Goal: Task Accomplishment & Management: Manage account settings

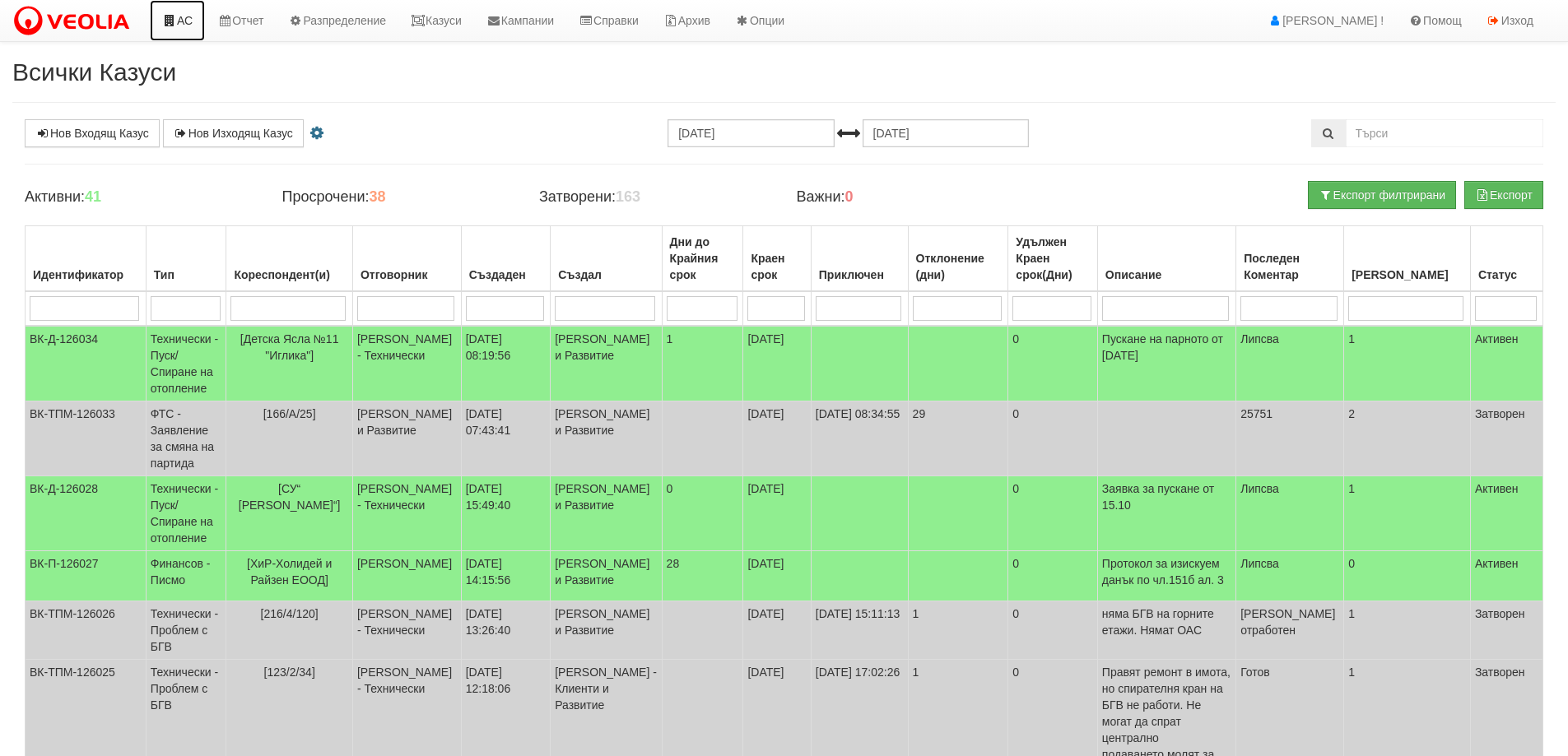
click at [191, 30] on link "АС" at bounding box center [177, 20] width 55 height 41
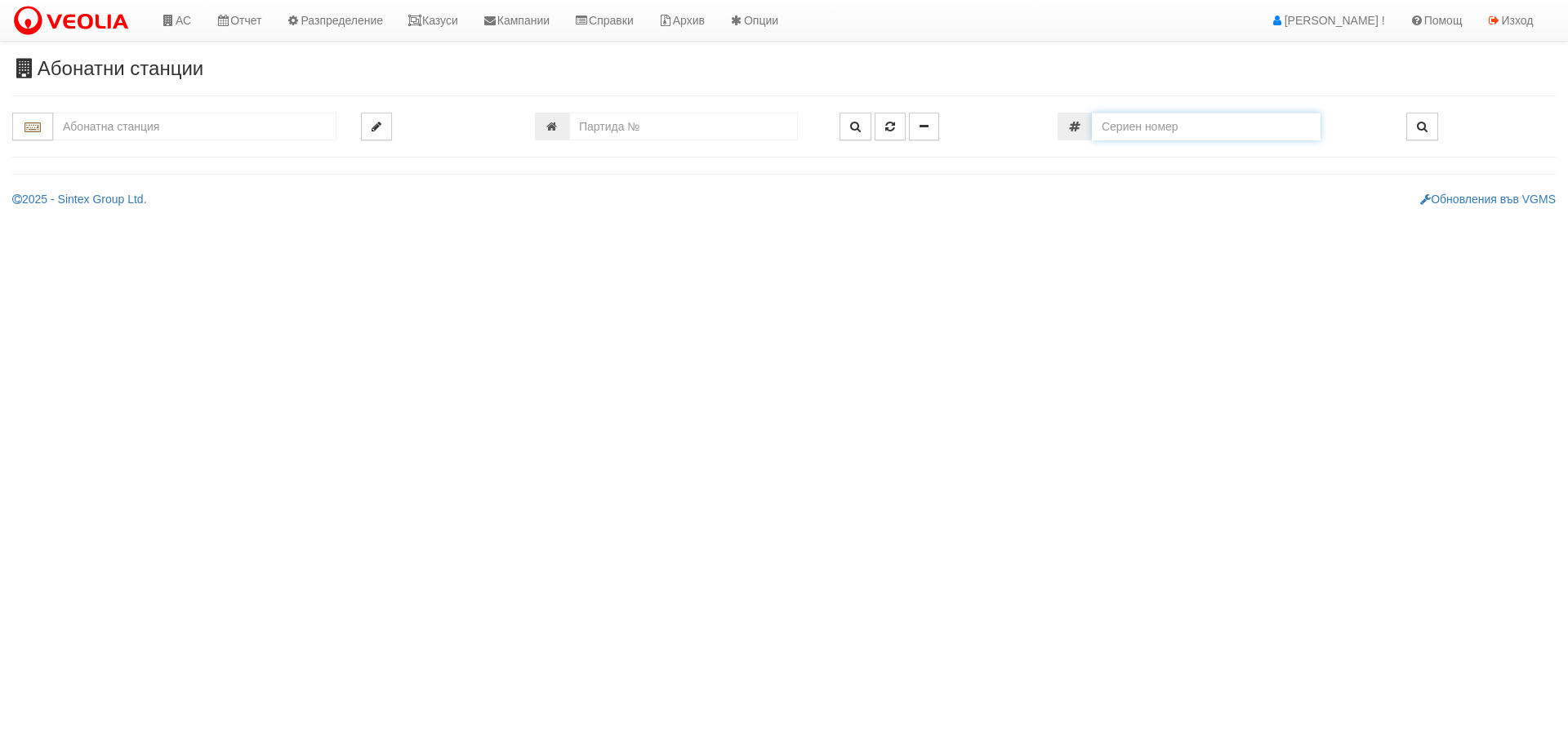
click at [1198, 130] on input "number" at bounding box center [1206, 127] width 229 height 28
paste input "51797532"
type input "51797532"
type input "143/5 - "ВЕОЛИЯ ЕНЕРДЖИ ВАРНА " ЕАД"
type input "12984"
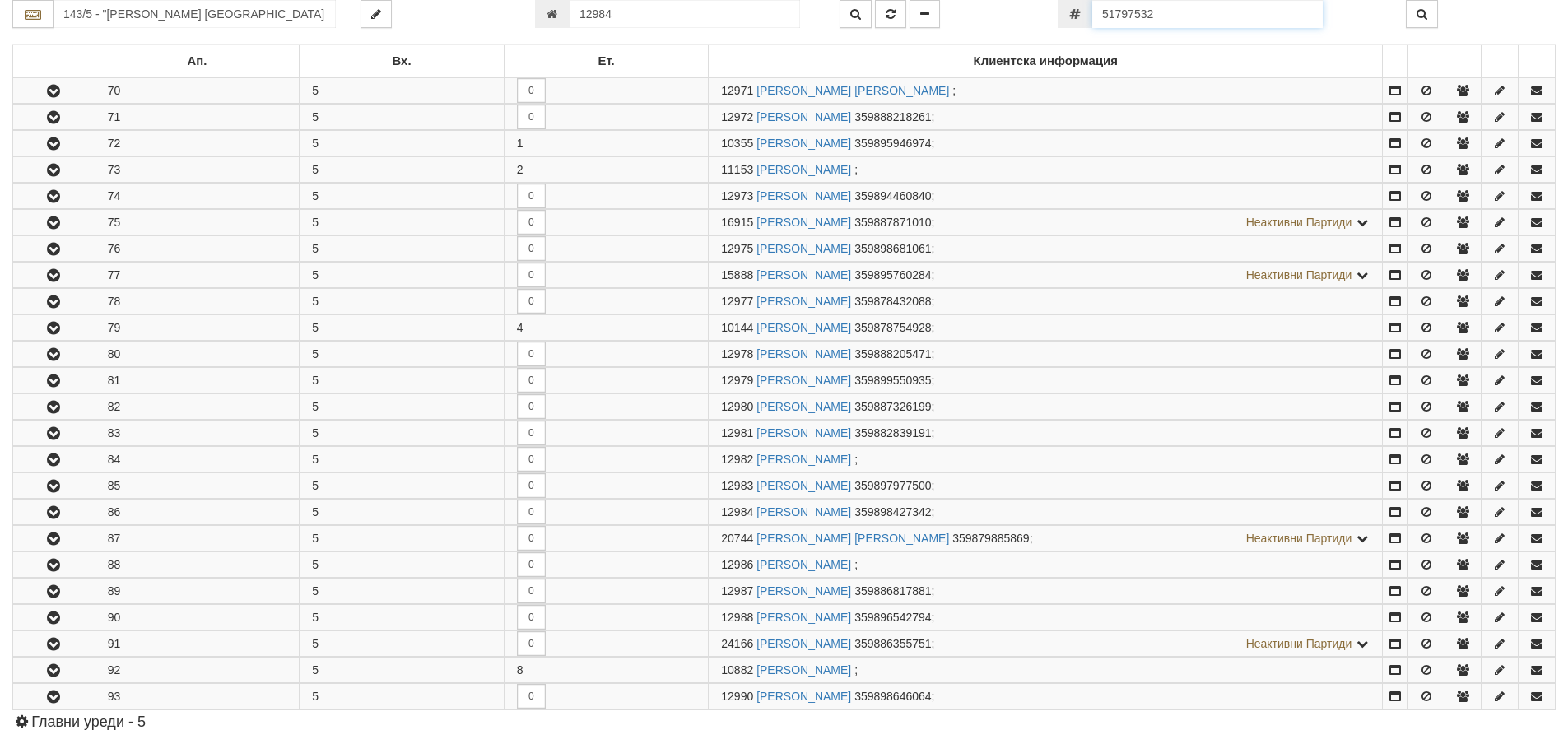
scroll to position [655, 0]
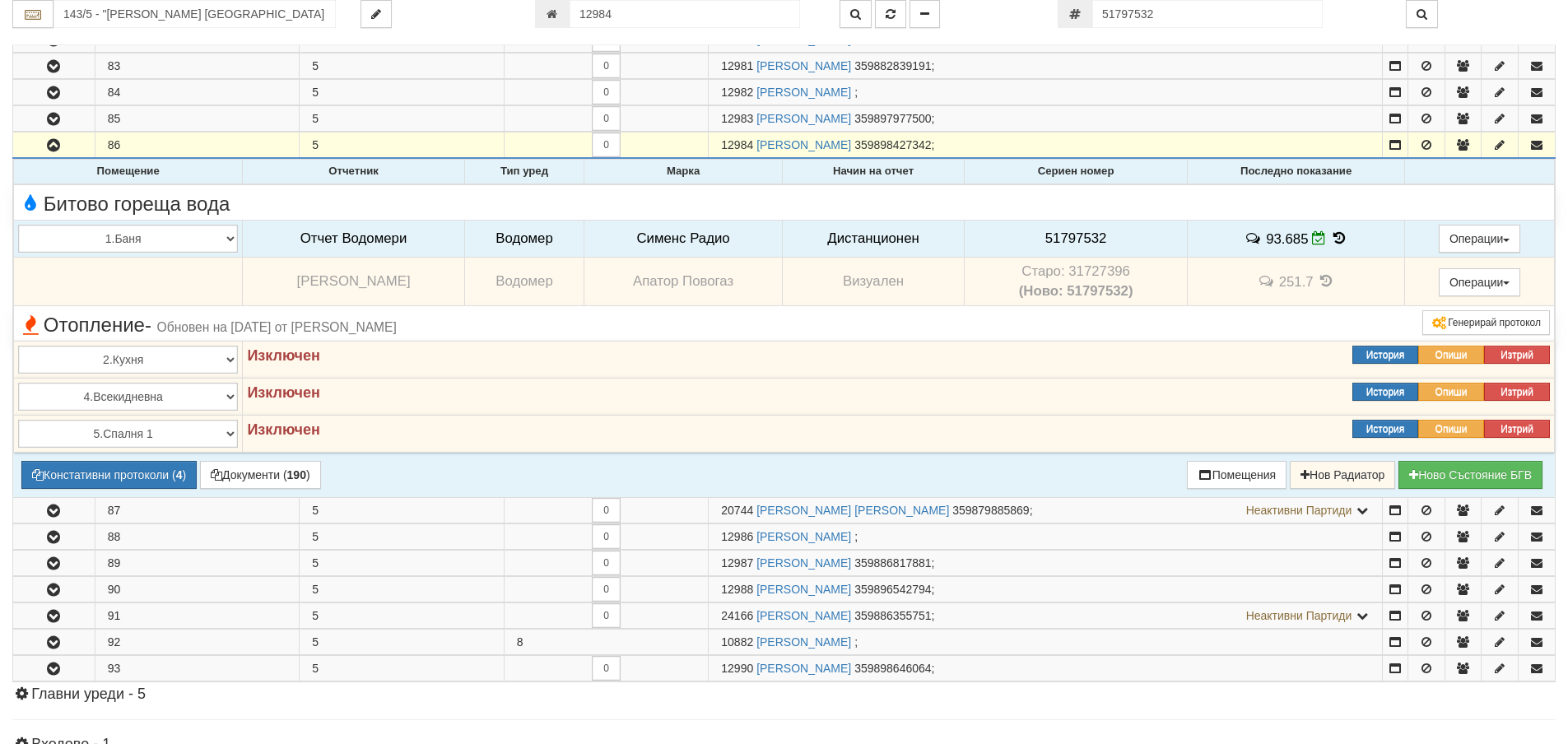
click at [1345, 234] on icon at bounding box center [1339, 239] width 18 height 14
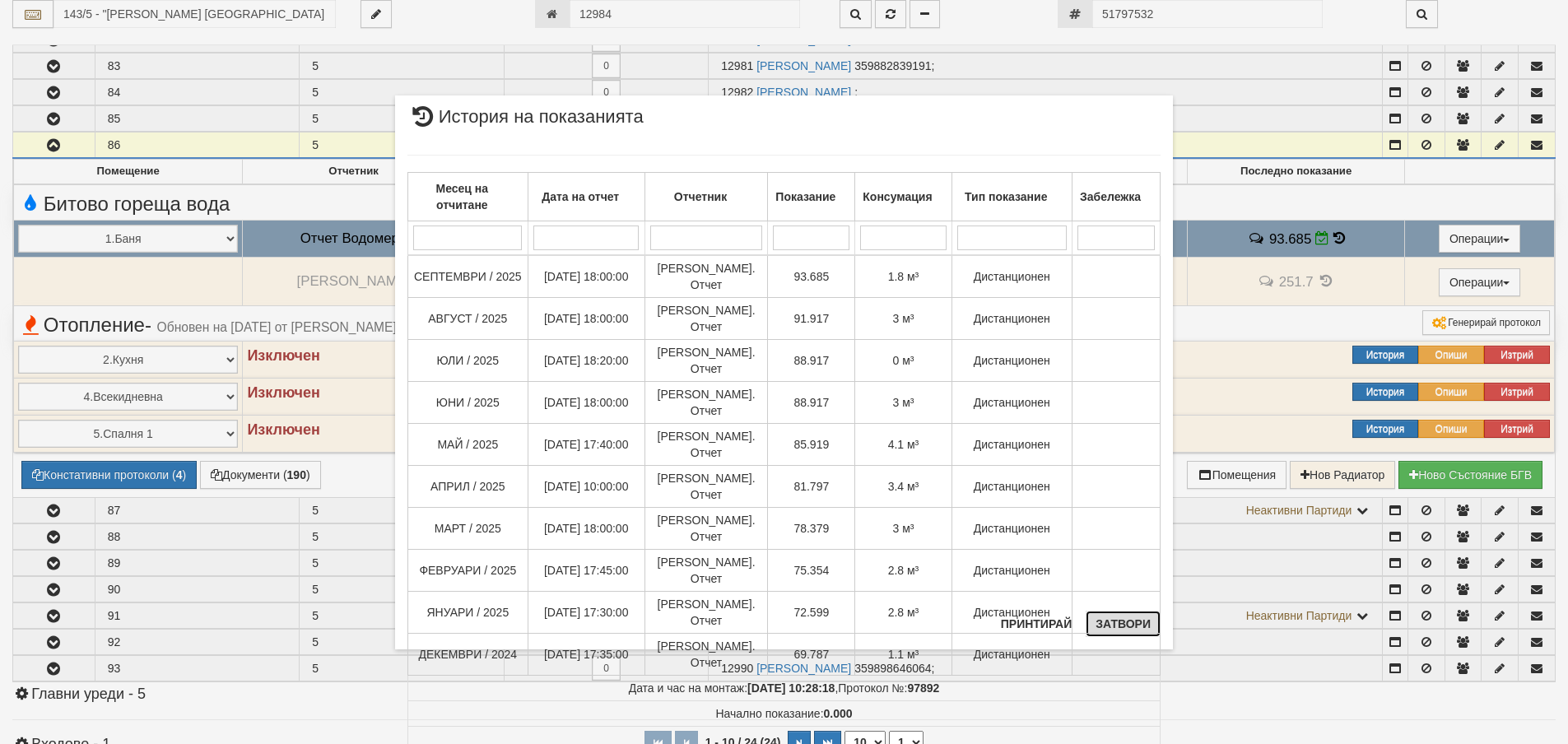
click at [1122, 619] on button "Затвори" at bounding box center [1123, 624] width 75 height 26
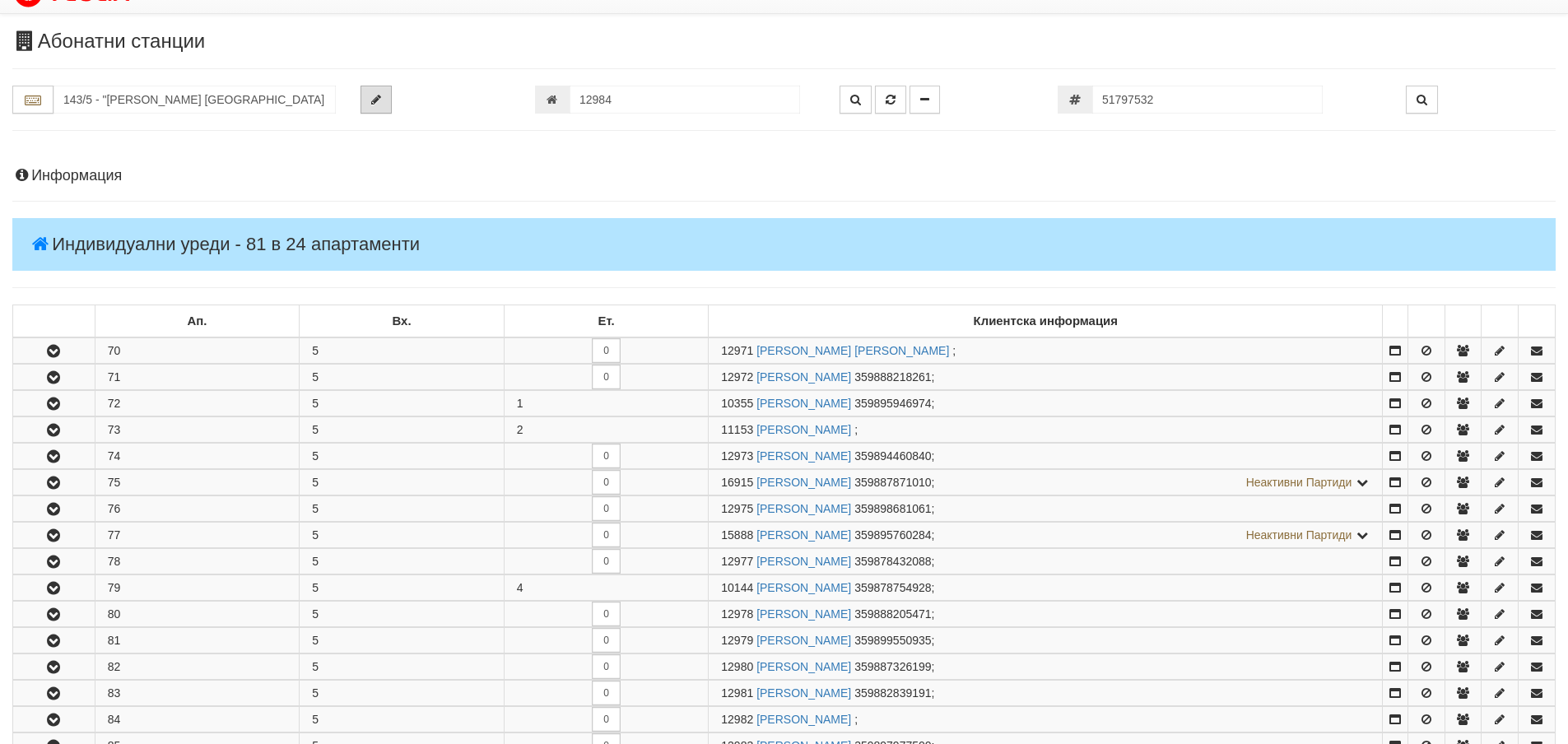
scroll to position [0, 0]
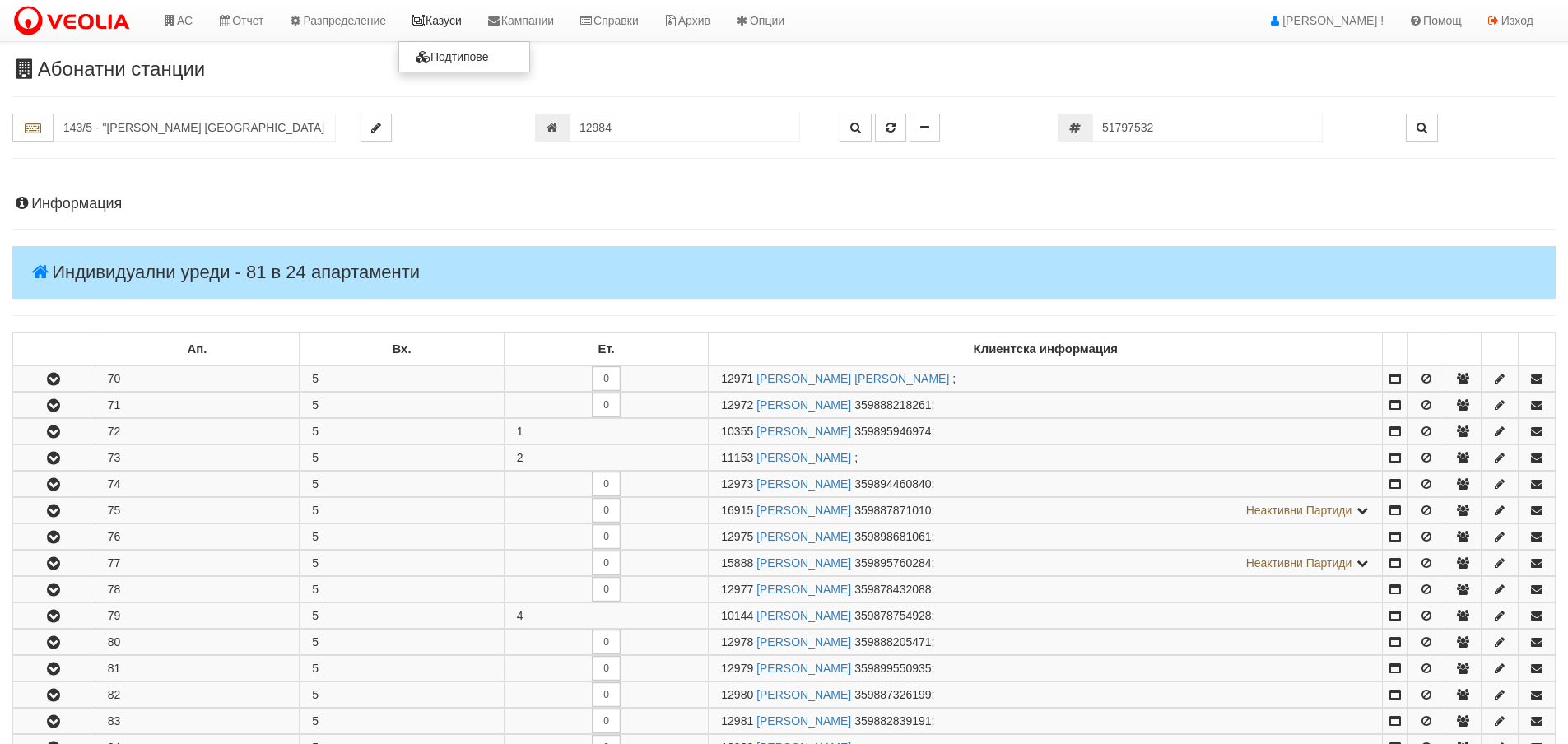
click at [461, 26] on link "Казуси" at bounding box center [436, 20] width 76 height 41
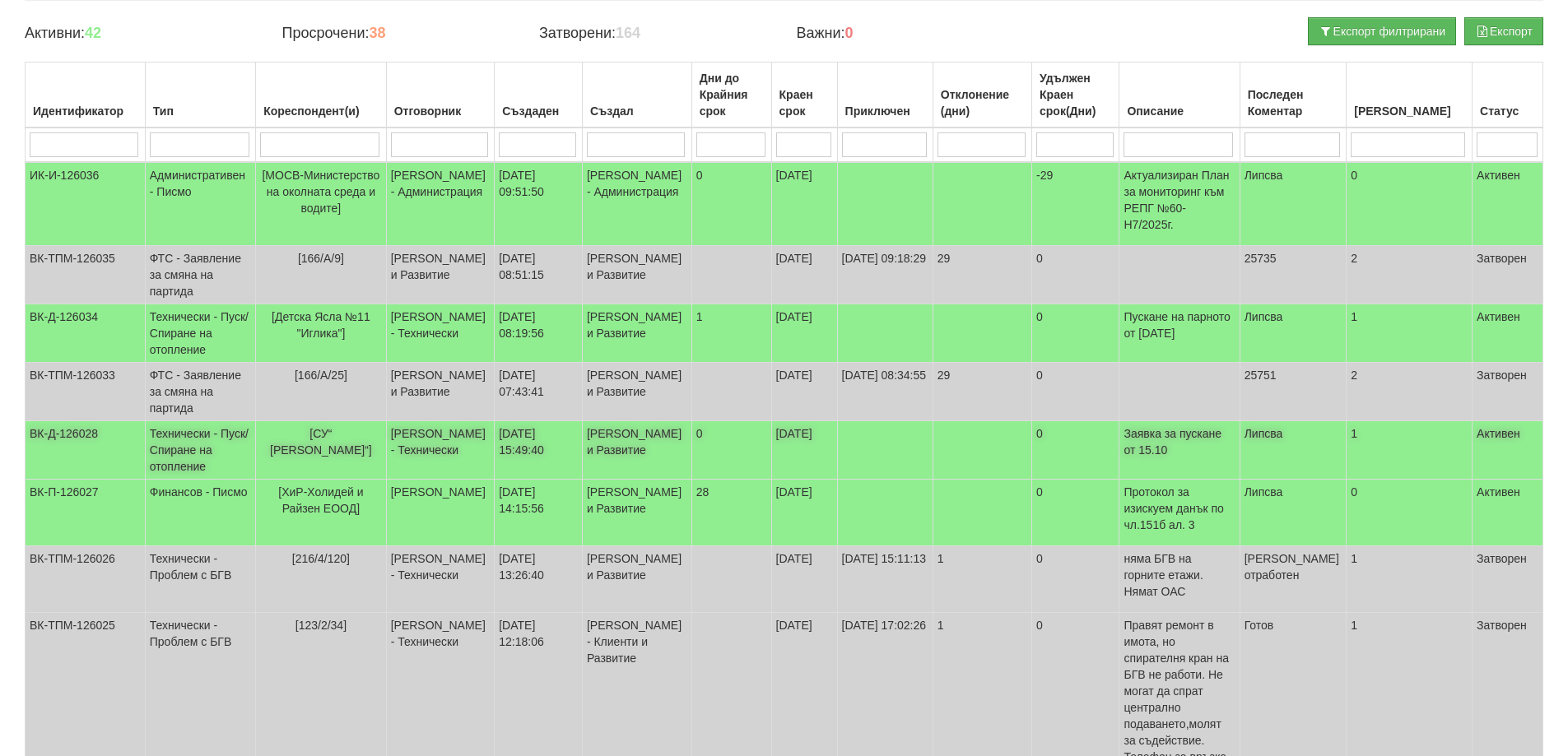
scroll to position [165, 0]
click at [353, 426] on span "[СУ“ [PERSON_NAME]“]" at bounding box center [321, 441] width 102 height 30
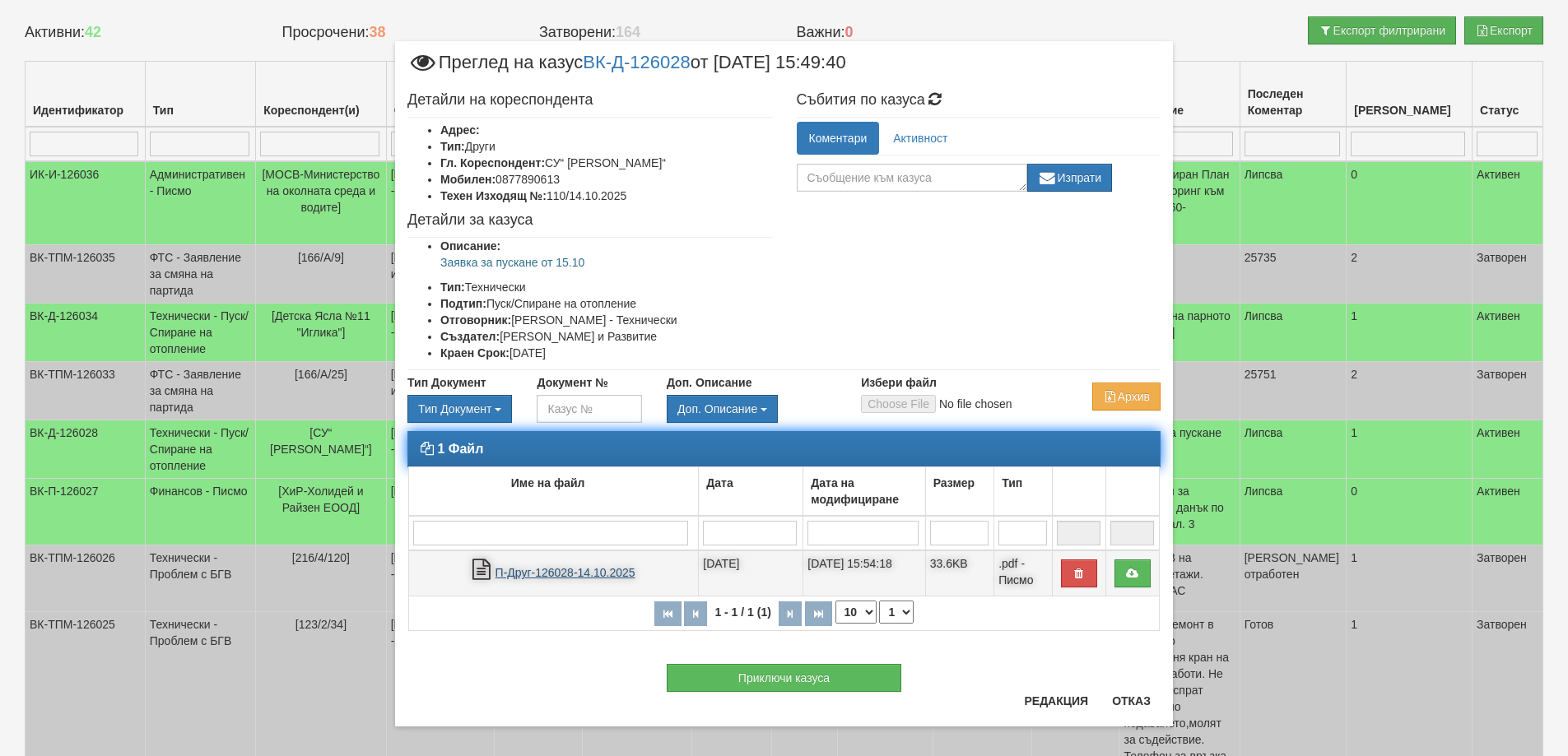
click at [551, 569] on link "П-Друг-126028-14.10.2025" at bounding box center [565, 572] width 140 height 13
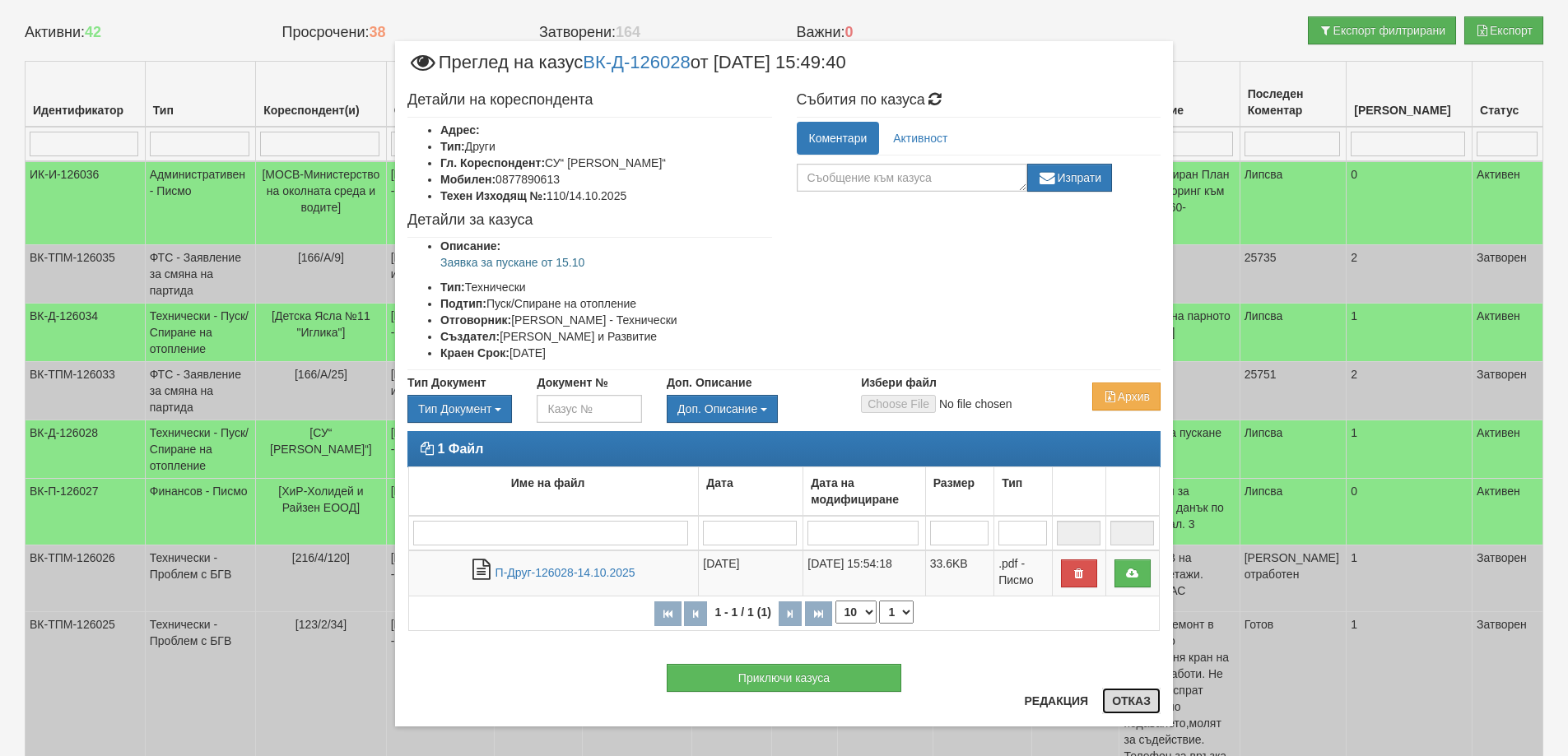
click at [1117, 701] on button "Отказ" at bounding box center [1131, 701] width 58 height 26
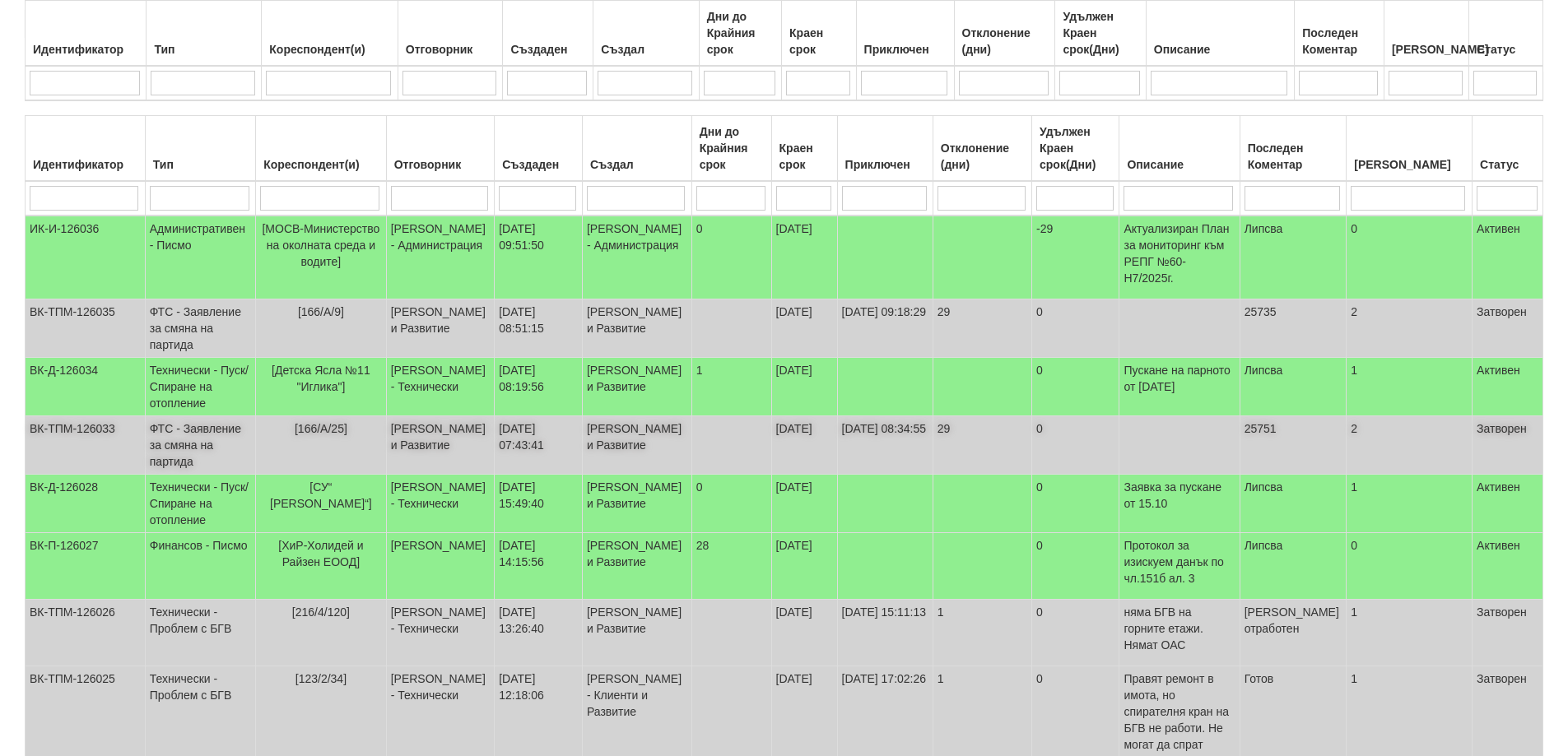
scroll to position [0, 0]
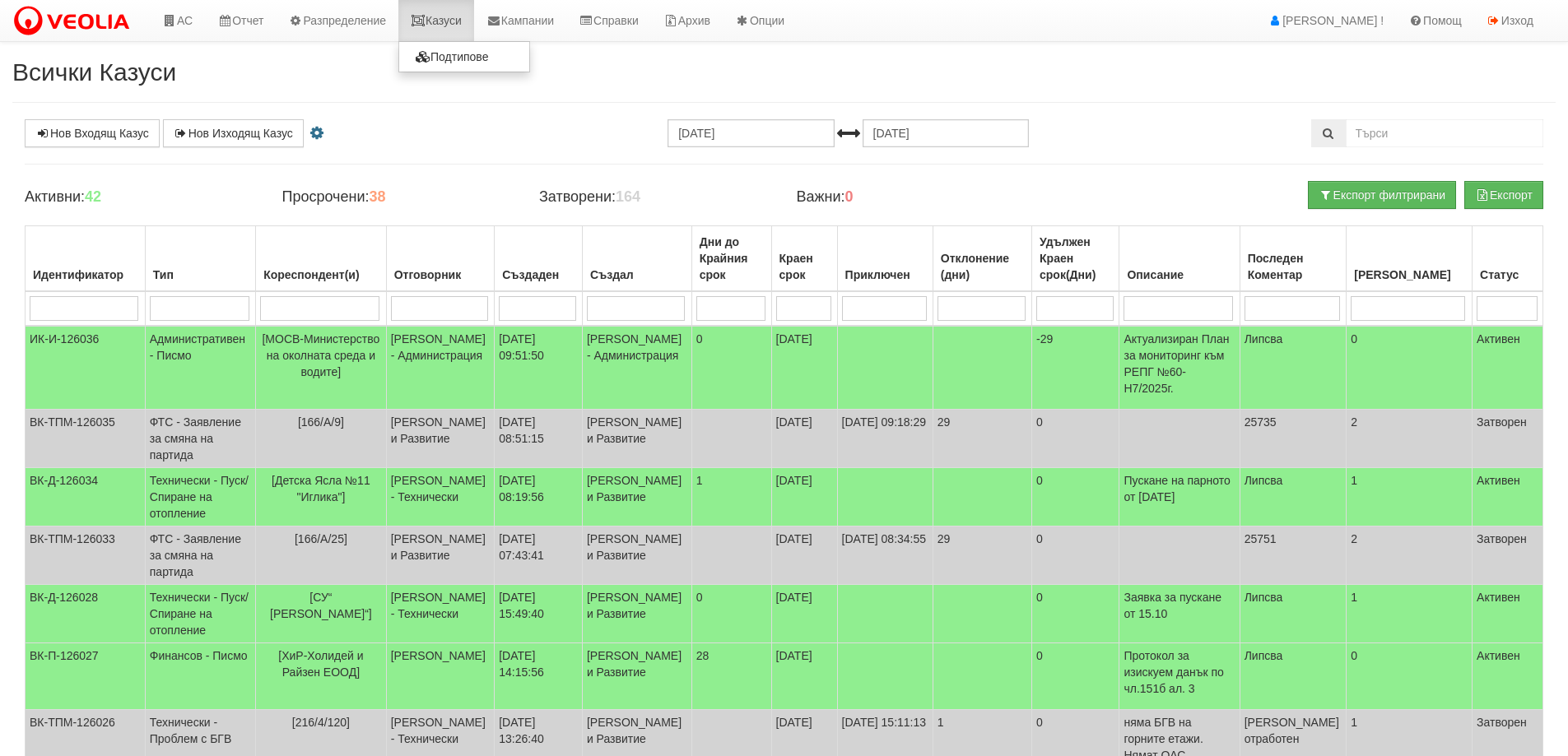
click at [439, 19] on link "Казуси" at bounding box center [436, 20] width 76 height 41
click at [375, 195] on b "38" at bounding box center [377, 196] width 17 height 17
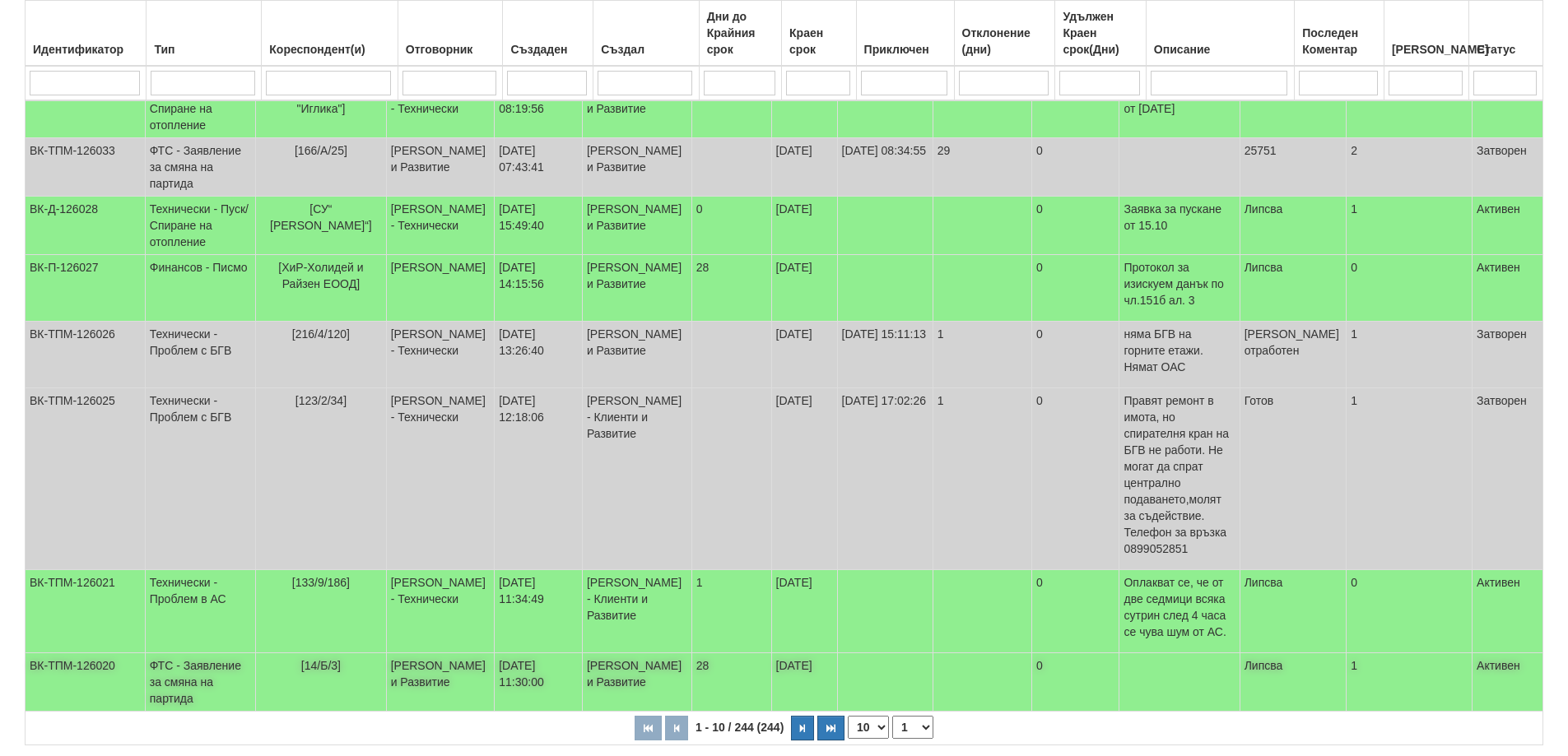
scroll to position [391, 0]
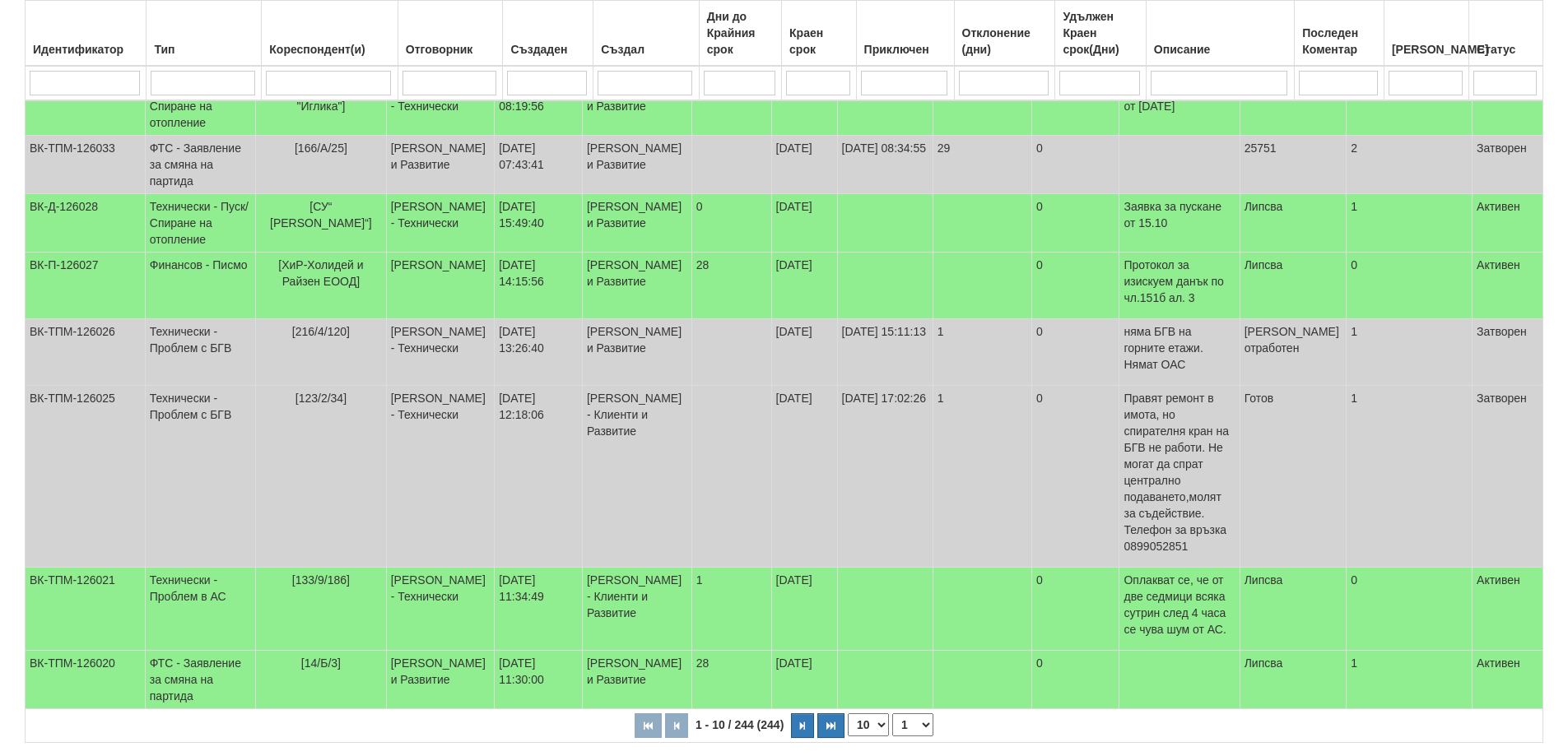
click at [879, 714] on select "10 20 30 40" at bounding box center [868, 725] width 41 height 23
select select "40"
click at [851, 737] on select "10 20 30 40" at bounding box center [868, 725] width 41 height 23
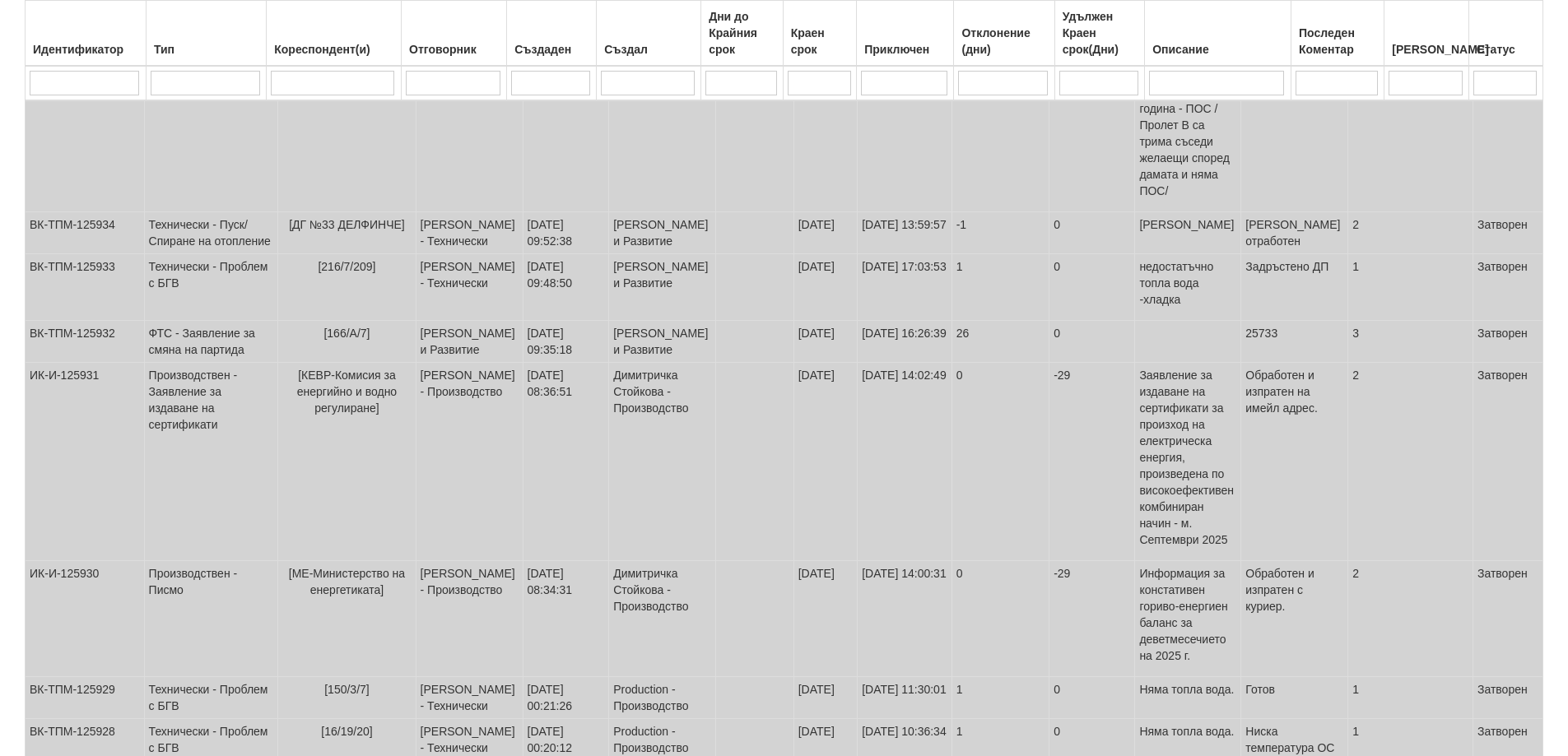
scroll to position [2546, 0]
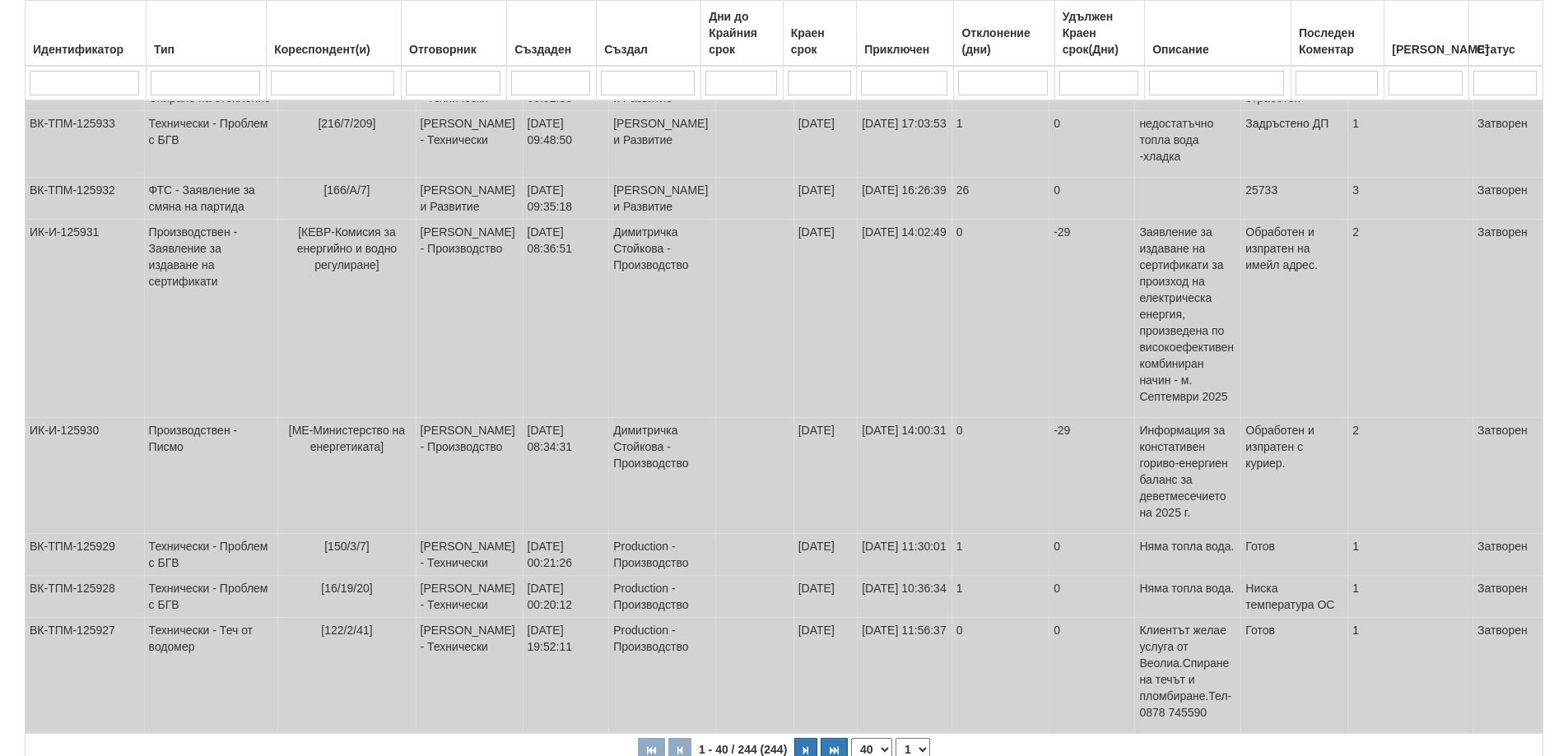
click at [905, 738] on select "1 2 3 4 5 6 7" at bounding box center [912, 750] width 34 height 23
click at [904, 738] on select "1 2 3 4 5 6 7" at bounding box center [912, 750] width 34 height 23
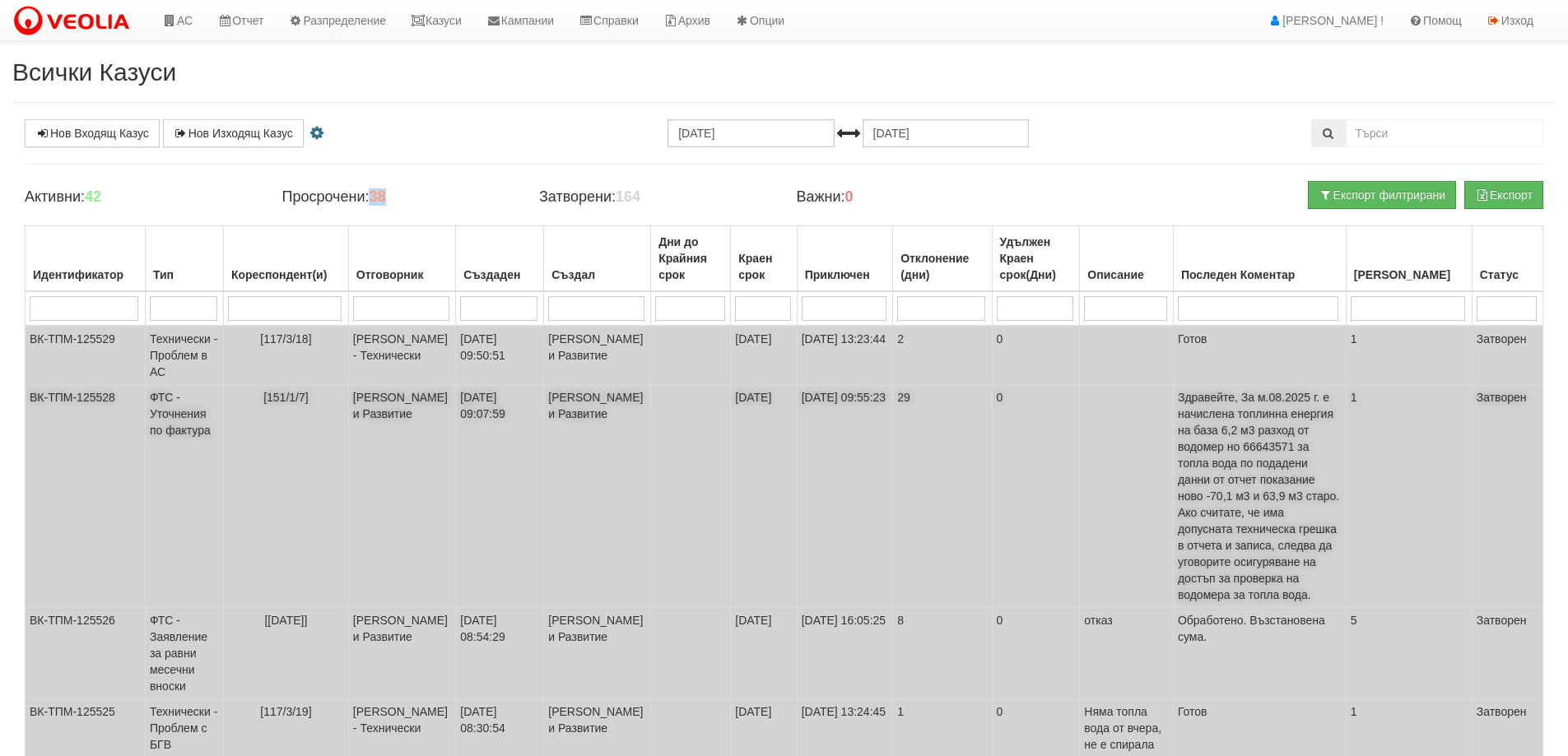
scroll to position [106, 0]
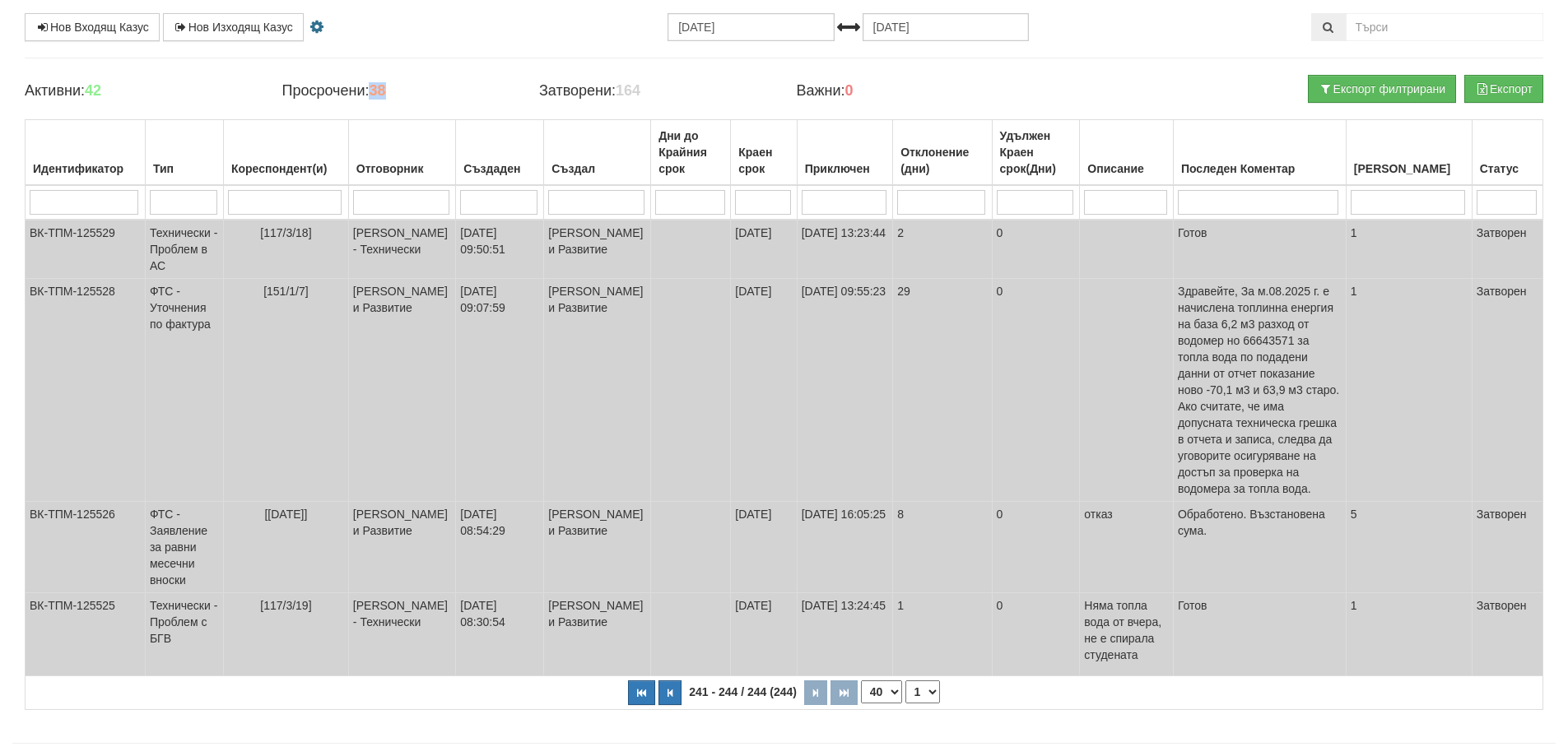
click at [926, 680] on select "1 2 3 4 5 6 7" at bounding box center [922, 692] width 34 height 23
click at [905, 703] on select "1 2 3 4 5 6 7" at bounding box center [922, 692] width 34 height 23
select select "5"
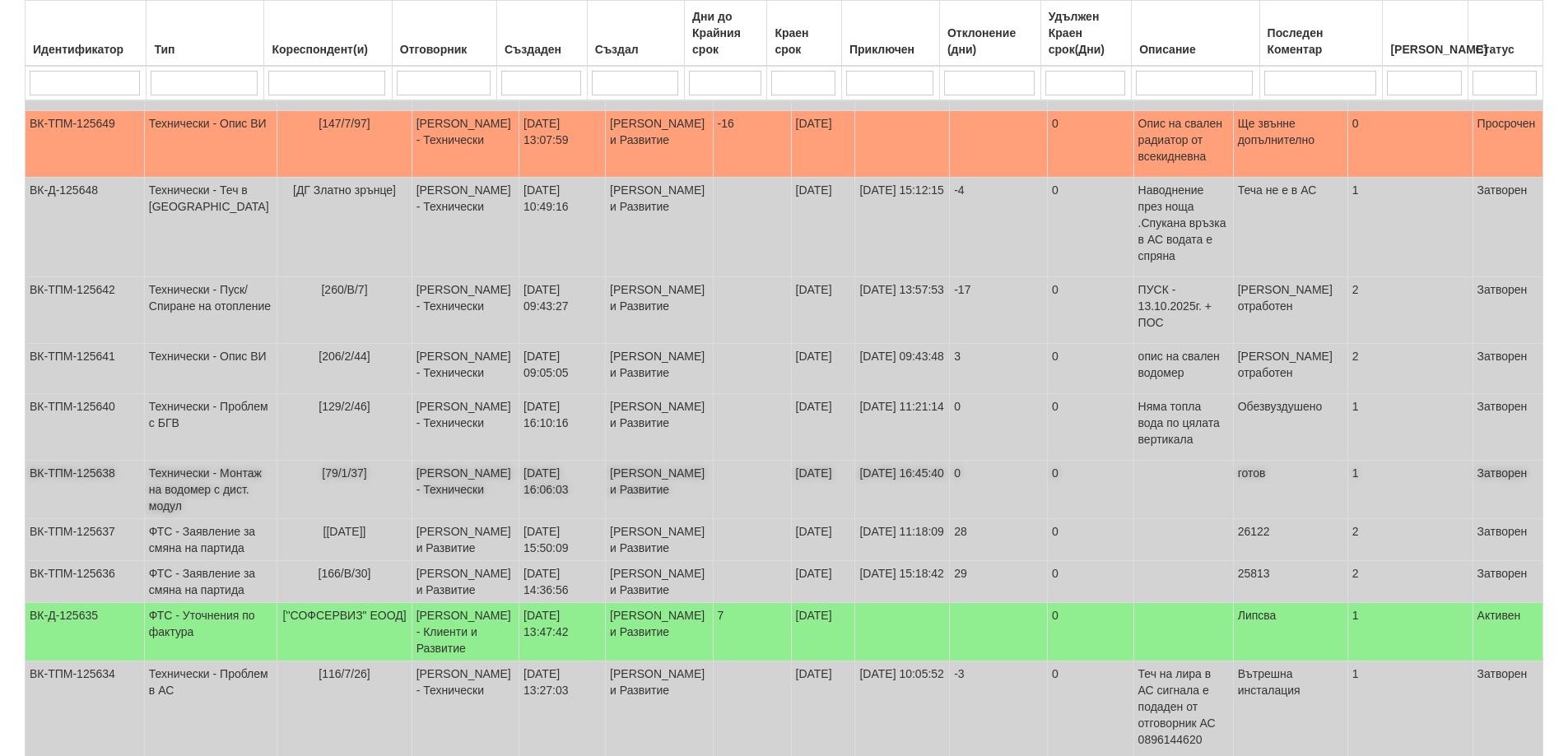
scroll to position [987, 0]
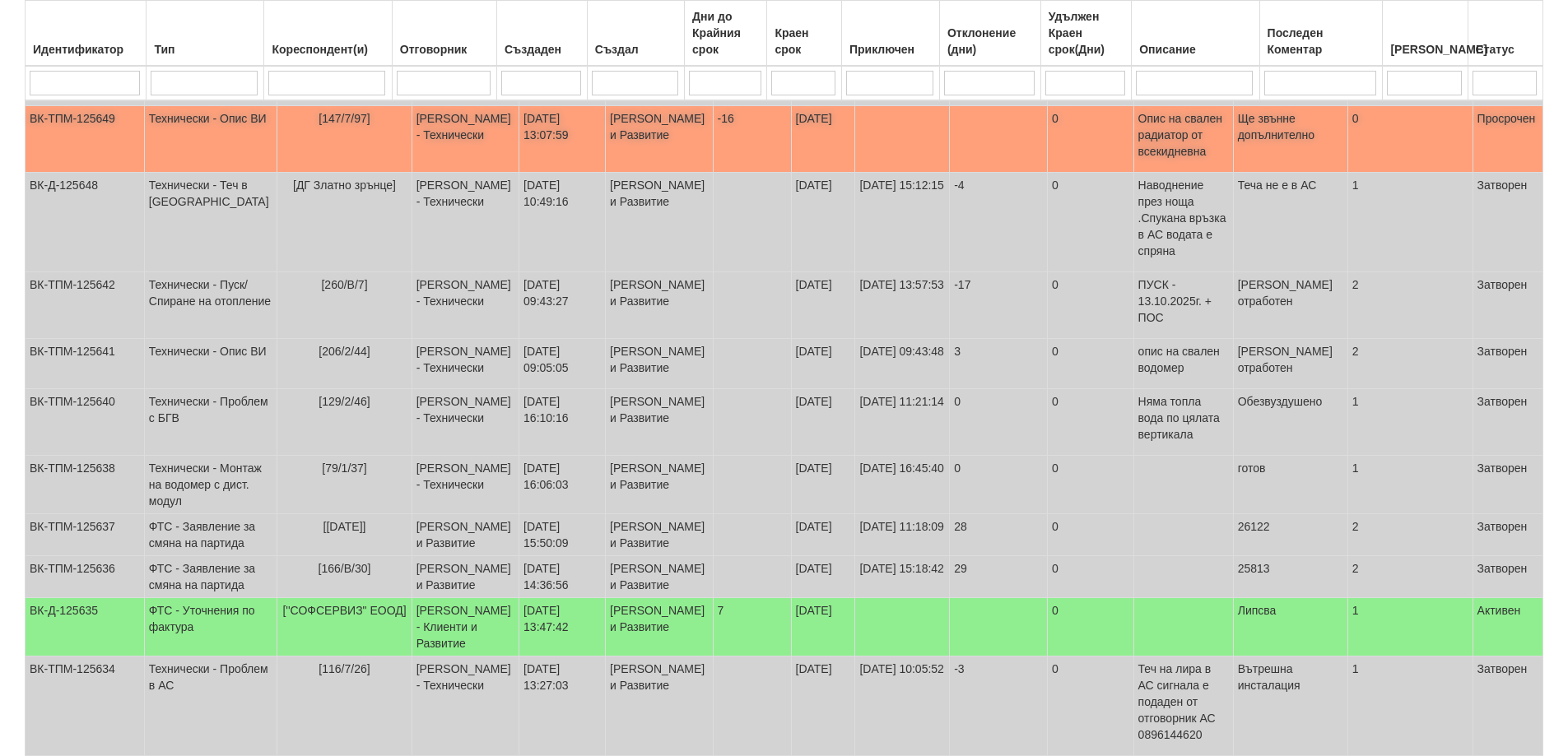
click at [322, 172] on td "[147/7/97]" at bounding box center [344, 140] width 134 height 67
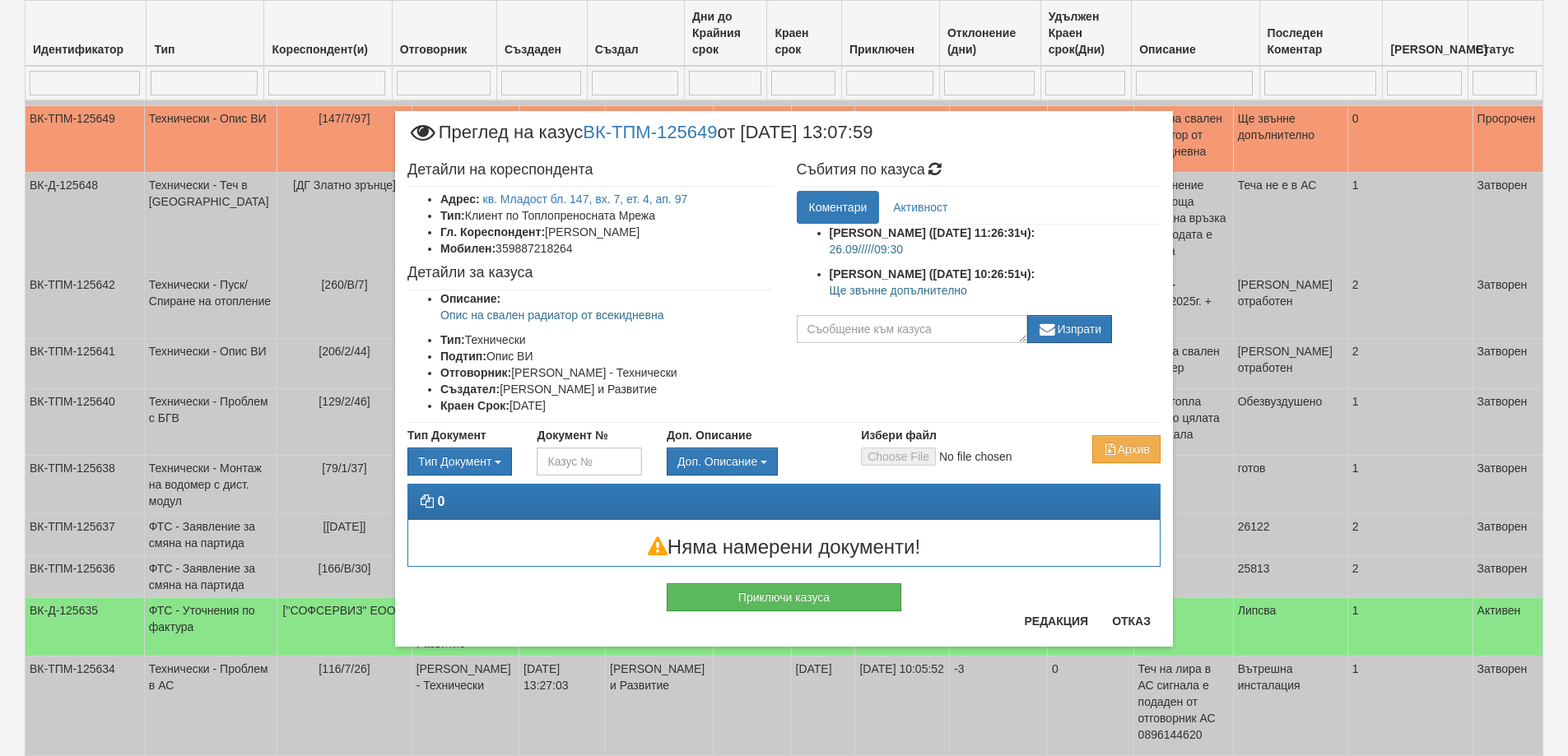
click at [493, 310] on p "Опис на свален радиатор от всекидневна" at bounding box center [606, 315] width 332 height 17
click at [745, 348] on li "Тип: Технически" at bounding box center [606, 340] width 332 height 17
click at [1152, 622] on button "Отказ" at bounding box center [1131, 621] width 58 height 26
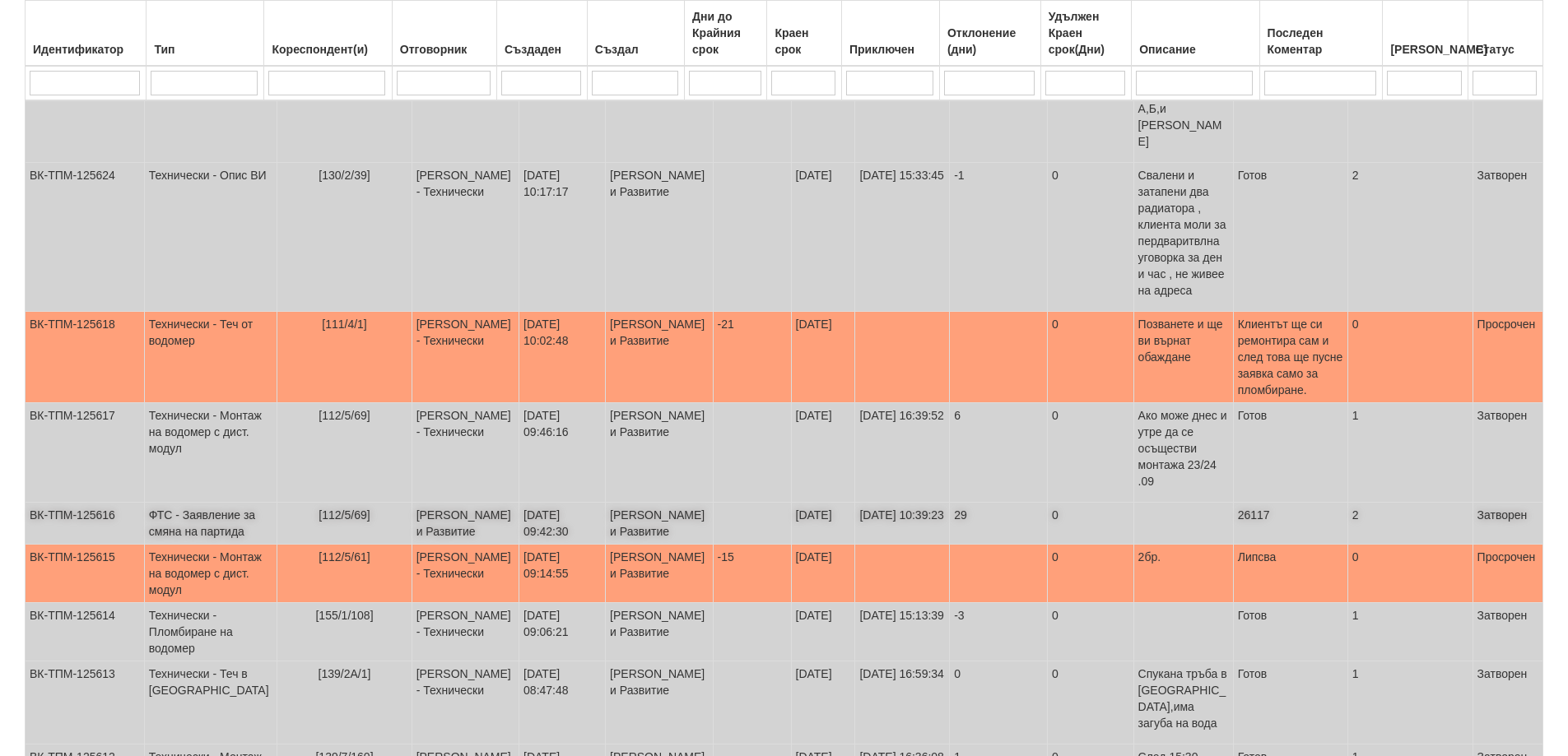
scroll to position [2221, 0]
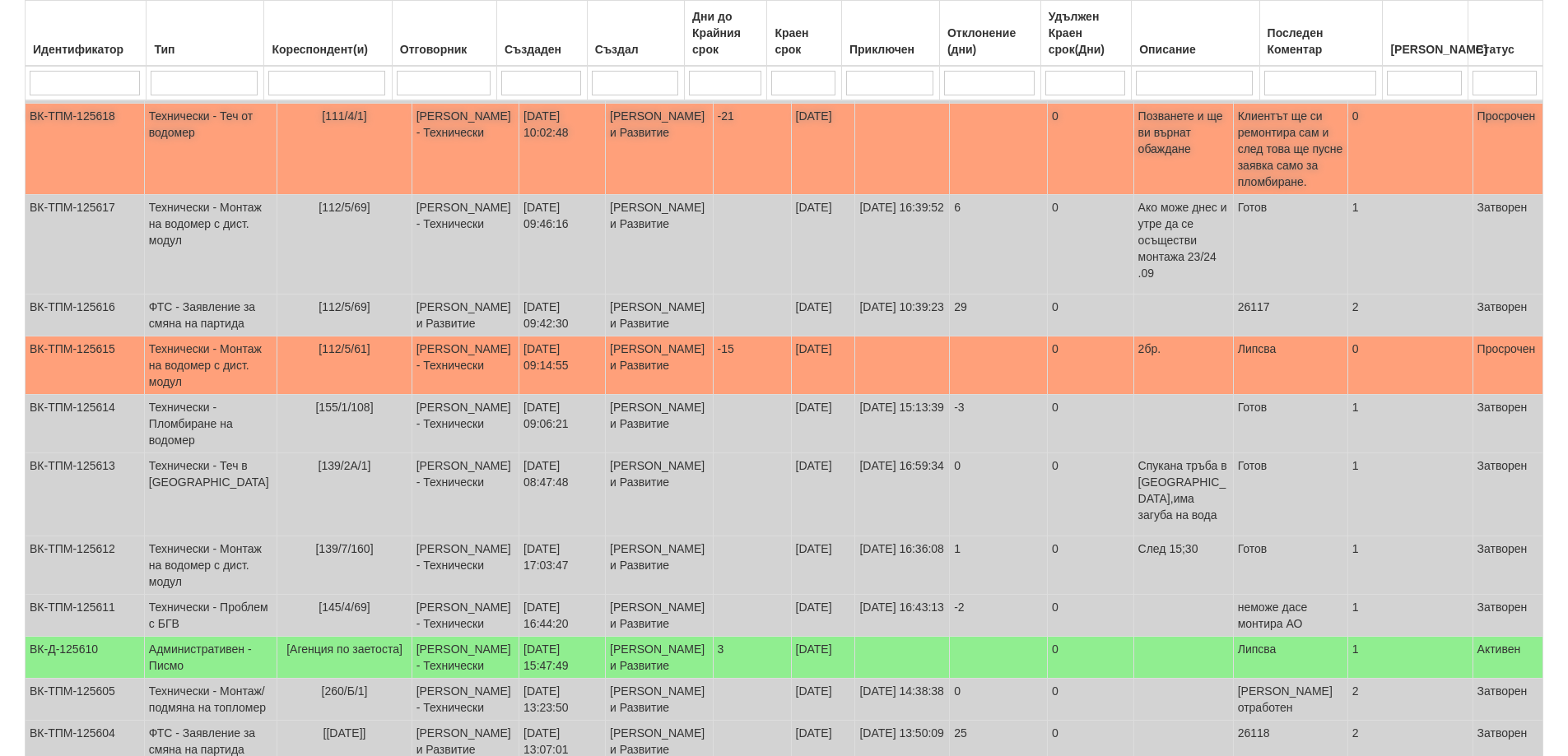
click at [333, 122] on span "[111/4/1]" at bounding box center [344, 115] width 45 height 13
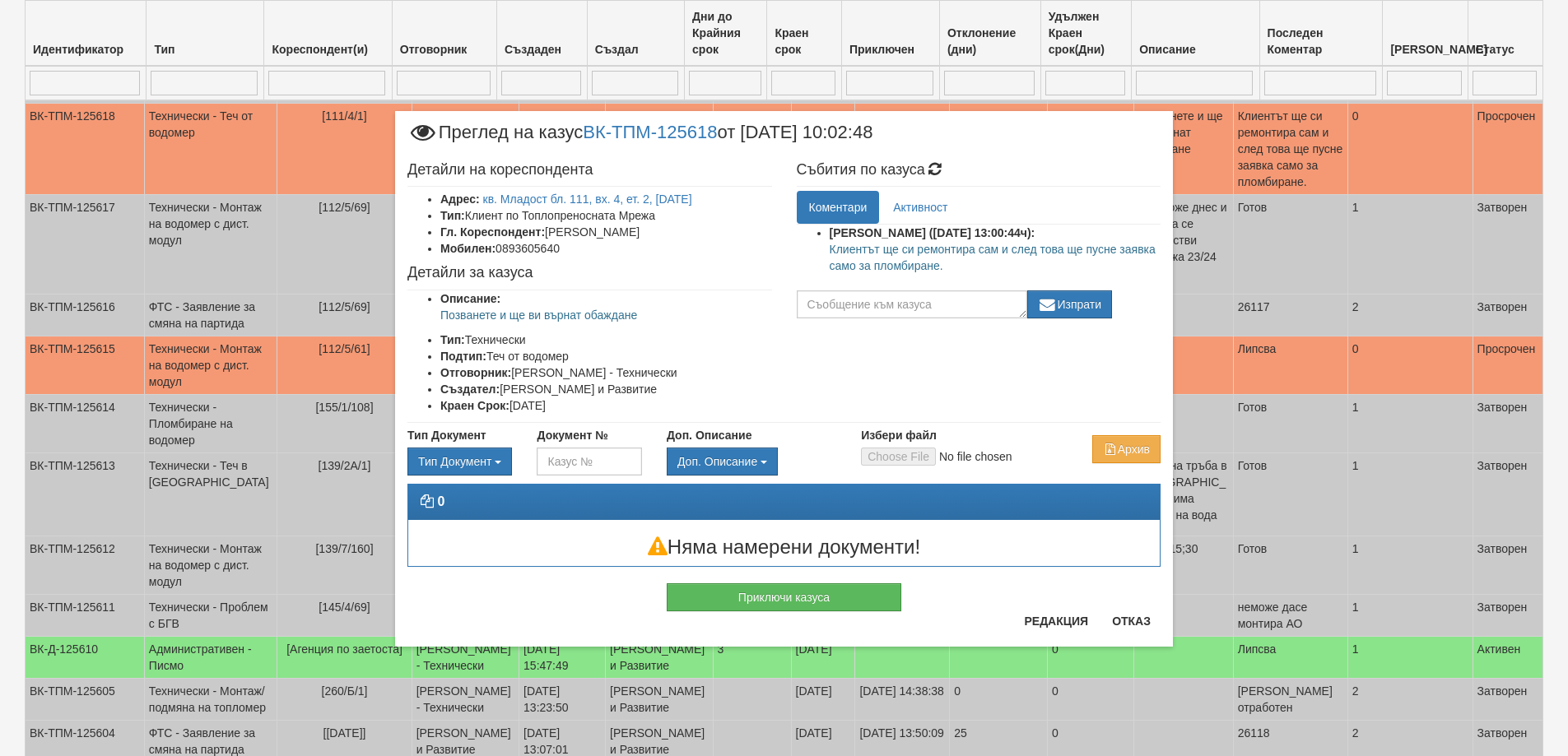
drag, startPoint x: 829, startPoint y: 249, endPoint x: 941, endPoint y: 270, distance: 114.0
click at [941, 270] on p "Клиентът ще си ремонтира сам и след това ще пусне заявка само за пломбиране." at bounding box center [995, 257] width 332 height 33
copy p "Клиентът ще си ремонтира сам и след това ще пусне заявка само за пломбиране."
click at [765, 589] on button "Приключи казуса" at bounding box center [784, 598] width 234 height 28
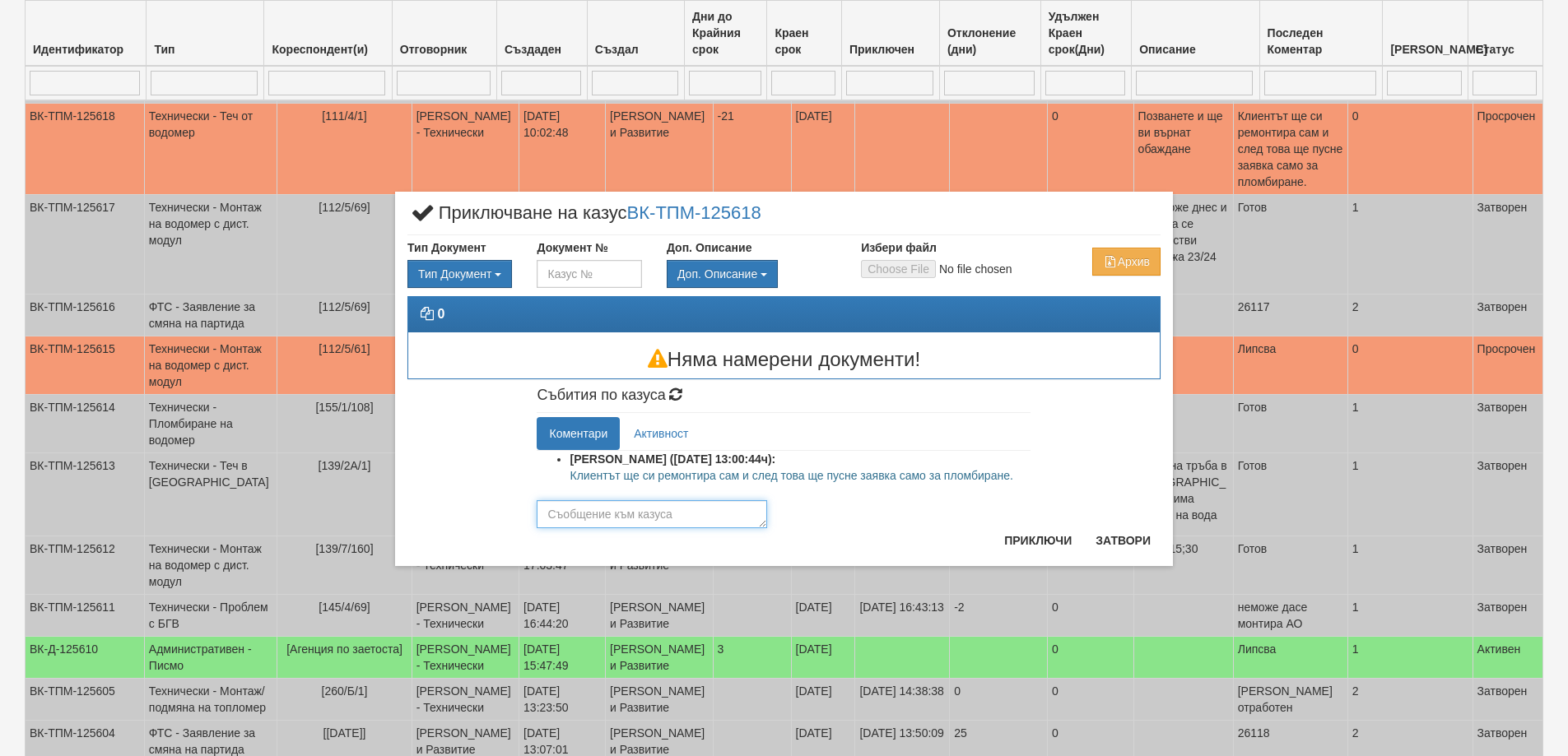
click at [611, 520] on textarea at bounding box center [652, 514] width 231 height 28
paste textarea "Клиентът ще си ремонтира сам и след това ще пусне заявка само за пломбиране."
type textarea "Клиентът ще си ремонтира сам и след това ще пусне заявка само за пломбиране."
click at [1021, 535] on button "Приключи" at bounding box center [1037, 540] width 87 height 26
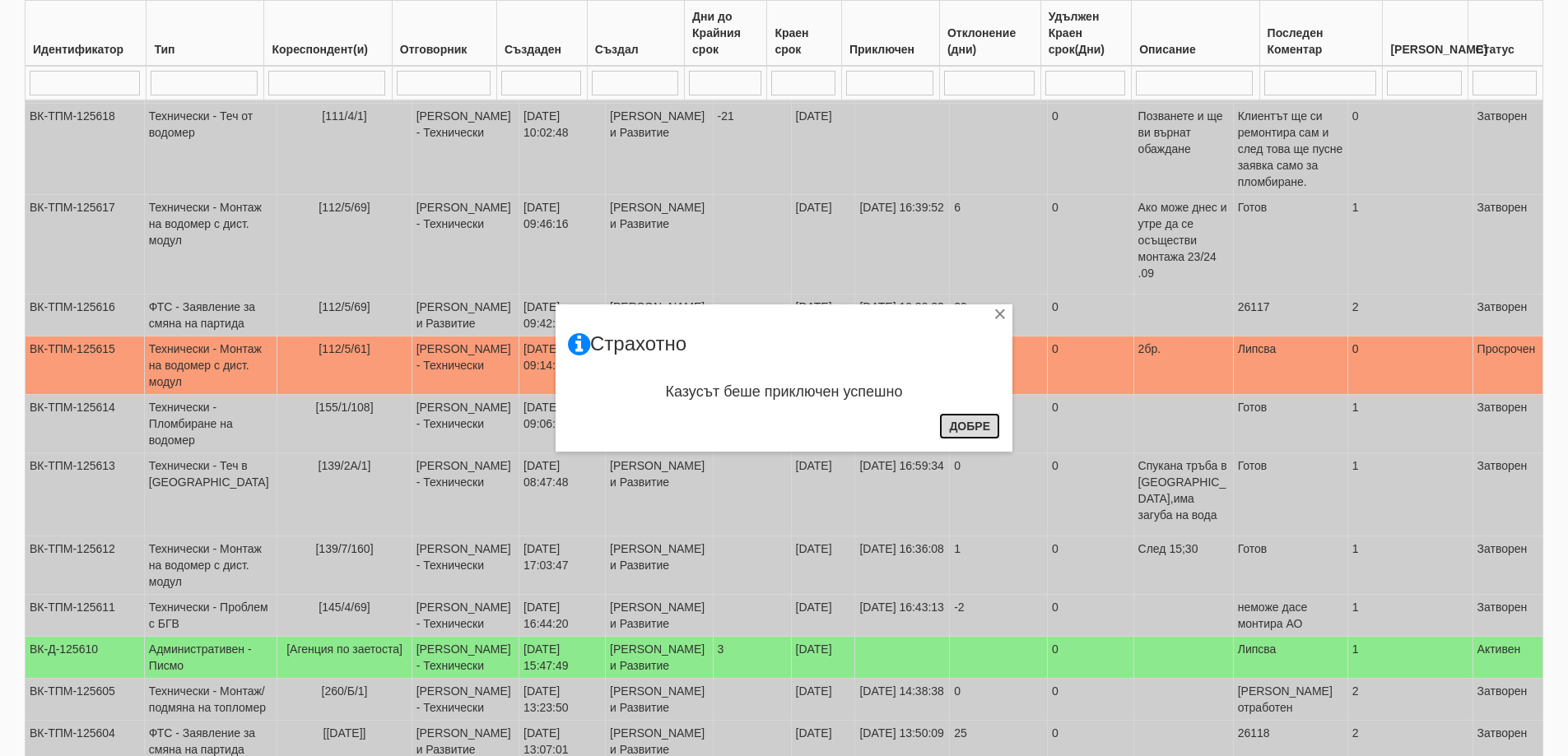
click at [959, 430] on button "Добре" at bounding box center [969, 426] width 61 height 26
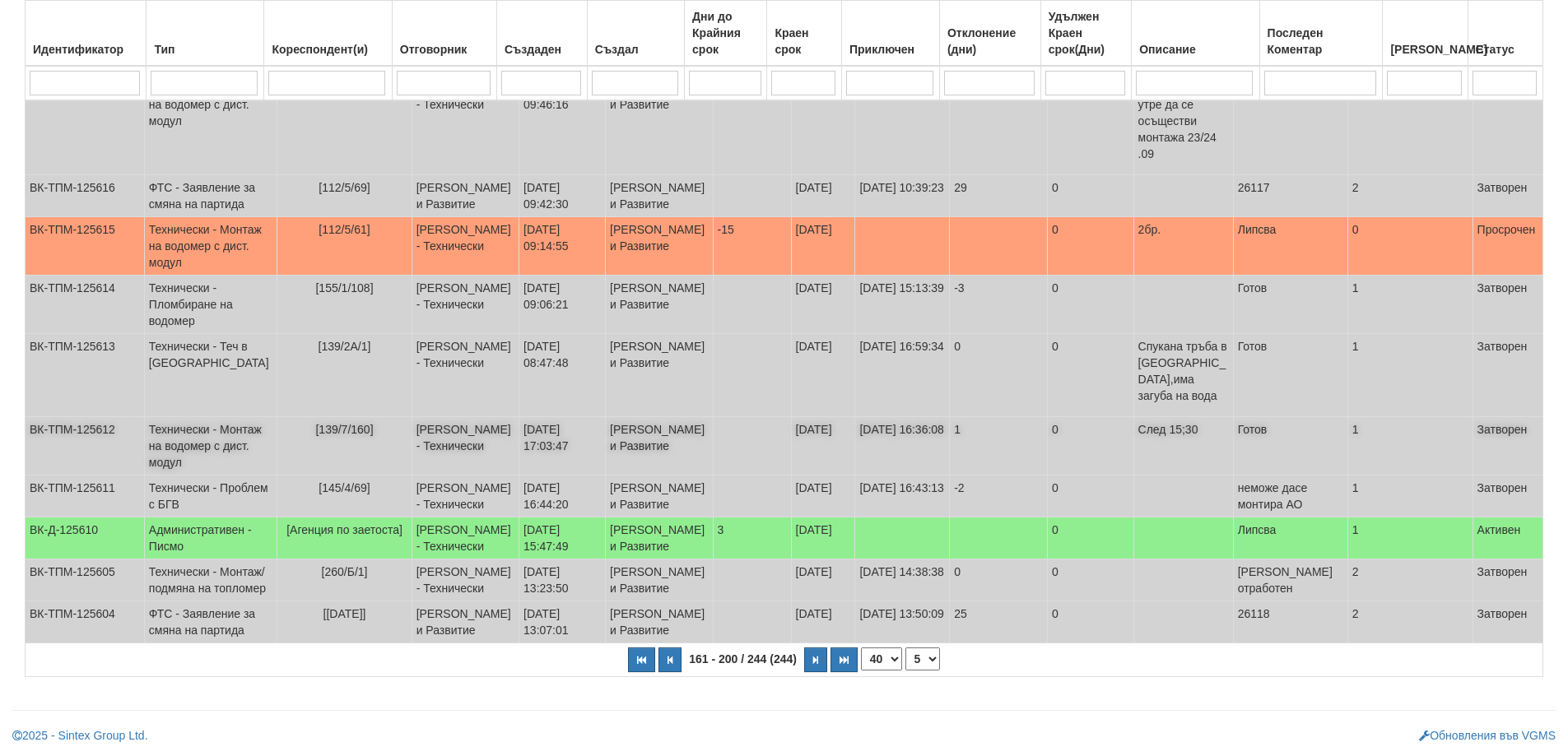
scroll to position [2551, 0]
click at [322, 236] on span "[112/5/61]" at bounding box center [344, 229] width 51 height 13
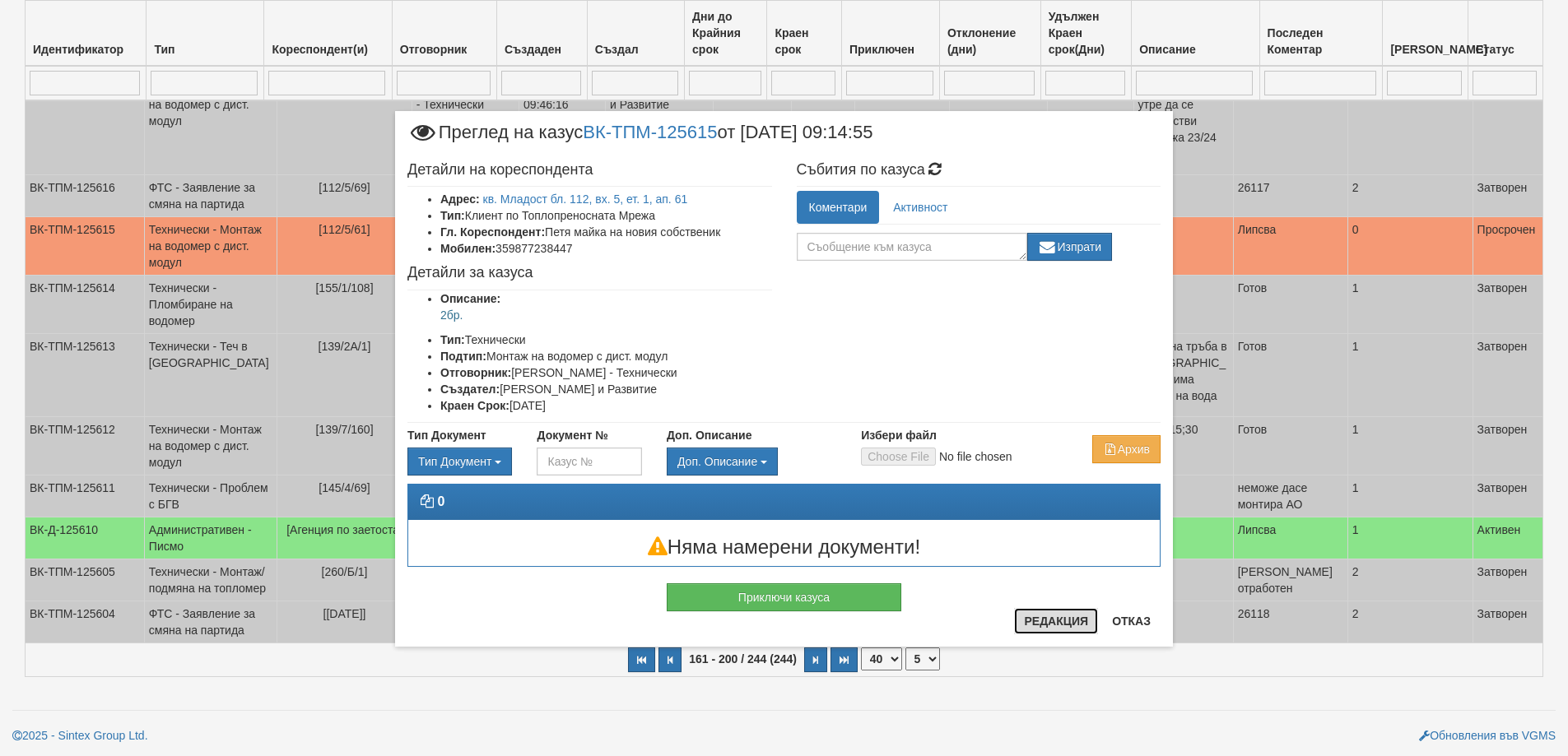
click at [1056, 625] on button "Редакция" at bounding box center [1056, 621] width 84 height 26
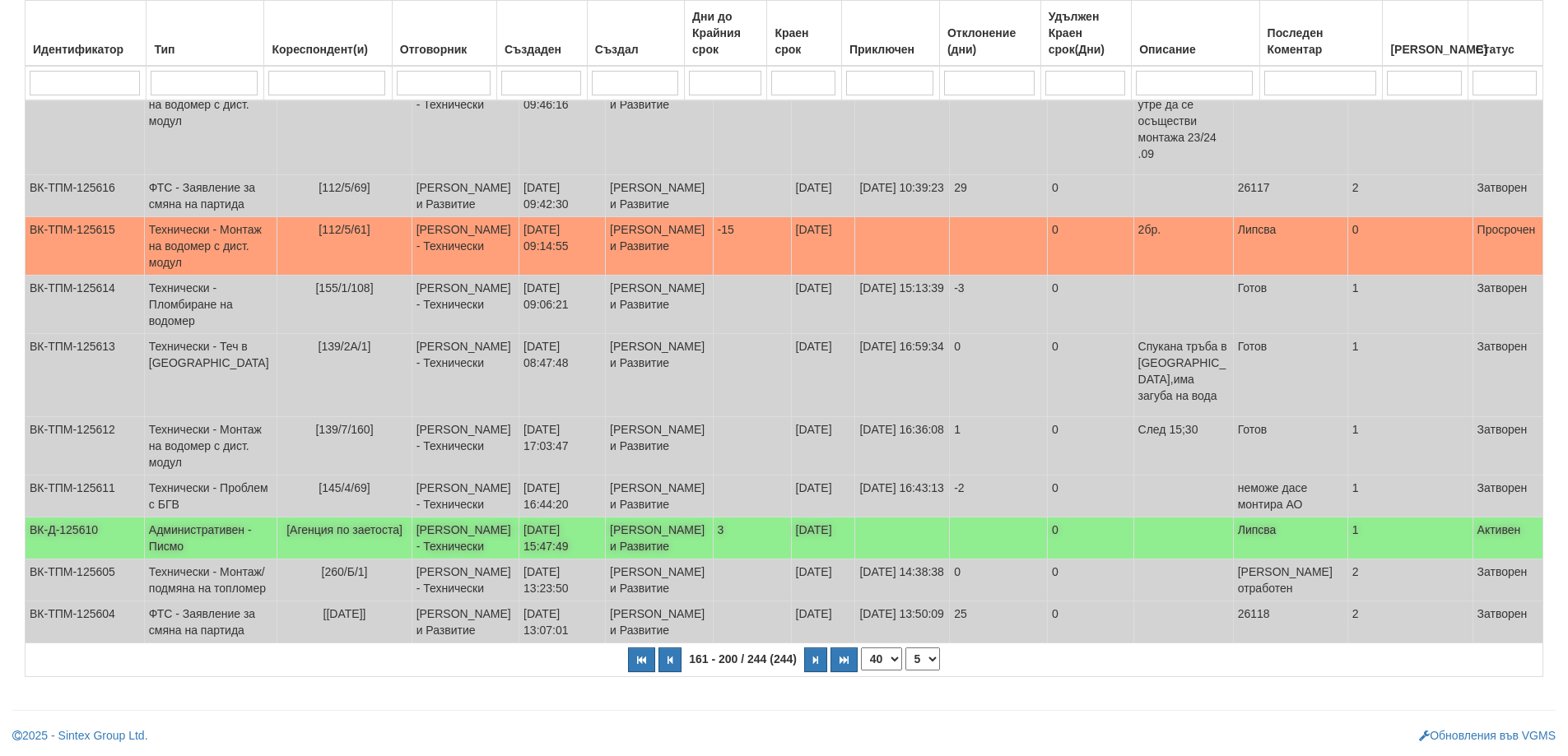
scroll to position [2752, 0]
click at [815, 664] on icon "button" at bounding box center [816, 660] width 5 height 9
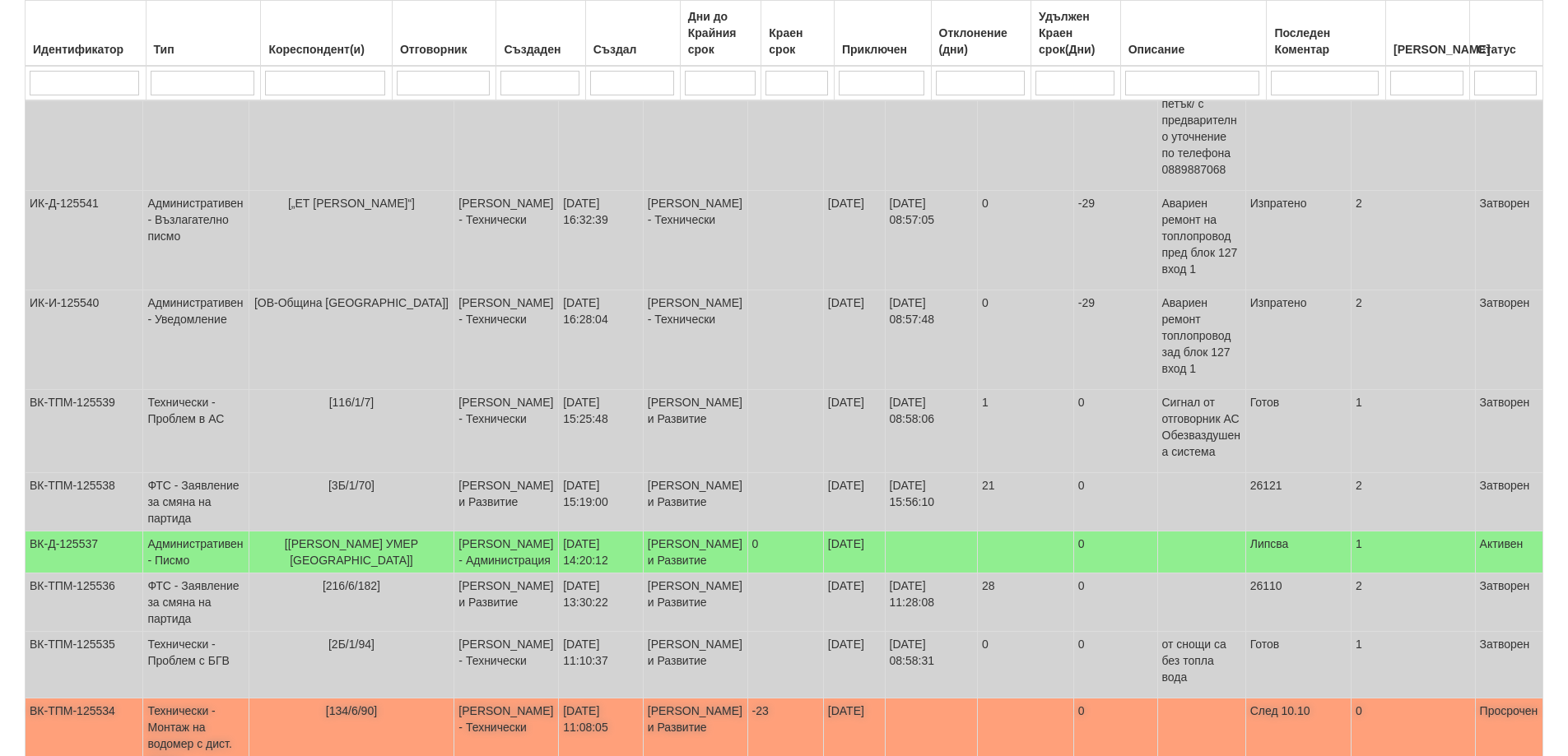
click at [326, 704] on span "[134/6/90]" at bounding box center [351, 710] width 51 height 13
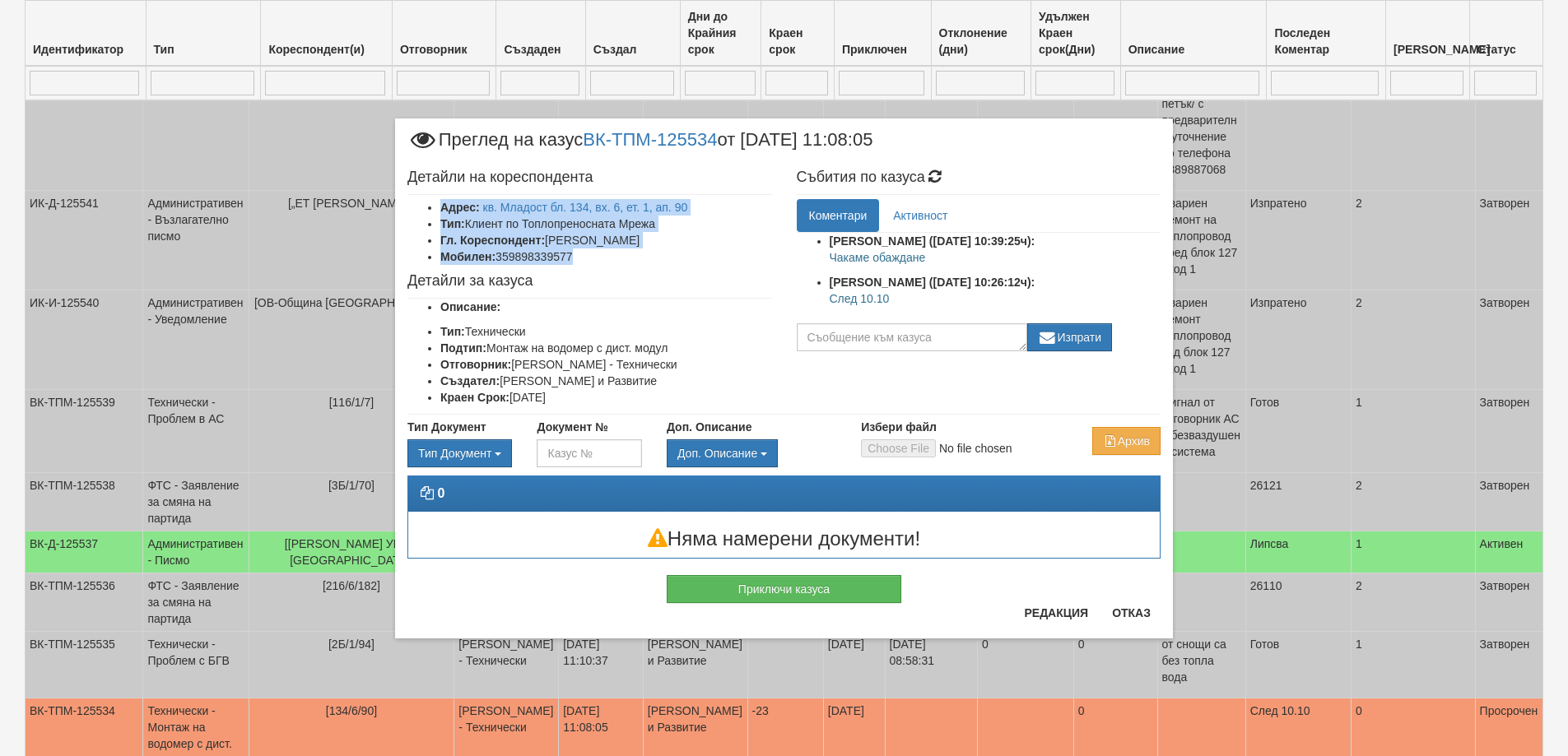
drag, startPoint x: 439, startPoint y: 205, endPoint x: 577, endPoint y: 258, distance: 147.8
click at [577, 258] on ul "Адрес: кв. Младост бл. 134, вх. 6, ет. 1, ап. 90 Тип: Клиент по Топлопреносната…" at bounding box center [590, 231] width 364 height 66
copy ul "Адрес: кв. Младост бл. 134, вх. 6, ет. 1, ап. 90 Тип: Клиент по Топлопреносната…"
click at [614, 264] on li "Мобилен: 359898339577" at bounding box center [606, 256] width 332 height 17
drag, startPoint x: 433, startPoint y: 205, endPoint x: 582, endPoint y: 403, distance: 247.8
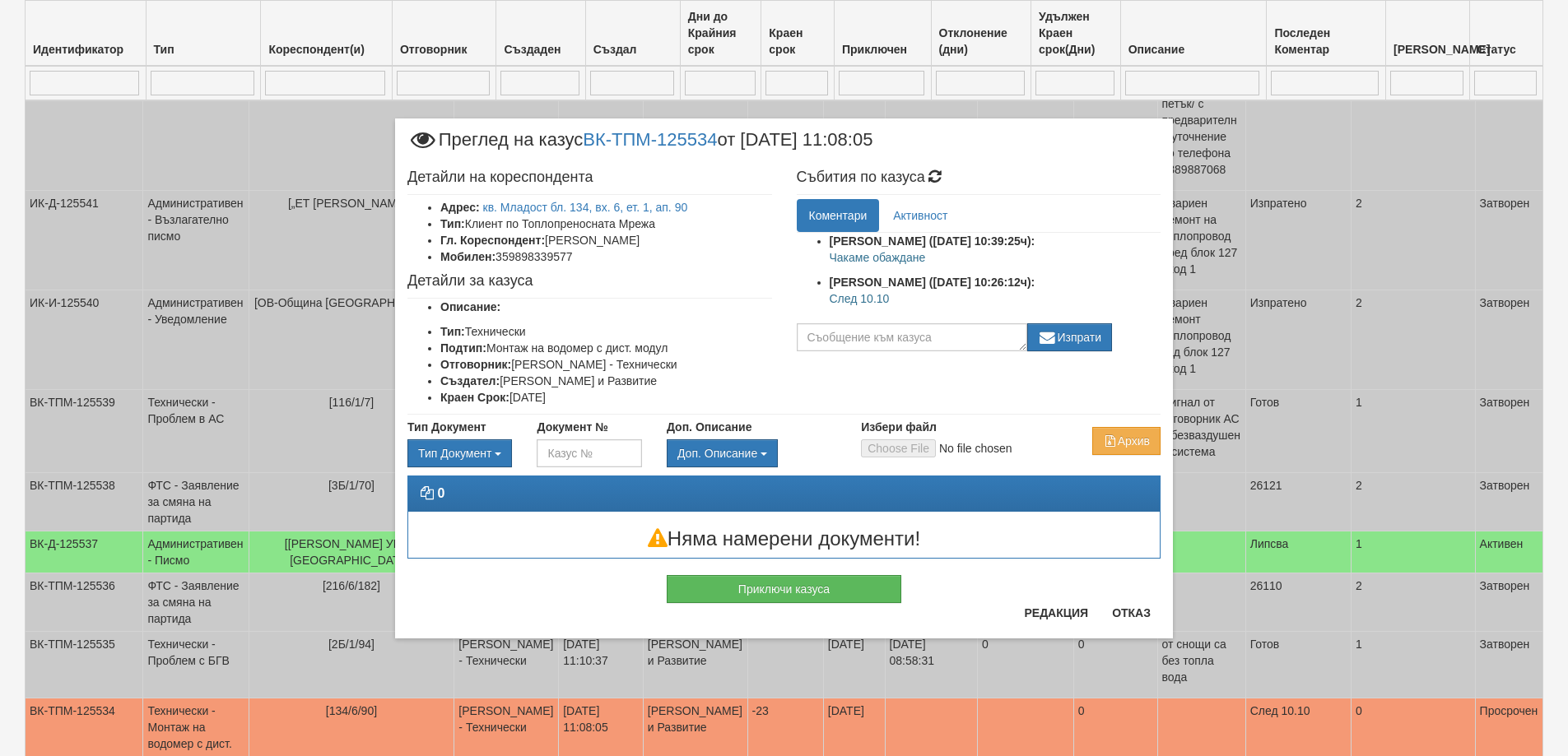
click at [582, 403] on div "Детайли на кореспондента Адрес: кв. Младост бл. 134, вх. 6, ет. 1, ап. 90 Тип: …" at bounding box center [590, 287] width 389 height 253
copy div "Адрес: кв. Младост бл. 134, вх. 6, ет. 1, ап. 90 Тип: Клиент по Топлопреносната…"
click at [1136, 620] on button "Отказ" at bounding box center [1131, 613] width 58 height 26
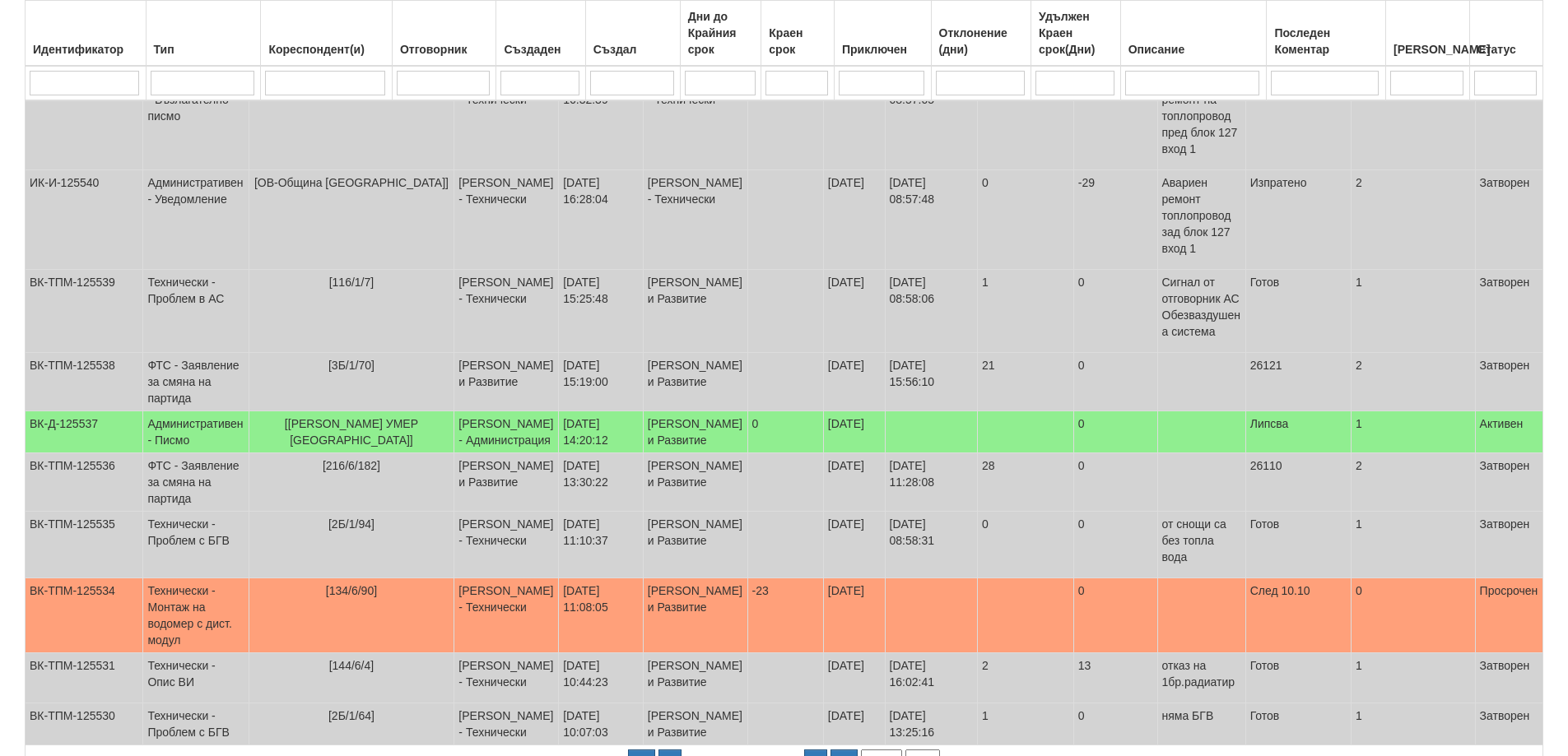
scroll to position [2875, 0]
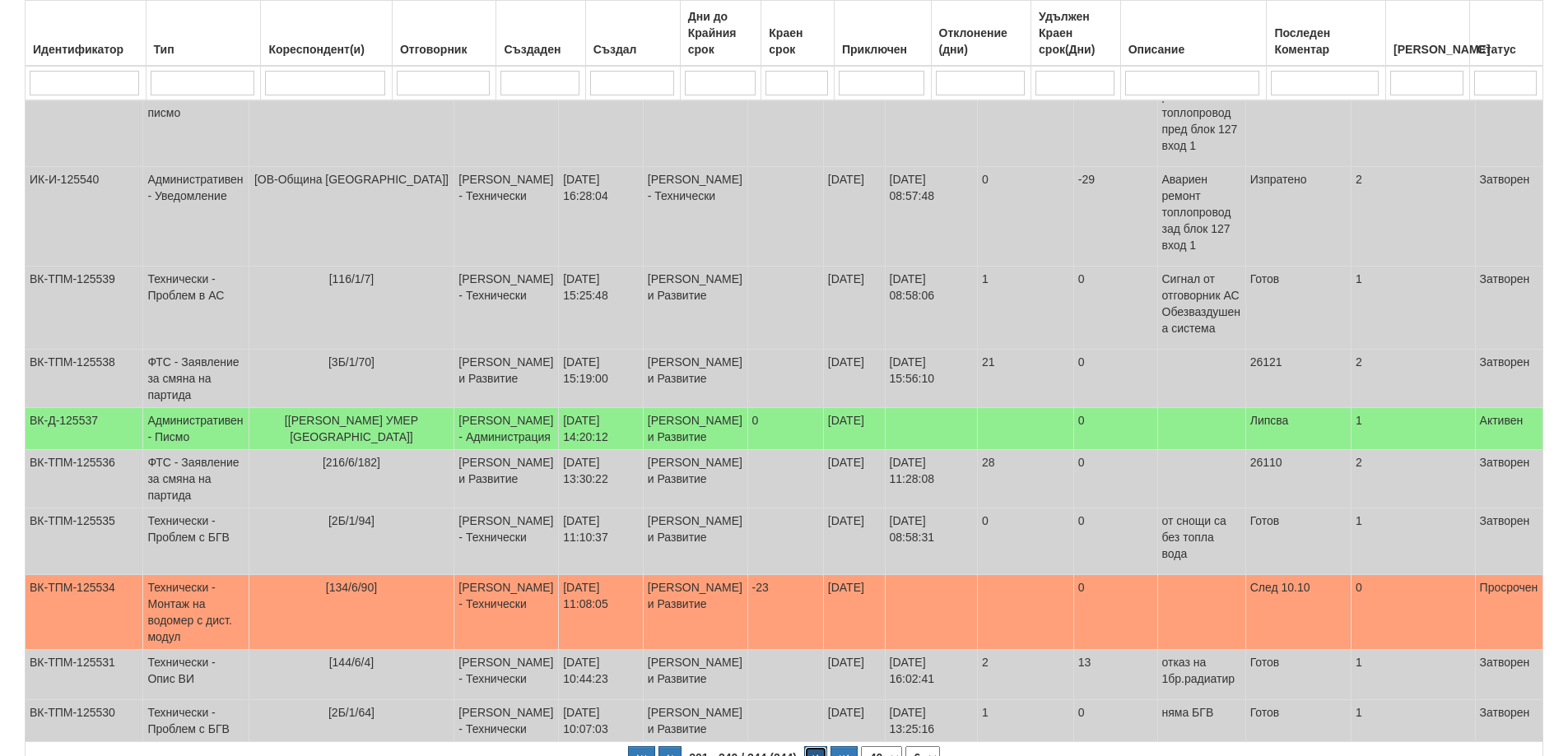
click at [815, 754] on icon "button" at bounding box center [816, 759] width 5 height 9
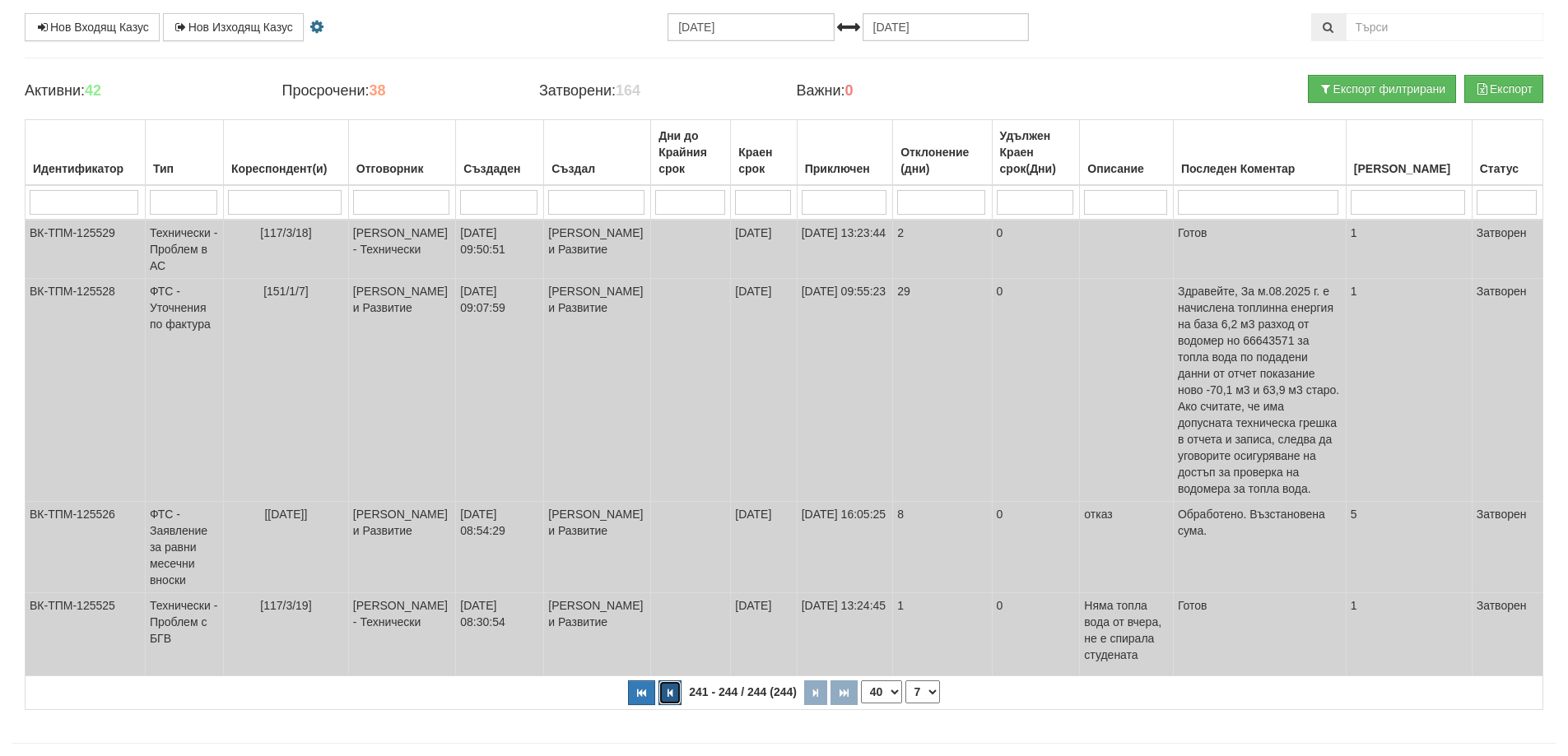
click at [675, 680] on button "button" at bounding box center [670, 693] width 23 height 25
select select "6"
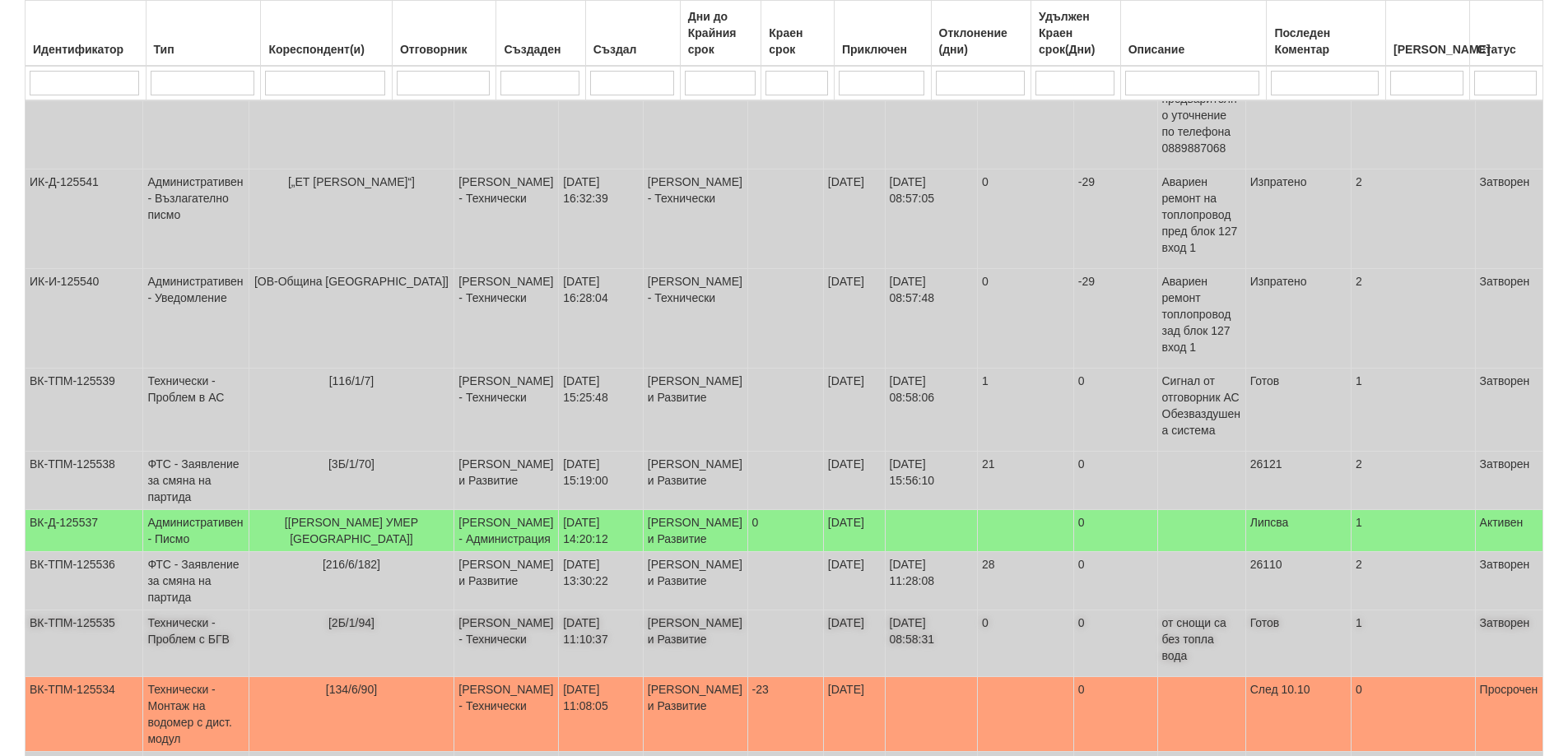
scroll to position [2875, 0]
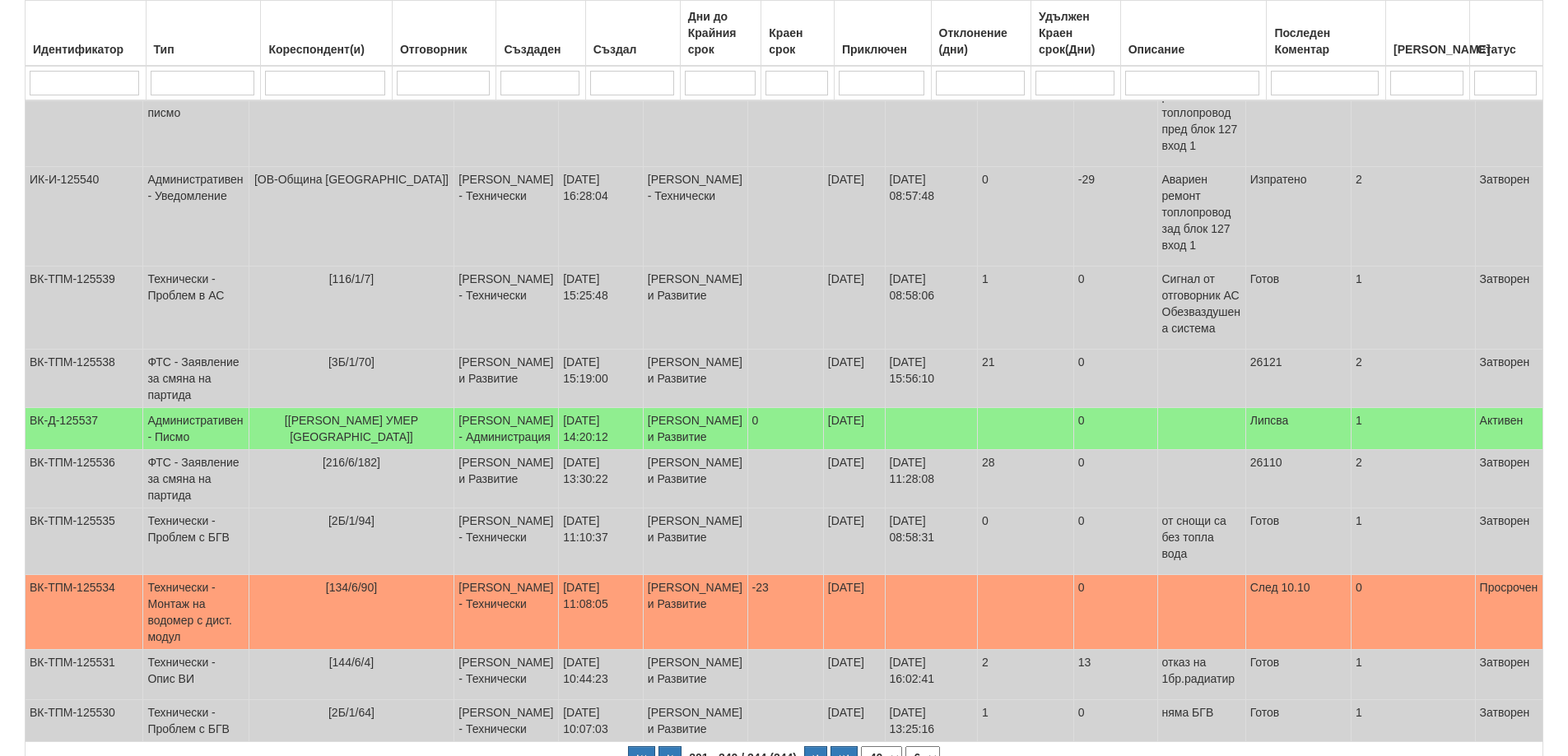
click at [891, 746] on select "10 20 30 40" at bounding box center [881, 758] width 41 height 23
select select "10"
click at [861, 746] on select "10 20 30 40" at bounding box center [881, 758] width 41 height 23
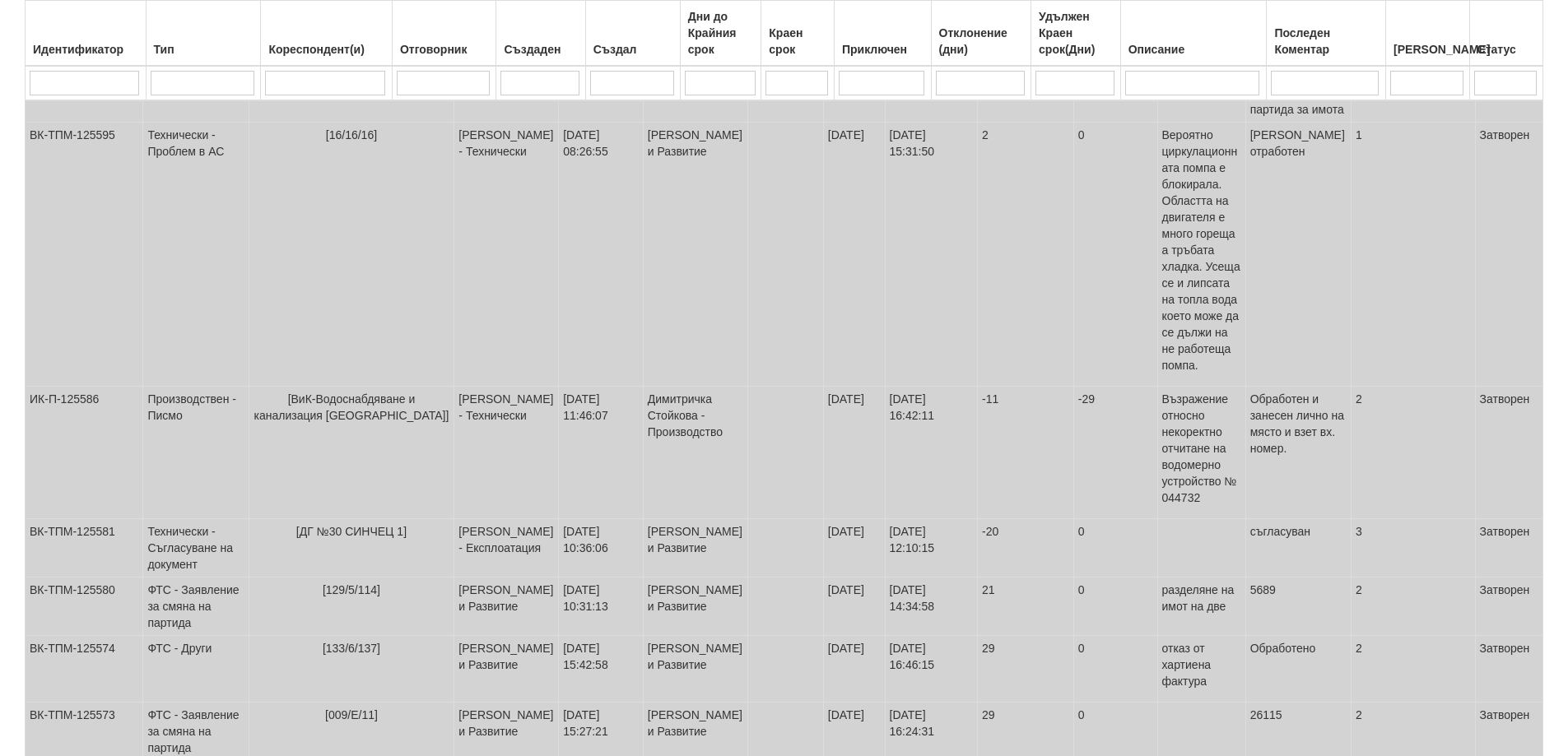
select select "6"
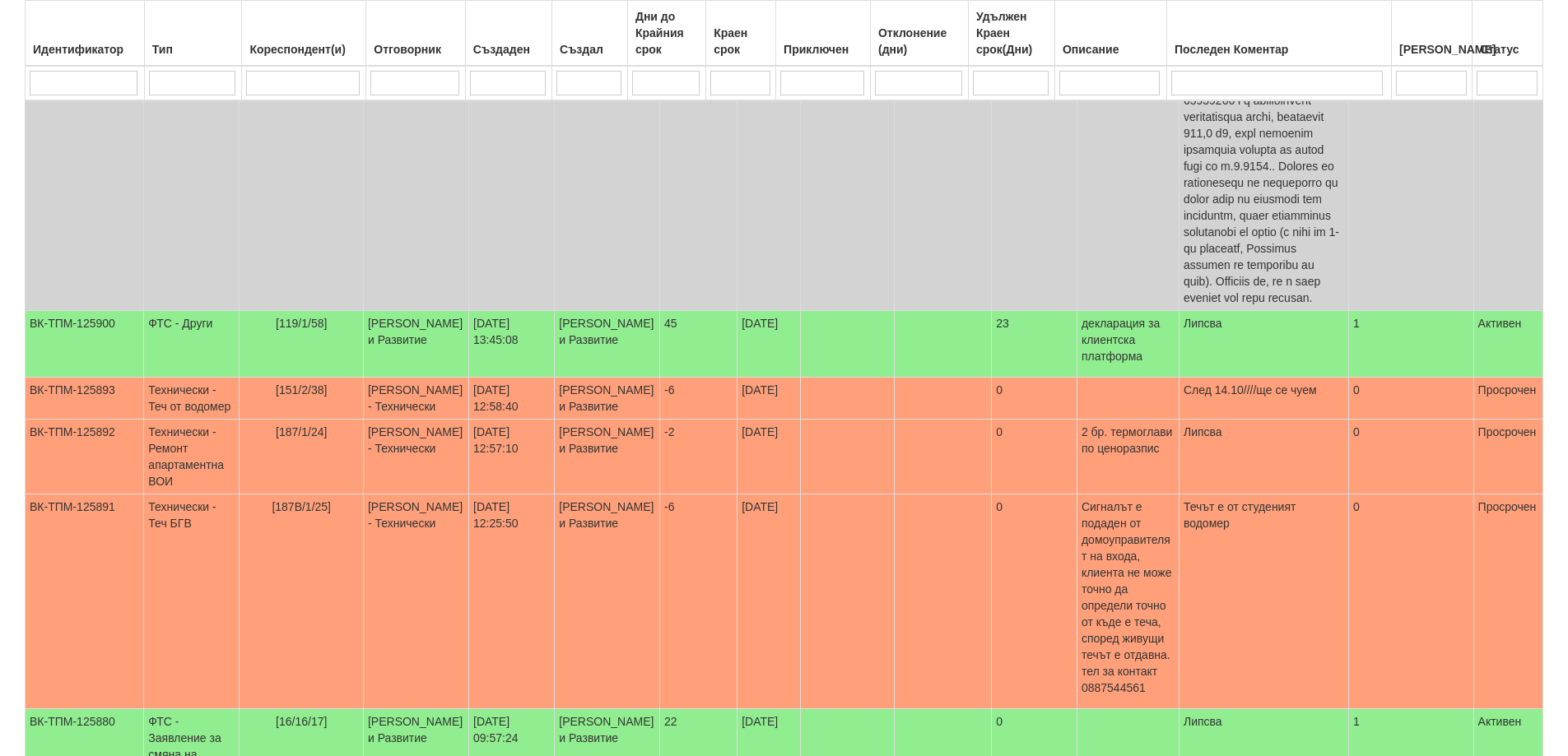
scroll to position [737, 0]
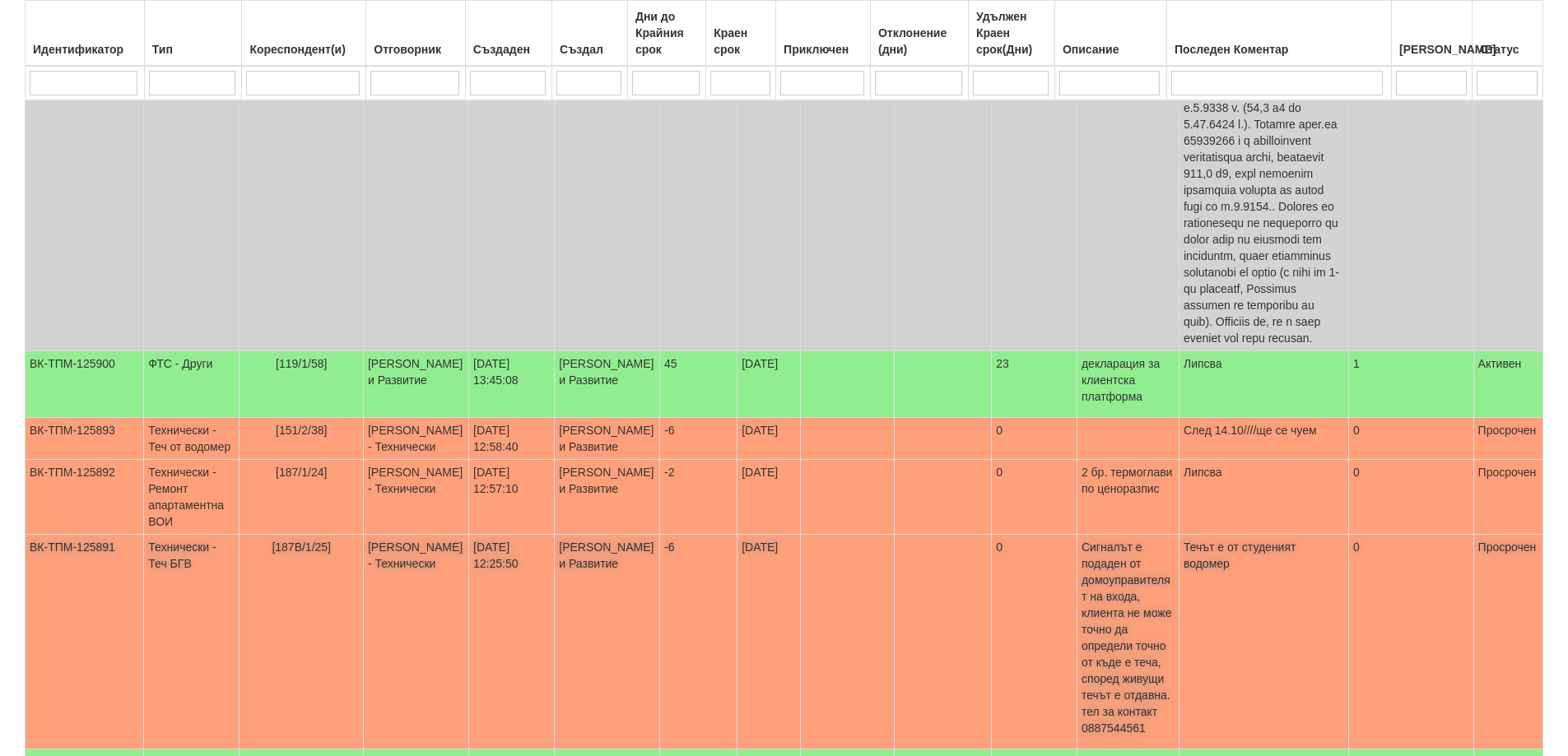
click at [305, 540] on span "[187В/1/25]" at bounding box center [301, 547] width 59 height 13
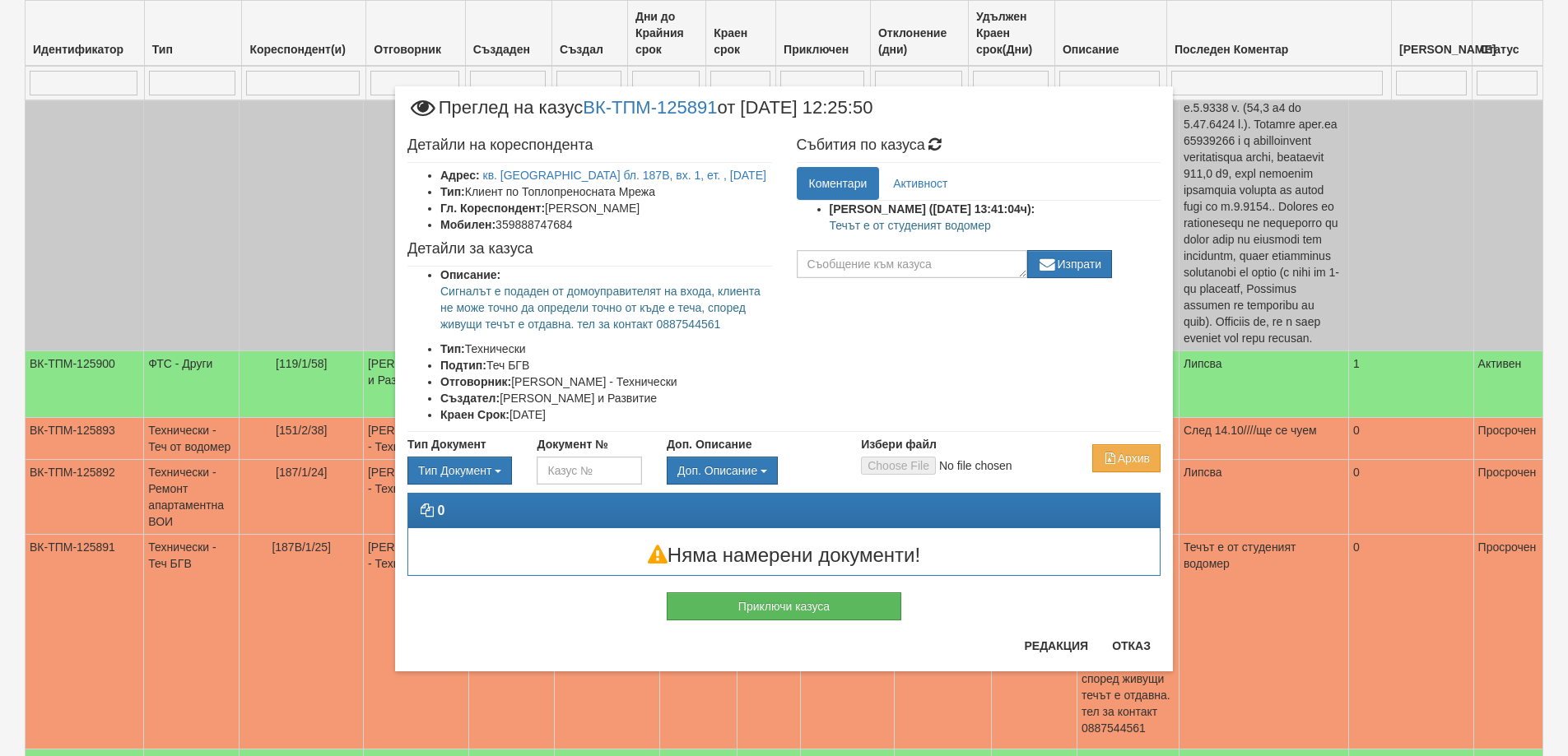
drag, startPoint x: 833, startPoint y: 226, endPoint x: 995, endPoint y: 233, distance: 162.2
click at [995, 233] on p "Течът е от студеният водомер" at bounding box center [995, 225] width 332 height 17
copy p "ечът е от студеният водомер"
click at [836, 618] on button "Приключи казуса" at bounding box center [784, 606] width 234 height 28
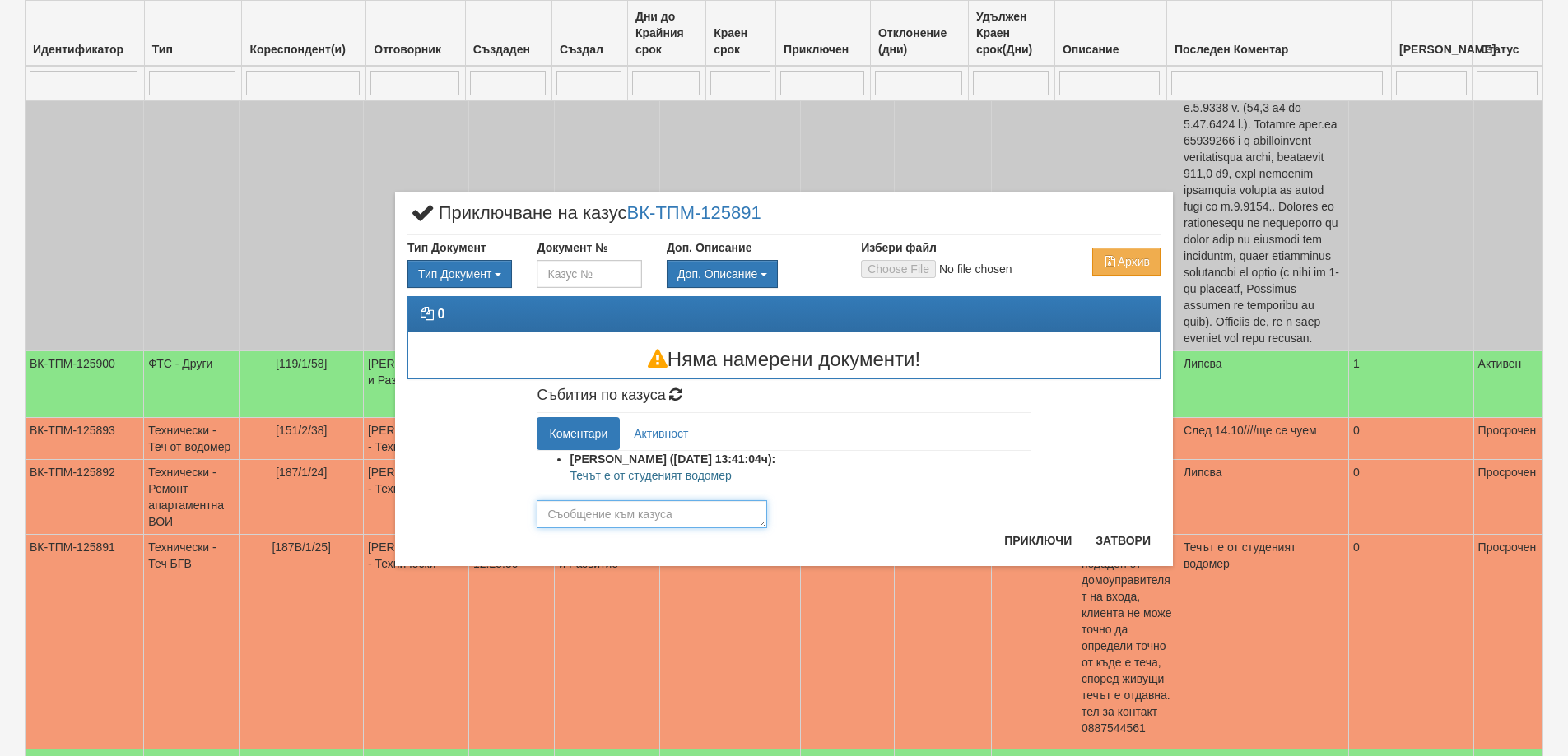
click at [660, 524] on textarea at bounding box center [652, 514] width 231 height 28
paste textarea "ечът е от студеният водомер"
type textarea "ечът е от студеният водомер"
click at [1045, 533] on button "Приключи" at bounding box center [1037, 540] width 87 height 26
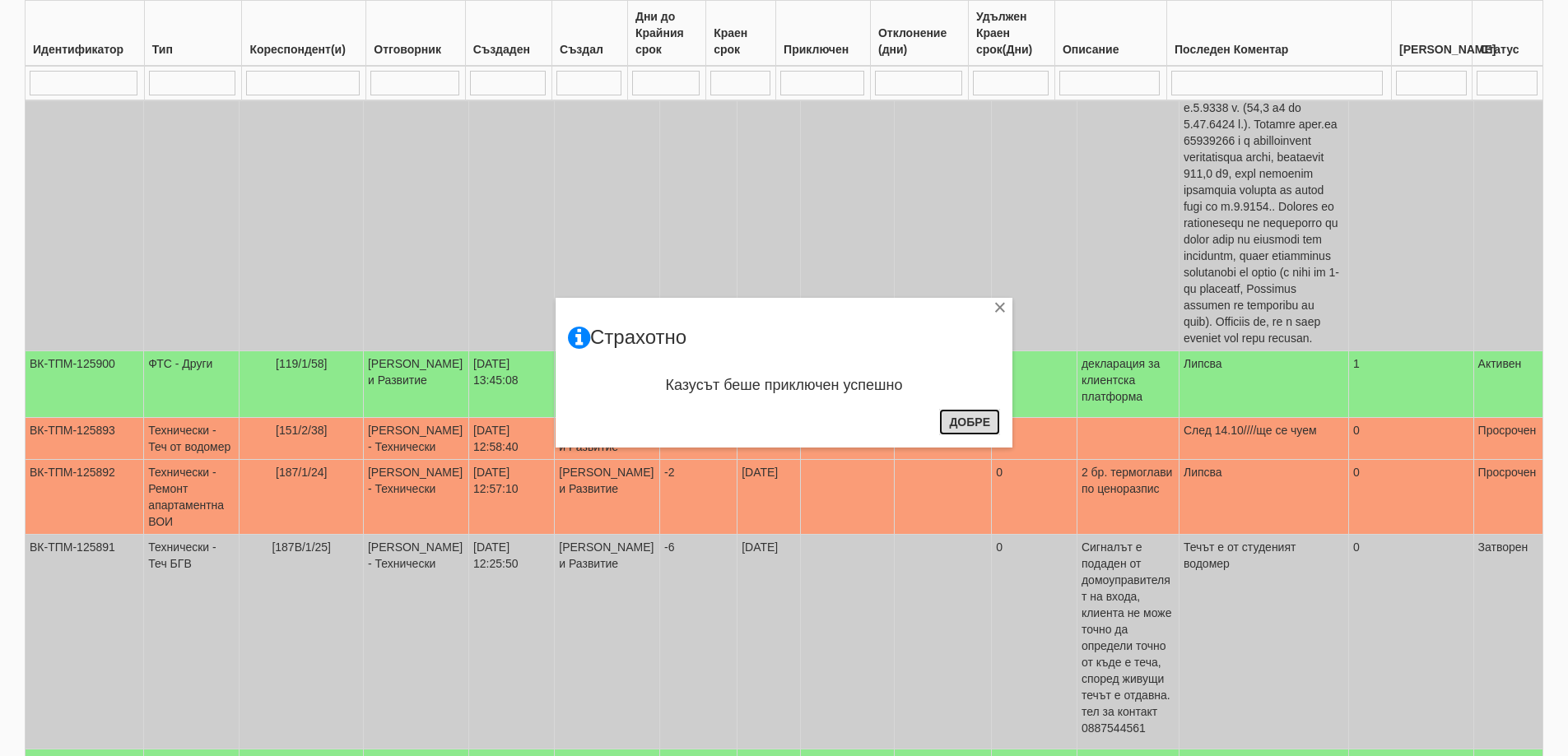
click at [963, 419] on button "Добре" at bounding box center [969, 422] width 61 height 26
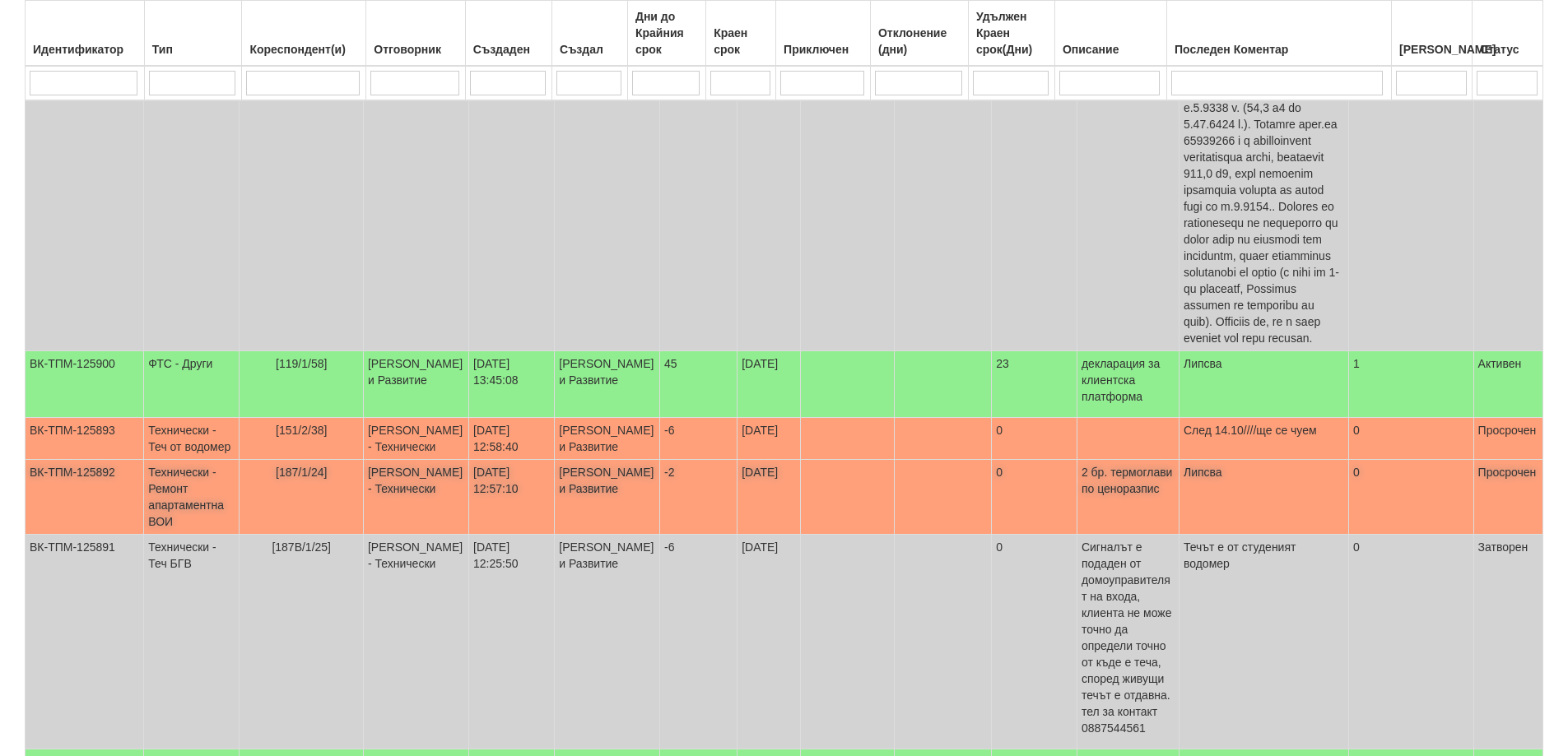
click at [310, 466] on span "[187/1/24]" at bounding box center [301, 472] width 51 height 13
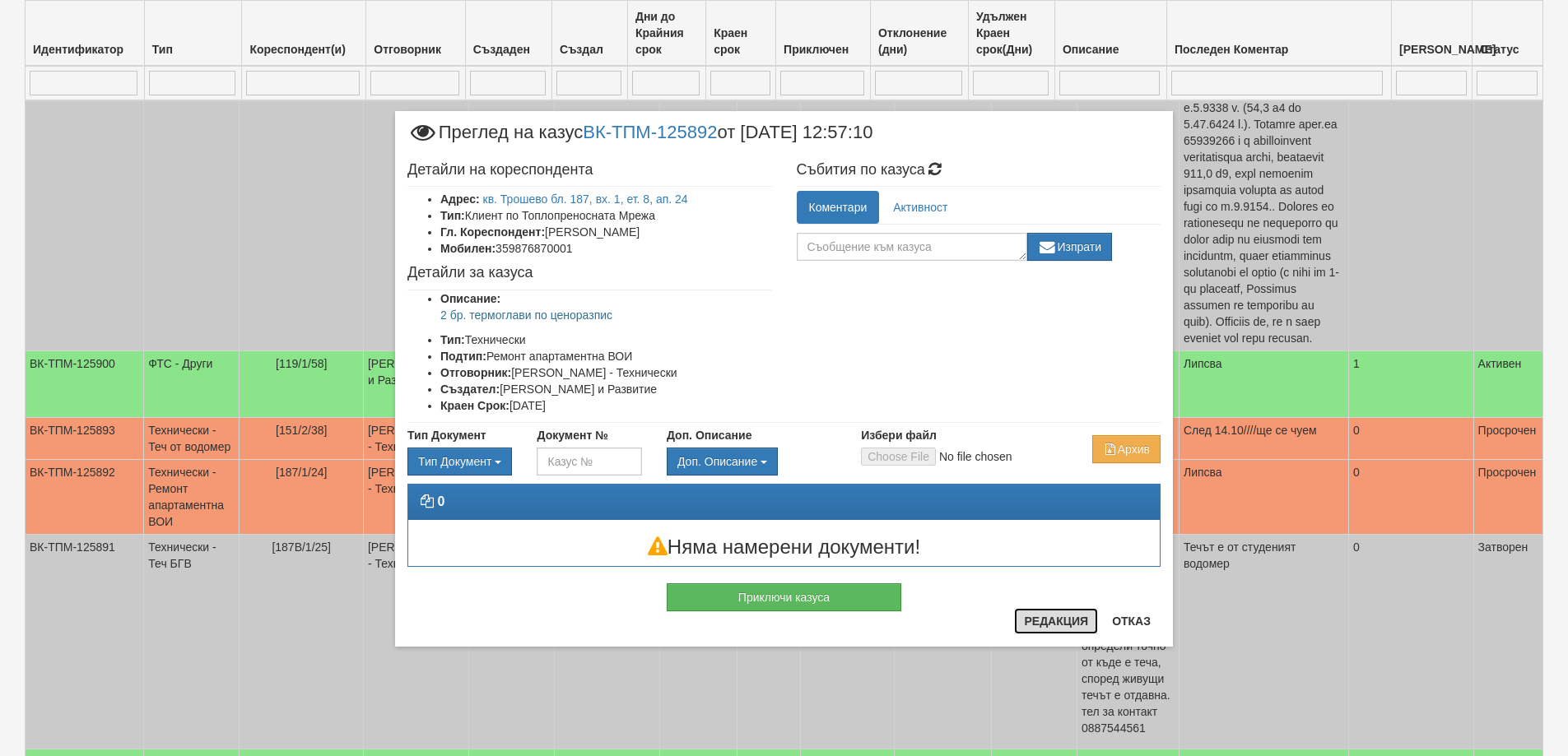
click at [1056, 625] on button "Редакция" at bounding box center [1056, 621] width 84 height 26
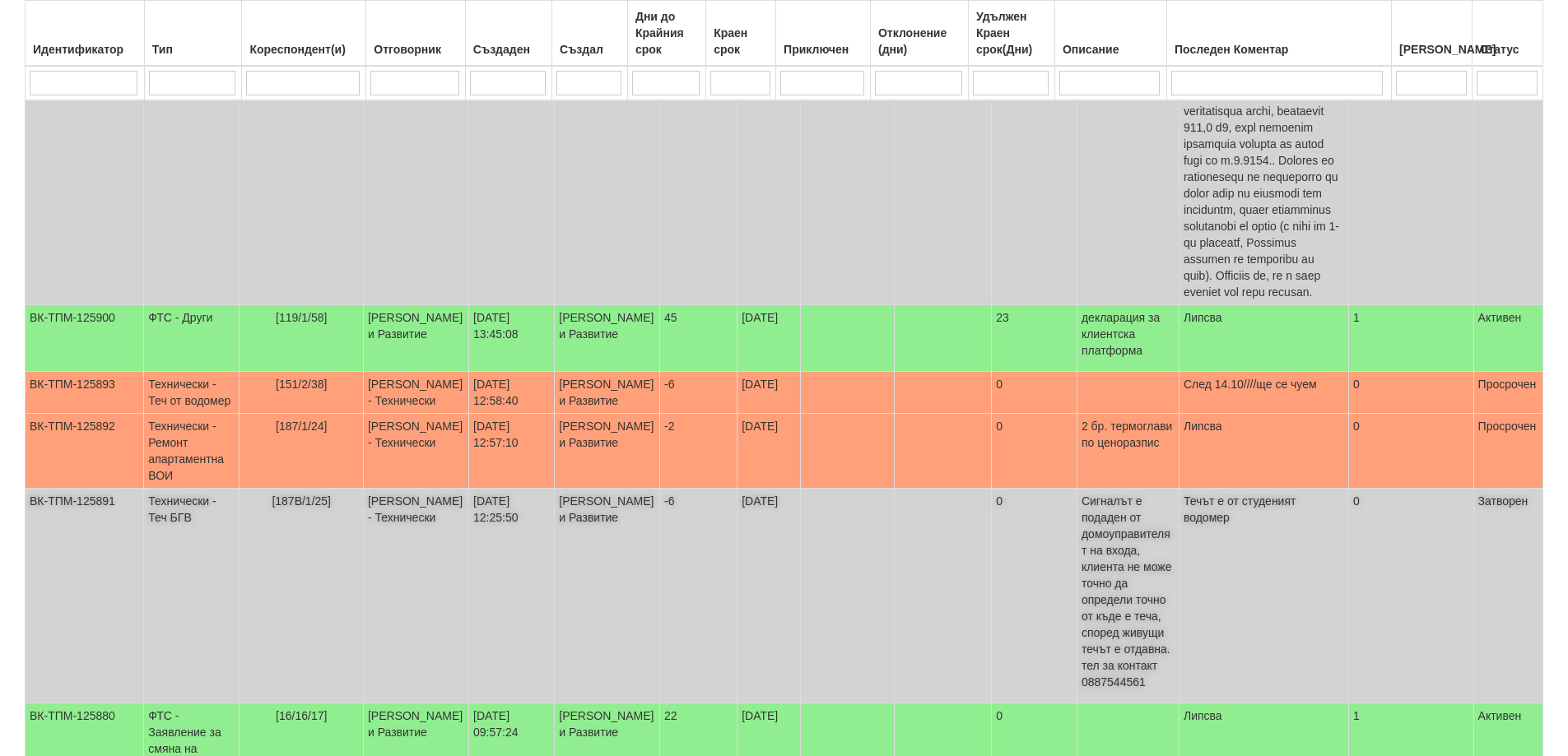
scroll to position [818, 0]
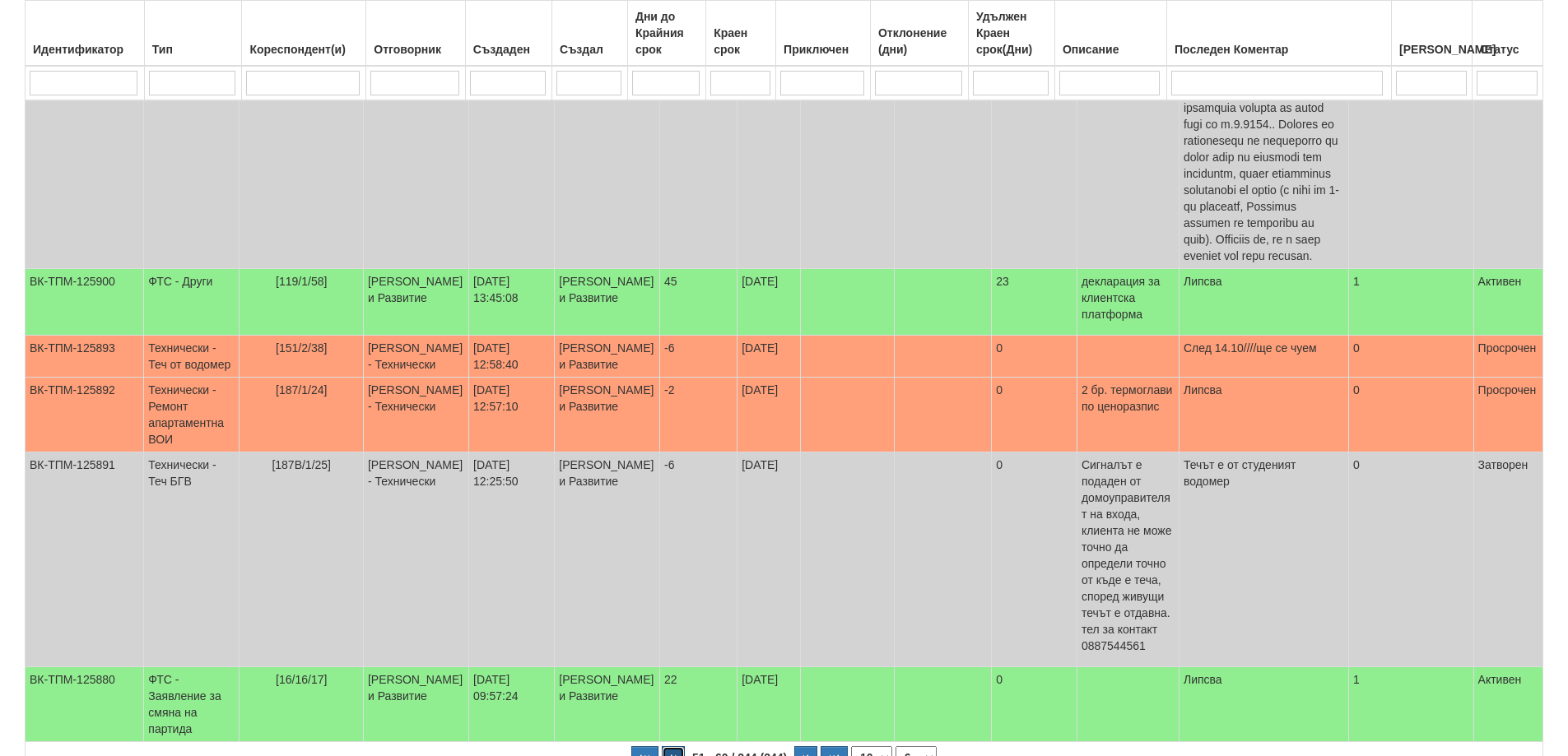
click at [672, 746] on button "button" at bounding box center [674, 759] width 23 height 25
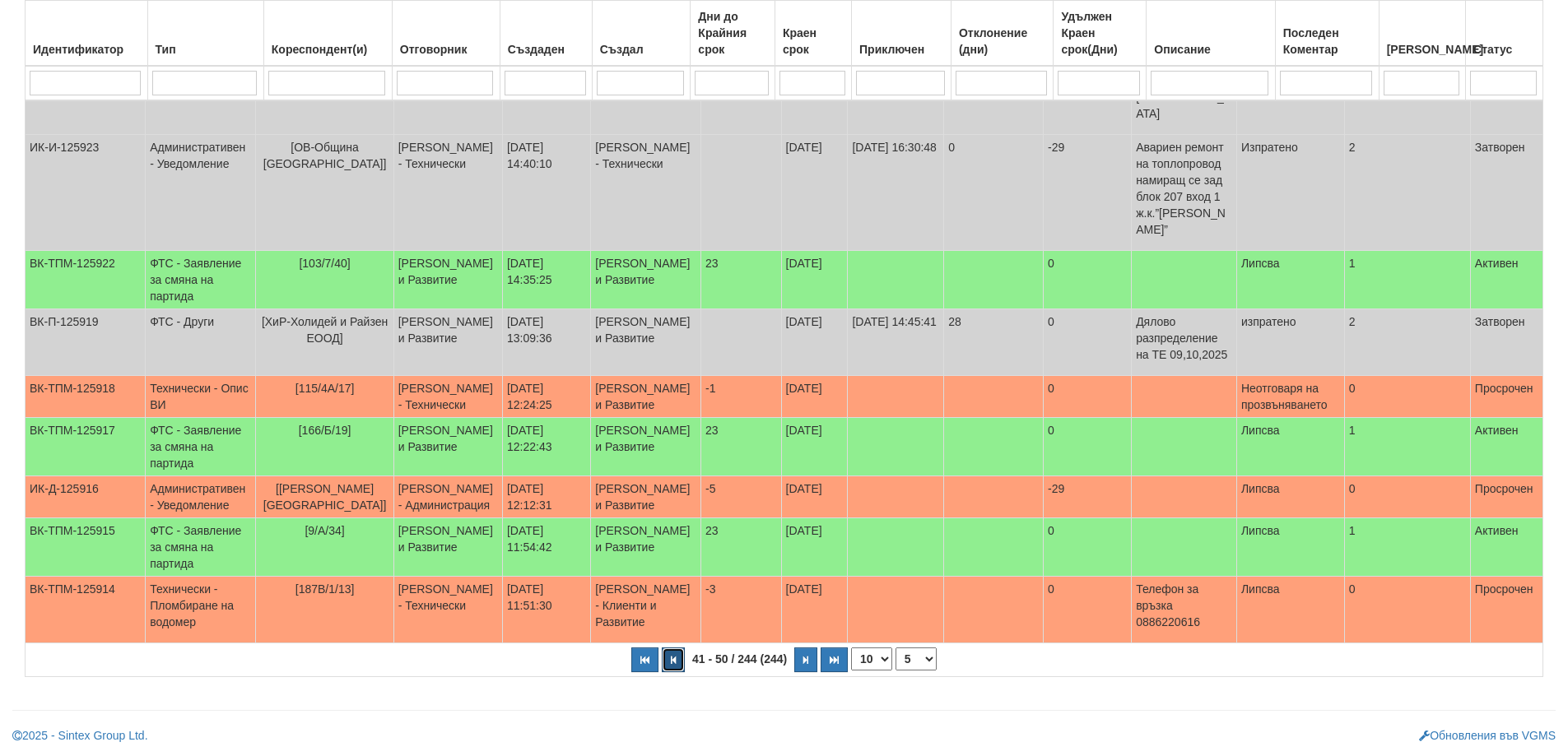
scroll to position [465, 0]
click at [331, 382] on span "[115/4А/17]" at bounding box center [325, 388] width 59 height 13
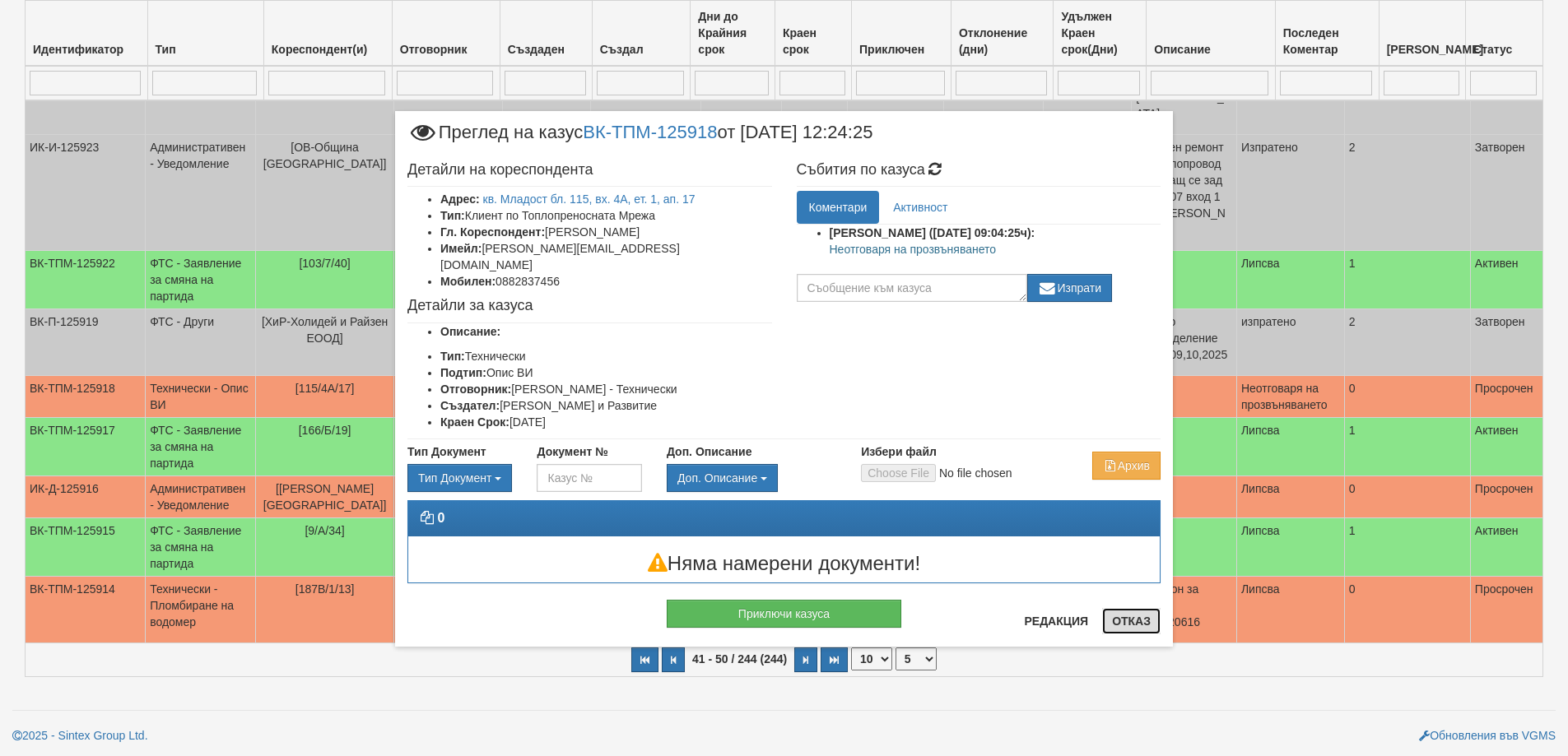
click at [1116, 621] on button "Отказ" at bounding box center [1131, 621] width 58 height 26
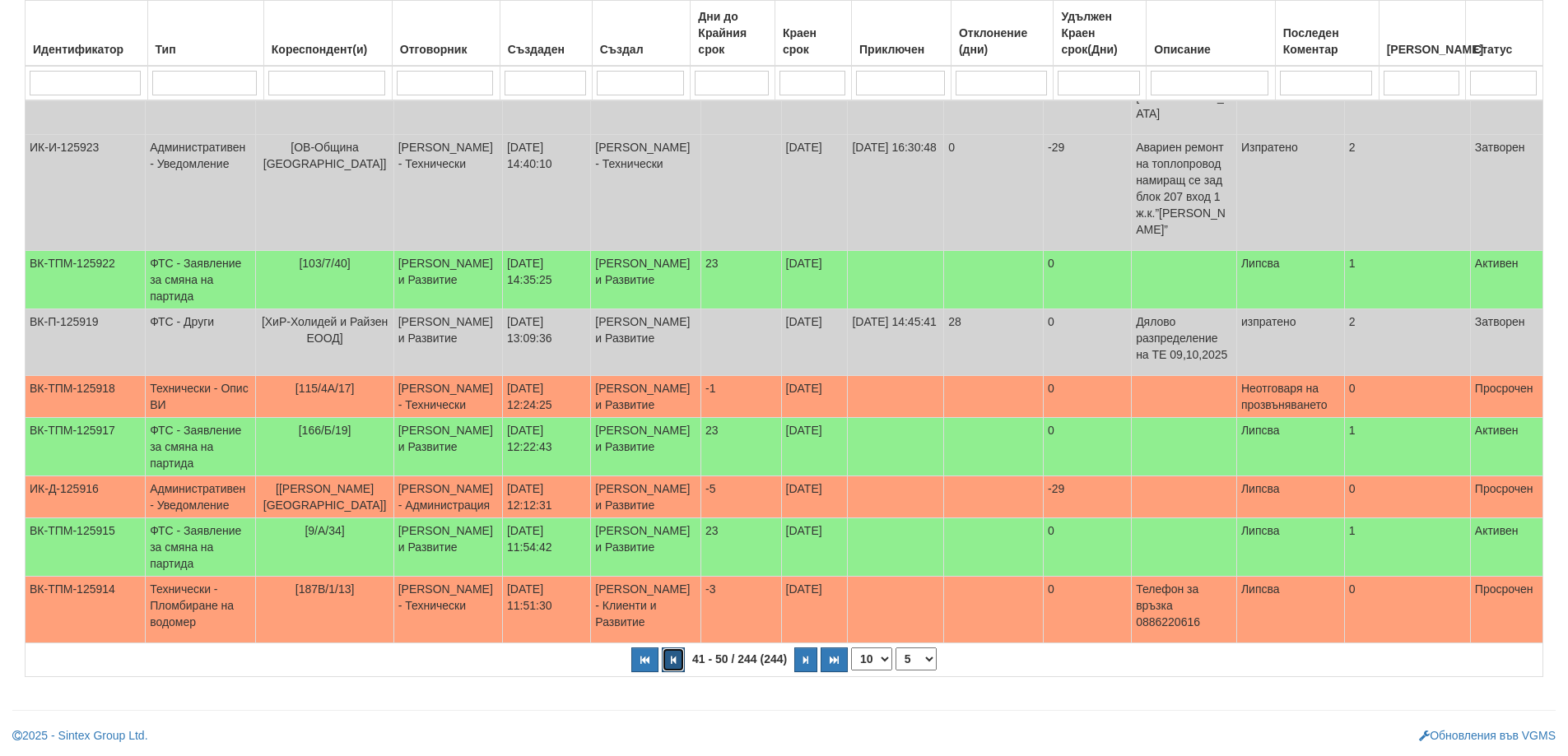
click at [674, 652] on button "button" at bounding box center [674, 660] width 23 height 25
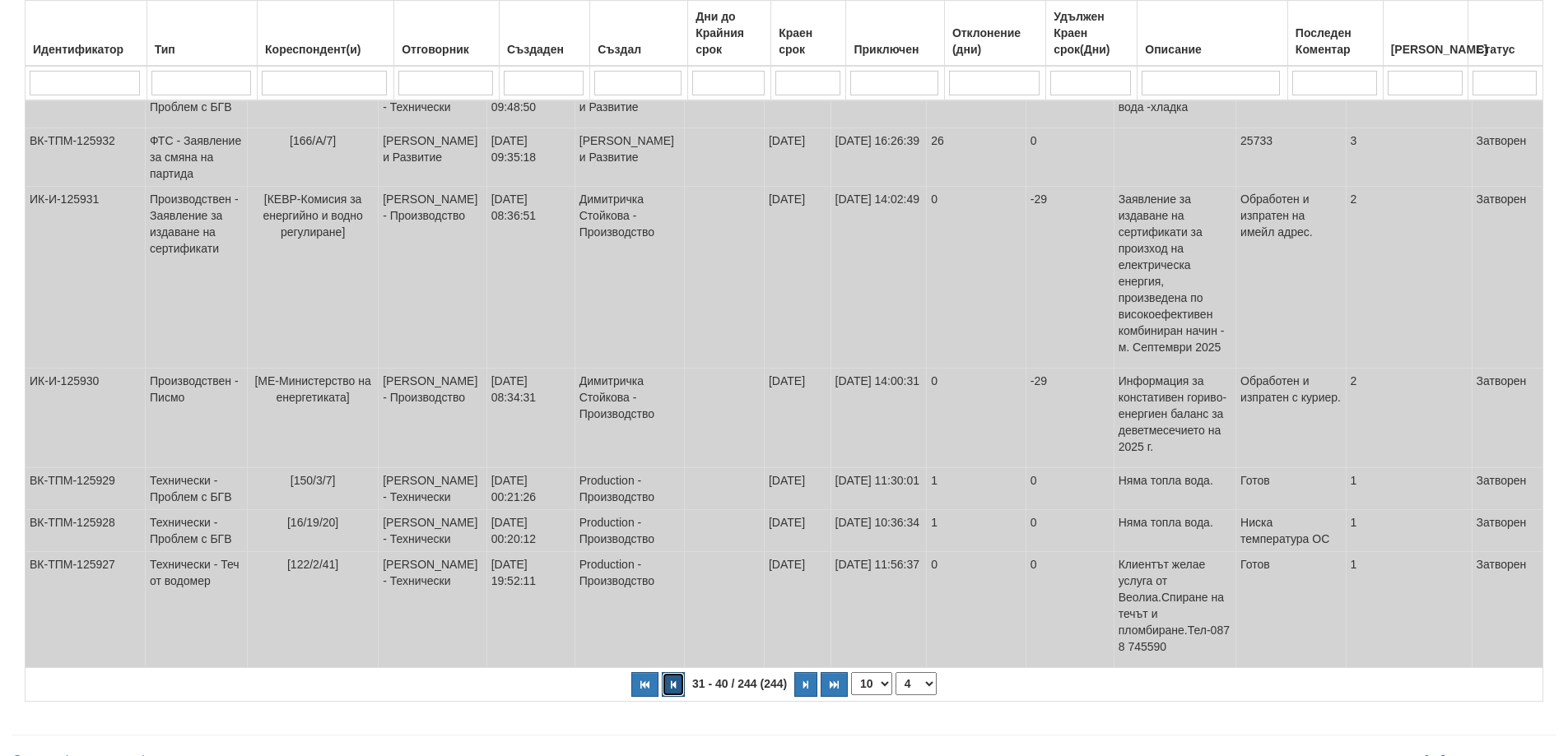
click at [666, 672] on button "button" at bounding box center [674, 685] width 23 height 25
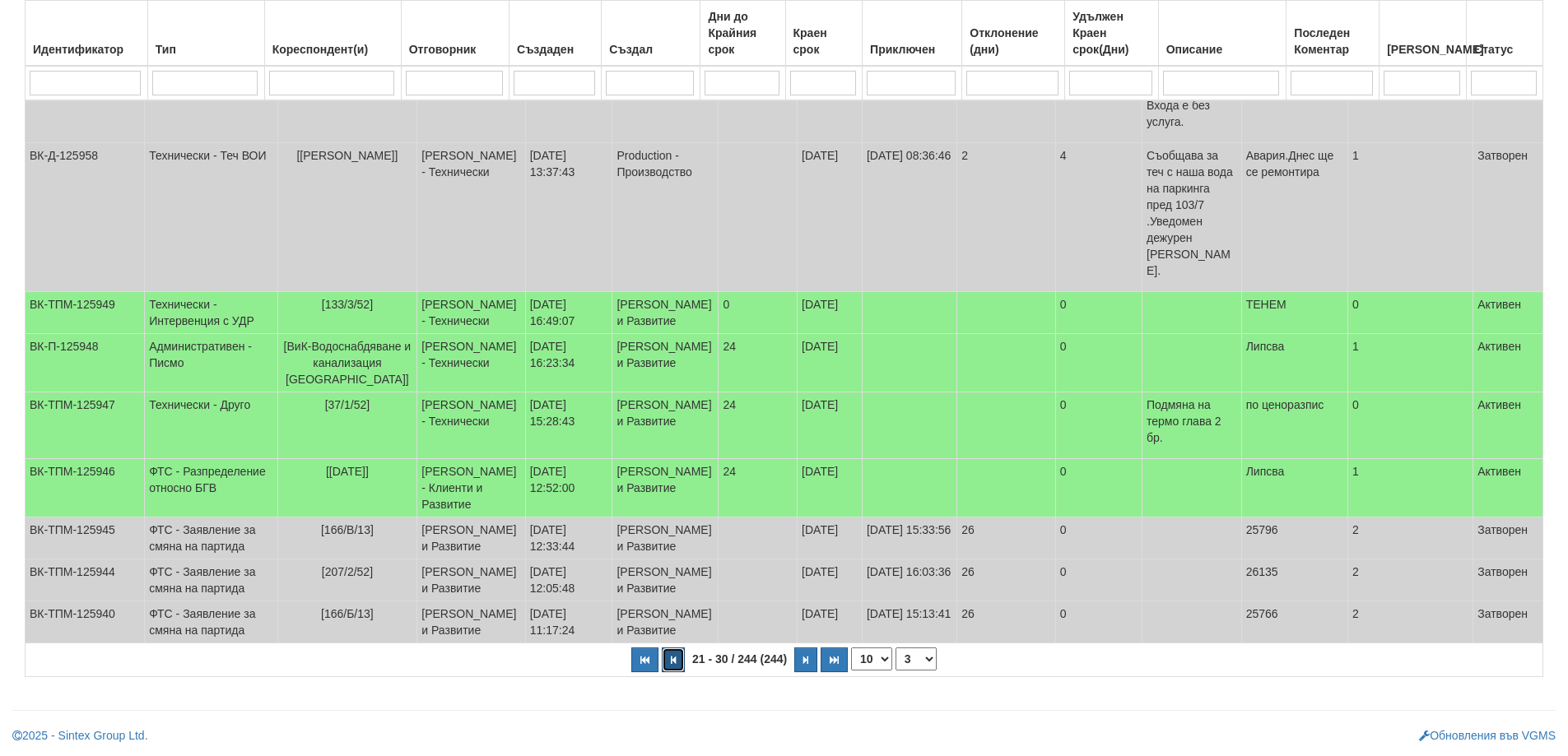
scroll to position [449, 0]
click at [666, 666] on button "button" at bounding box center [674, 660] width 23 height 25
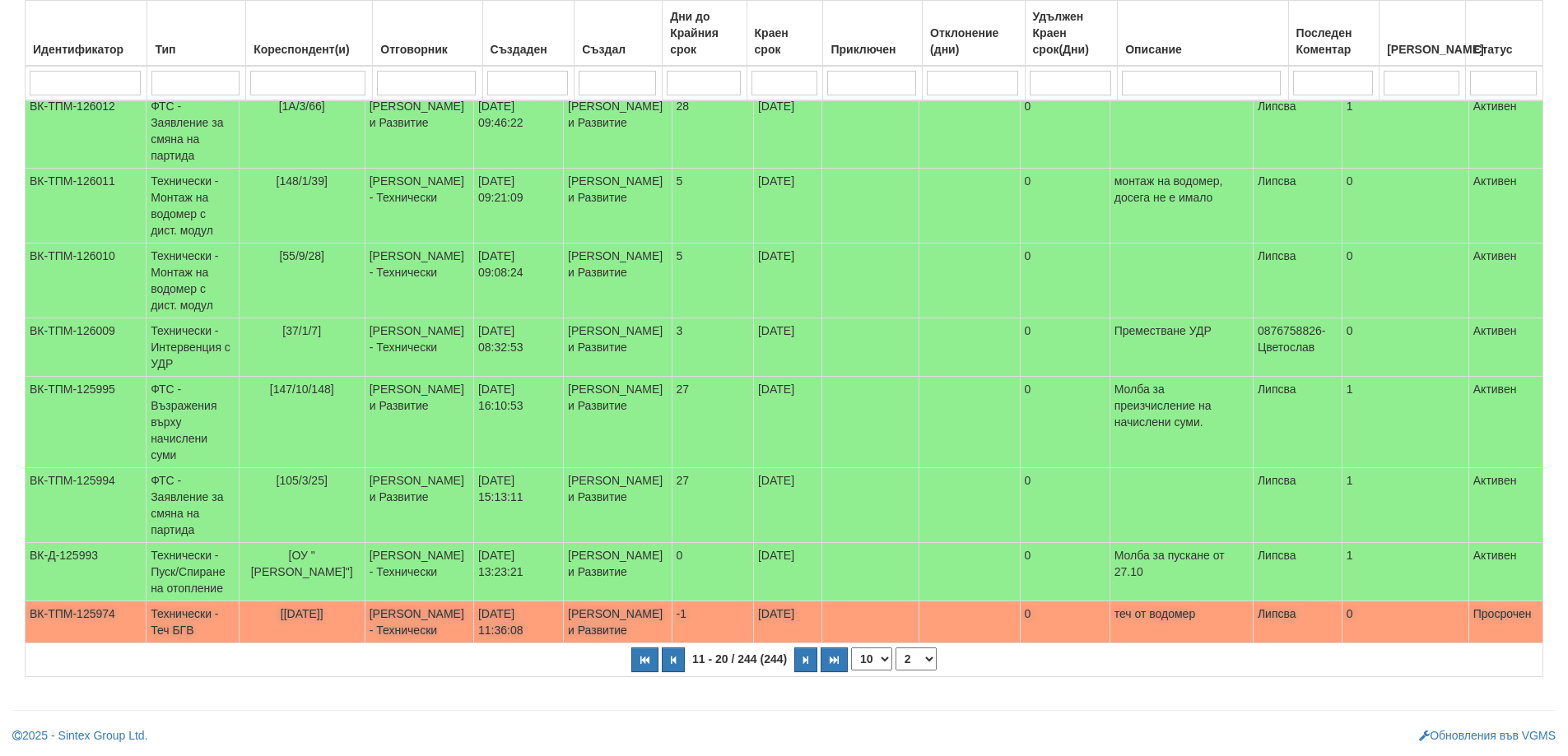
click at [317, 607] on span "[1/1/23]" at bounding box center [302, 613] width 43 height 13
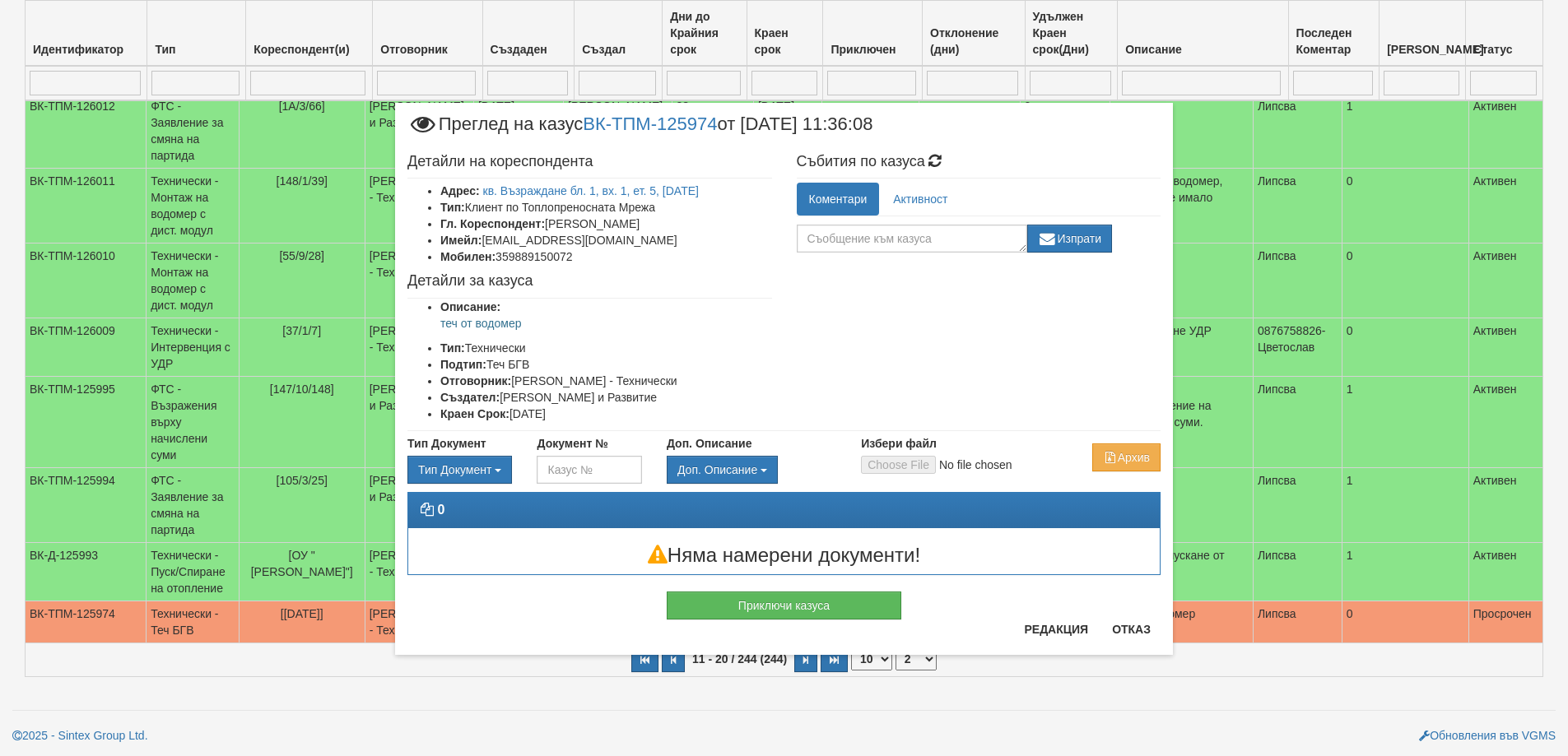
click at [1123, 617] on div "Приключи казуса" at bounding box center [784, 597] width 777 height 44
click at [1120, 625] on button "Отказ" at bounding box center [1131, 629] width 58 height 26
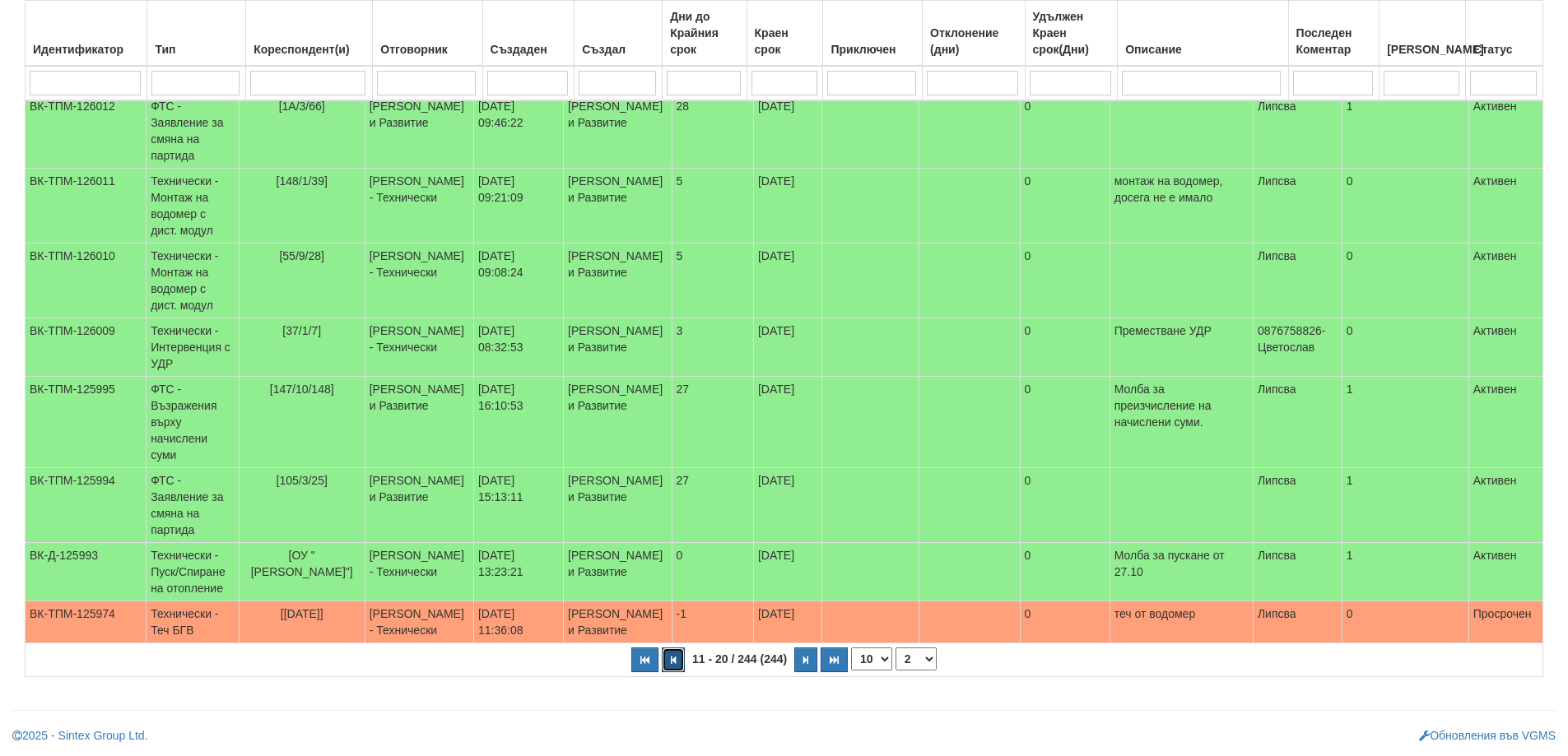
click at [672, 664] on icon "button" at bounding box center [674, 660] width 5 height 9
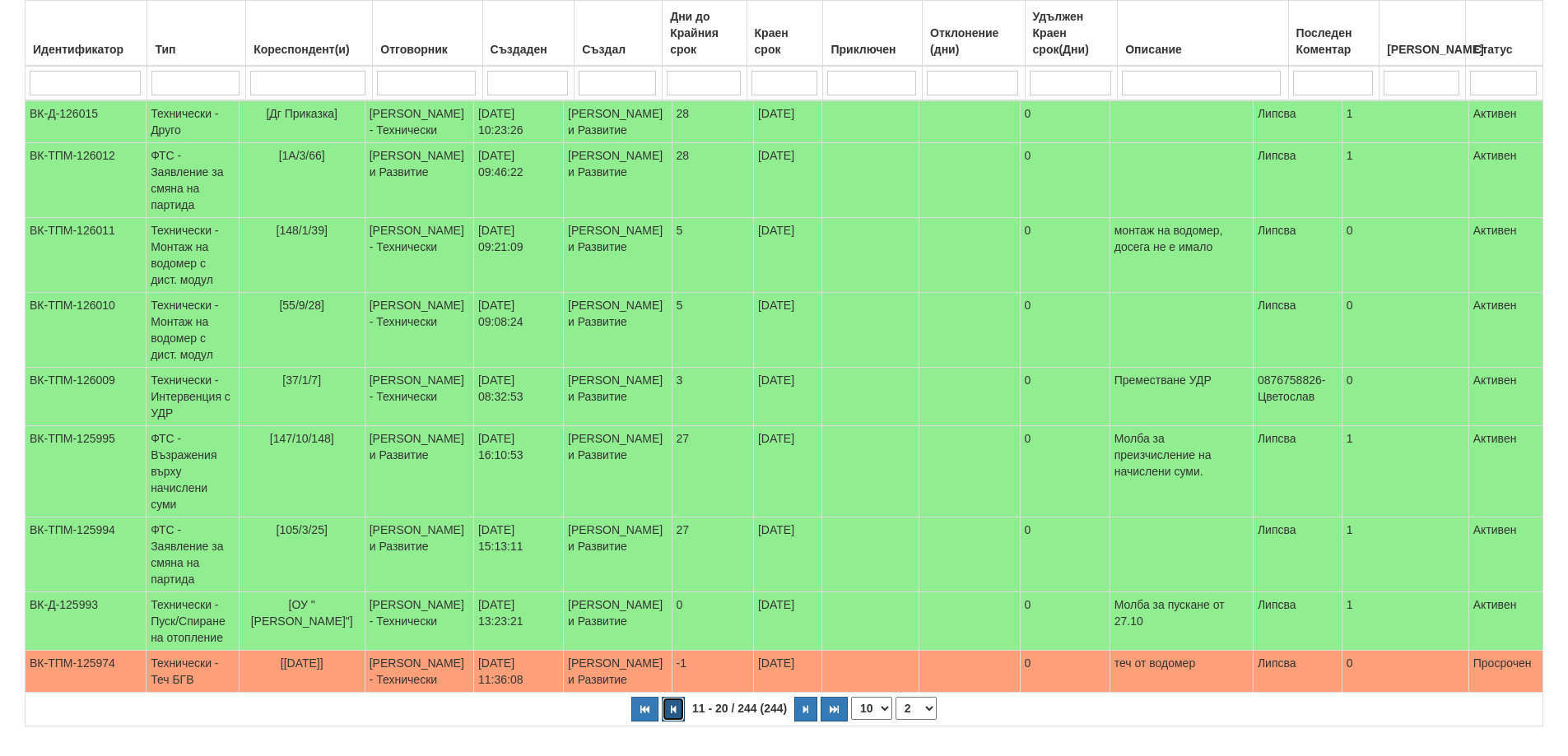
select select "1"
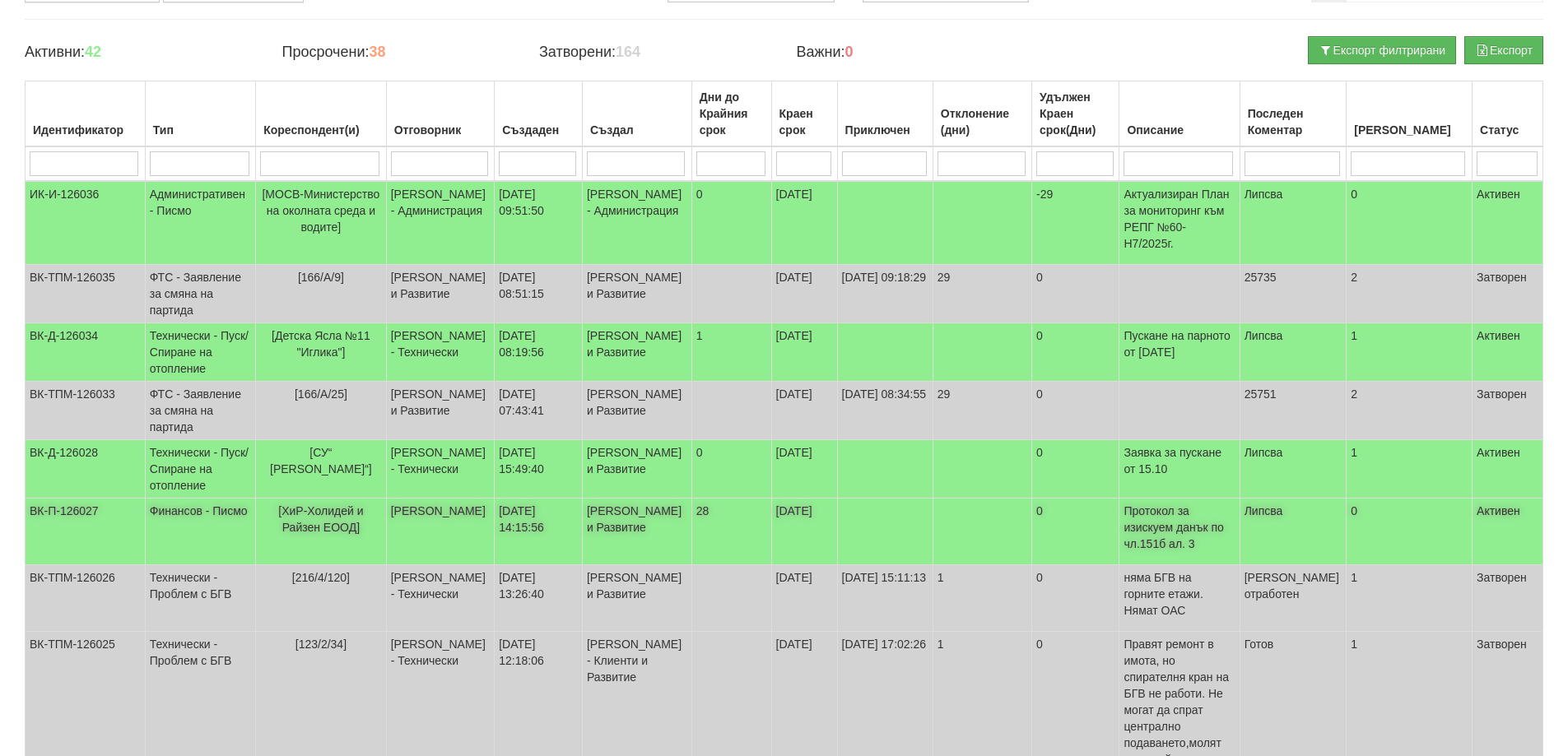
scroll to position [0, 0]
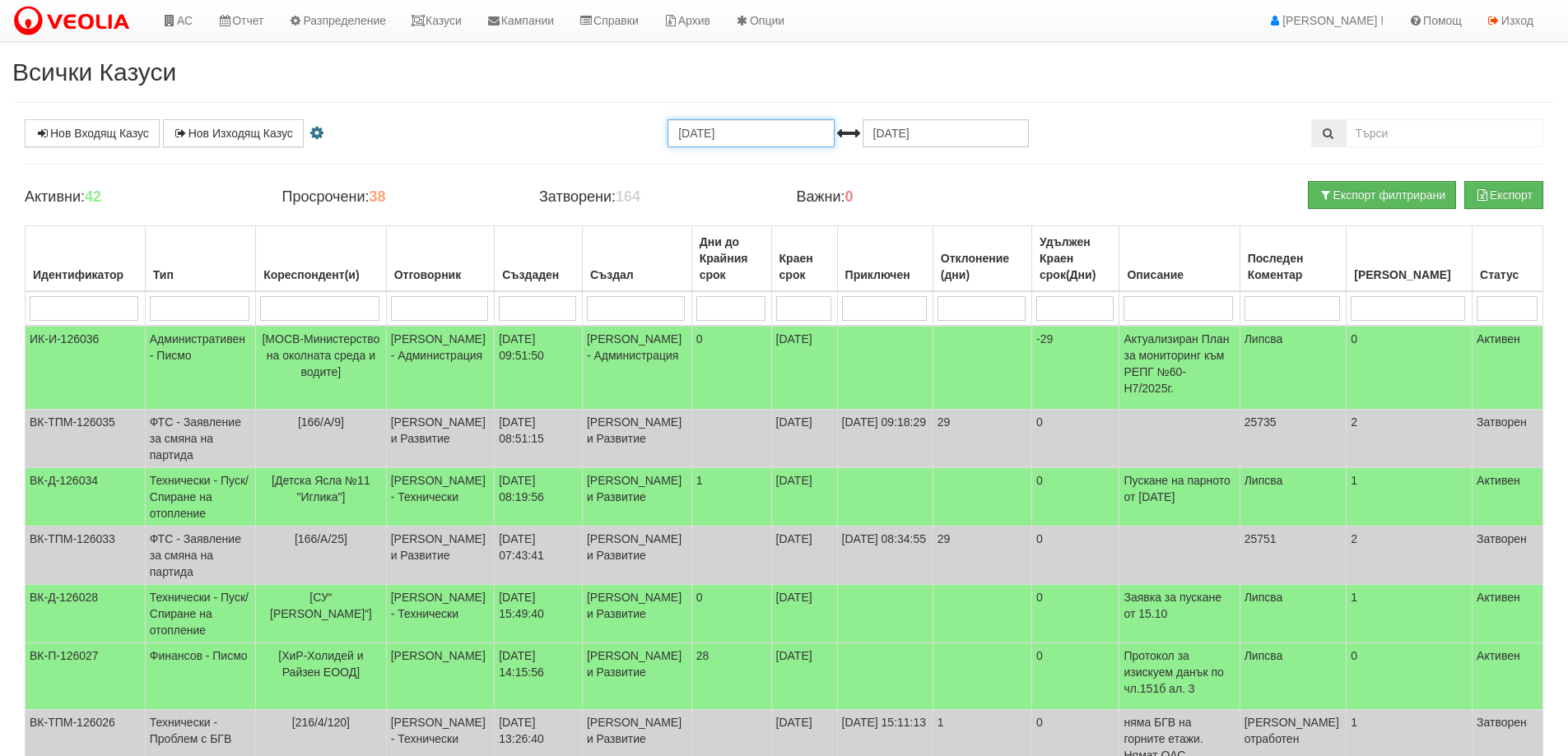
click at [725, 132] on input "15.09.2025" at bounding box center [750, 134] width 166 height 28
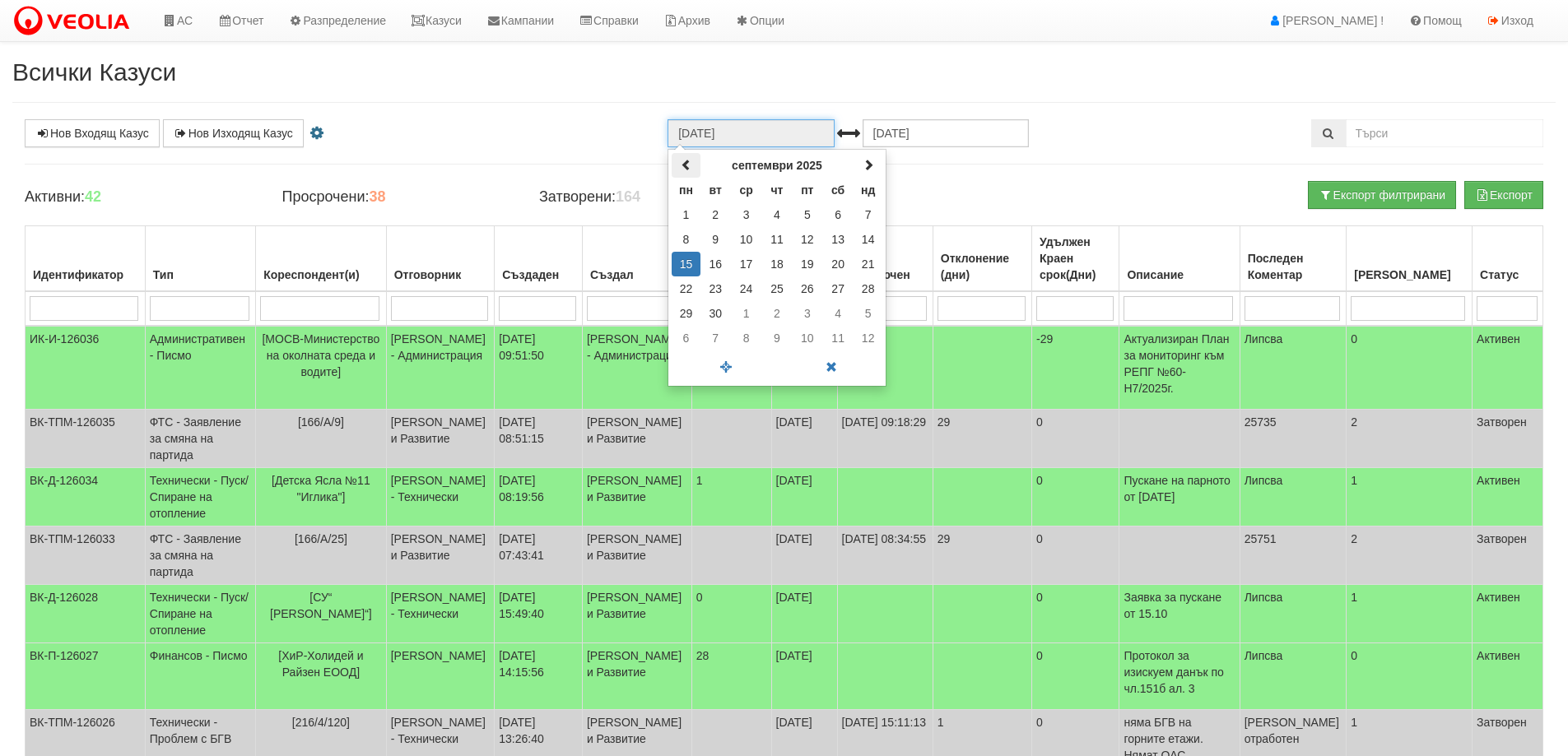
click at [679, 163] on th at bounding box center [686, 165] width 29 height 25
click at [811, 265] on td "15" at bounding box center [806, 264] width 31 height 25
type input "15.08.2025"
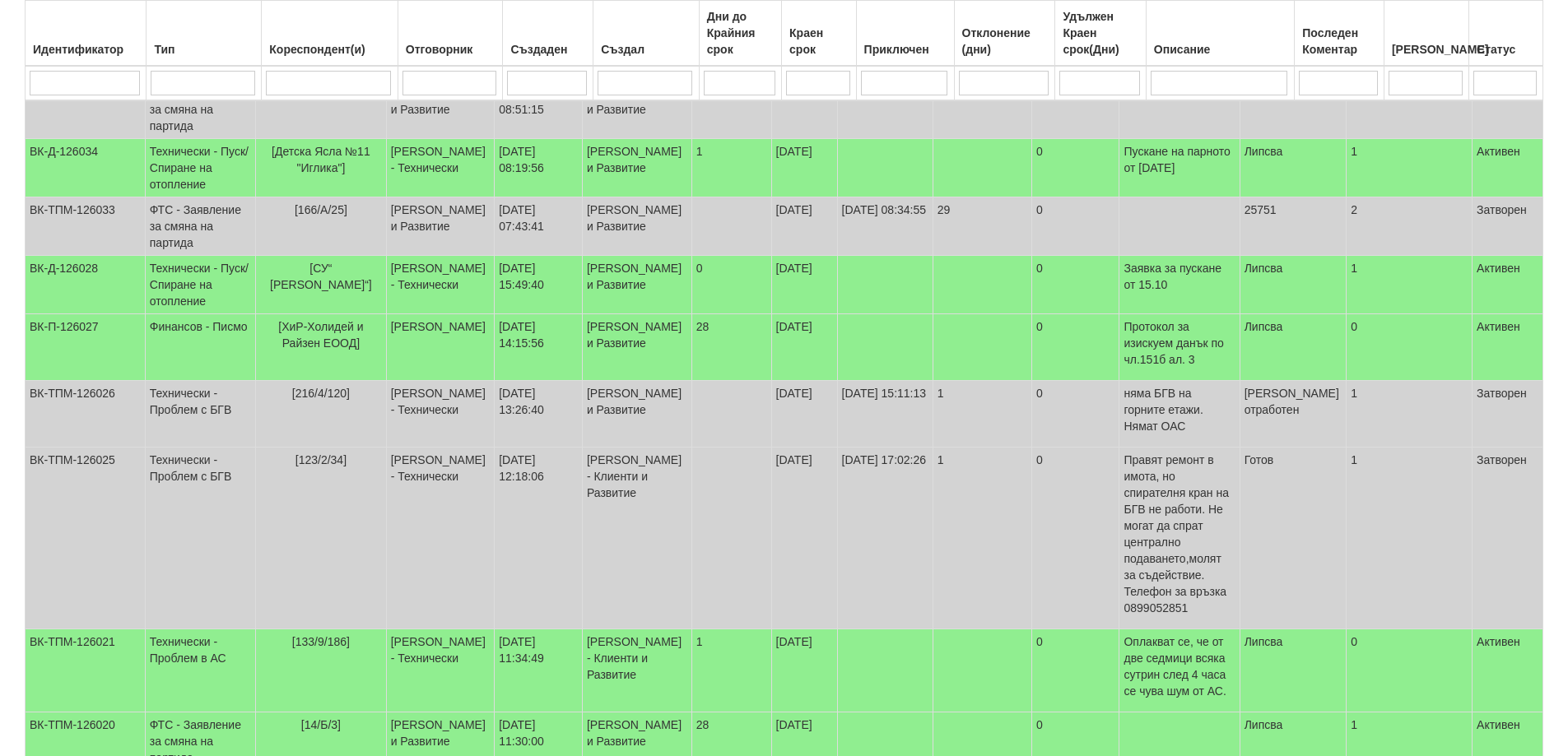
scroll to position [391, 0]
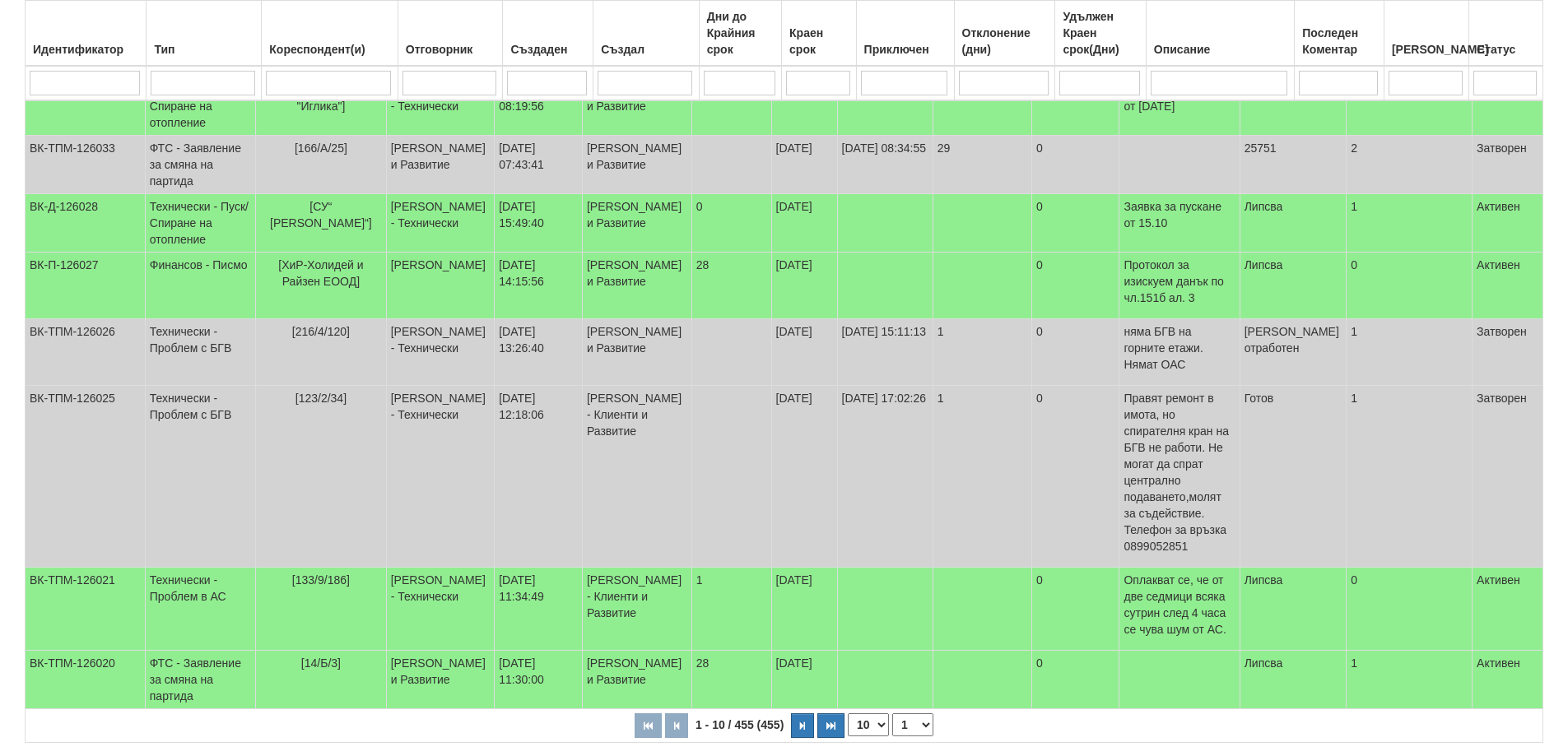
click at [909, 714] on select "1 2 3 4 5 6 10 15 20 25 30 35 40 45 46" at bounding box center [912, 725] width 41 height 23
click at [912, 714] on select "1 2 3 4 5 6 10 15 20 25 30 35 40 45 46" at bounding box center [912, 725] width 41 height 23
click at [908, 714] on select "1 2 3 4 5 6 10 15 20 25 30 35 40 45 46" at bounding box center [912, 725] width 41 height 23
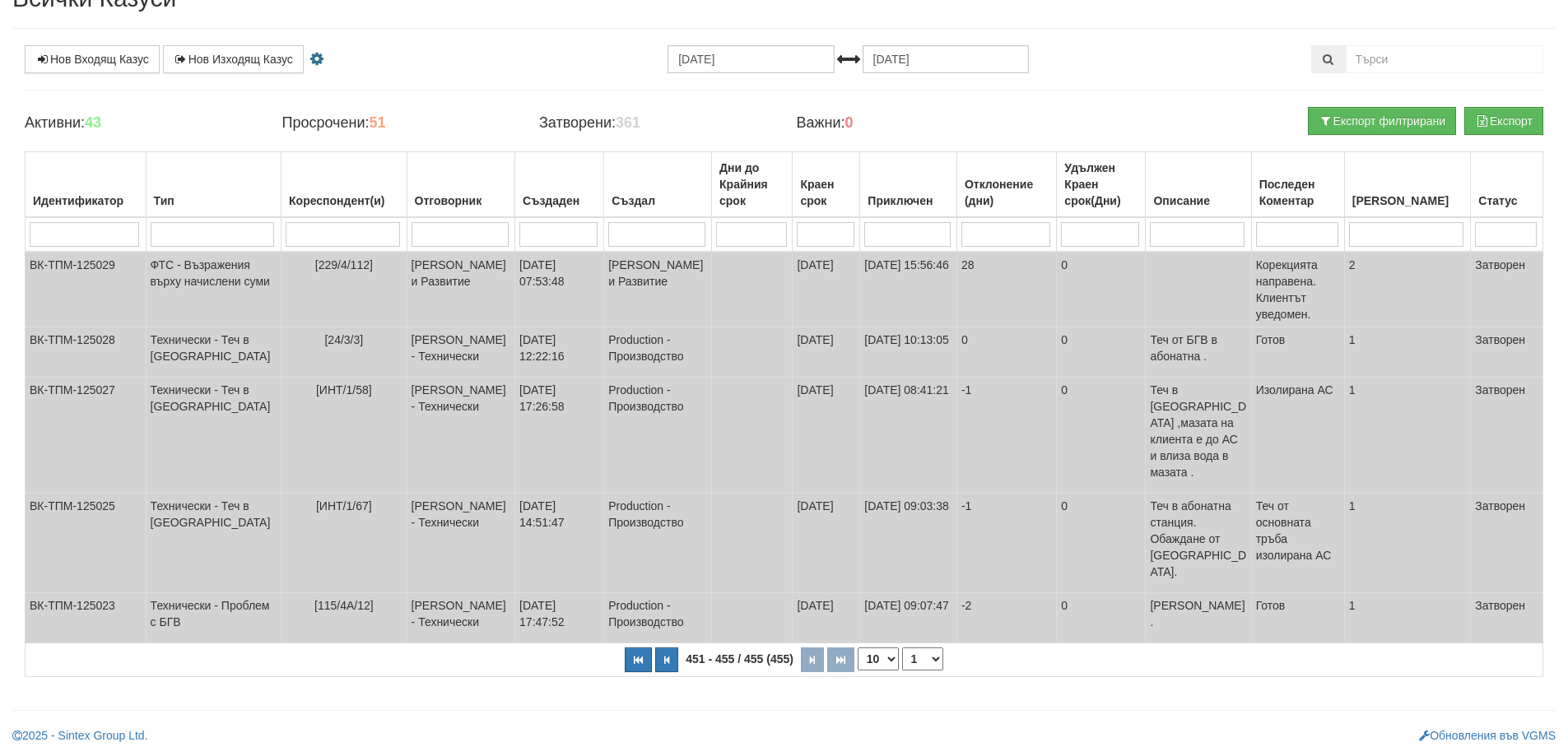
scroll to position [0, 0]
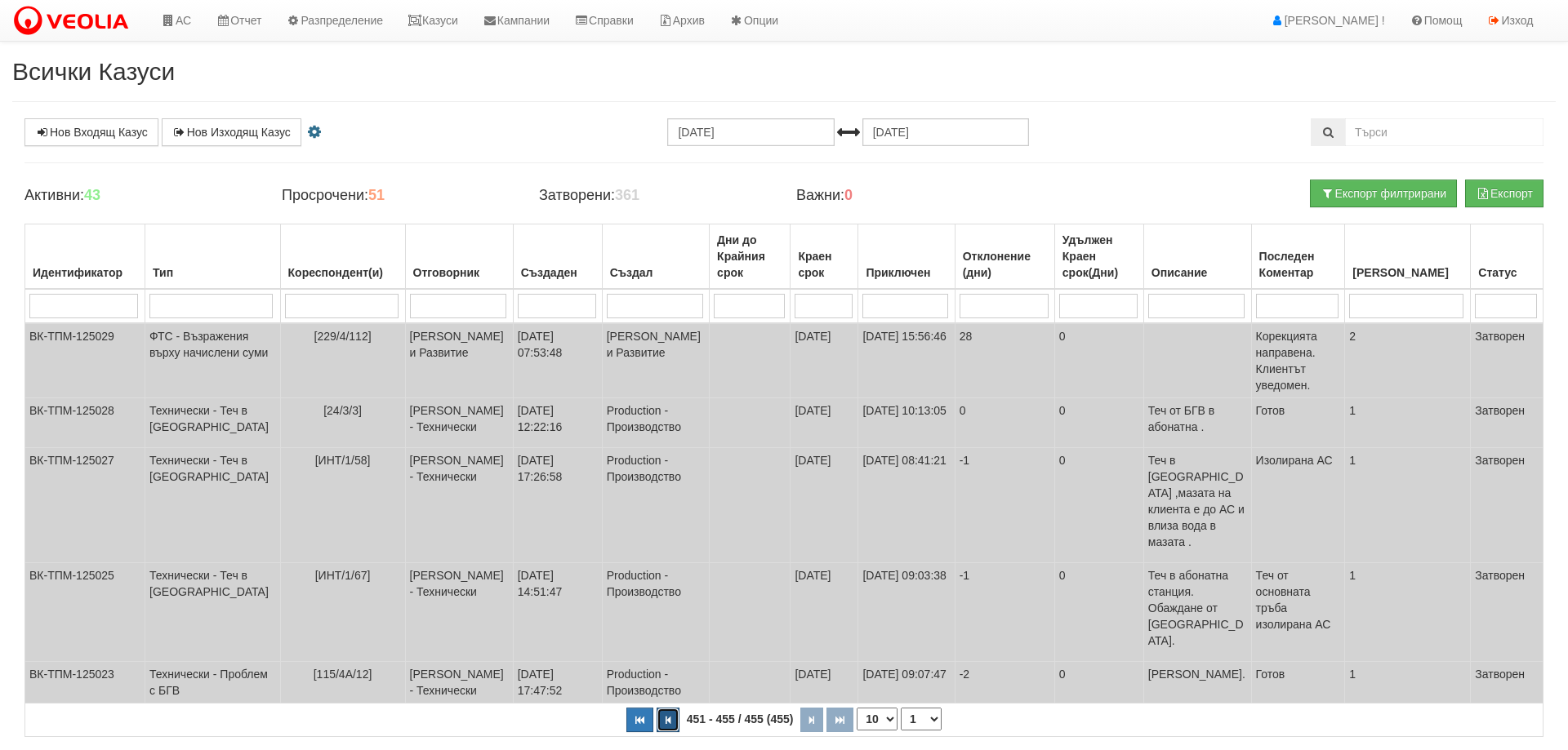
click at [672, 708] on button "button" at bounding box center [668, 720] width 23 height 24
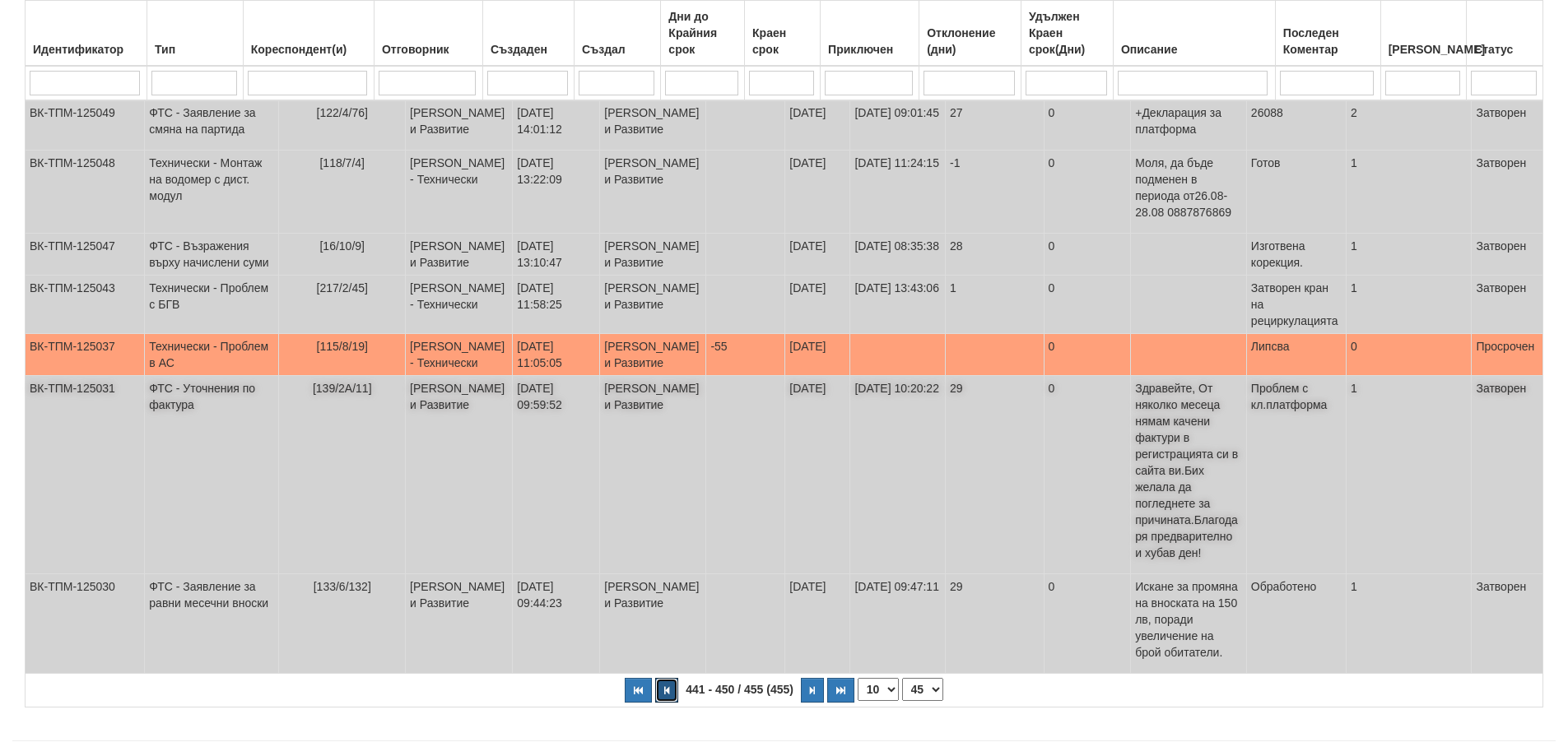
scroll to position [411, 0]
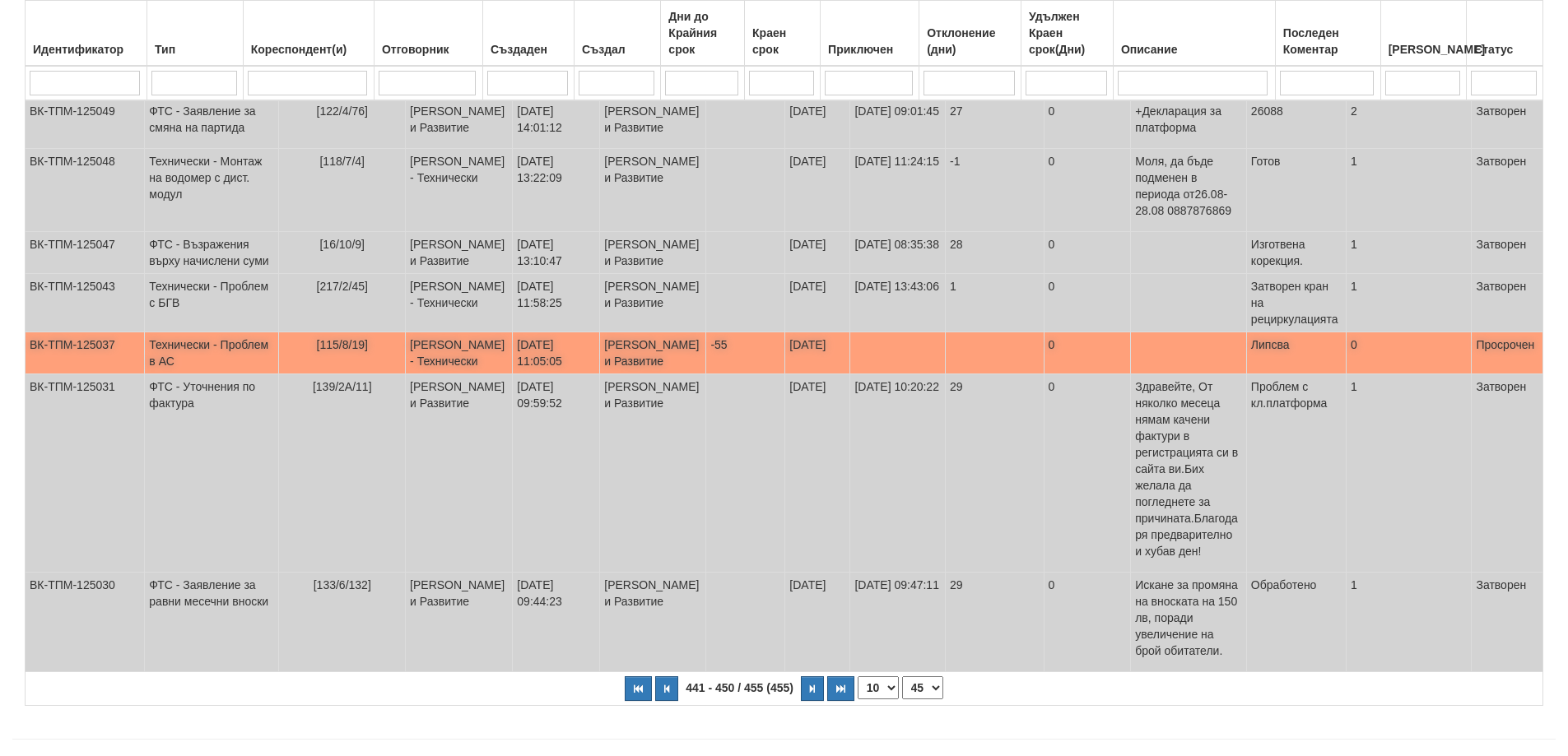
click at [317, 351] on span "[115/8/19]" at bounding box center [342, 344] width 51 height 13
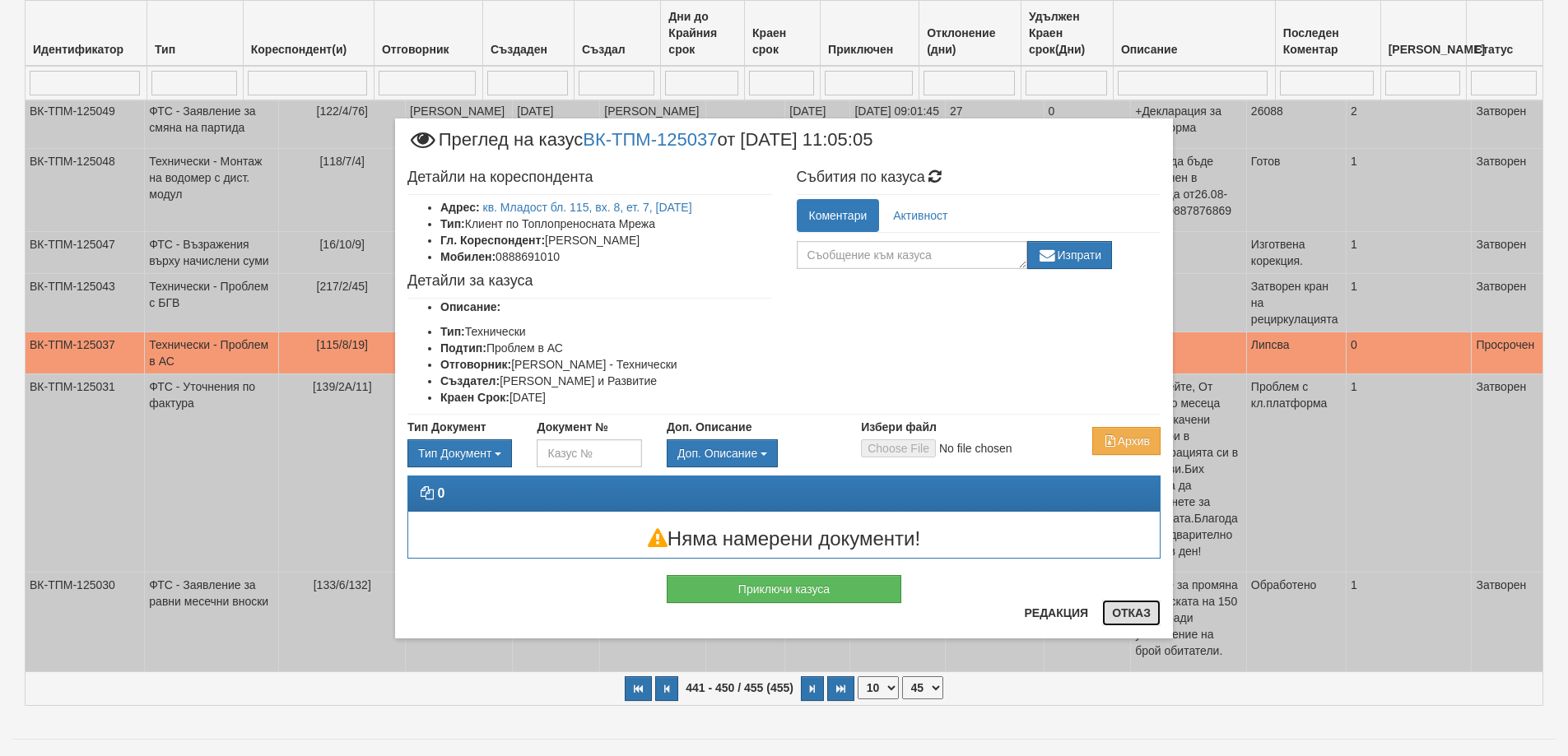
drag, startPoint x: 1121, startPoint y: 608, endPoint x: 1113, endPoint y: 597, distance: 13.6
click at [1121, 609] on button "Отказ" at bounding box center [1131, 613] width 58 height 26
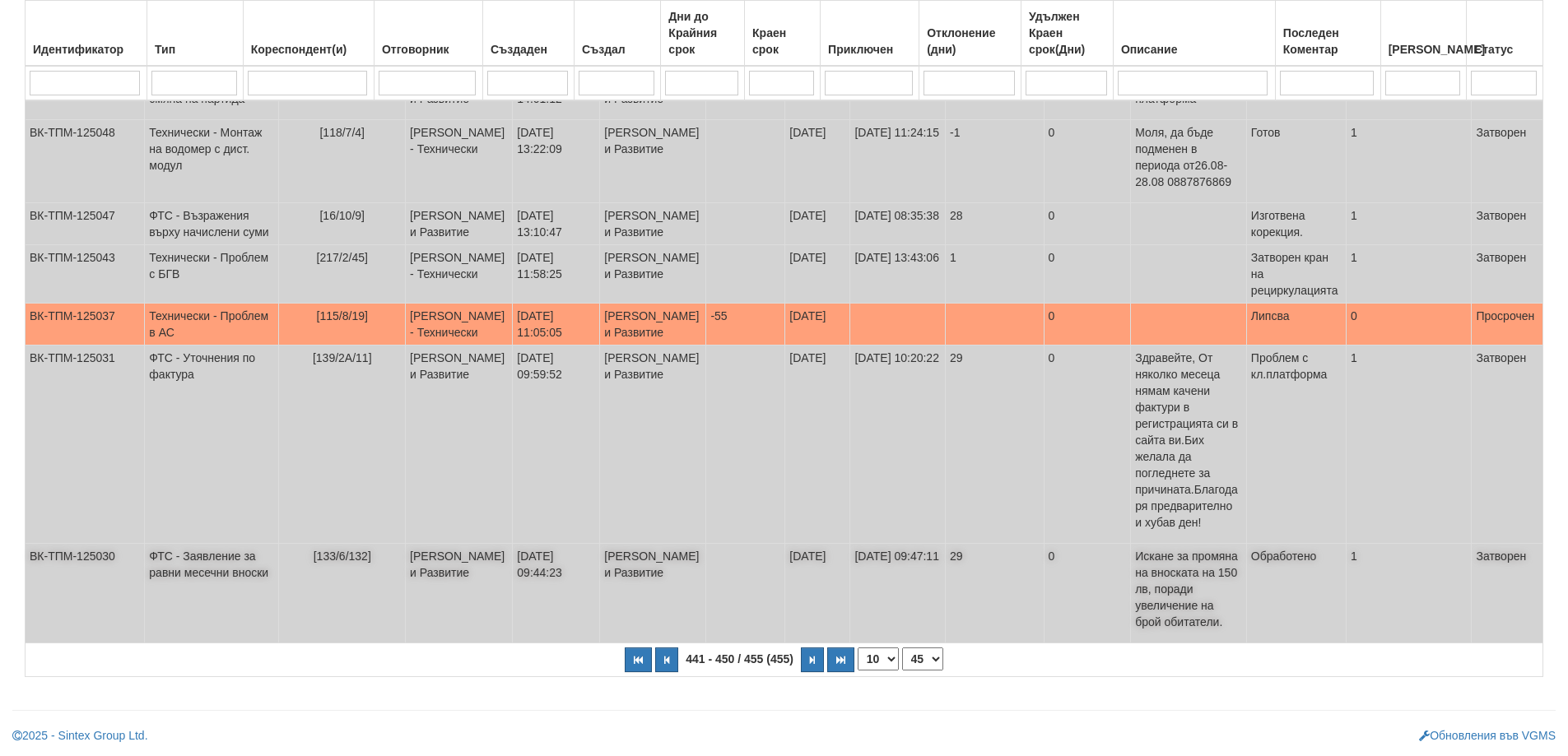
scroll to position [498, 0]
click at [671, 656] on button "button" at bounding box center [666, 660] width 23 height 25
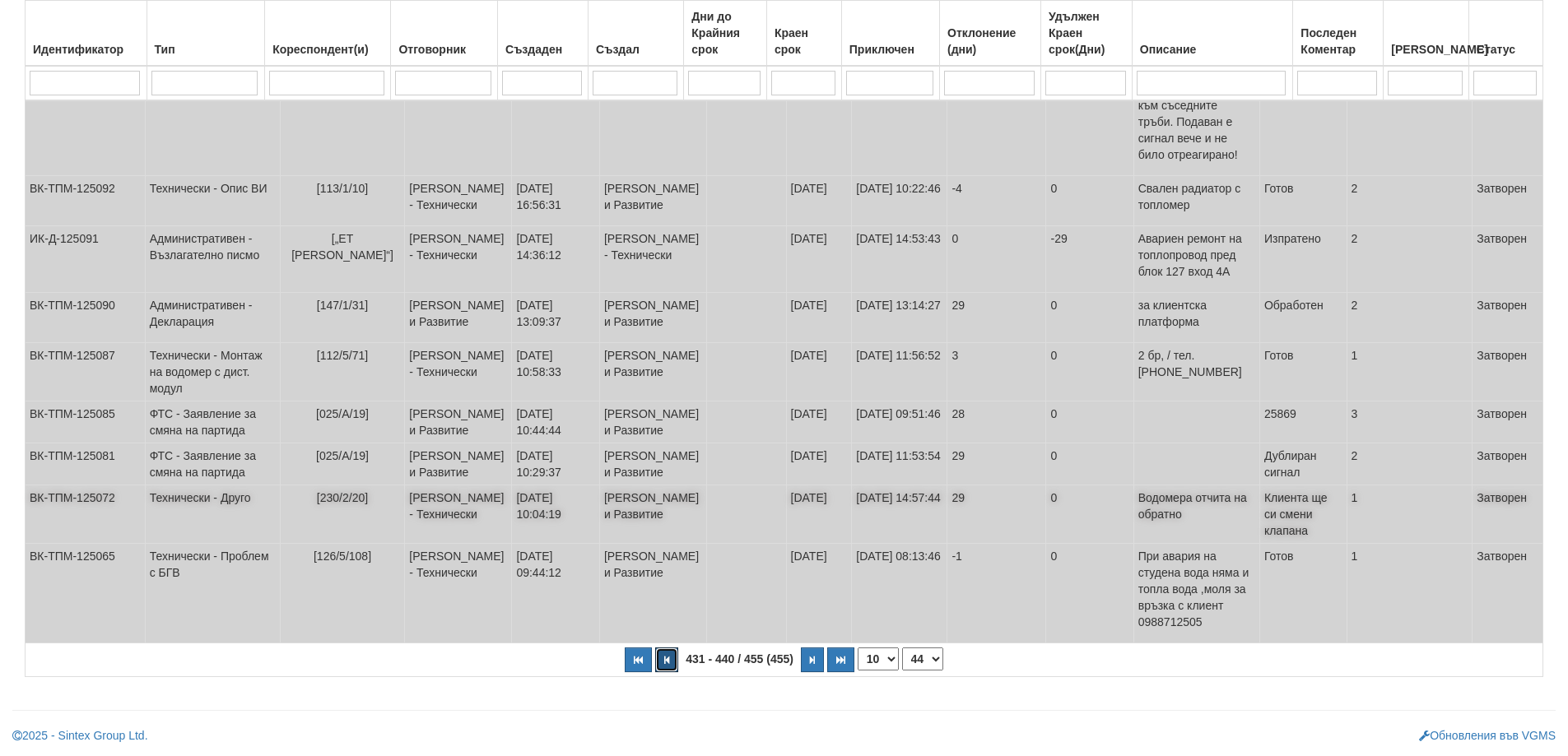
scroll to position [563, 0]
click at [666, 652] on button "button" at bounding box center [666, 660] width 23 height 25
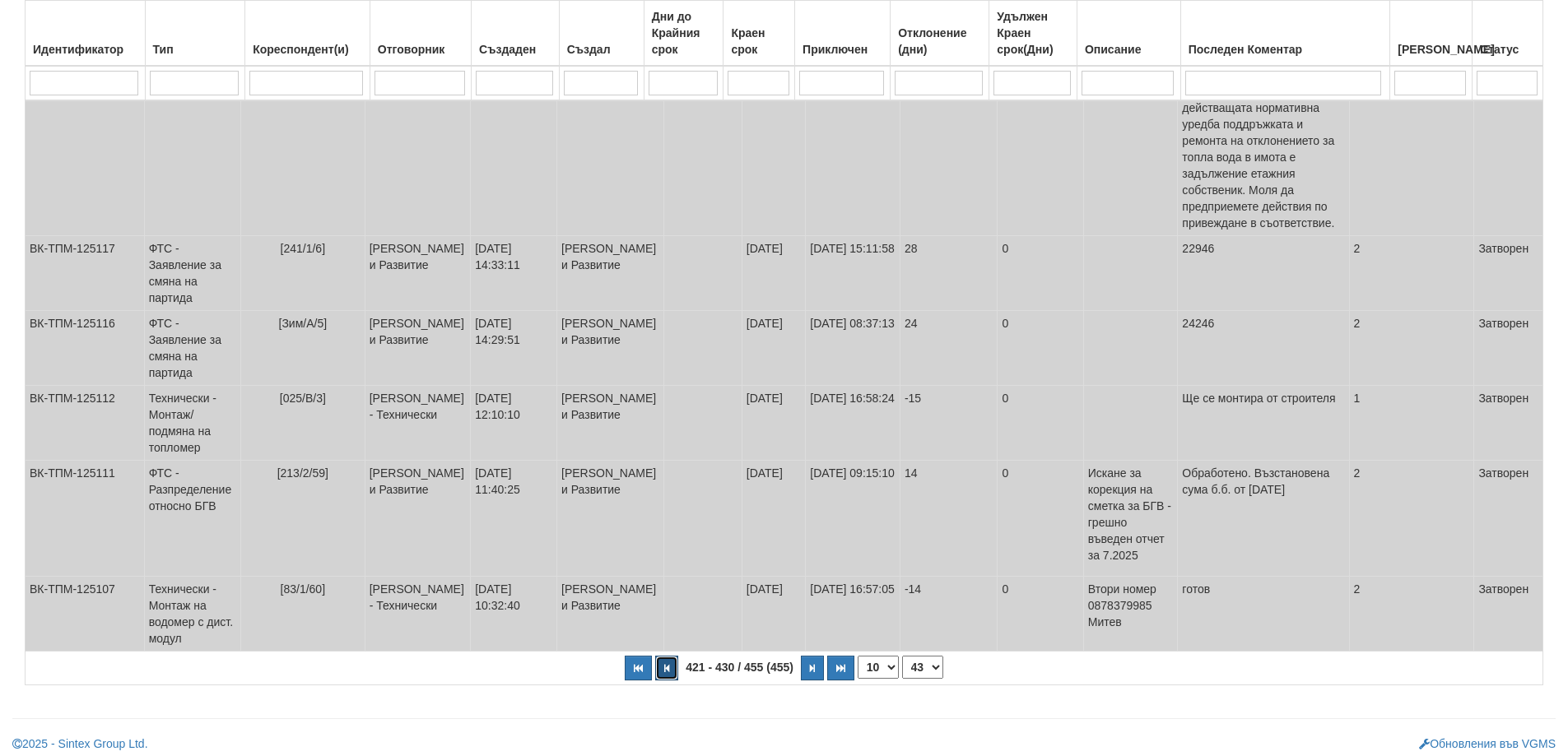
click at [663, 656] on button "button" at bounding box center [666, 668] width 23 height 25
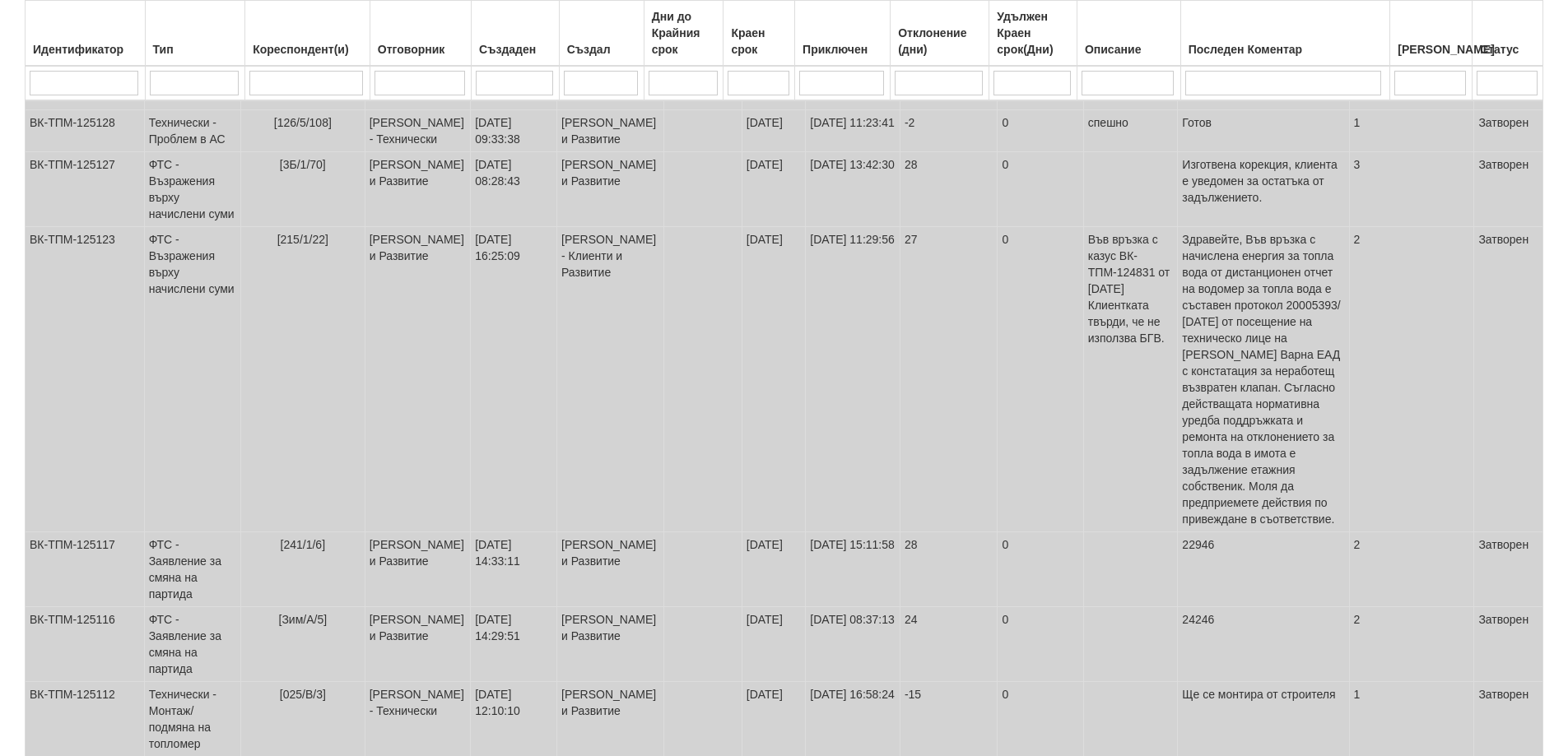
select select "42"
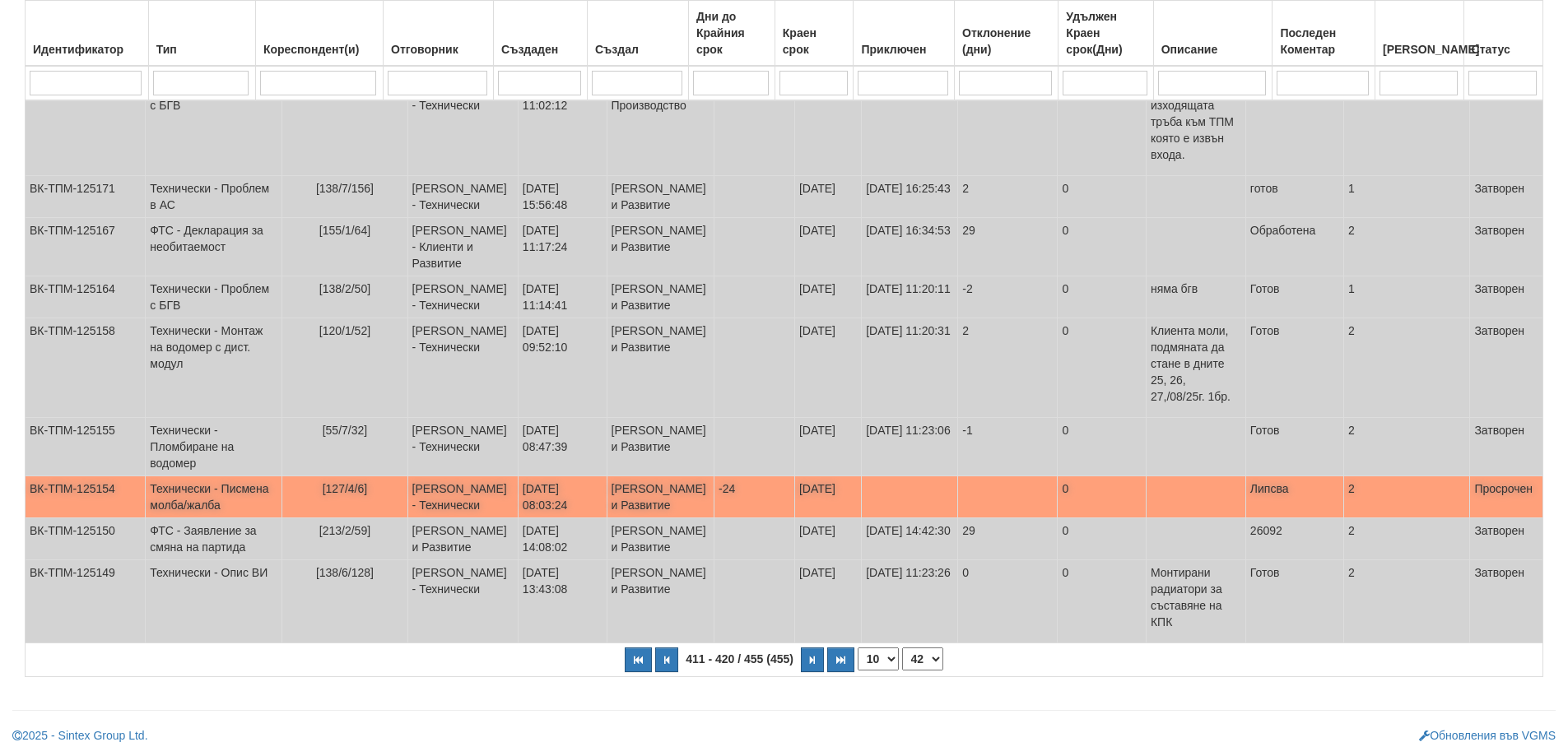
click at [328, 482] on span "[127/4/6]" at bounding box center [344, 488] width 45 height 13
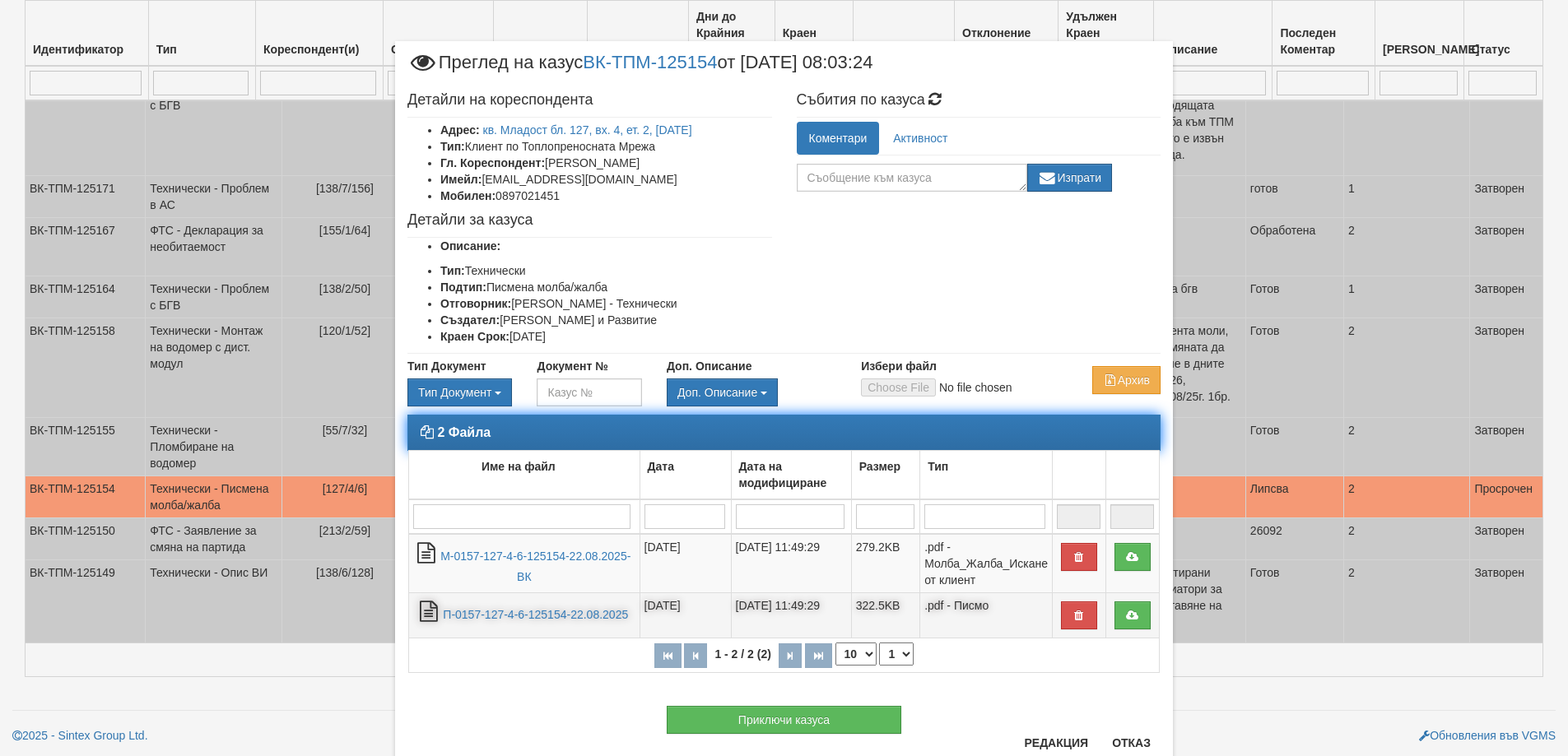
click at [535, 606] on td "П-0157-127-4-6-125154-22.08.2025" at bounding box center [525, 615] width 232 height 45
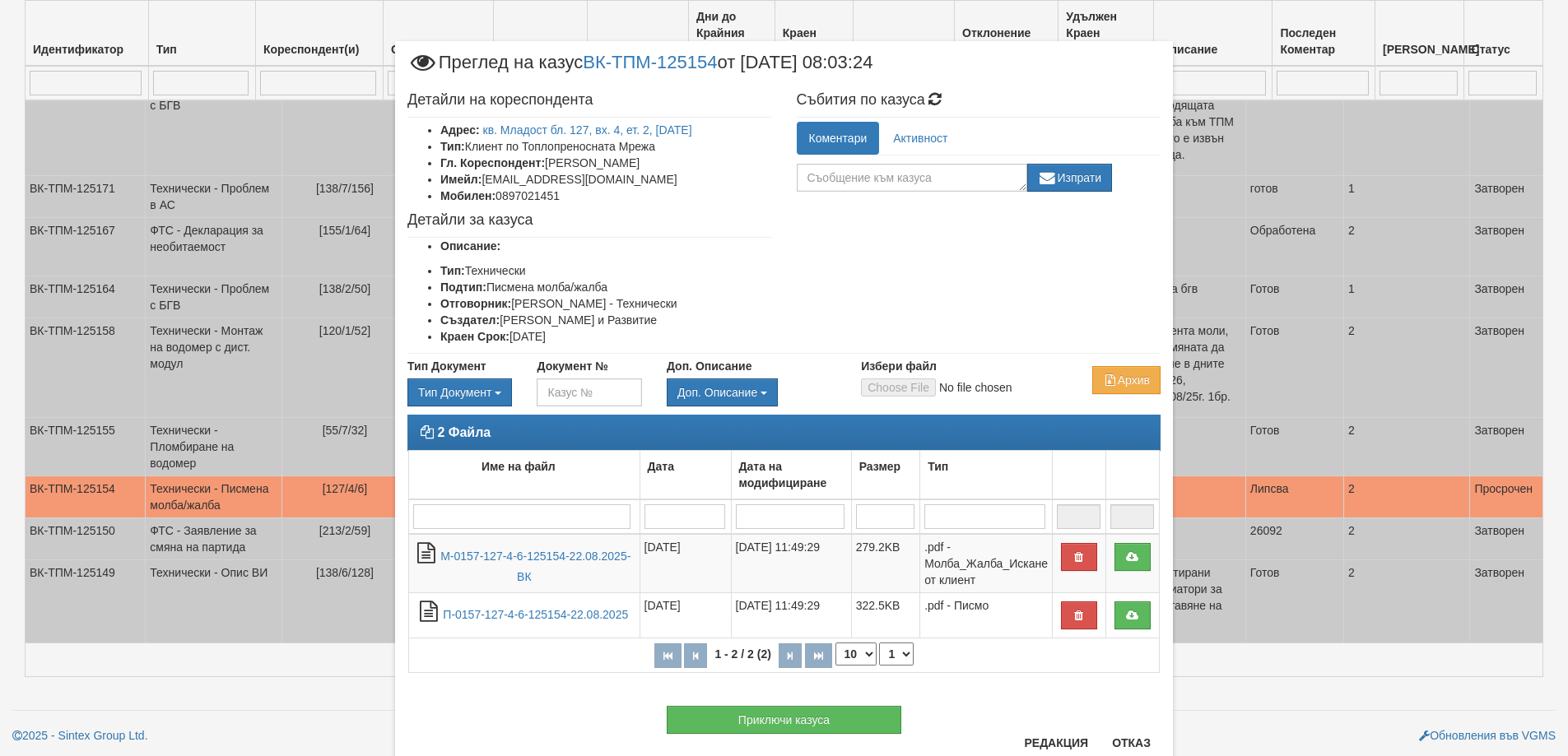
click at [963, 707] on div "Приключи казуса" at bounding box center [784, 711] width 777 height 44
click at [842, 715] on button "Приключи казуса" at bounding box center [784, 720] width 234 height 28
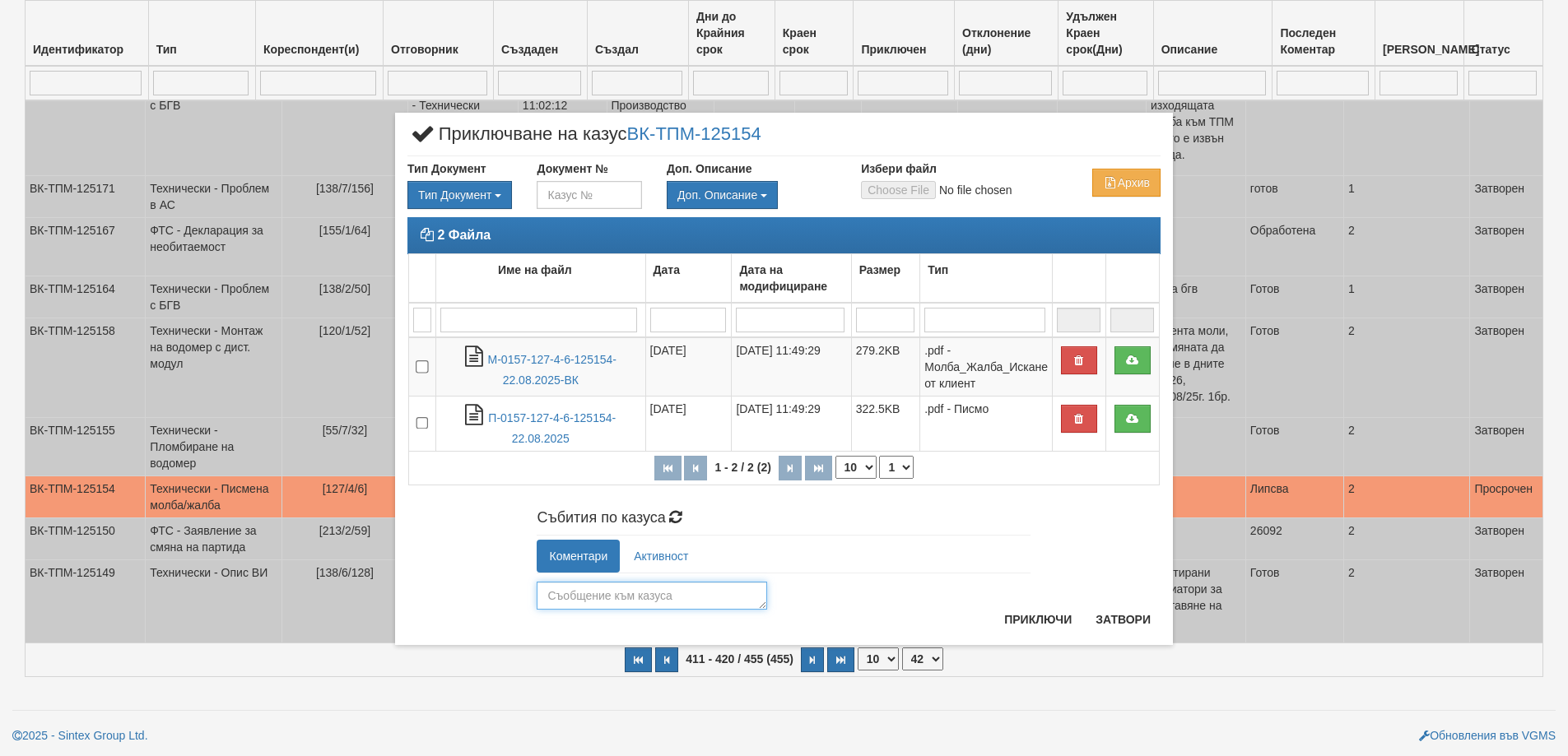
click at [650, 587] on textarea at bounding box center [652, 596] width 231 height 28
type textarea "Всичко е възтановено"
click at [1064, 616] on button "Приключи" at bounding box center [1037, 620] width 87 height 26
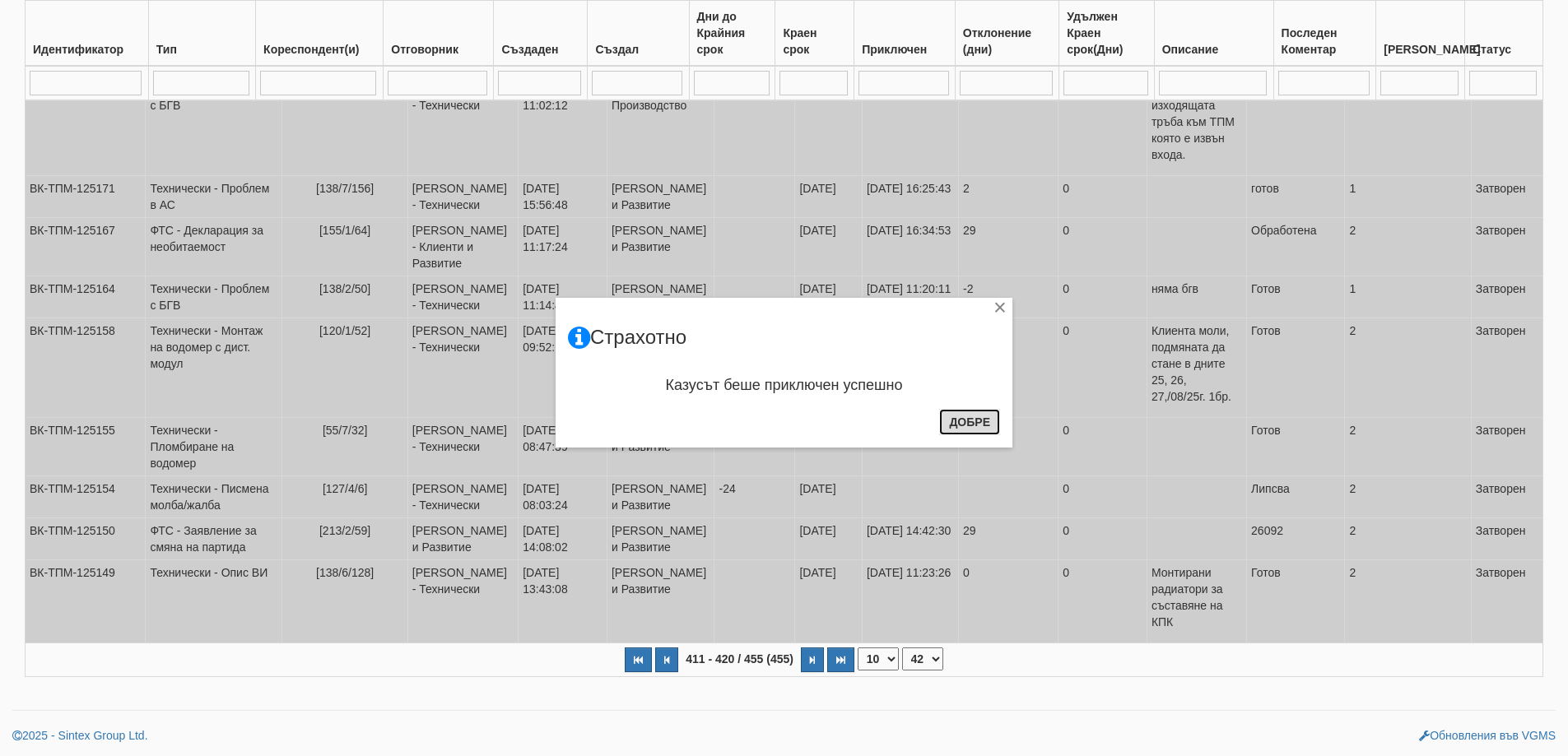
click at [954, 421] on button "Добре" at bounding box center [969, 422] width 61 height 26
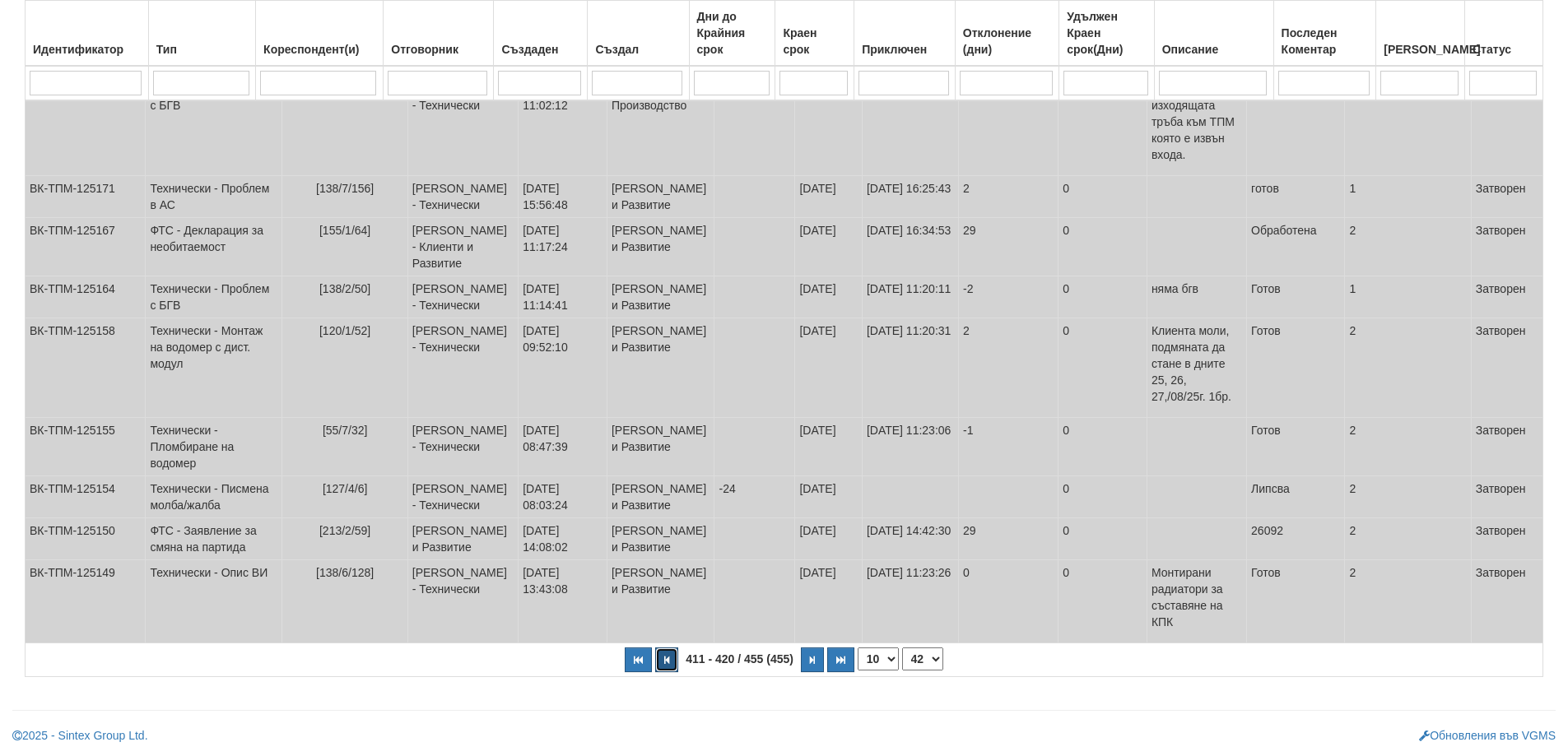
click at [675, 664] on button "button" at bounding box center [666, 660] width 23 height 25
select select "41"
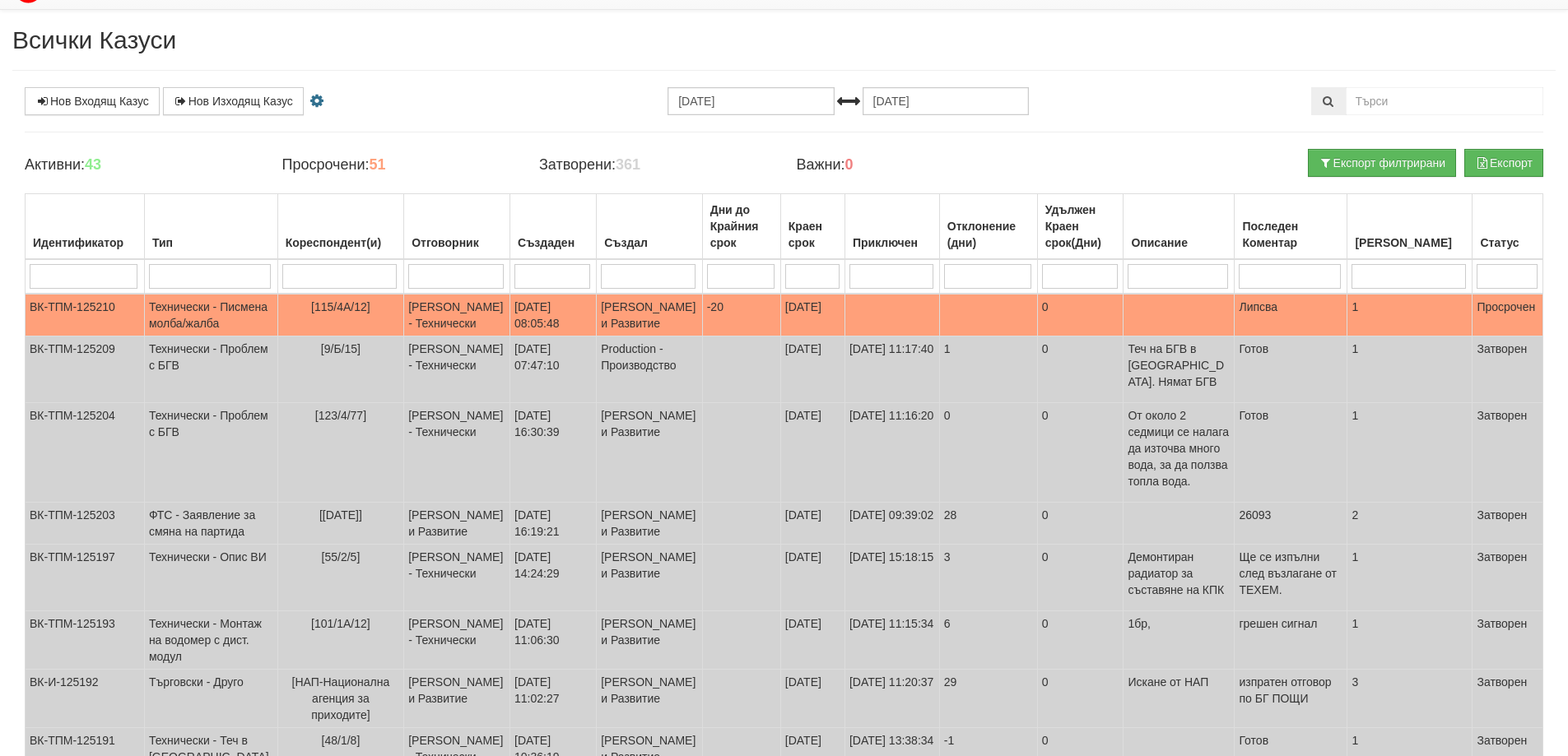
scroll to position [0, 0]
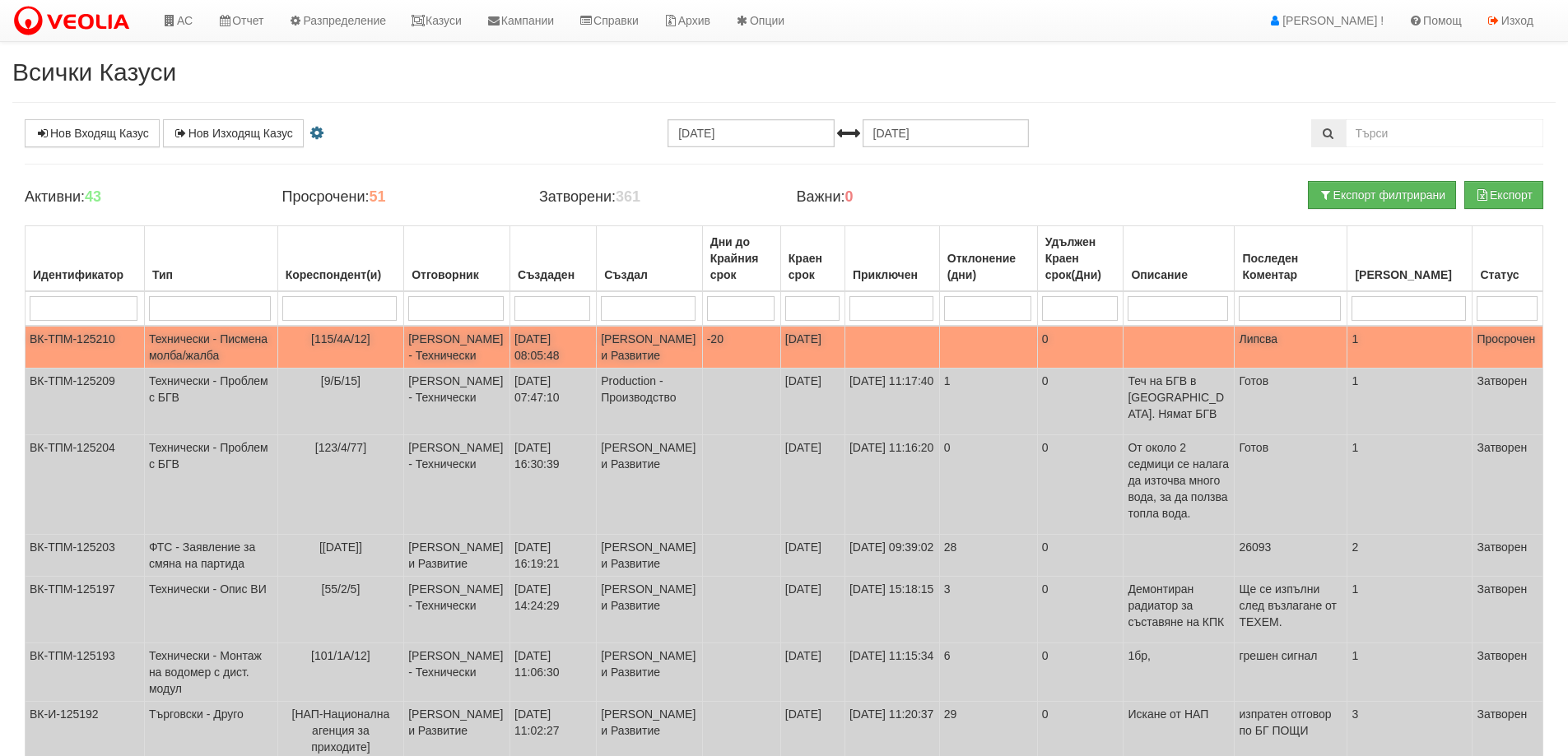
click at [311, 335] on span "[115/4А/12]" at bounding box center [340, 339] width 59 height 13
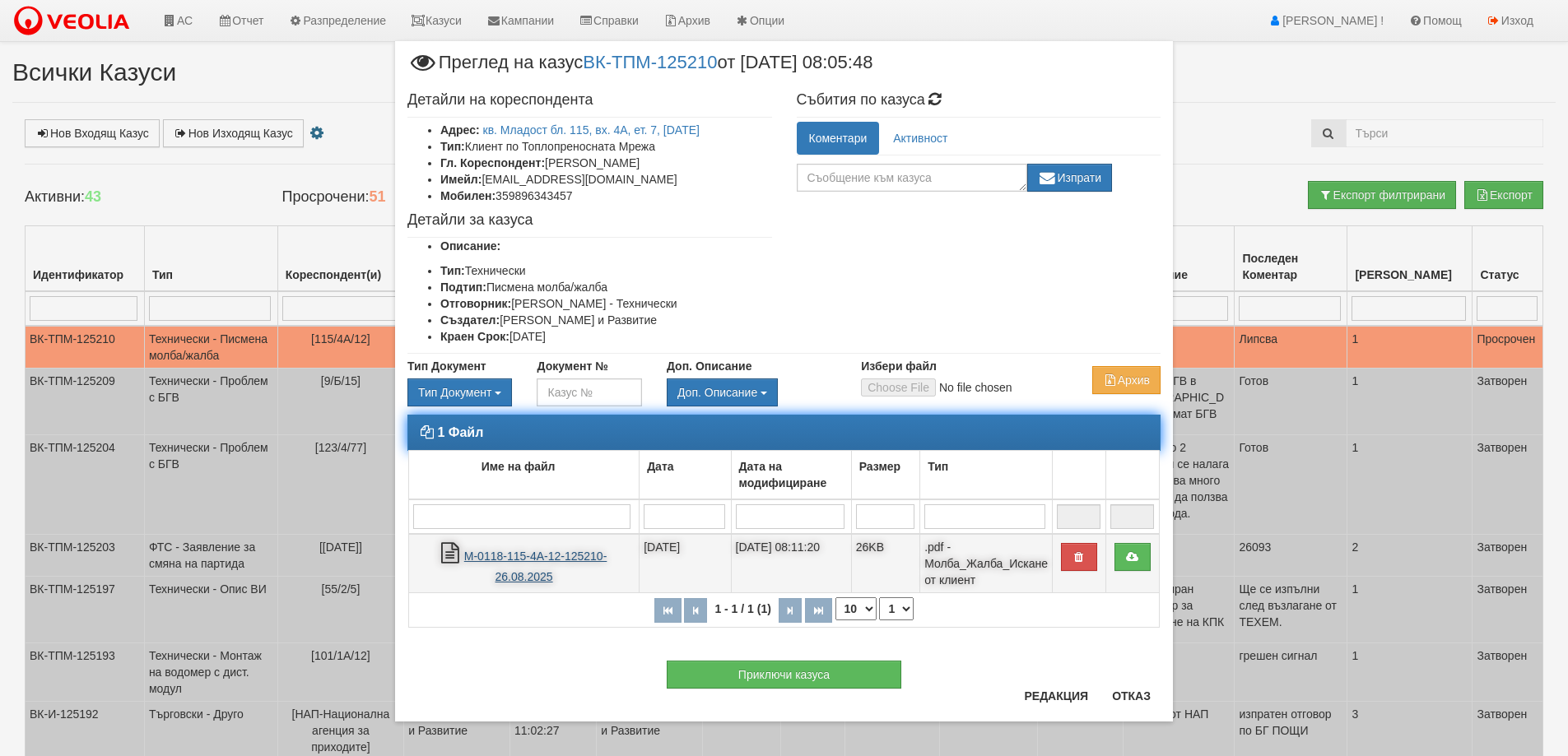
click at [549, 554] on link "М-0118-115-4А-12-125210-26.08.2025" at bounding box center [535, 566] width 144 height 33
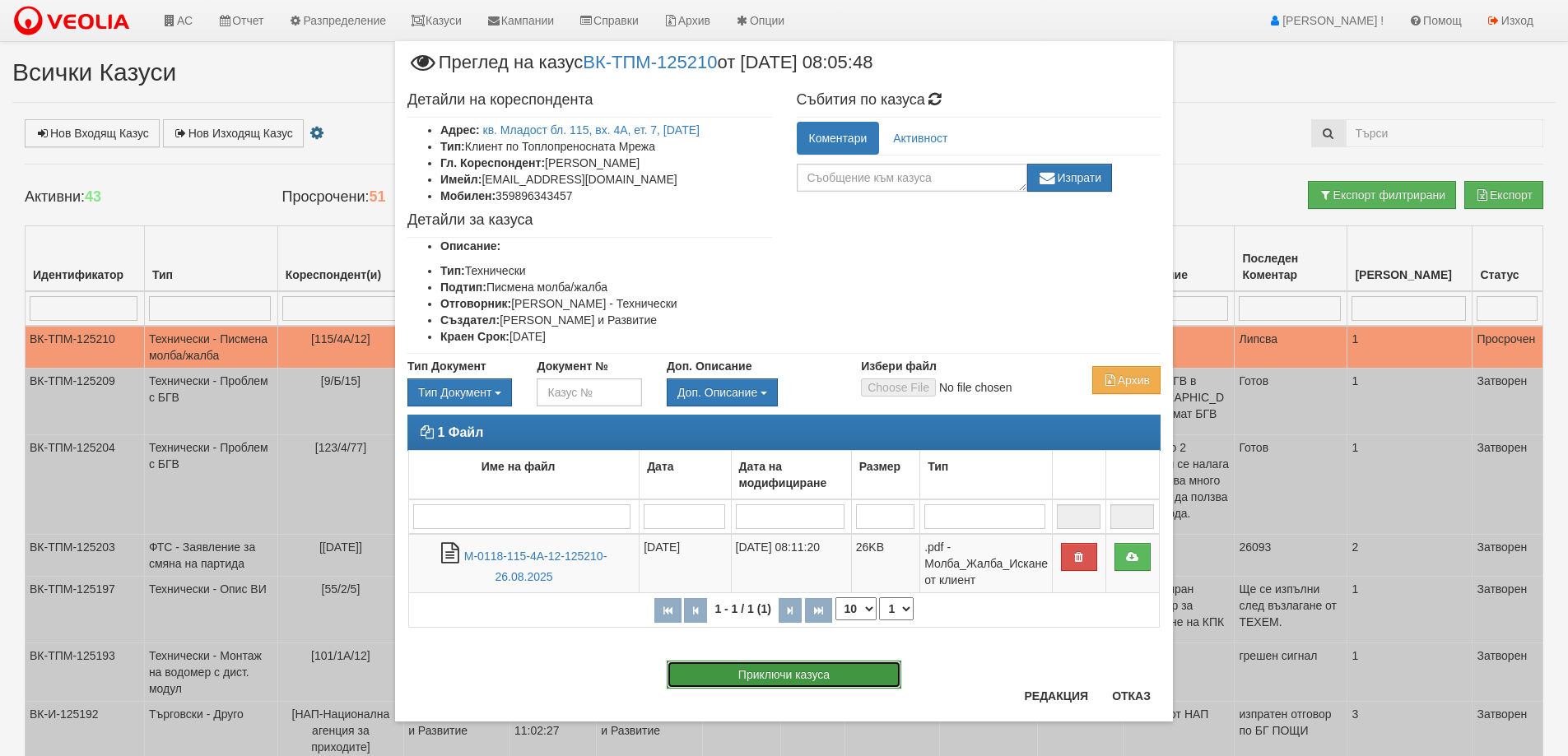
click at [832, 681] on button "Приключи казуса" at bounding box center [784, 675] width 234 height 28
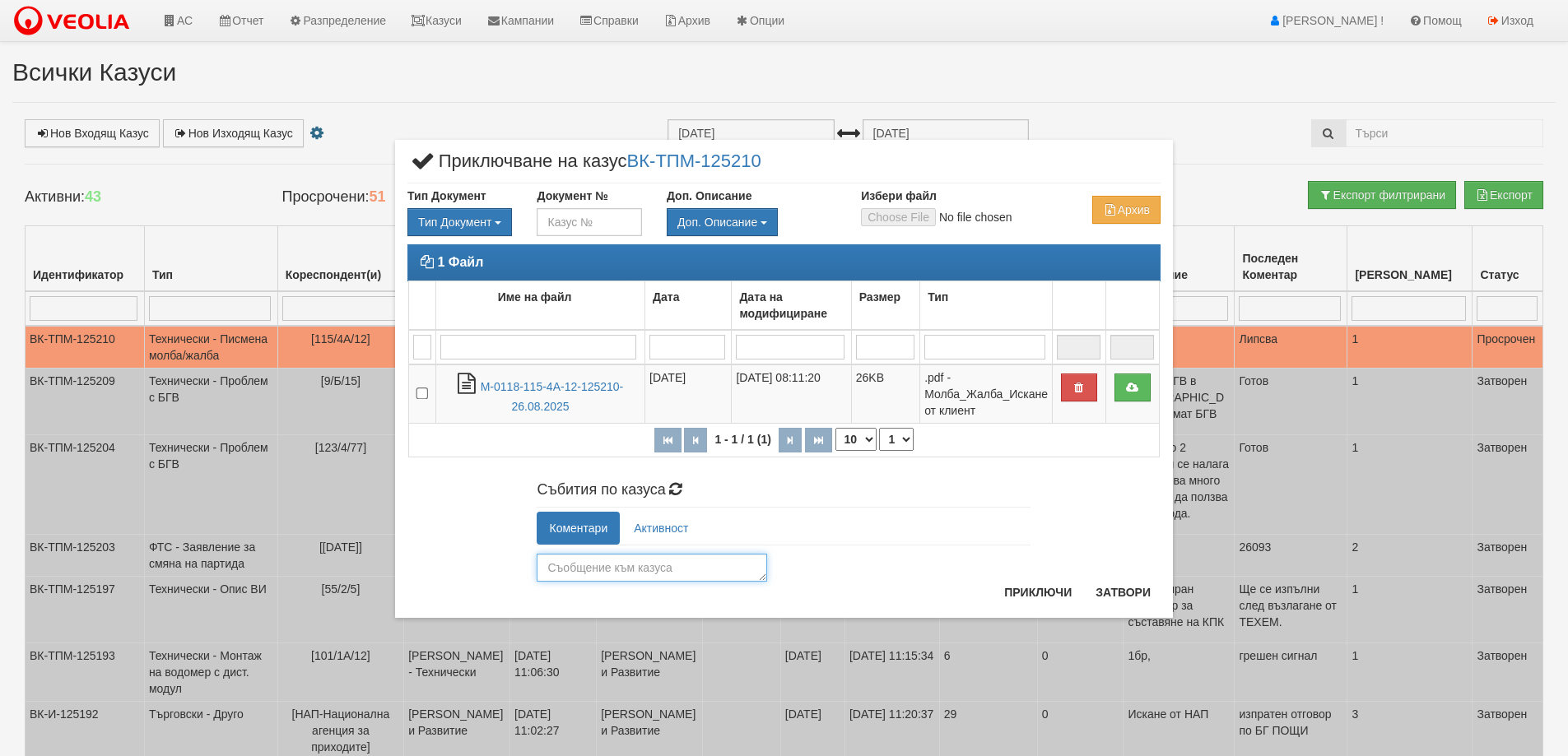
click at [679, 564] on textarea at bounding box center [652, 568] width 231 height 28
type textarea "Възтановена"
click at [1030, 585] on button "Приключи" at bounding box center [1037, 592] width 87 height 26
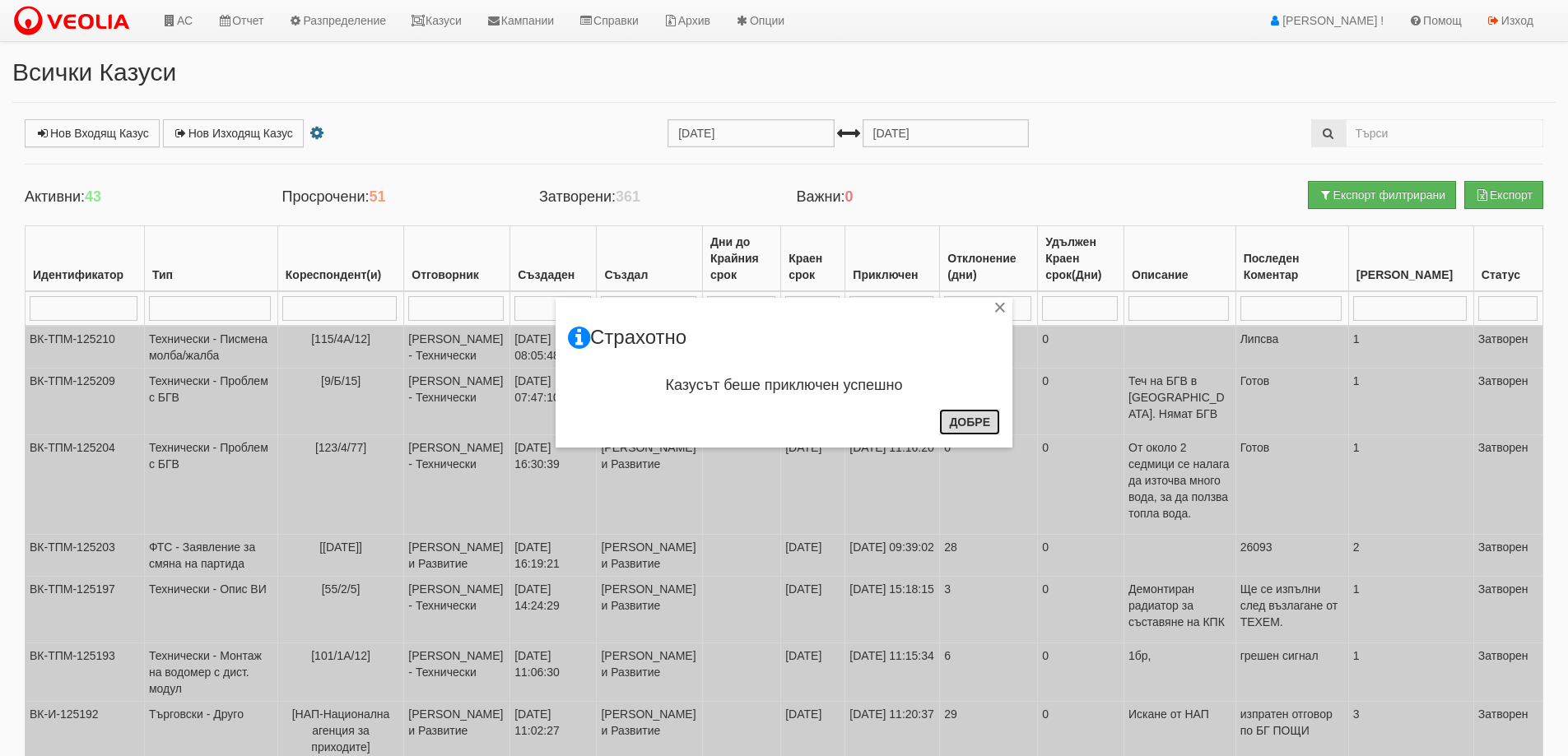
click at [970, 426] on button "Добре" at bounding box center [969, 422] width 61 height 26
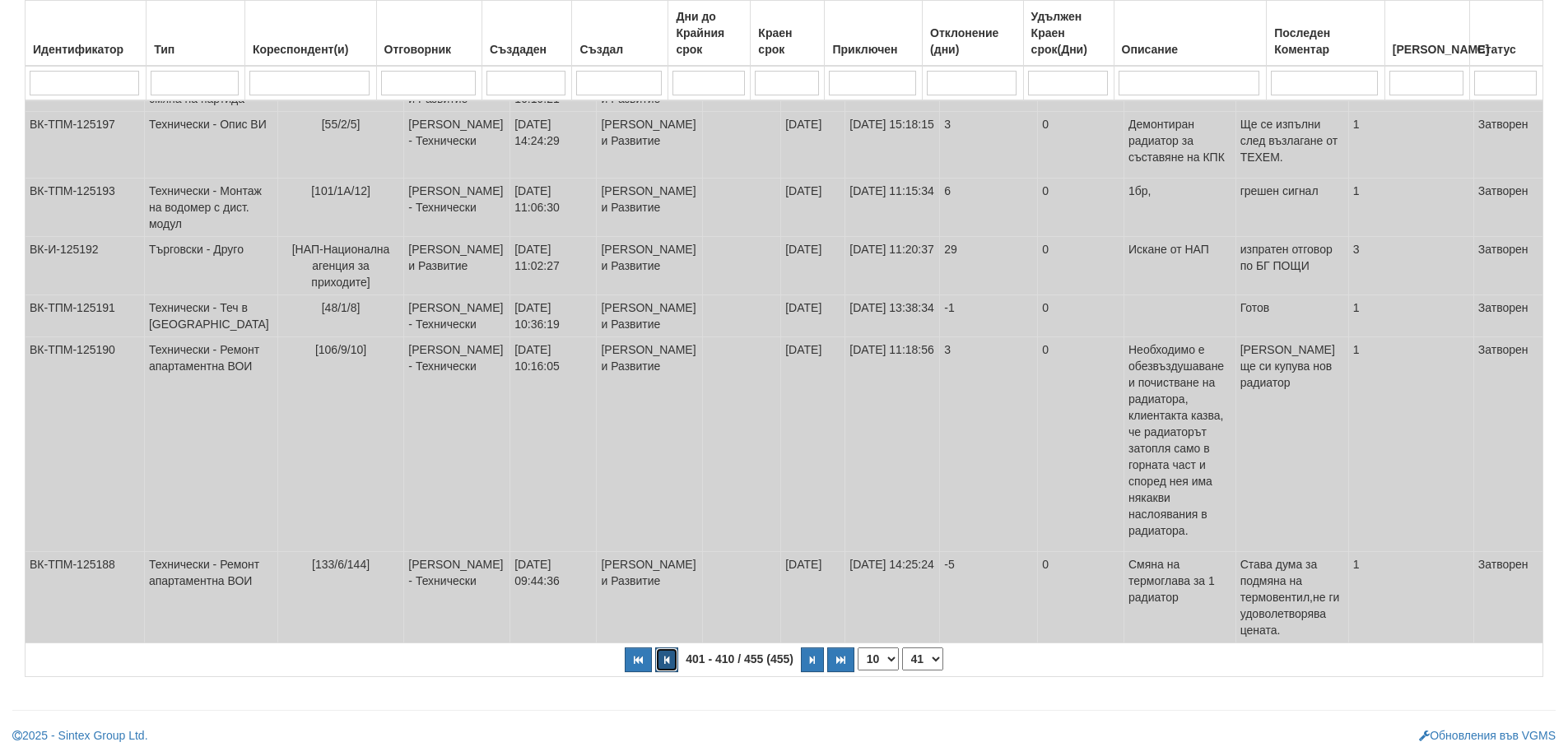
click at [671, 666] on button "button" at bounding box center [666, 660] width 23 height 25
select select "40"
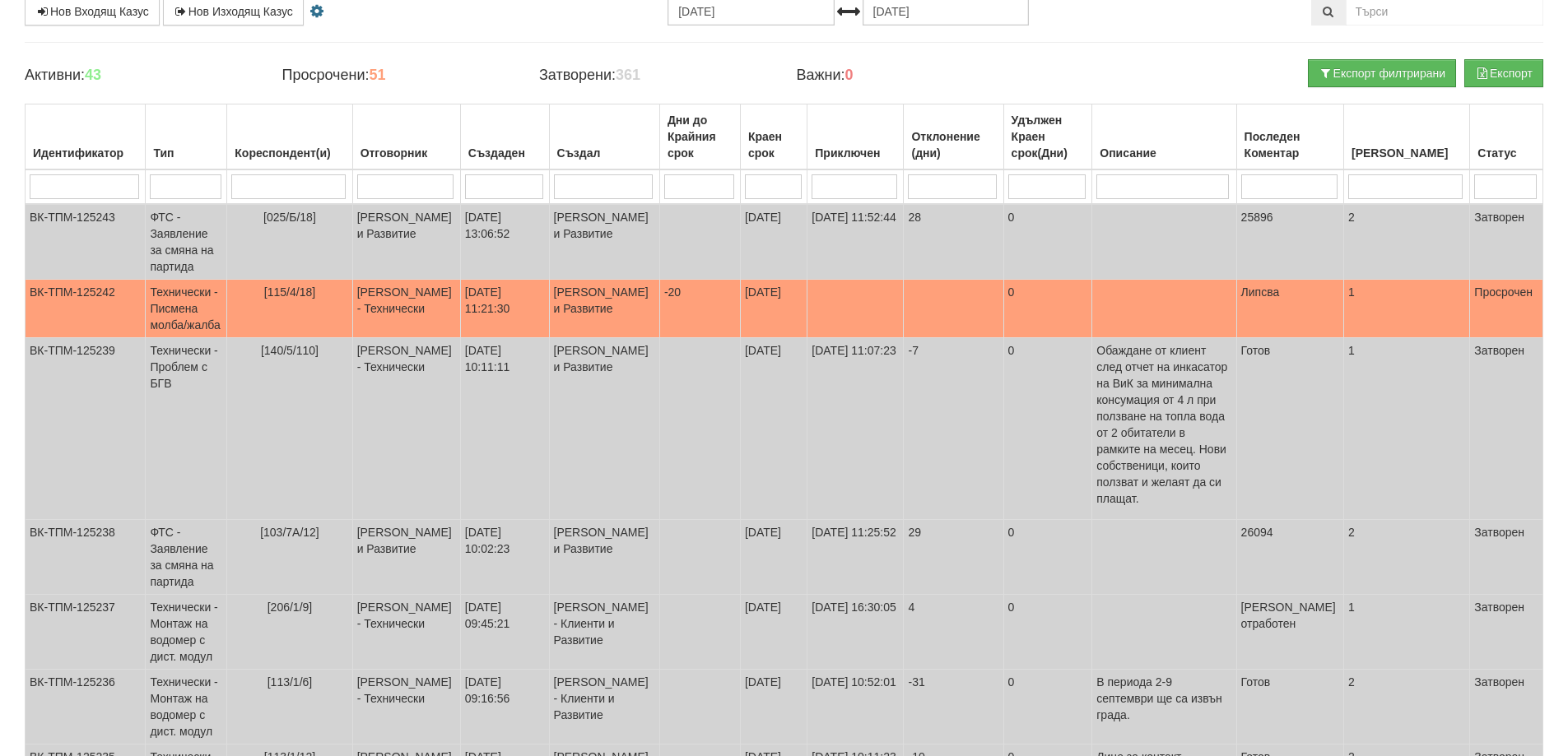
scroll to position [78, 0]
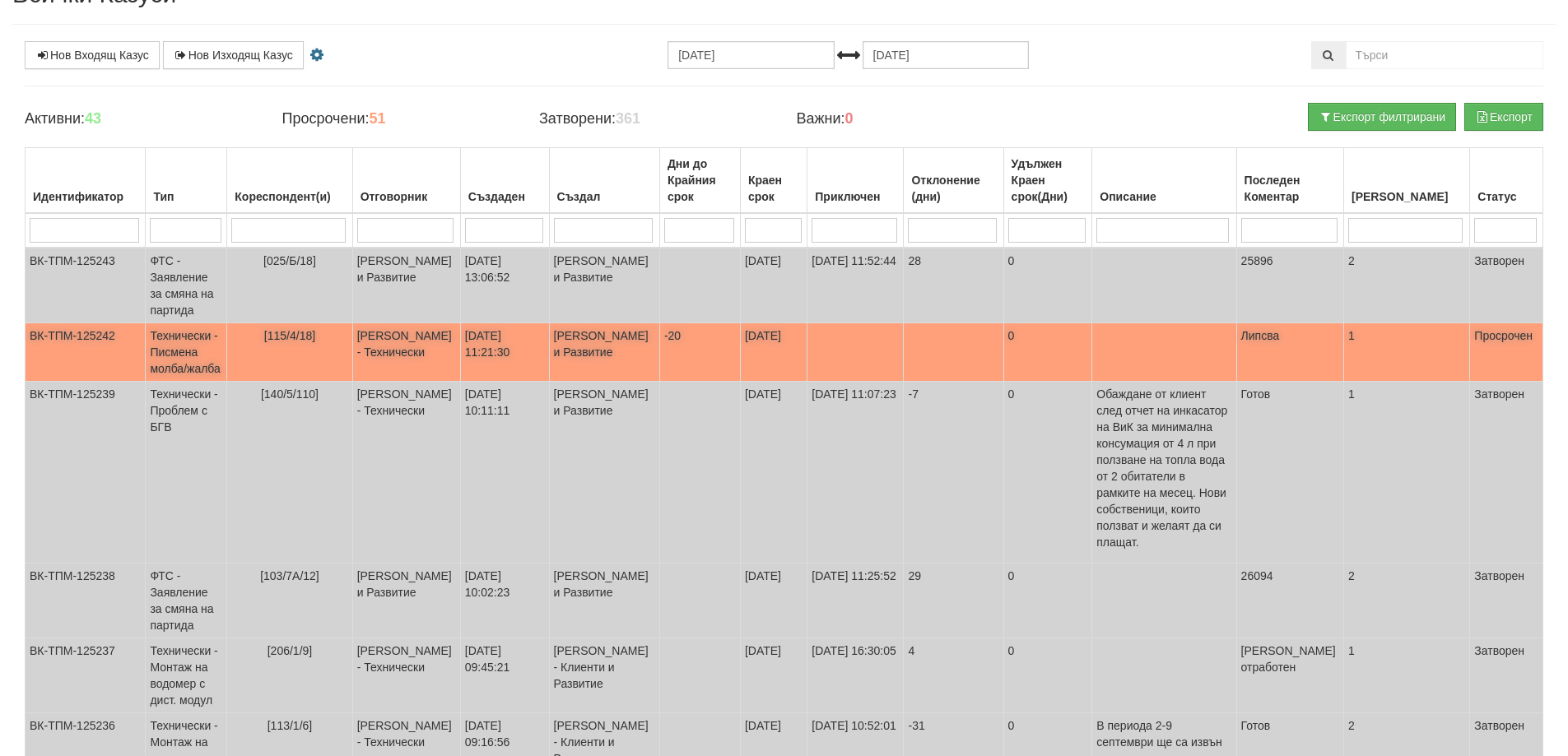
click at [290, 334] on span "[115/4/18]" at bounding box center [290, 335] width 51 height 13
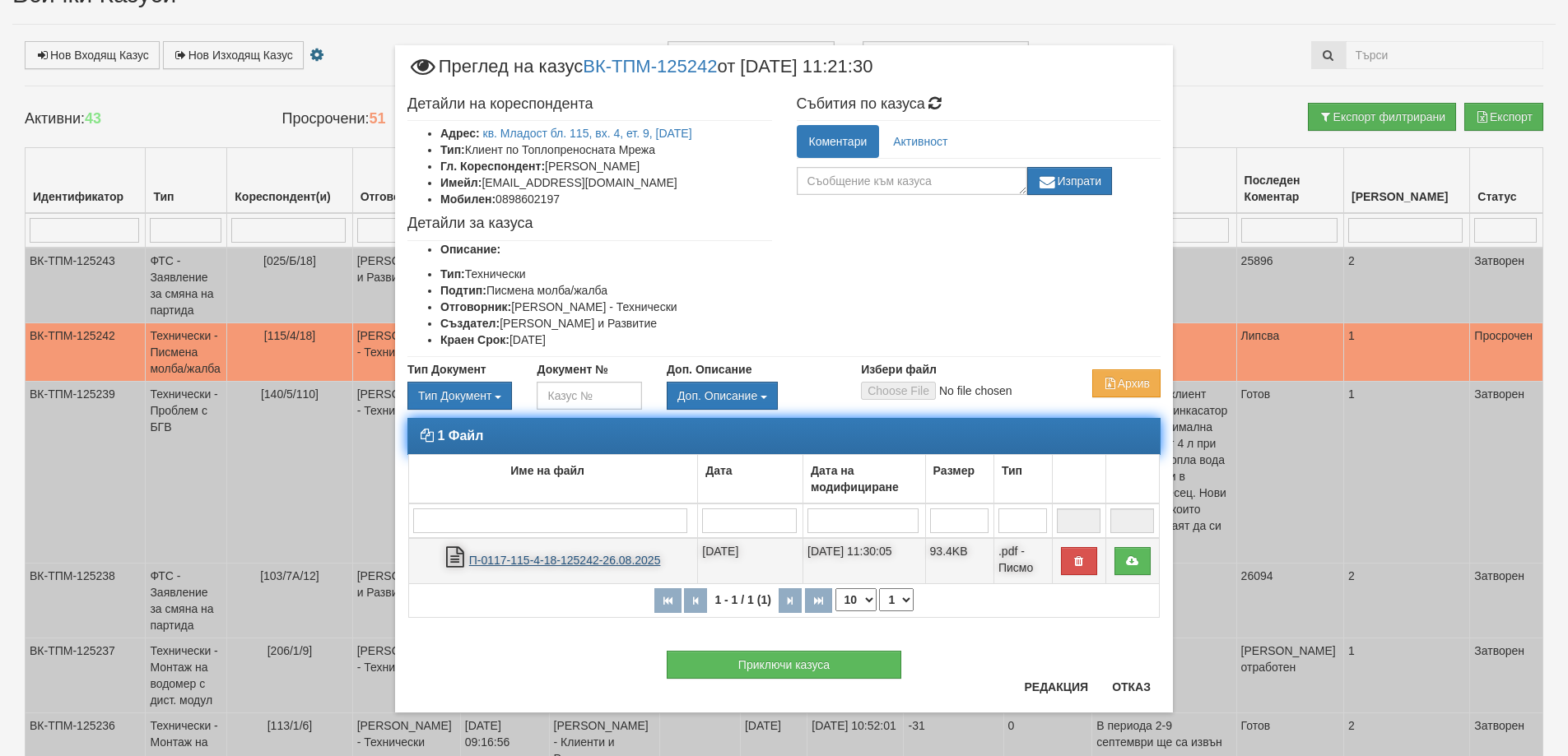
click at [529, 560] on link "П-0117-115-4-18-125242-26.08.2025" at bounding box center [565, 560] width 192 height 13
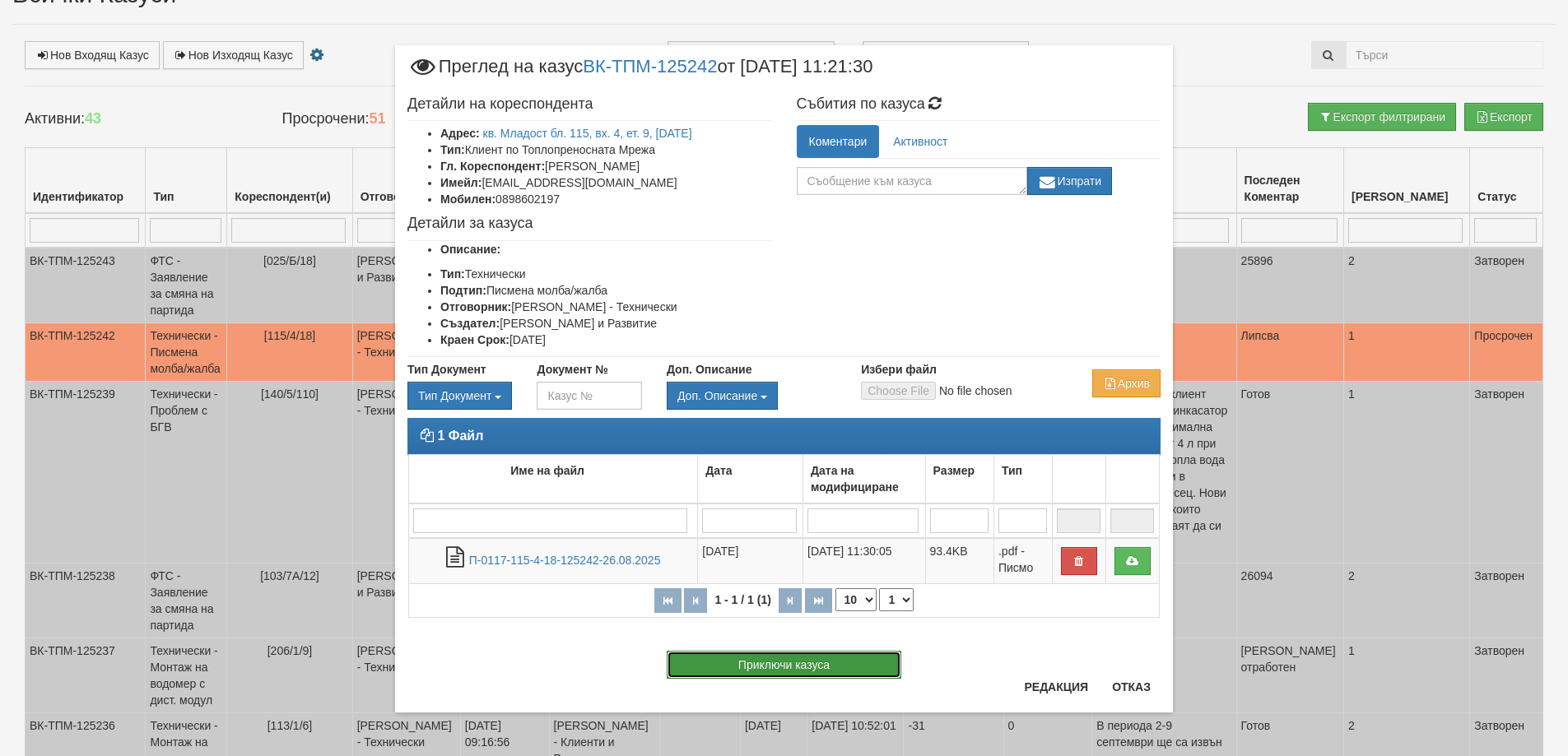
click at [837, 667] on button "Приключи казуса" at bounding box center [784, 664] width 234 height 28
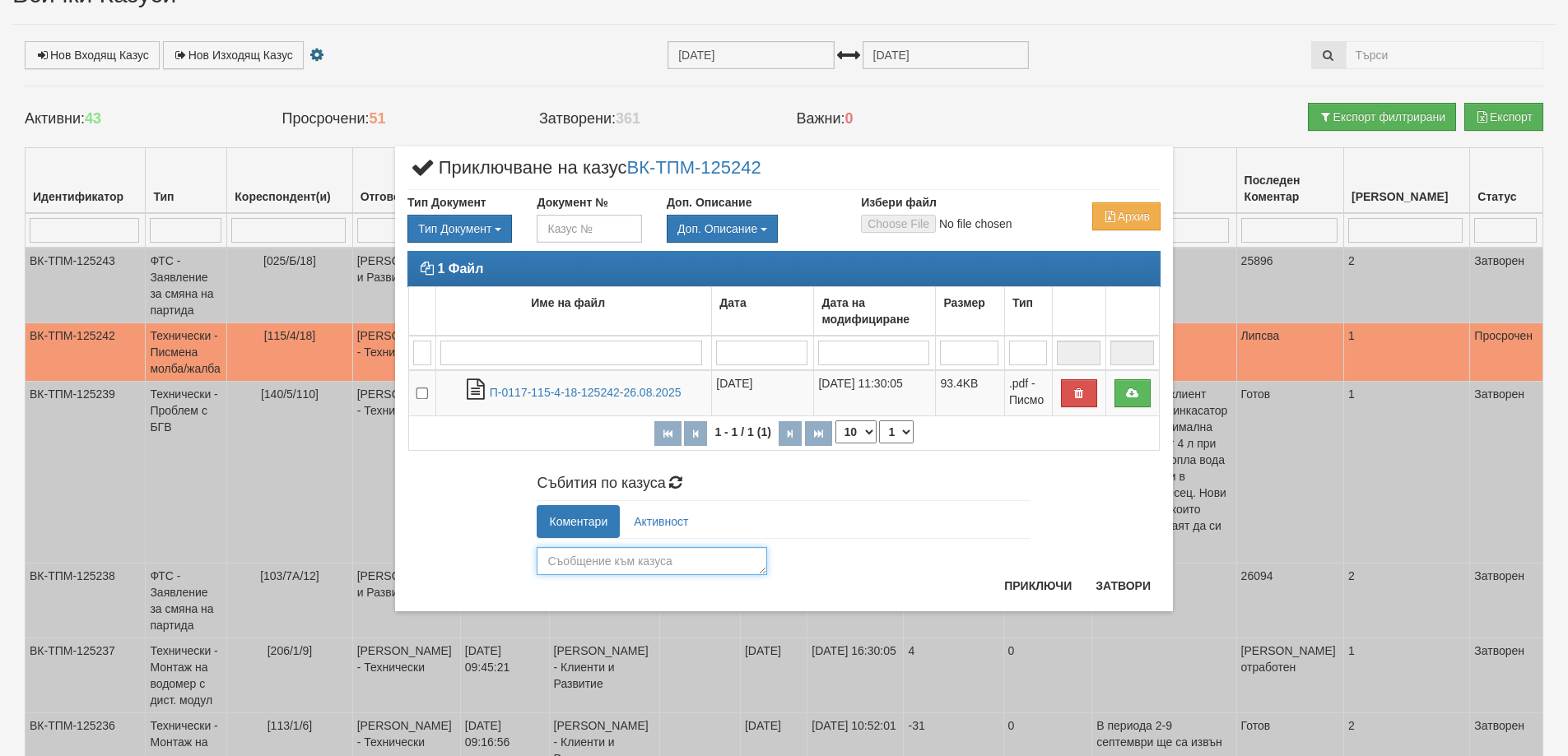
click at [643, 554] on textarea at bounding box center [652, 561] width 231 height 28
type textarea "Възтановено"
click at [1027, 587] on button "Приключи" at bounding box center [1037, 586] width 87 height 26
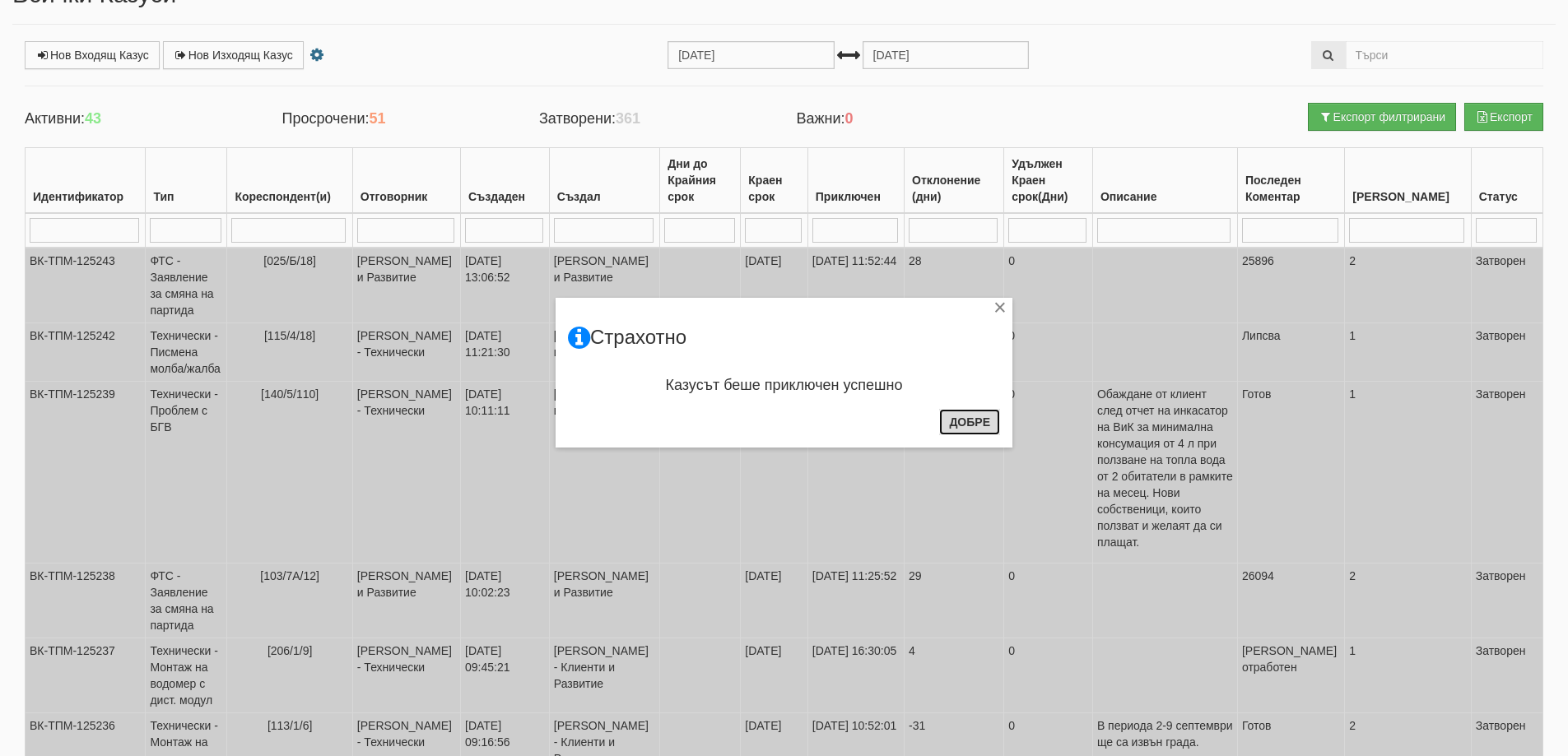
click at [976, 413] on button "Добре" at bounding box center [969, 422] width 61 height 26
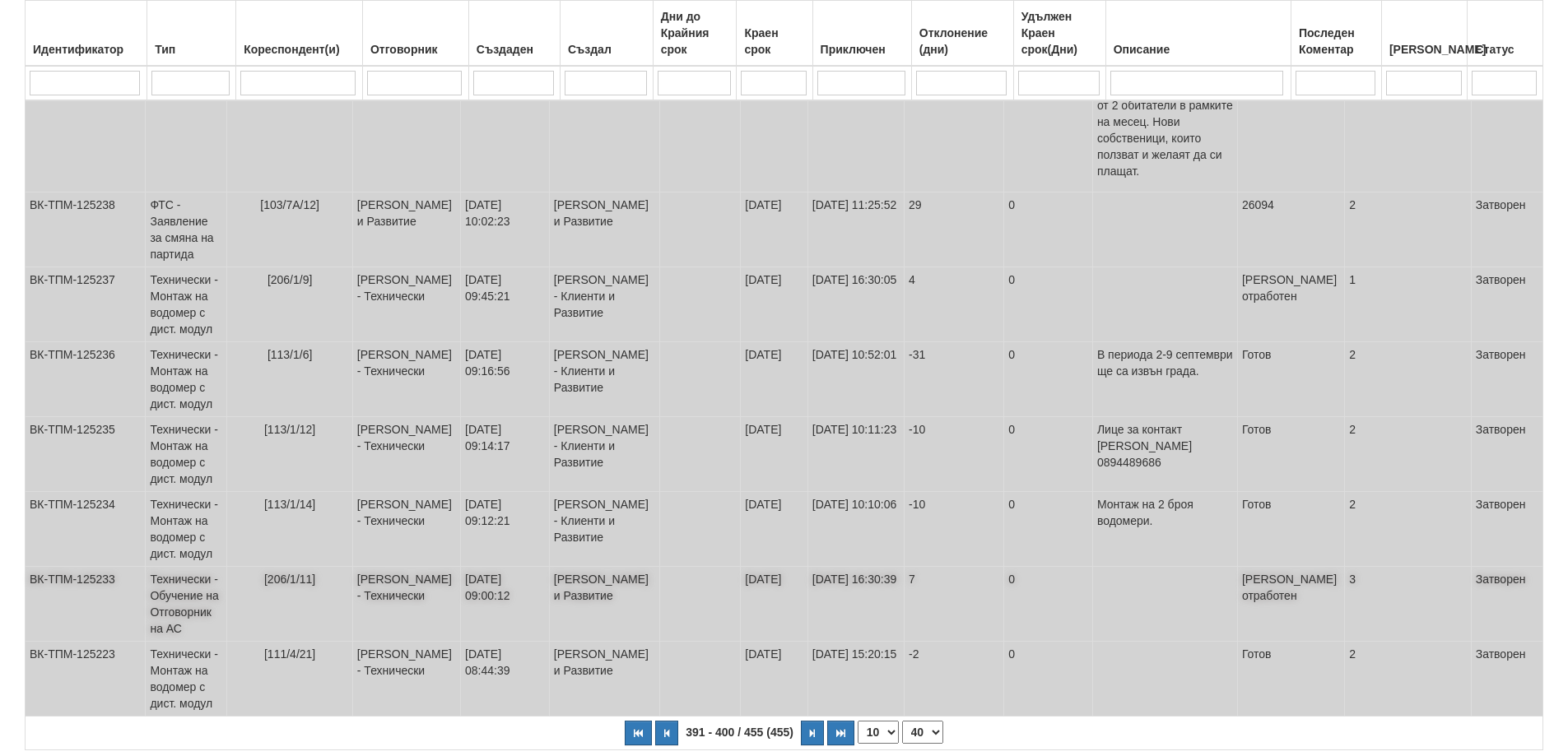
scroll to position [489, 0]
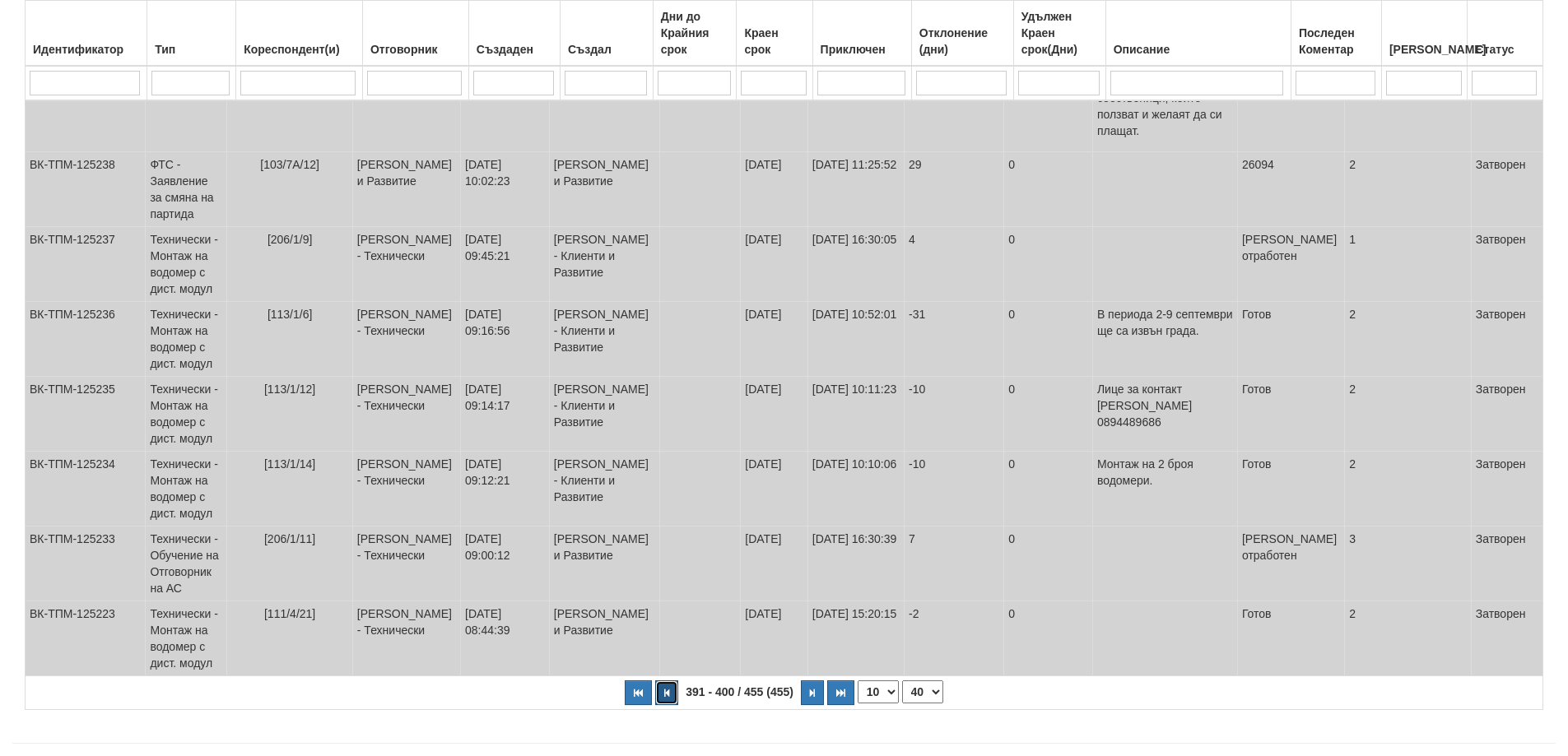
click at [666, 688] on icon "button" at bounding box center [666, 693] width 5 height 9
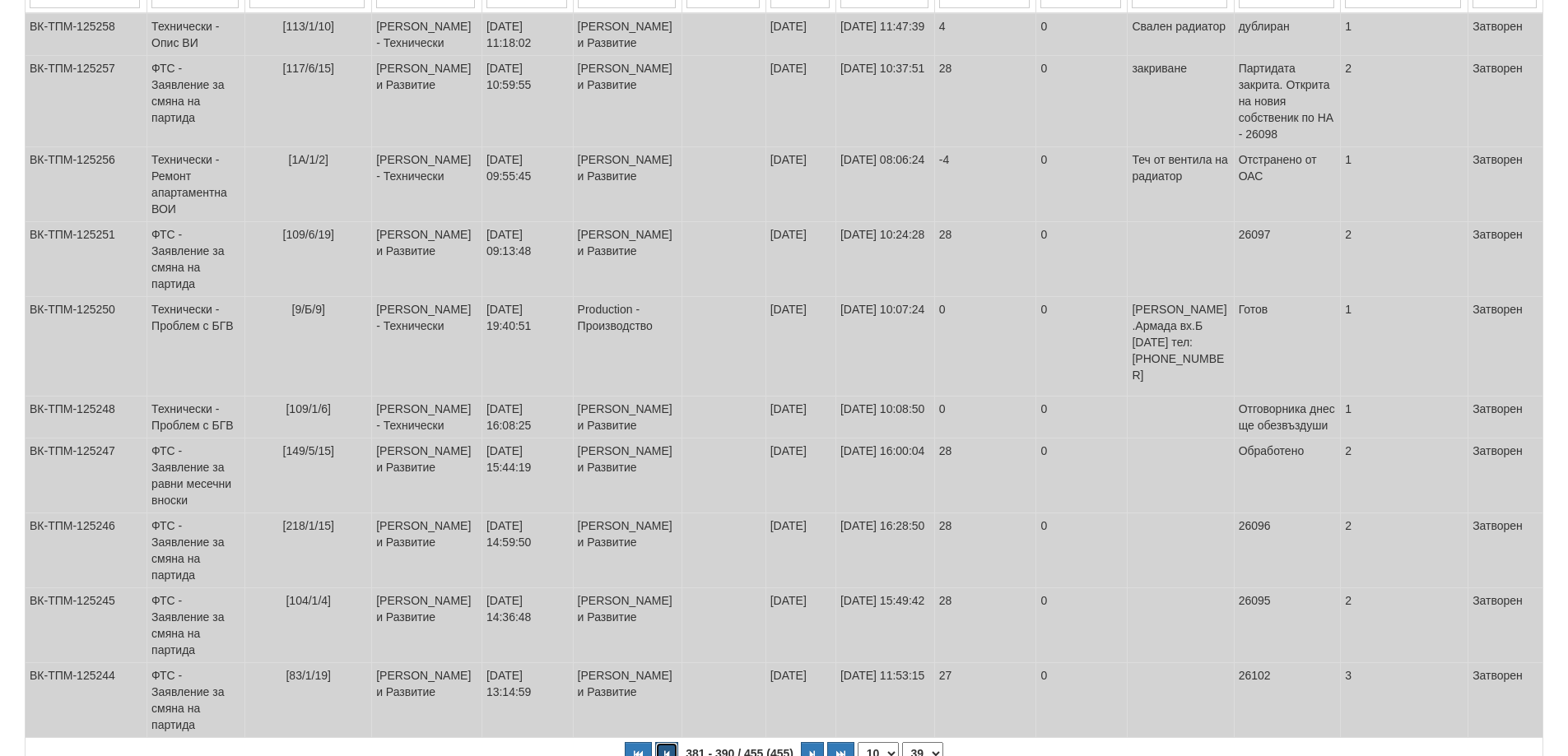
scroll to position [325, 0]
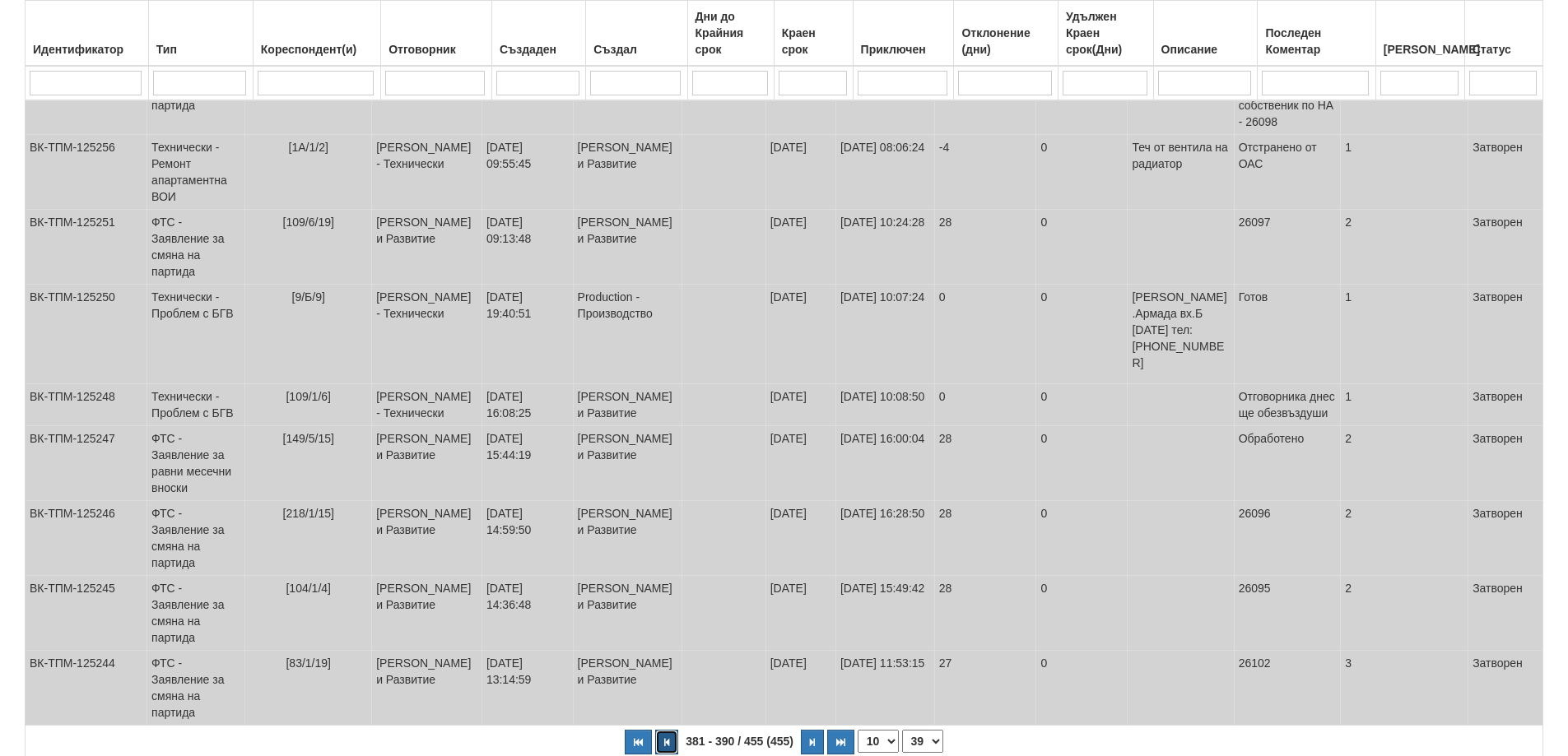
click at [668, 738] on icon "button" at bounding box center [666, 743] width 5 height 9
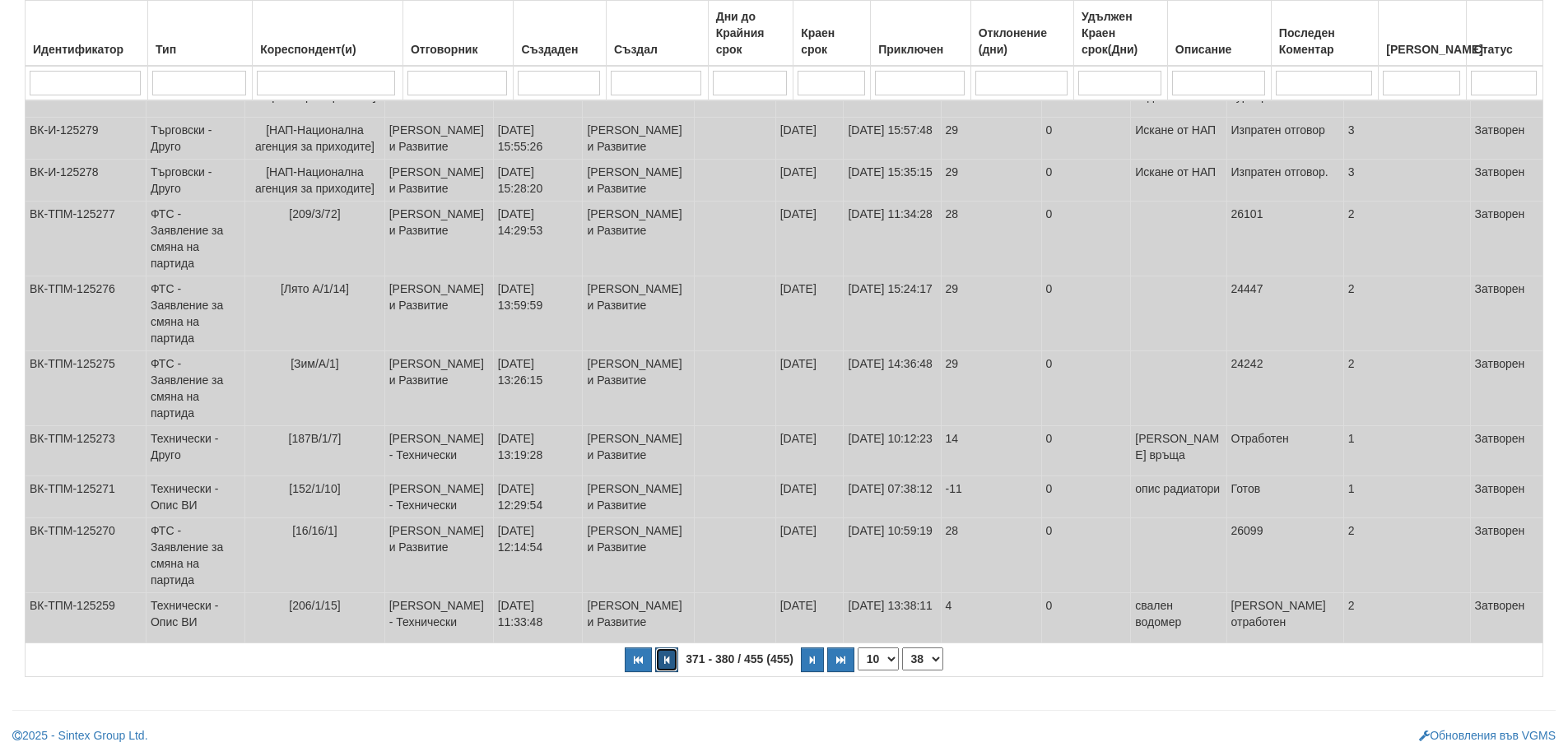
click at [668, 655] on button "button" at bounding box center [666, 660] width 23 height 25
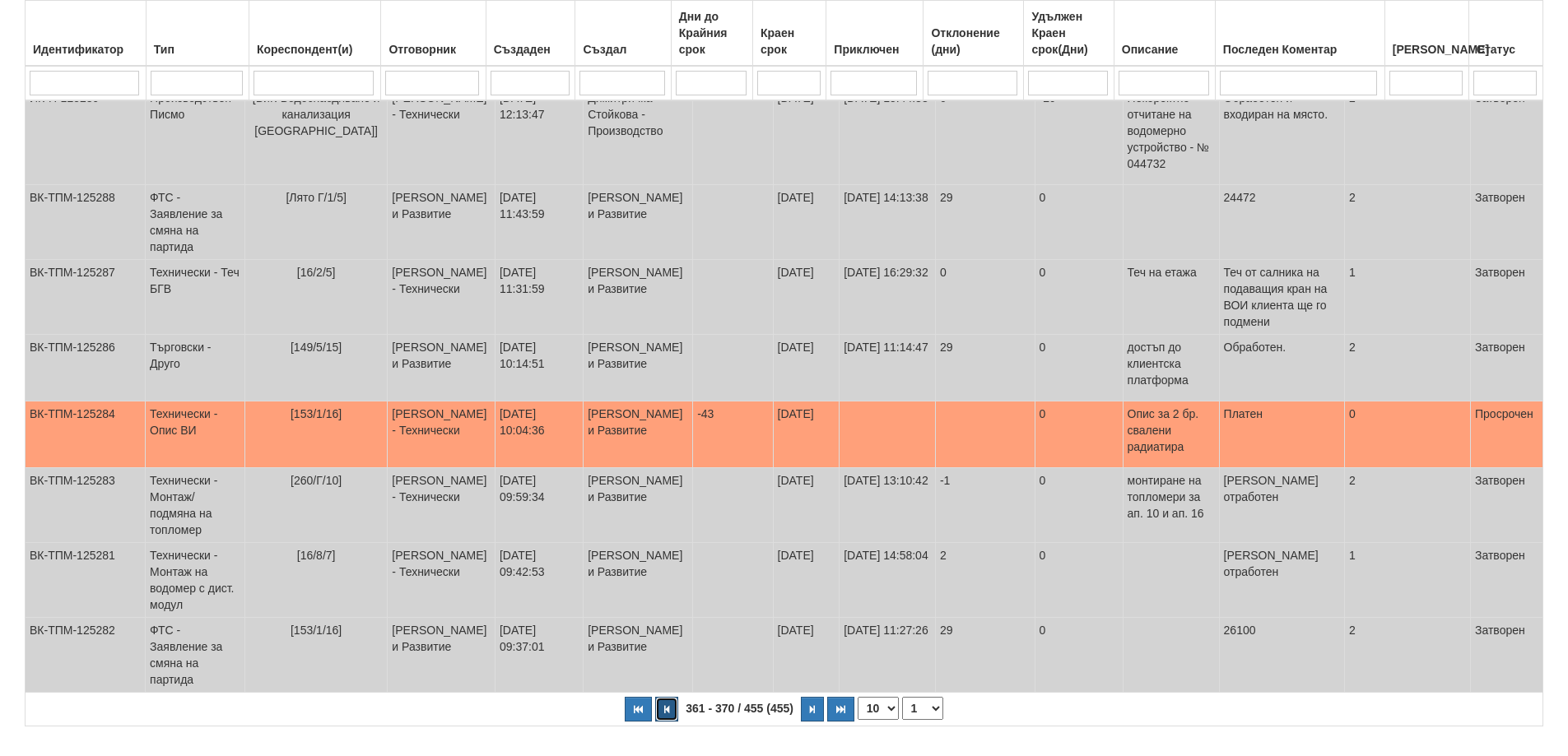
select select "37"
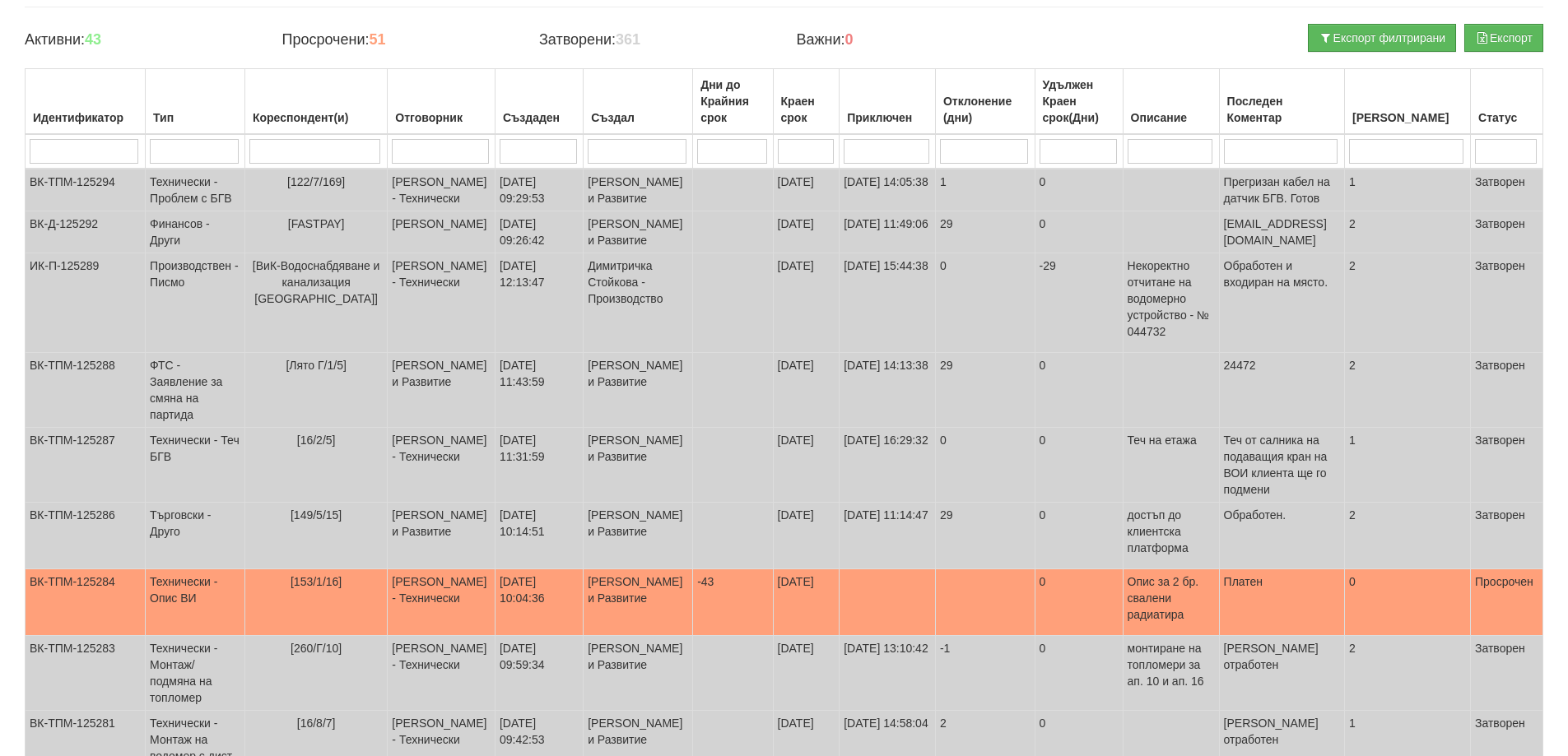
scroll to position [329, 0]
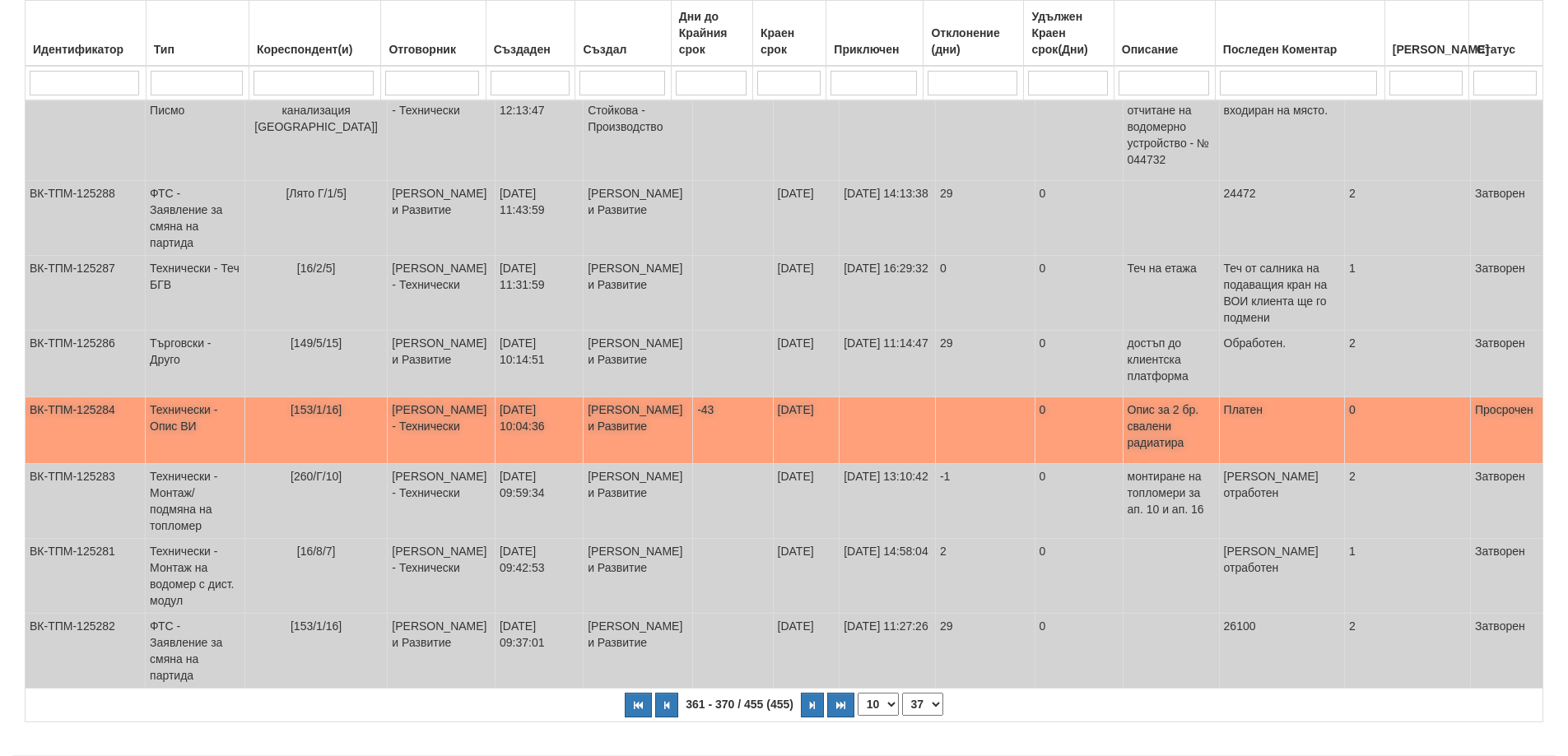
click at [306, 416] on span "[153/1/16]" at bounding box center [316, 409] width 51 height 13
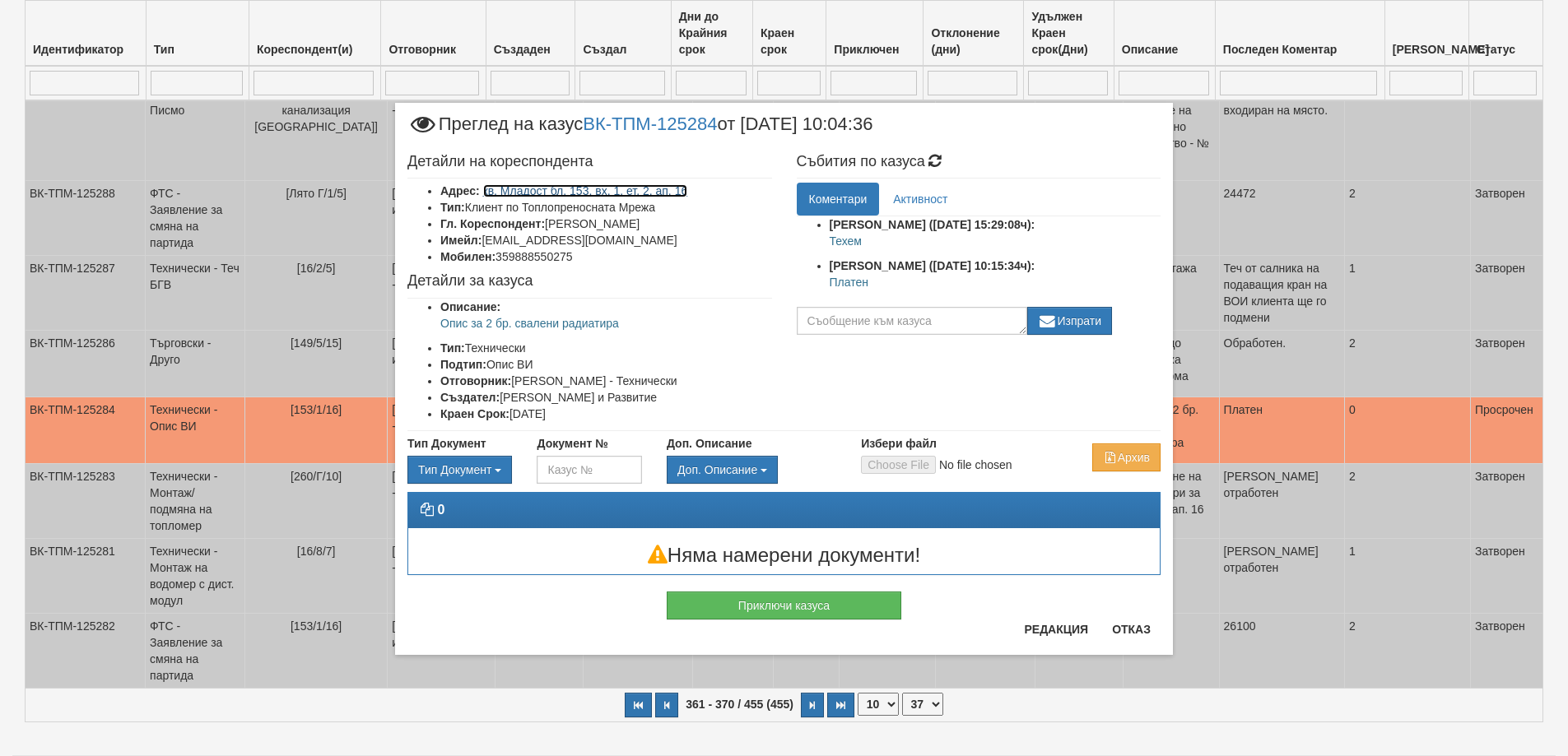
click at [628, 192] on link "кв. Младост бл. 153, вх. 1, ет. 2, ап. 16" at bounding box center [585, 190] width 205 height 13
click at [767, 606] on button "Приключи казуса" at bounding box center [784, 606] width 234 height 28
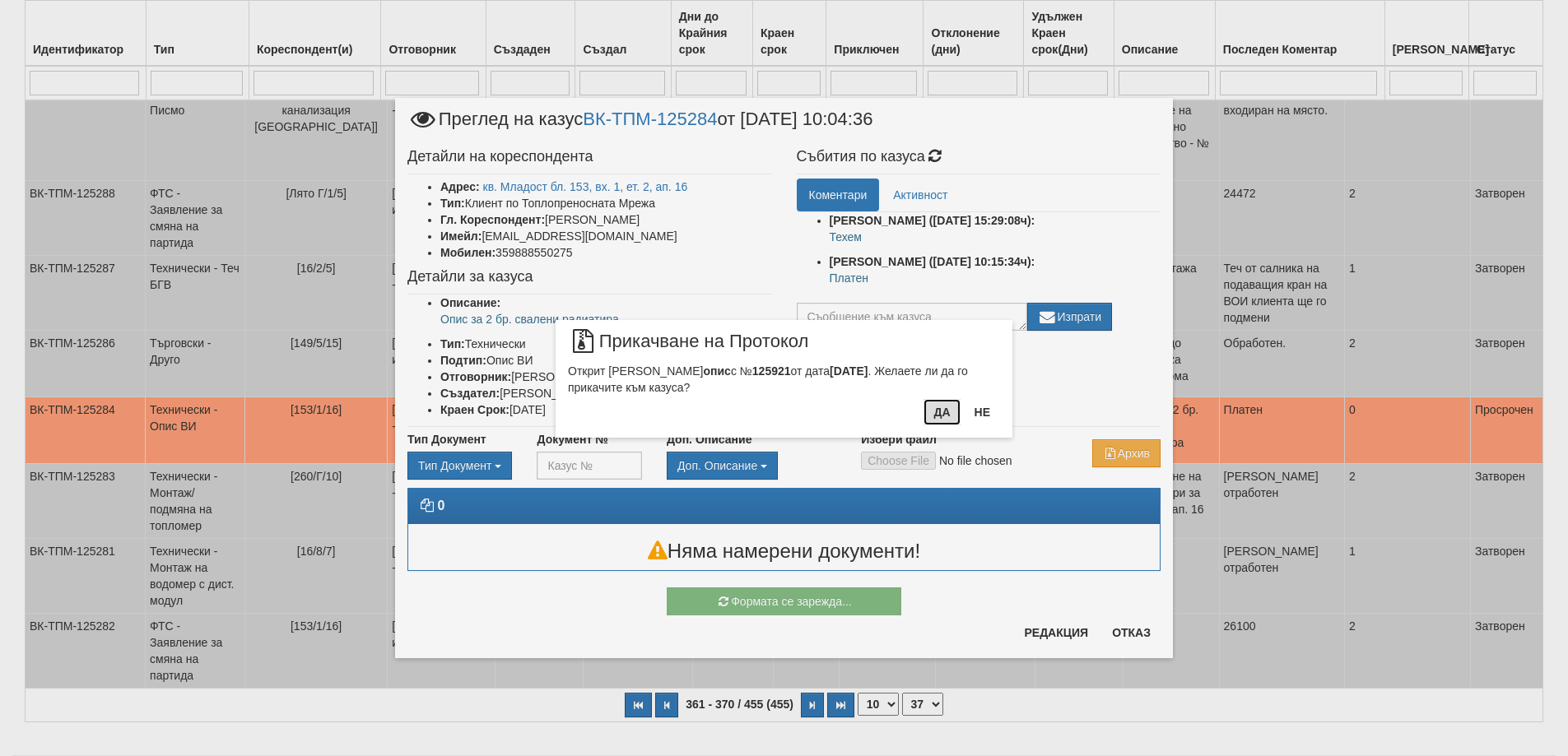
click at [931, 406] on button "Да" at bounding box center [941, 412] width 36 height 26
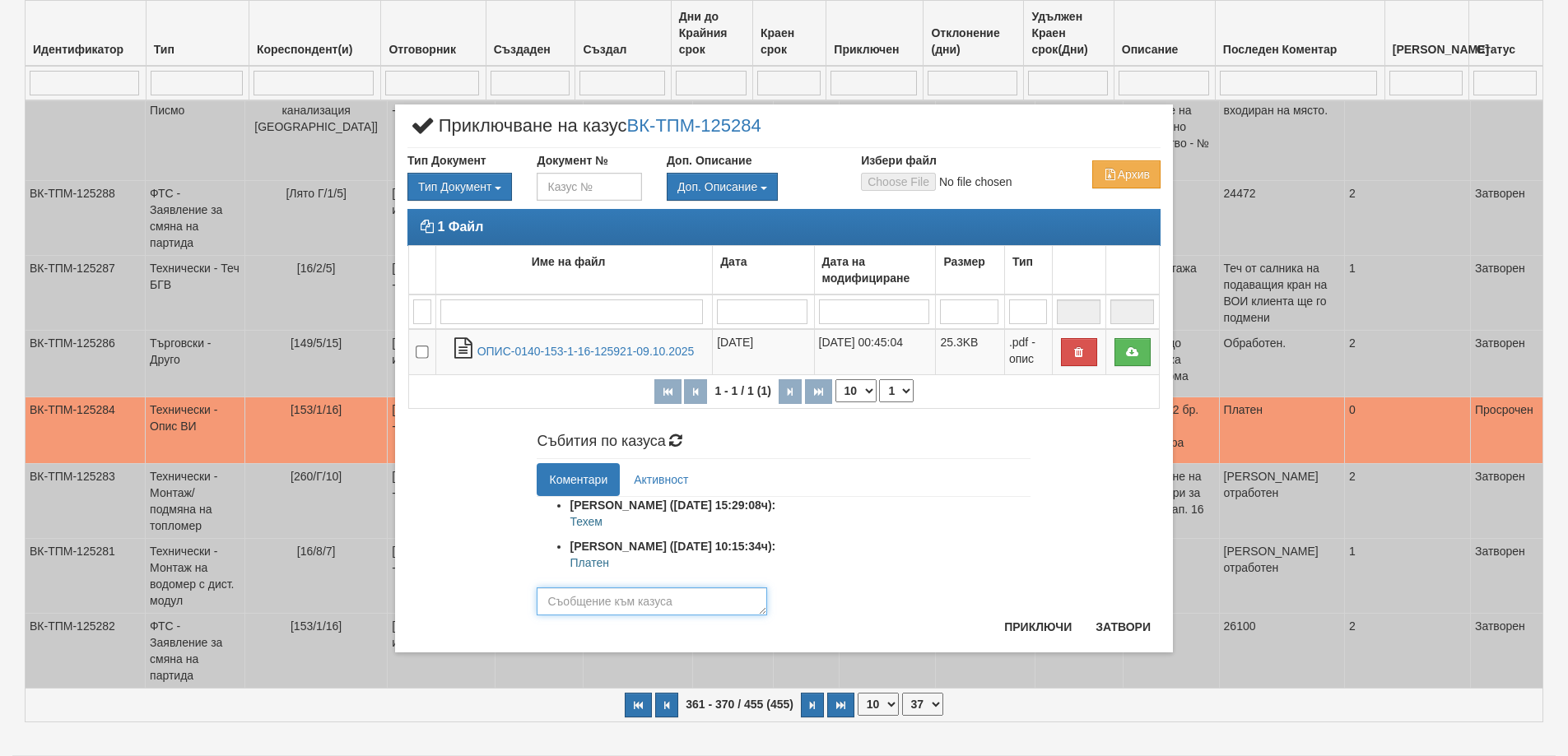
click at [625, 598] on textarea at bounding box center [652, 601] width 231 height 28
type textarea "Описан"
click at [1027, 629] on button "Приключи" at bounding box center [1037, 627] width 87 height 26
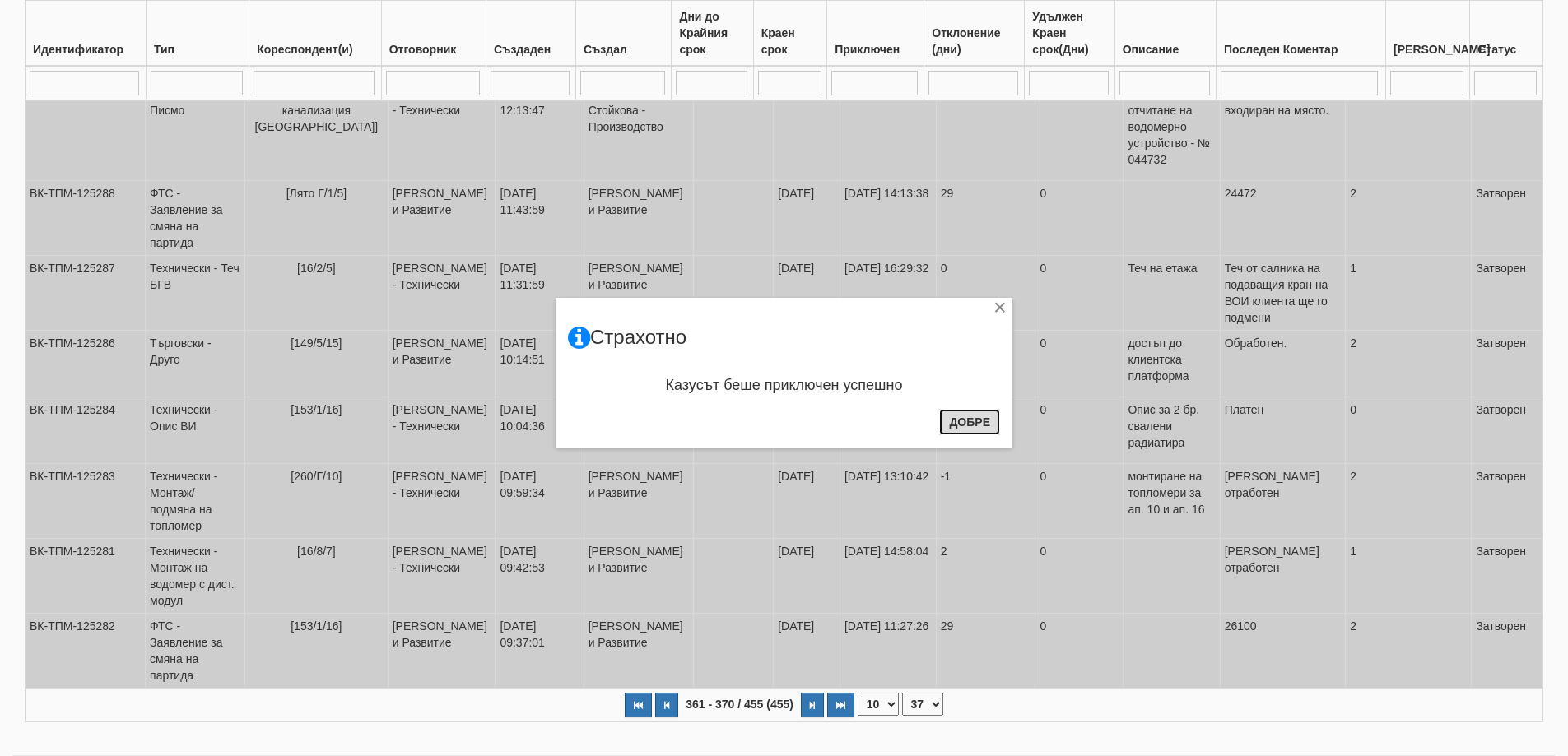
click at [974, 424] on button "Добре" at bounding box center [969, 422] width 61 height 26
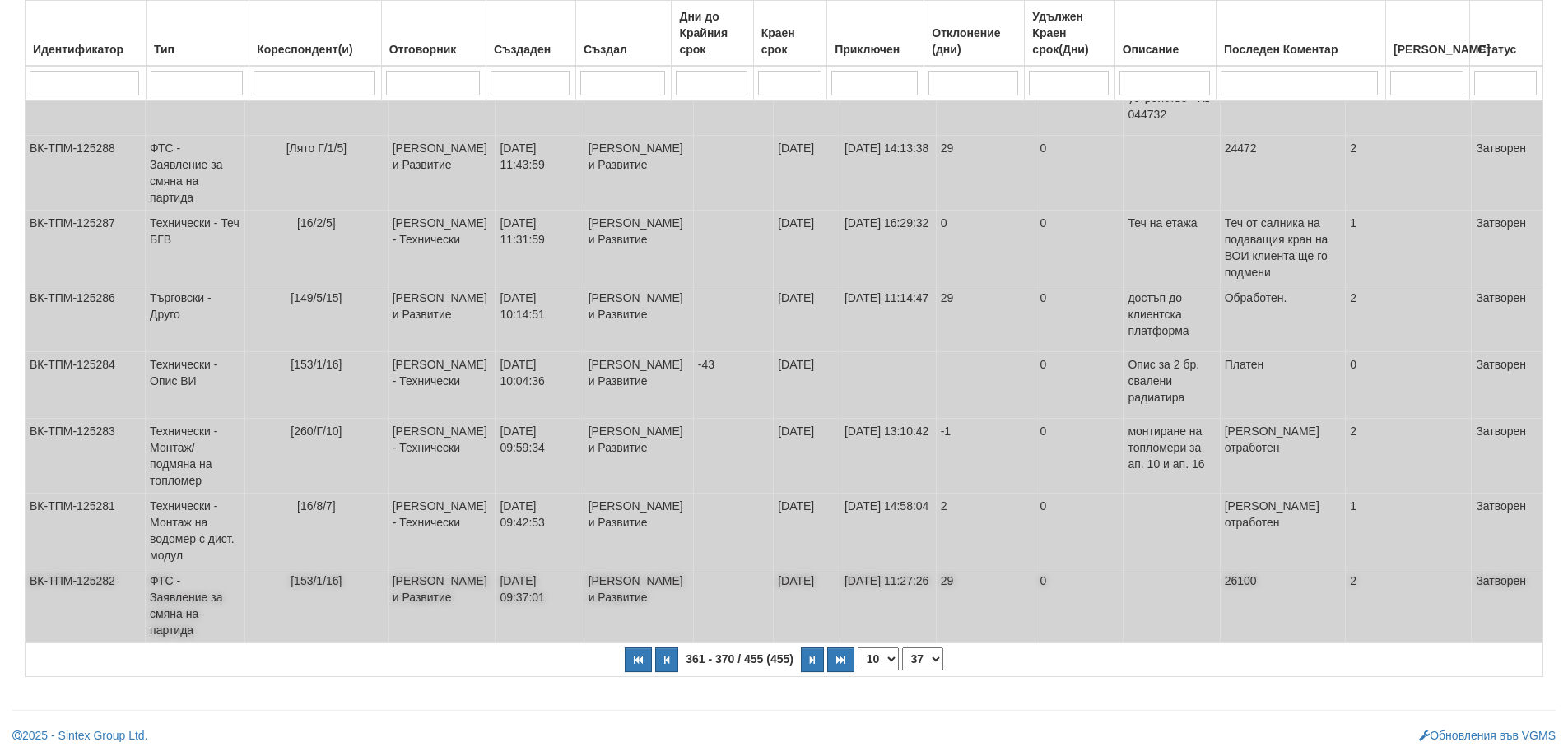
scroll to position [449, 0]
click at [665, 664] on icon "button" at bounding box center [666, 660] width 5 height 9
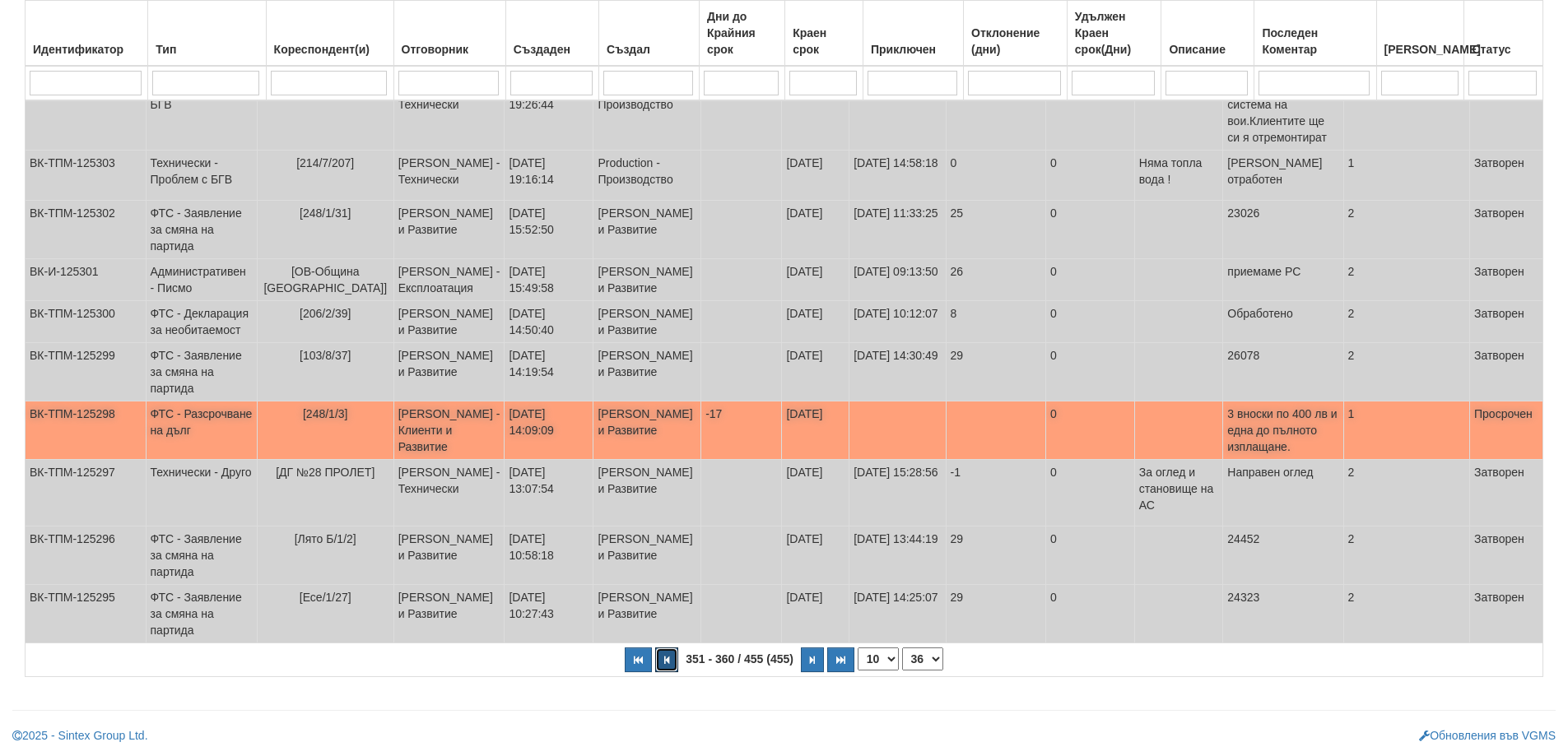
scroll to position [407, 0]
click at [662, 659] on button "button" at bounding box center [666, 660] width 23 height 25
select select "35"
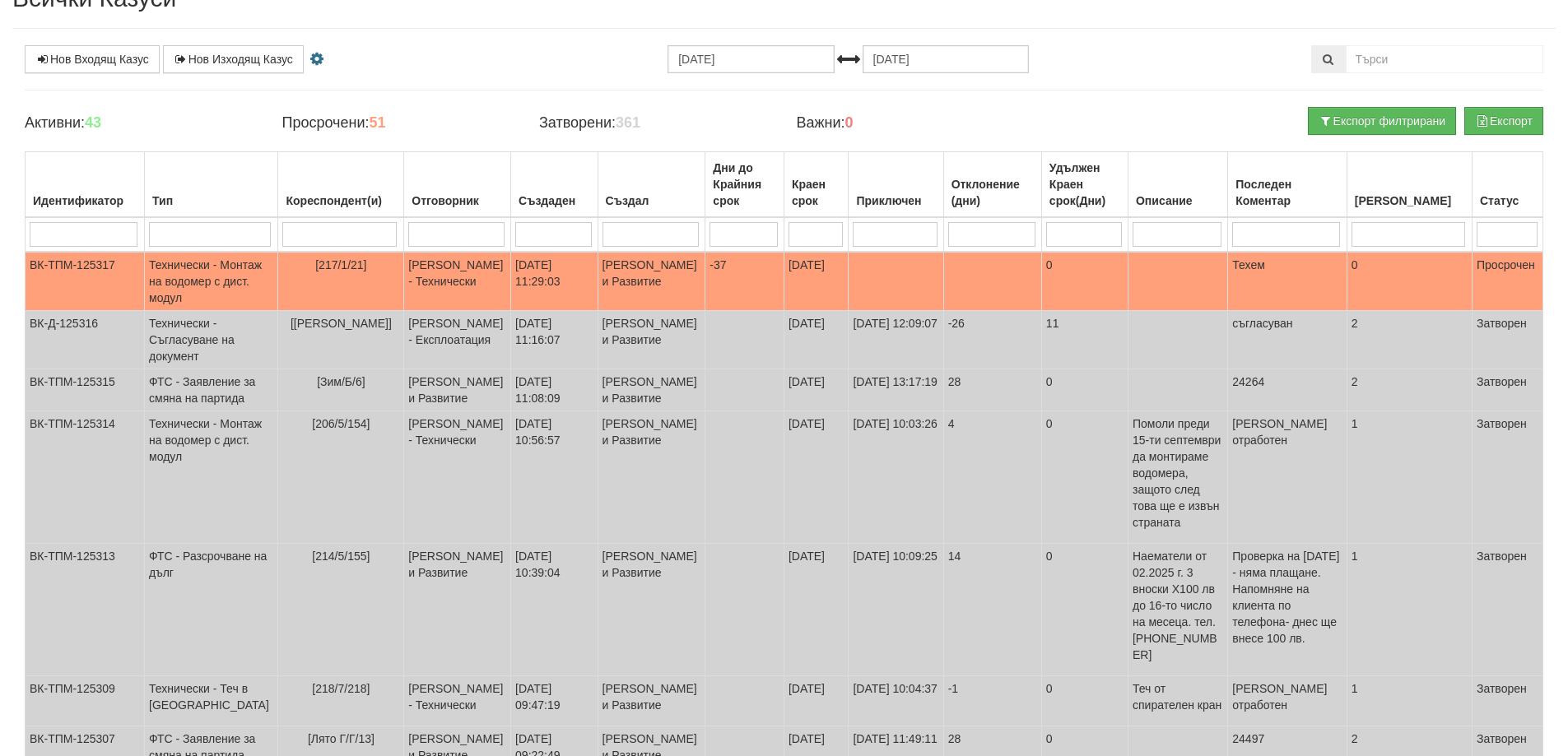
scroll to position [0, 0]
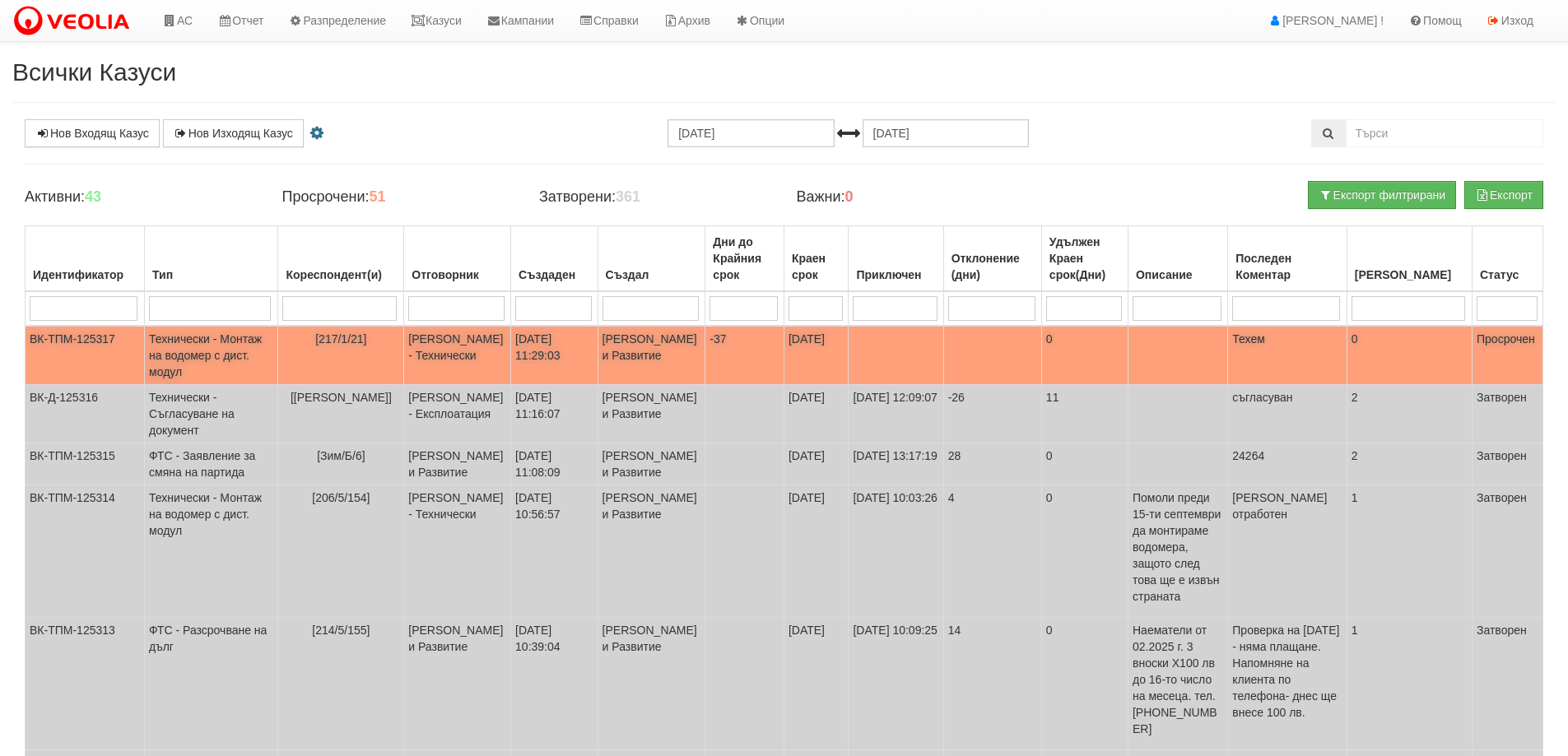
click at [320, 334] on span "[217/1/21]" at bounding box center [341, 339] width 51 height 13
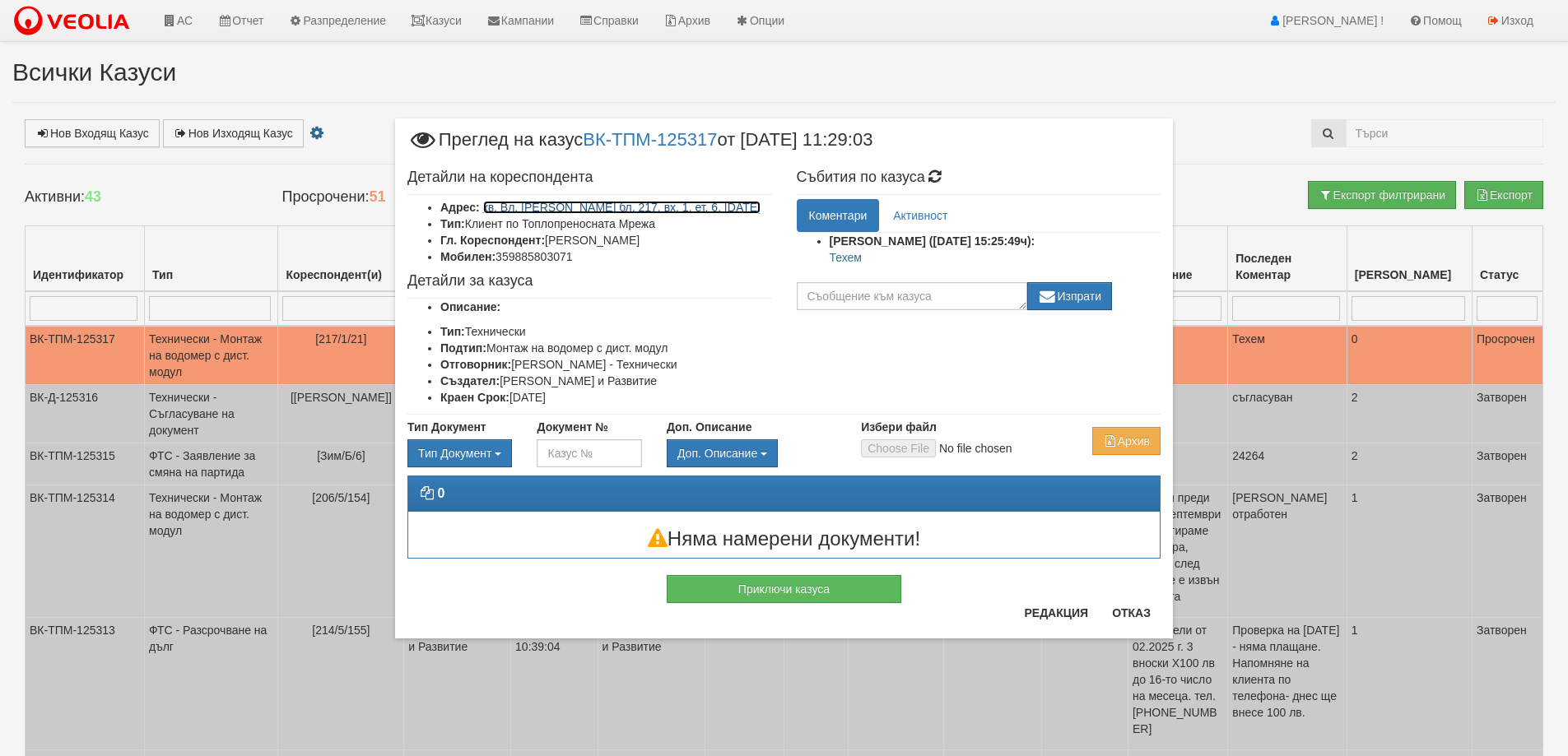
click at [647, 205] on link "кв. Вл. Варненчик бл. 217, вх. 1, ет. 6, ап. 21" at bounding box center [622, 207] width 278 height 13
click at [821, 598] on button "Приключи казуса" at bounding box center [784, 589] width 234 height 28
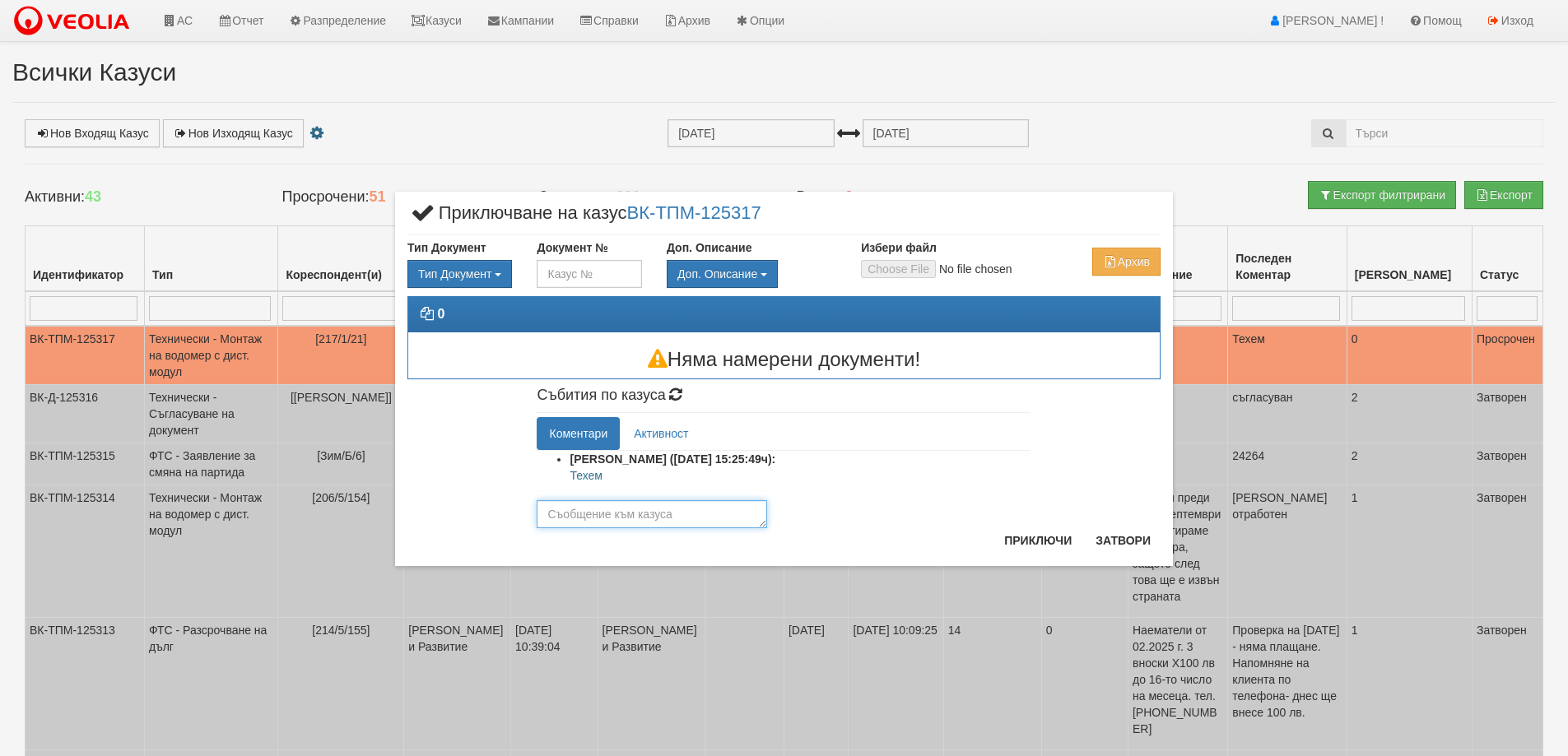
click at [700, 517] on textarea at bounding box center [652, 514] width 231 height 28
type textarea "Отказана"
click at [1016, 531] on button "Приключи" at bounding box center [1037, 540] width 87 height 26
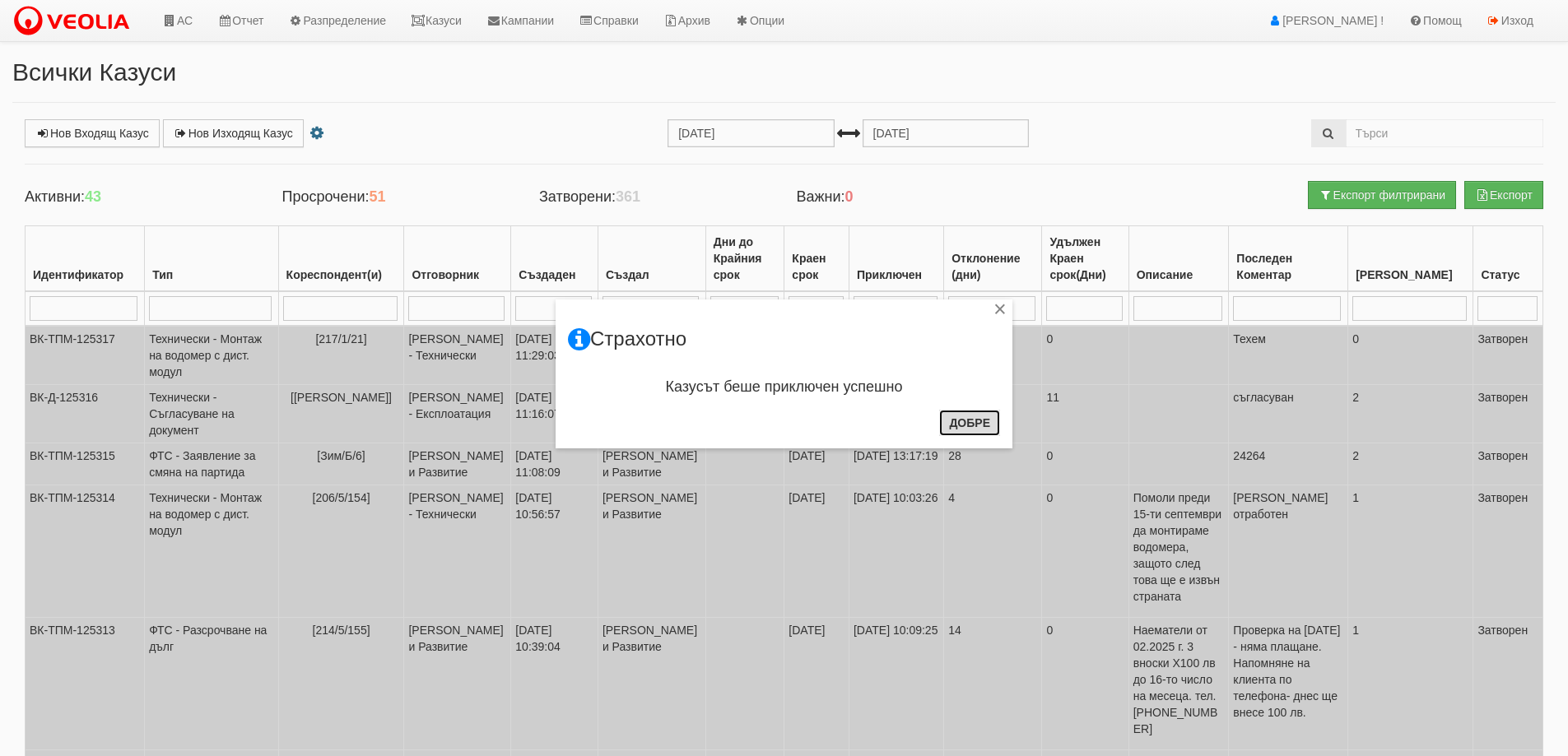
click at [963, 417] on button "Добре" at bounding box center [969, 423] width 61 height 26
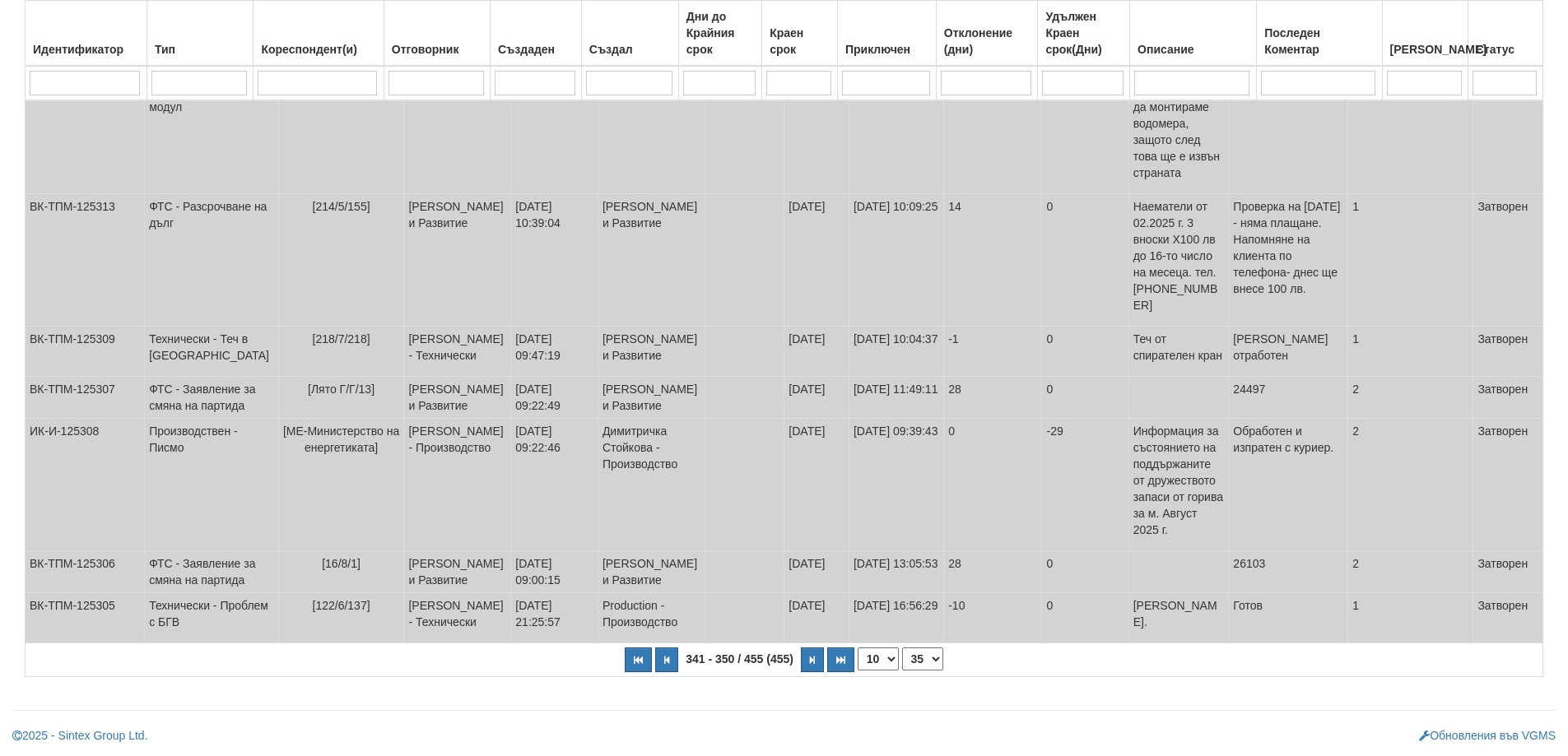
scroll to position [514, 0]
click at [663, 664] on button "button" at bounding box center [666, 660] width 23 height 25
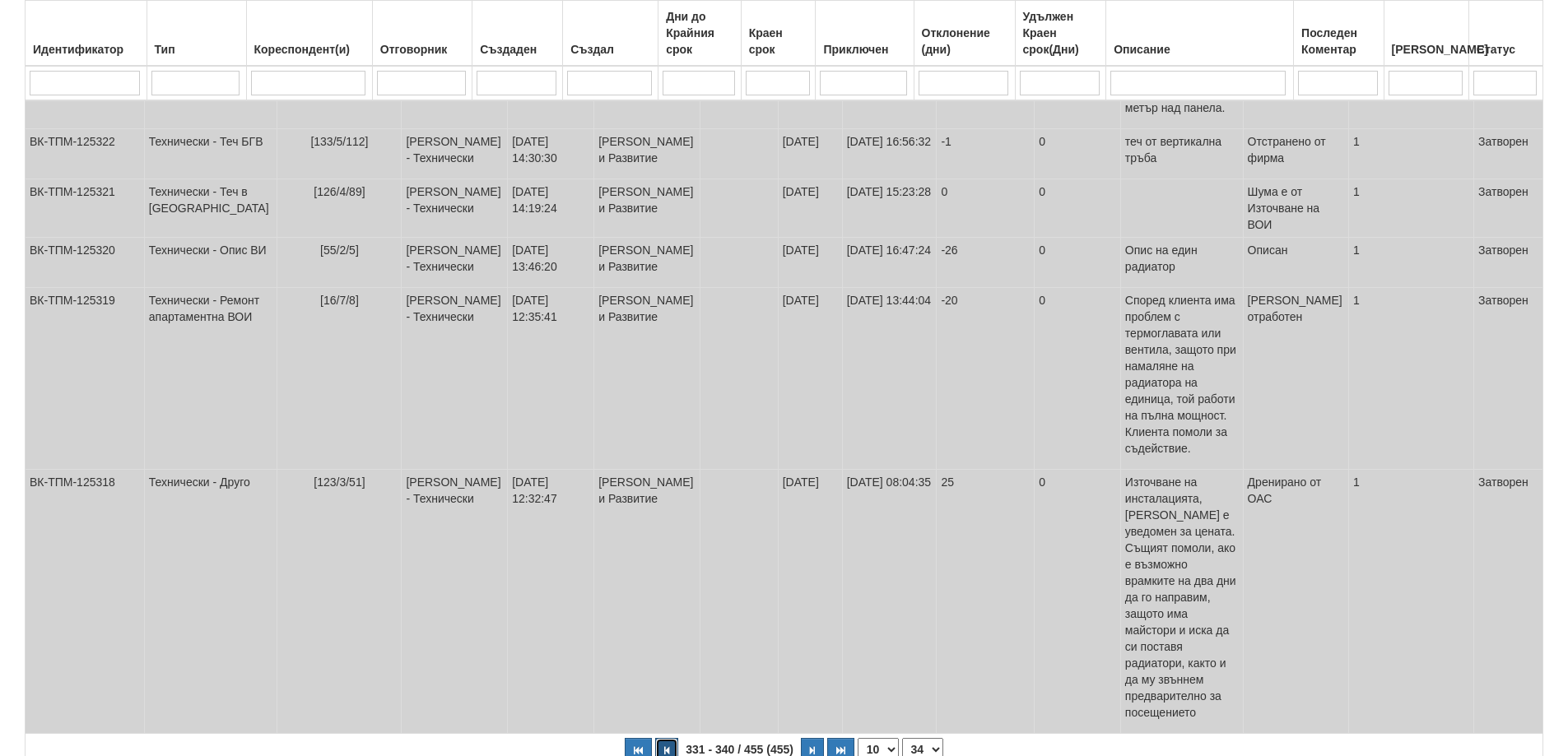
click at [668, 746] on icon "button" at bounding box center [666, 751] width 5 height 9
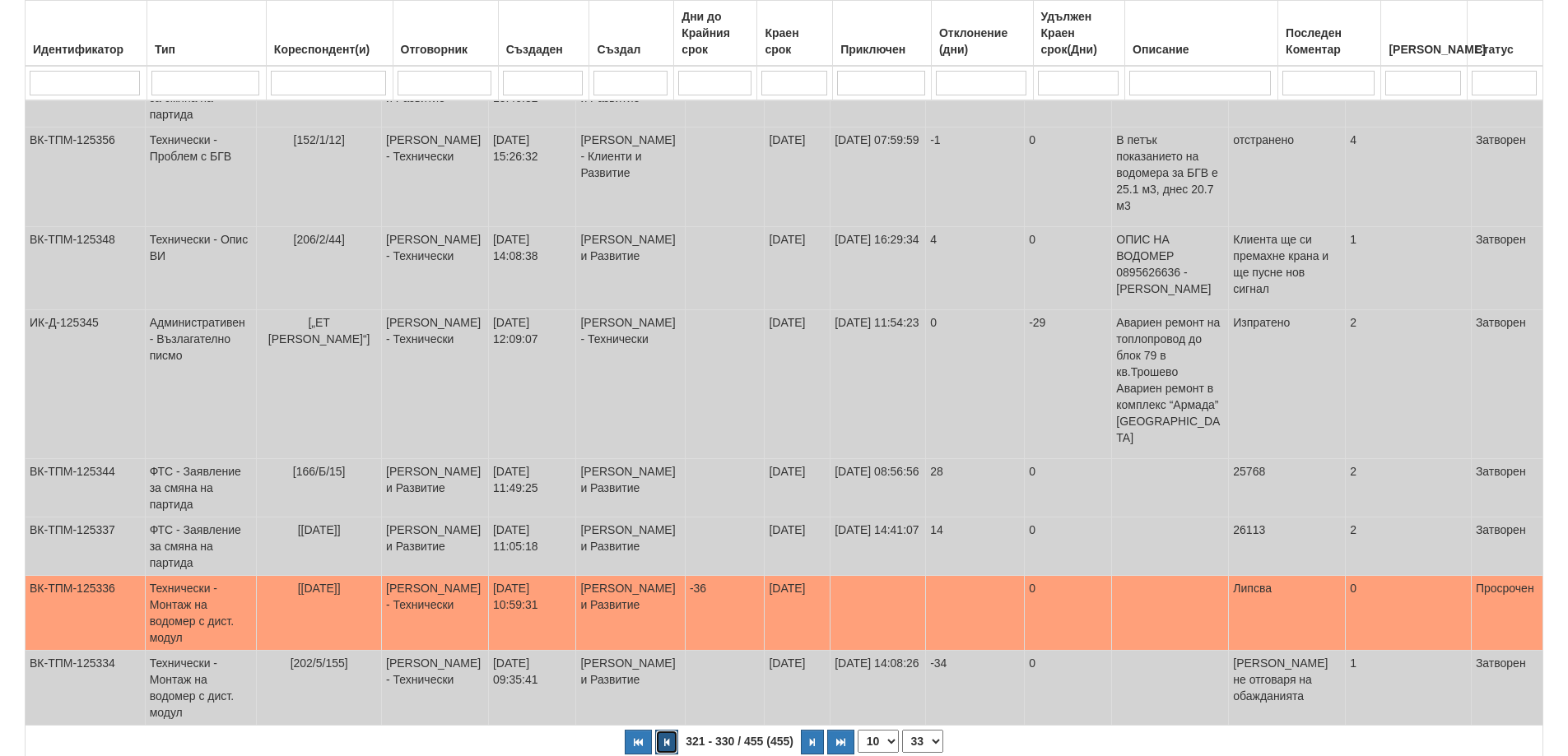
scroll to position [498, 0]
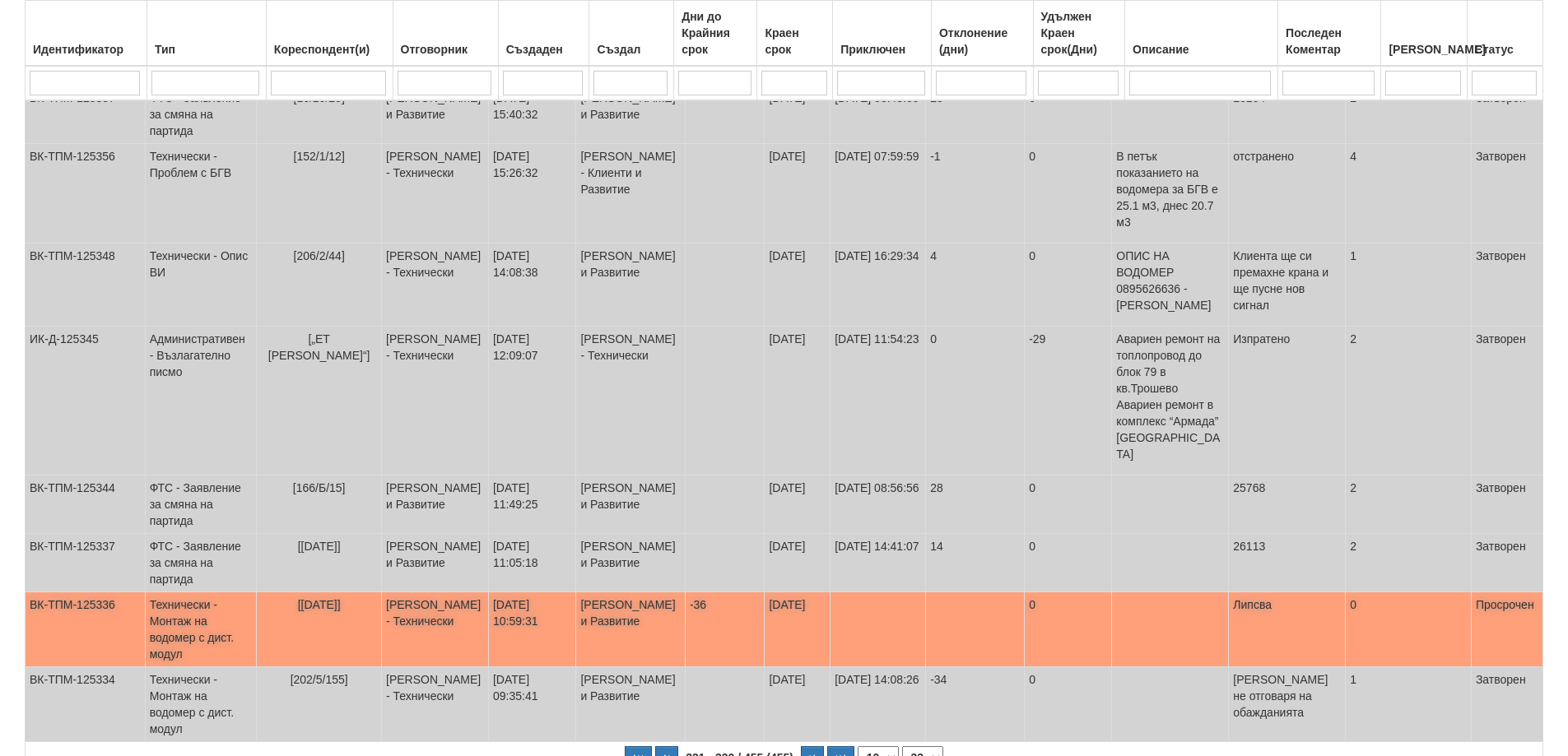
click at [330, 598] on span "[1/1/50]" at bounding box center [319, 605] width 43 height 13
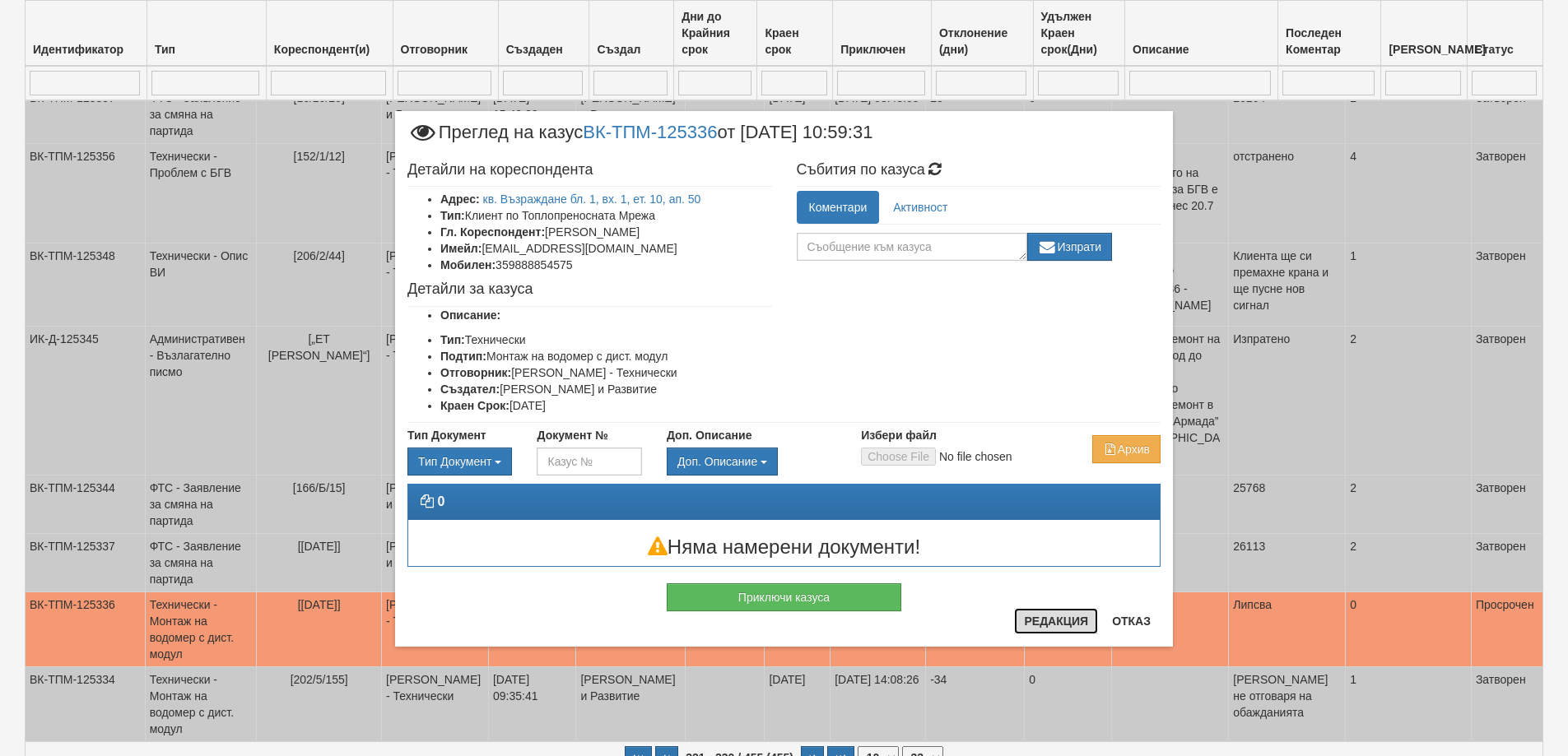
click at [1046, 627] on button "Редакция" at bounding box center [1056, 621] width 84 height 26
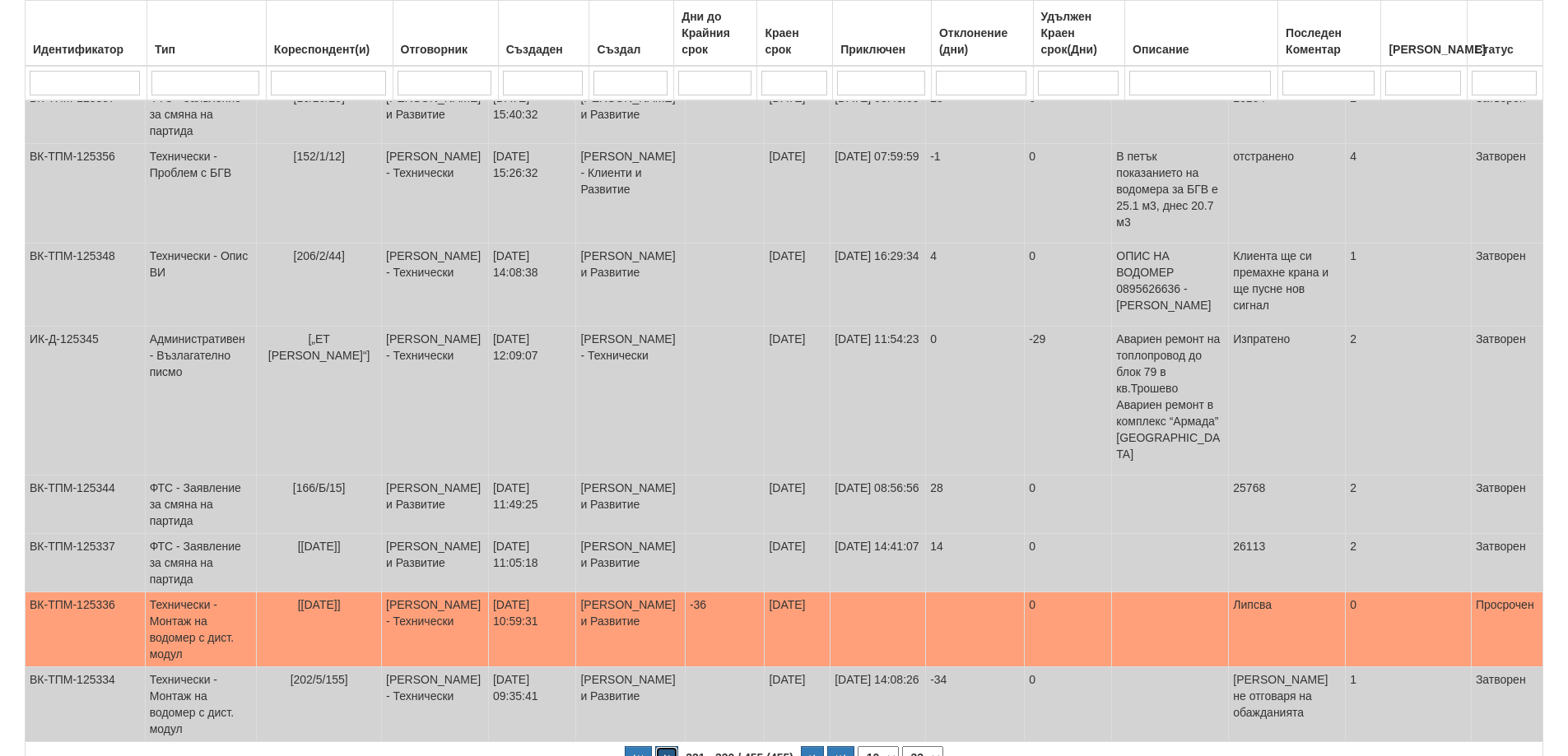
click at [664, 746] on button "button" at bounding box center [666, 759] width 23 height 25
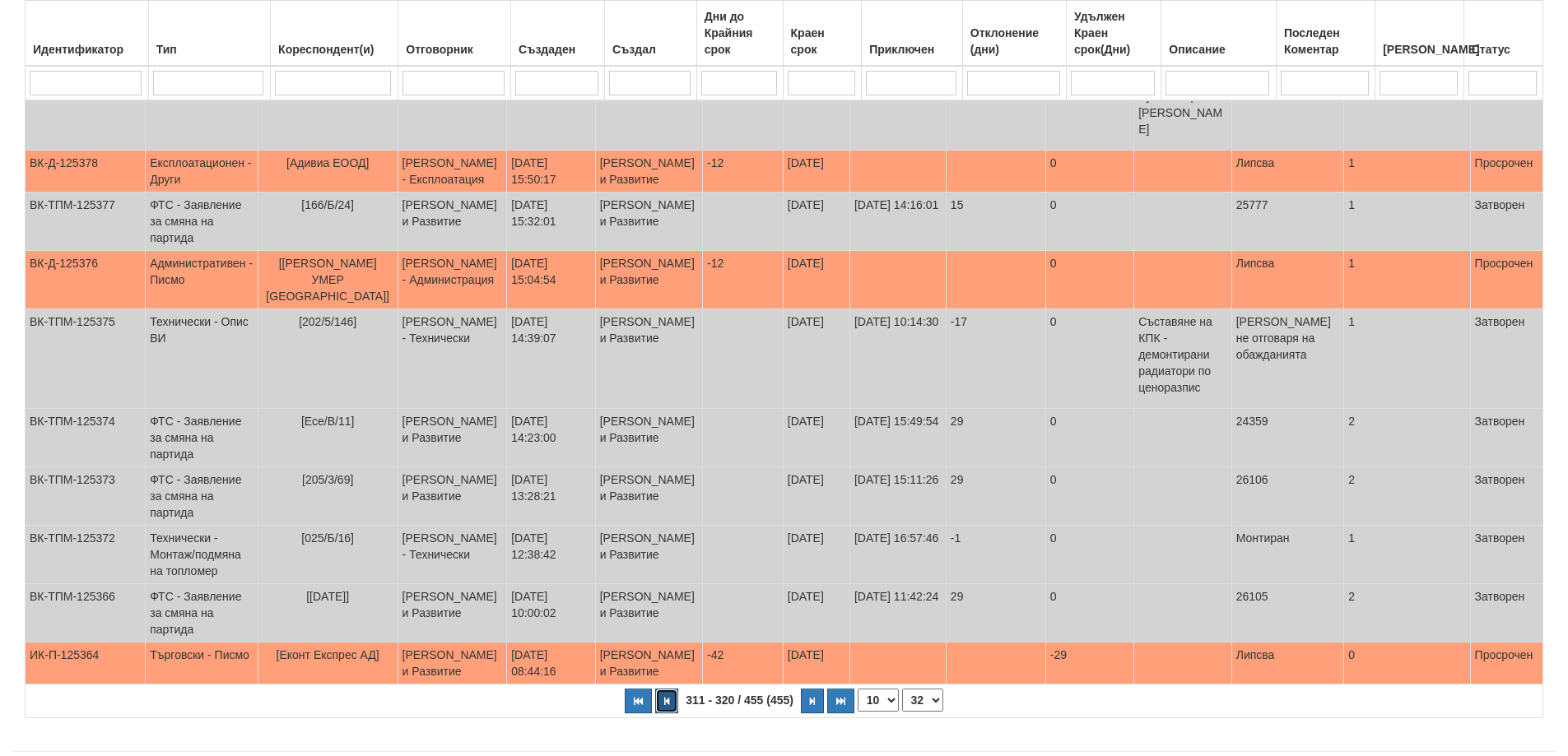
scroll to position [194, 0]
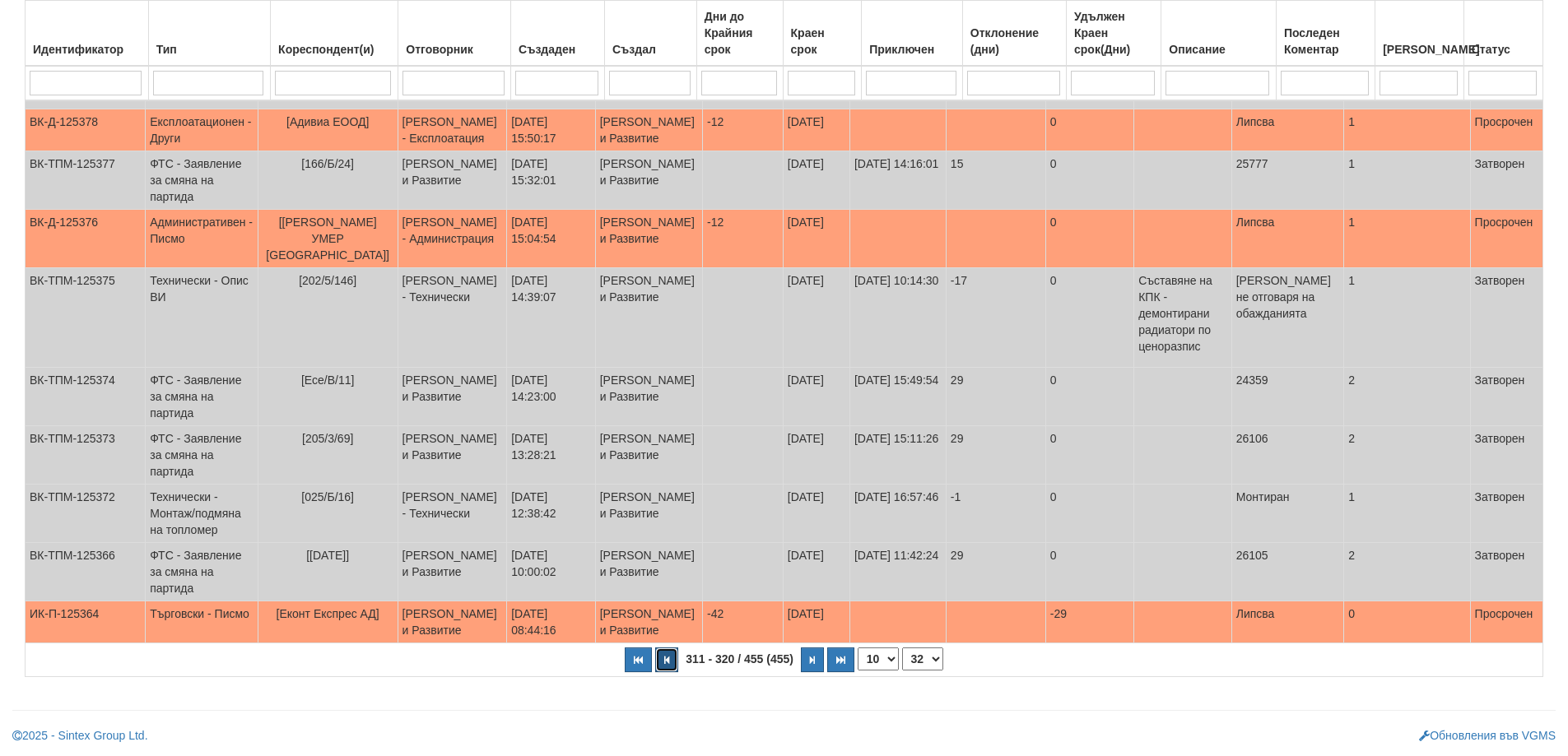
click at [663, 661] on button "button" at bounding box center [666, 660] width 23 height 25
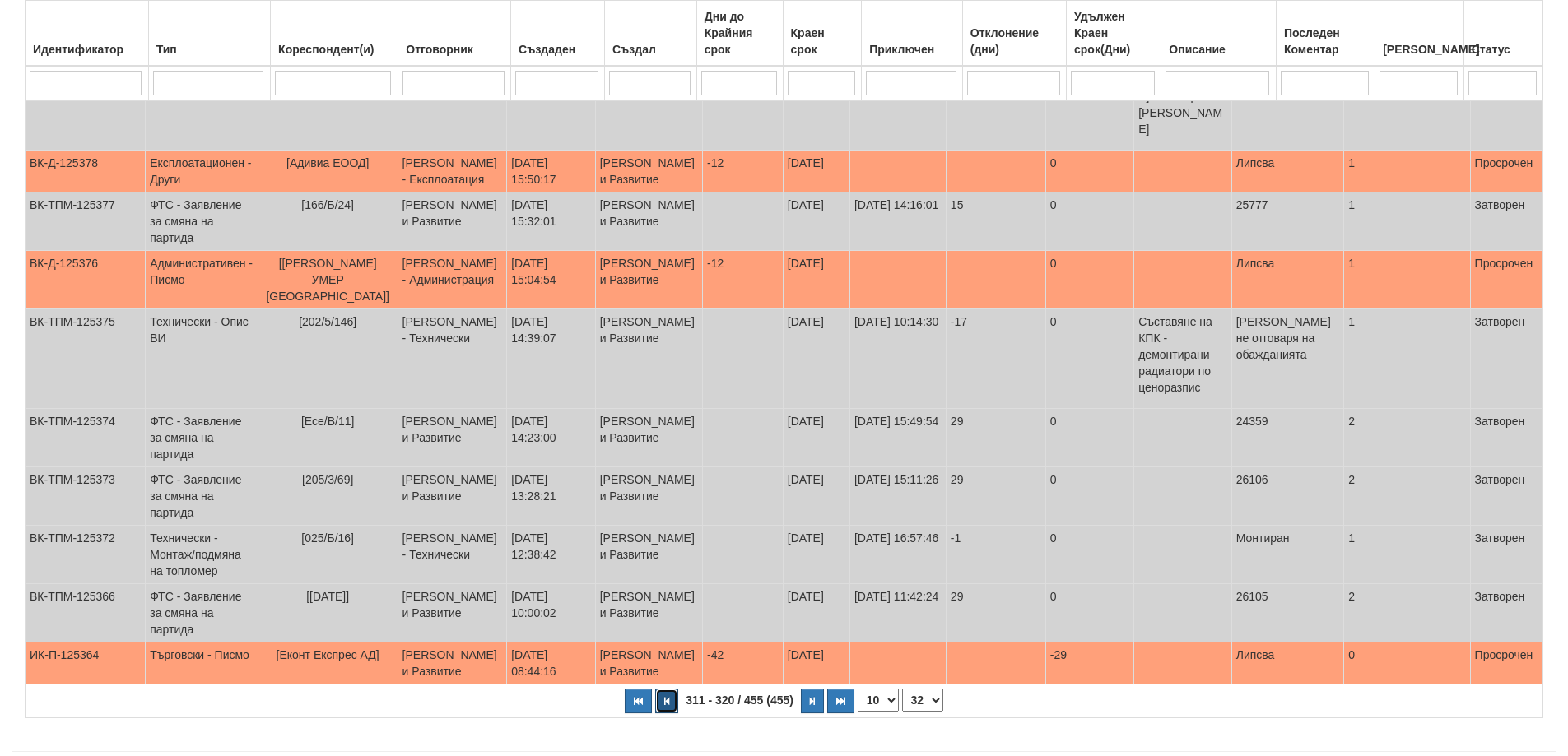
select select "31"
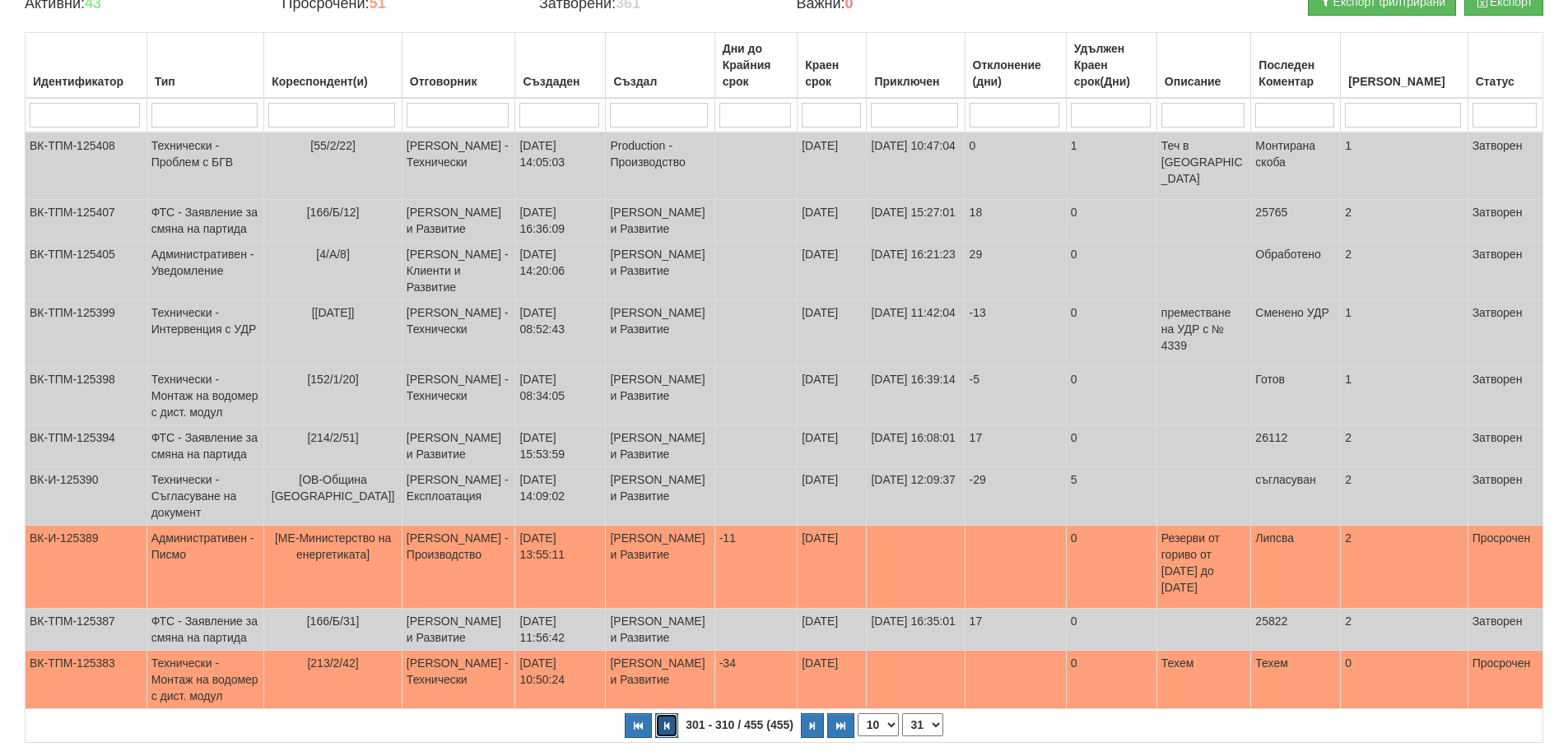
scroll to position [275, 0]
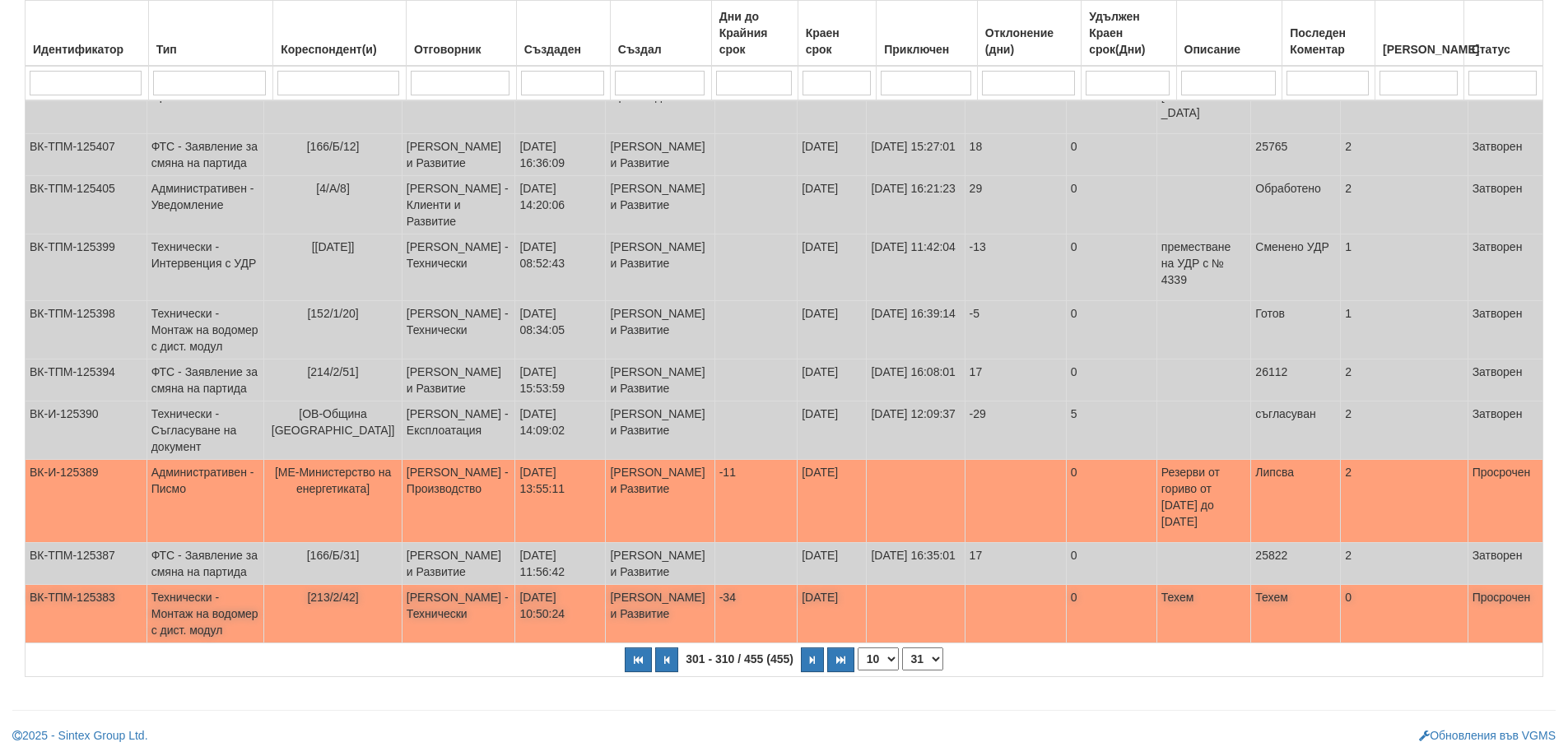
click at [344, 597] on span "[213/2/42]" at bounding box center [333, 597] width 51 height 13
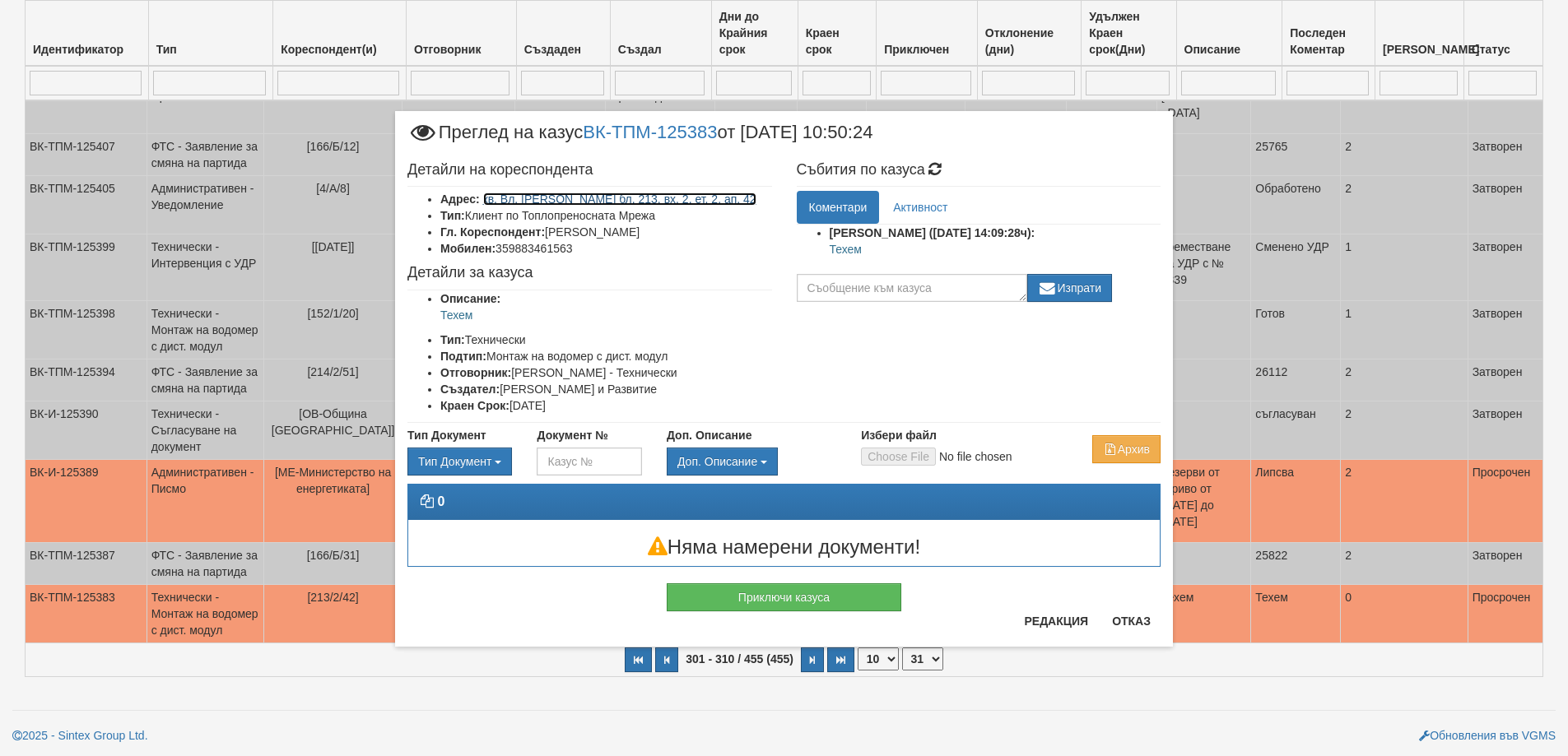
click at [625, 205] on link "кв. Вл. Варненчик бл. 213, вх. 2, ет. 2, ап. 42" at bounding box center [620, 199] width 273 height 13
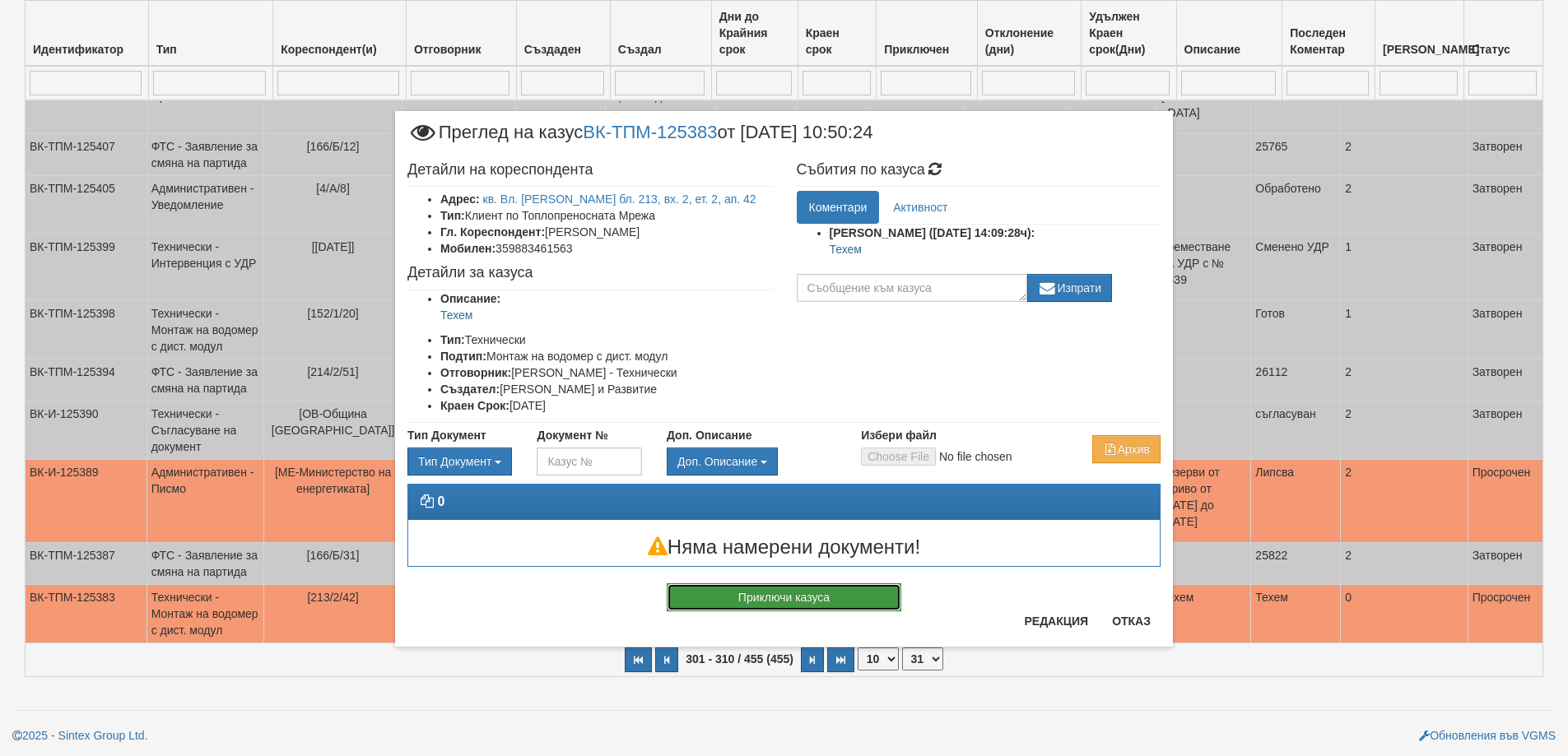
click at [821, 605] on button "Приключи казуса" at bounding box center [784, 598] width 234 height 28
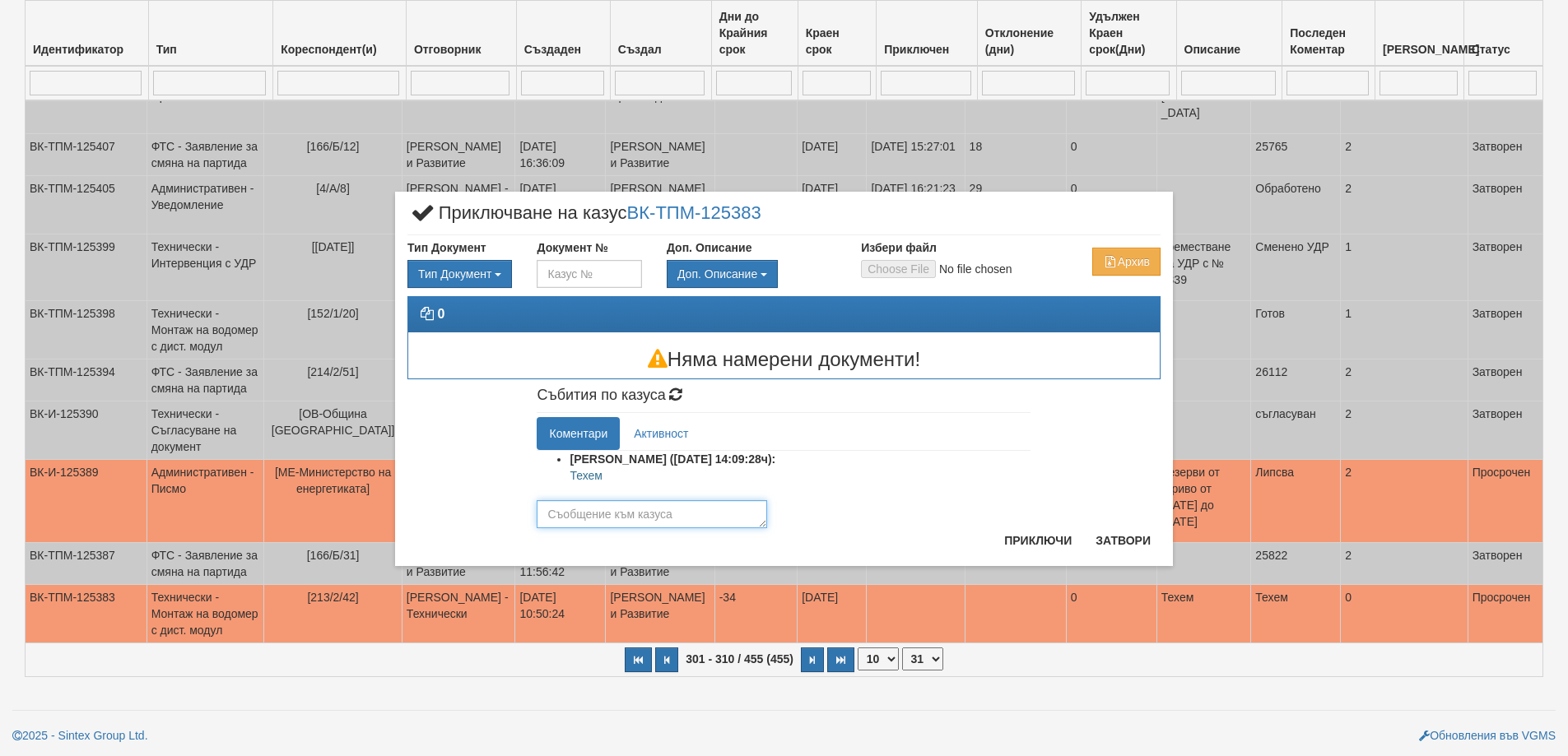
click at [623, 519] on textarea at bounding box center [652, 514] width 231 height 28
type textarea "Не е платен"
click at [1027, 530] on button "Приключи" at bounding box center [1037, 540] width 87 height 26
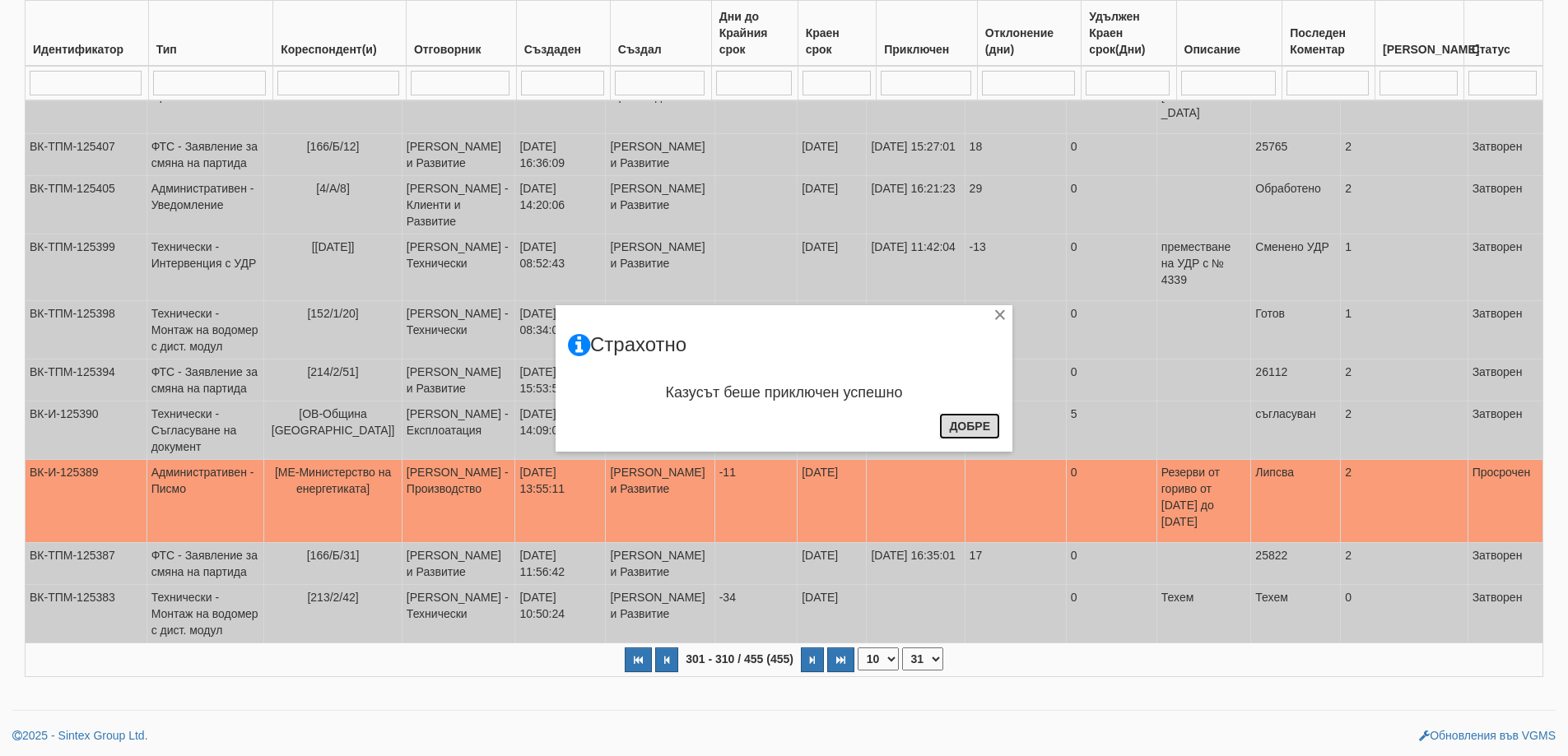
click at [971, 431] on button "Добре" at bounding box center [969, 426] width 61 height 26
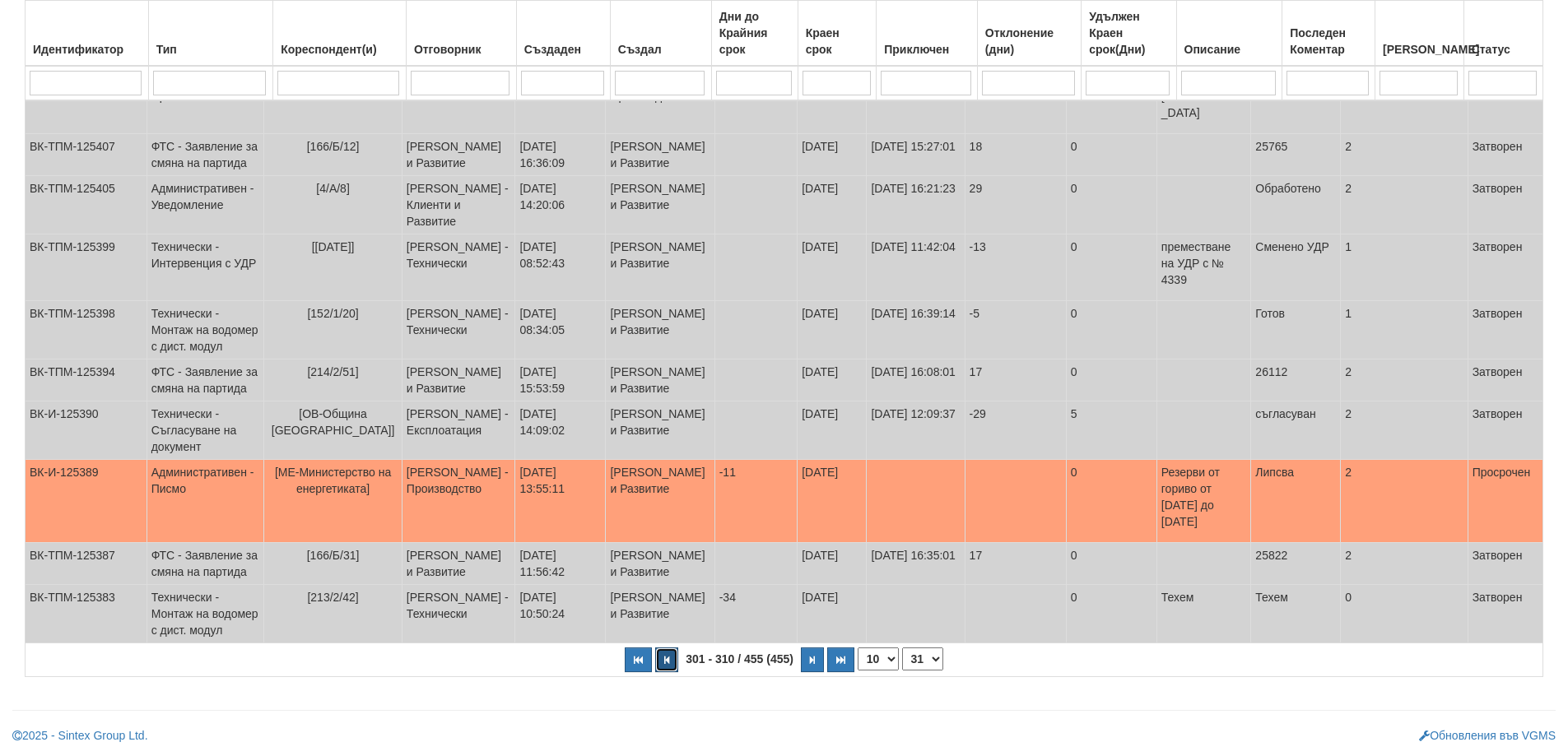
click at [666, 665] on button "button" at bounding box center [666, 660] width 23 height 25
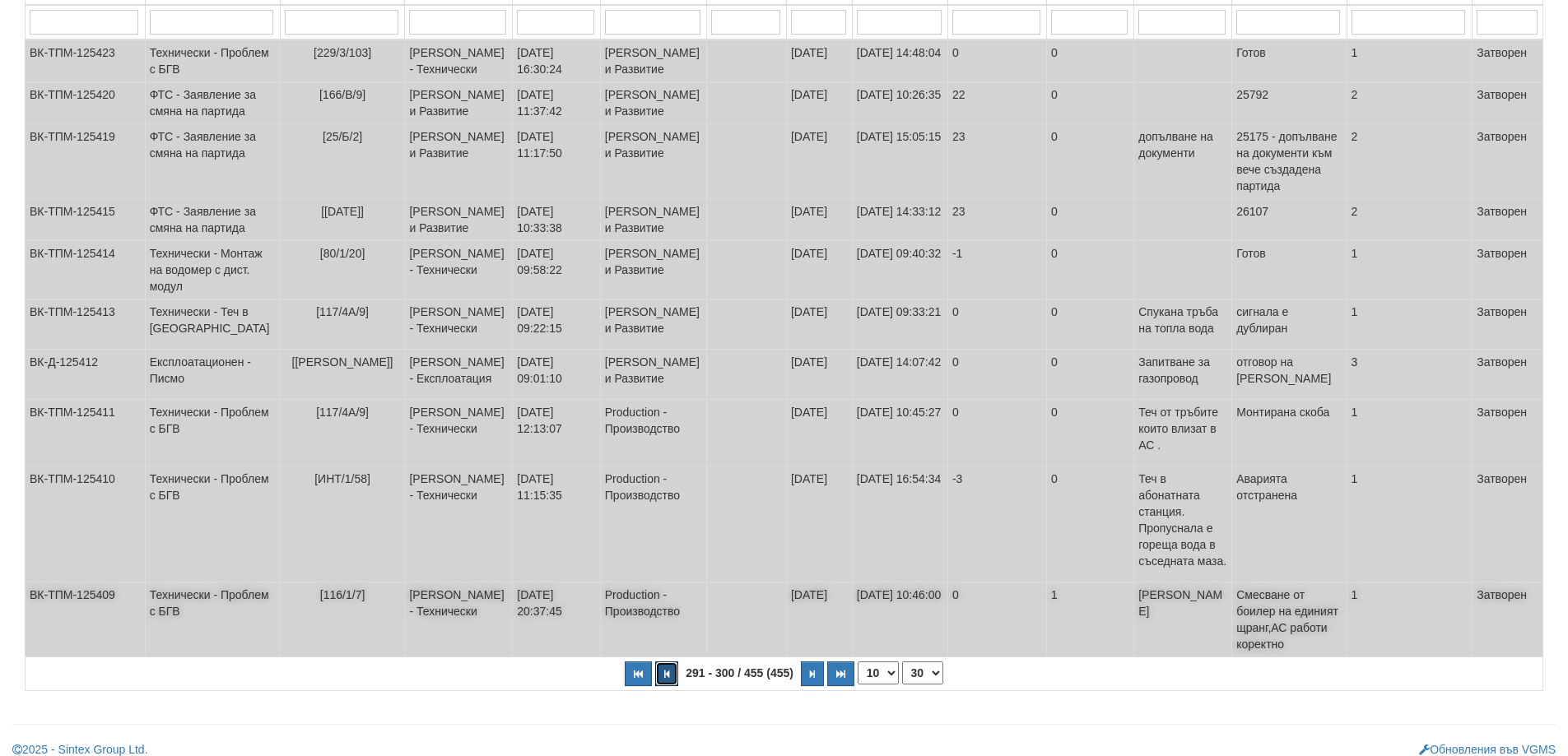
scroll to position [329, 0]
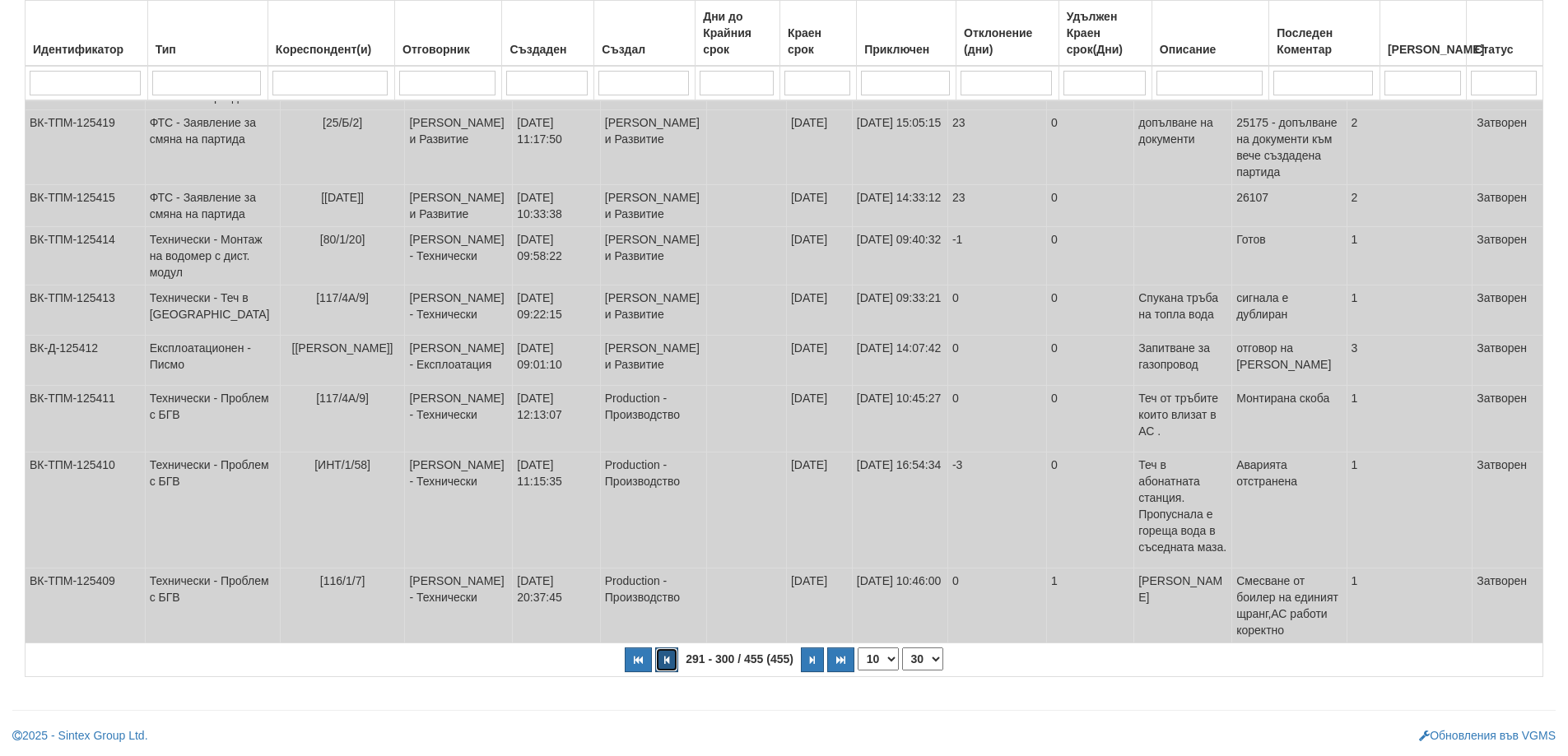
click at [673, 672] on button "button" at bounding box center [666, 660] width 23 height 25
select select "29"
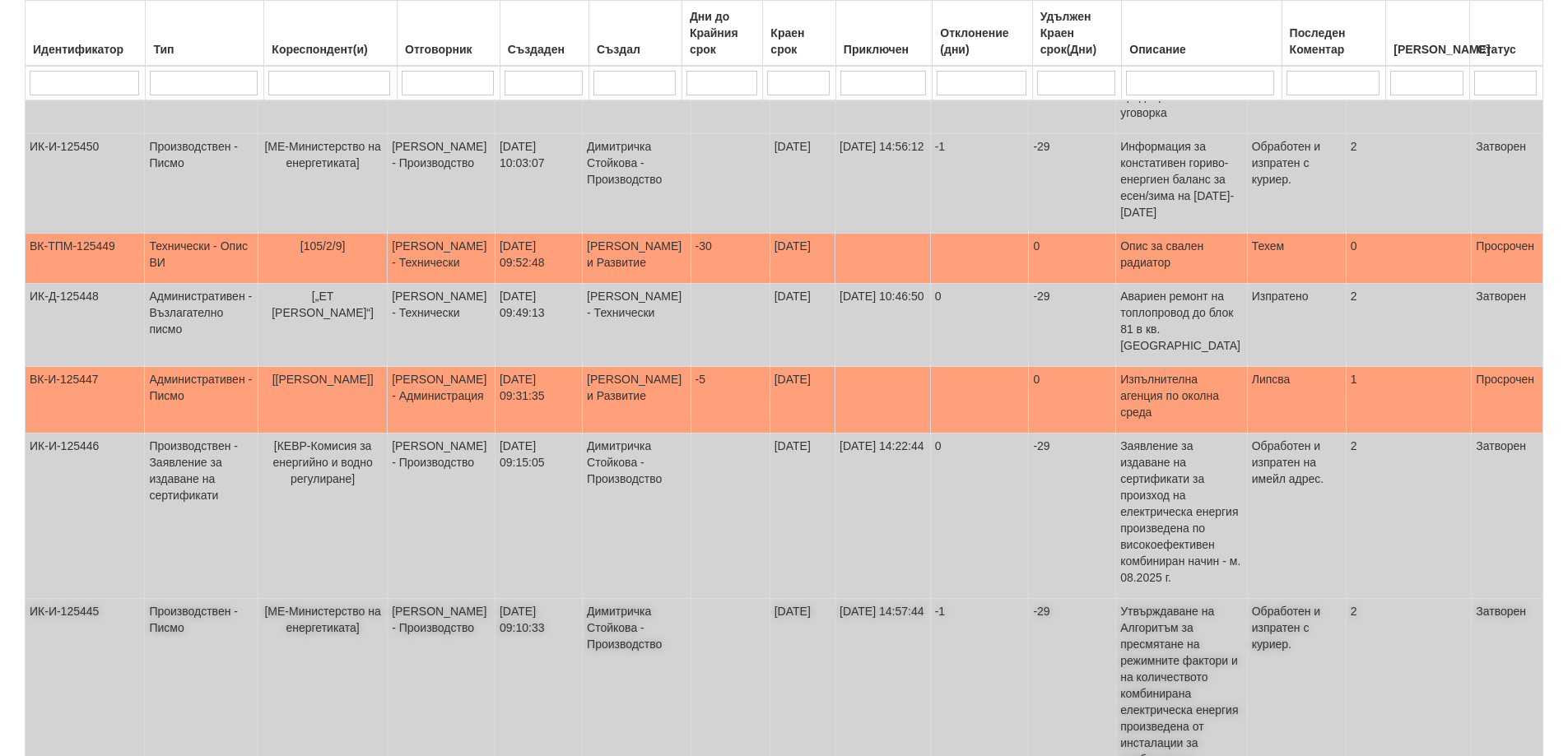
scroll to position [246, 0]
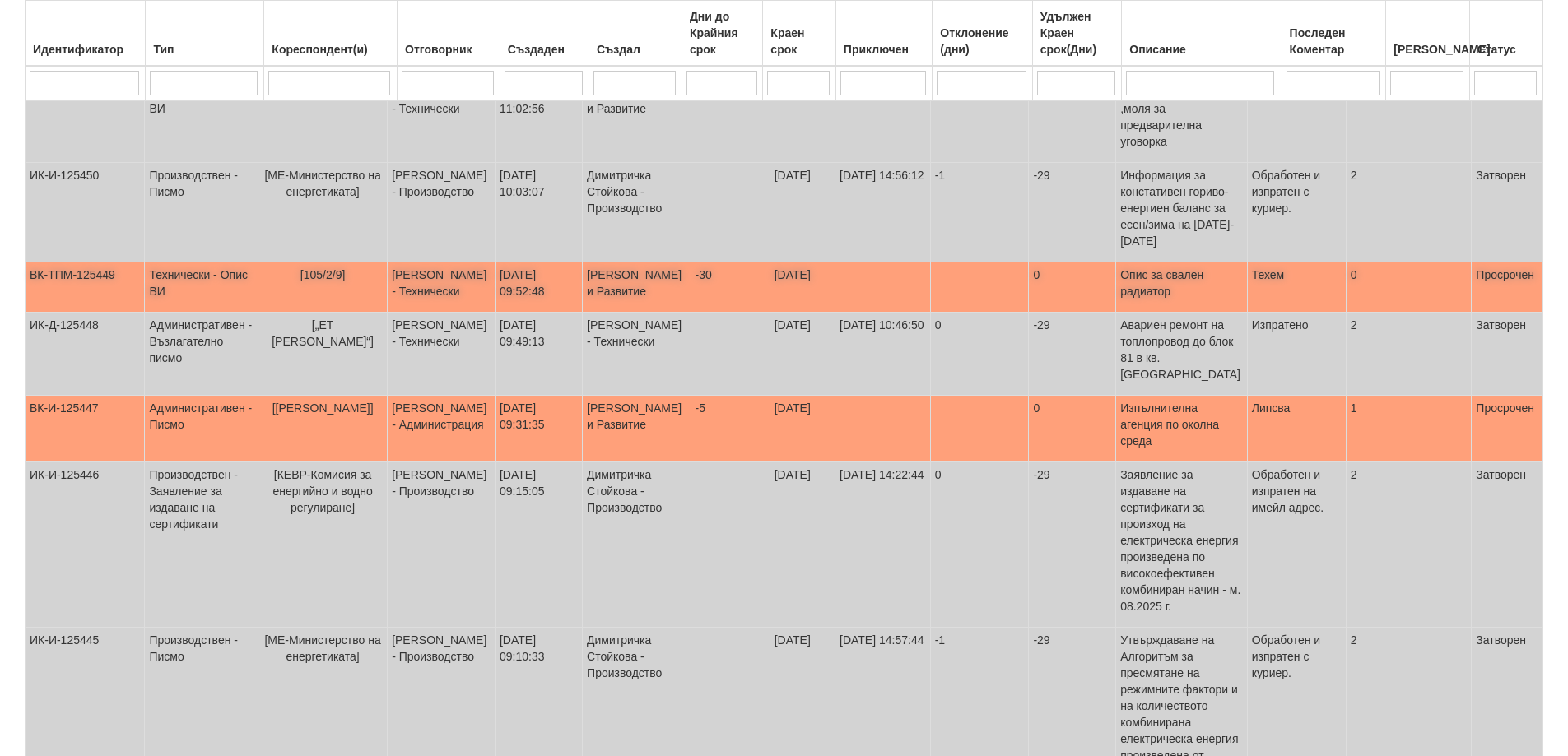
click at [326, 268] on span "[105/2/9]" at bounding box center [322, 275] width 45 height 13
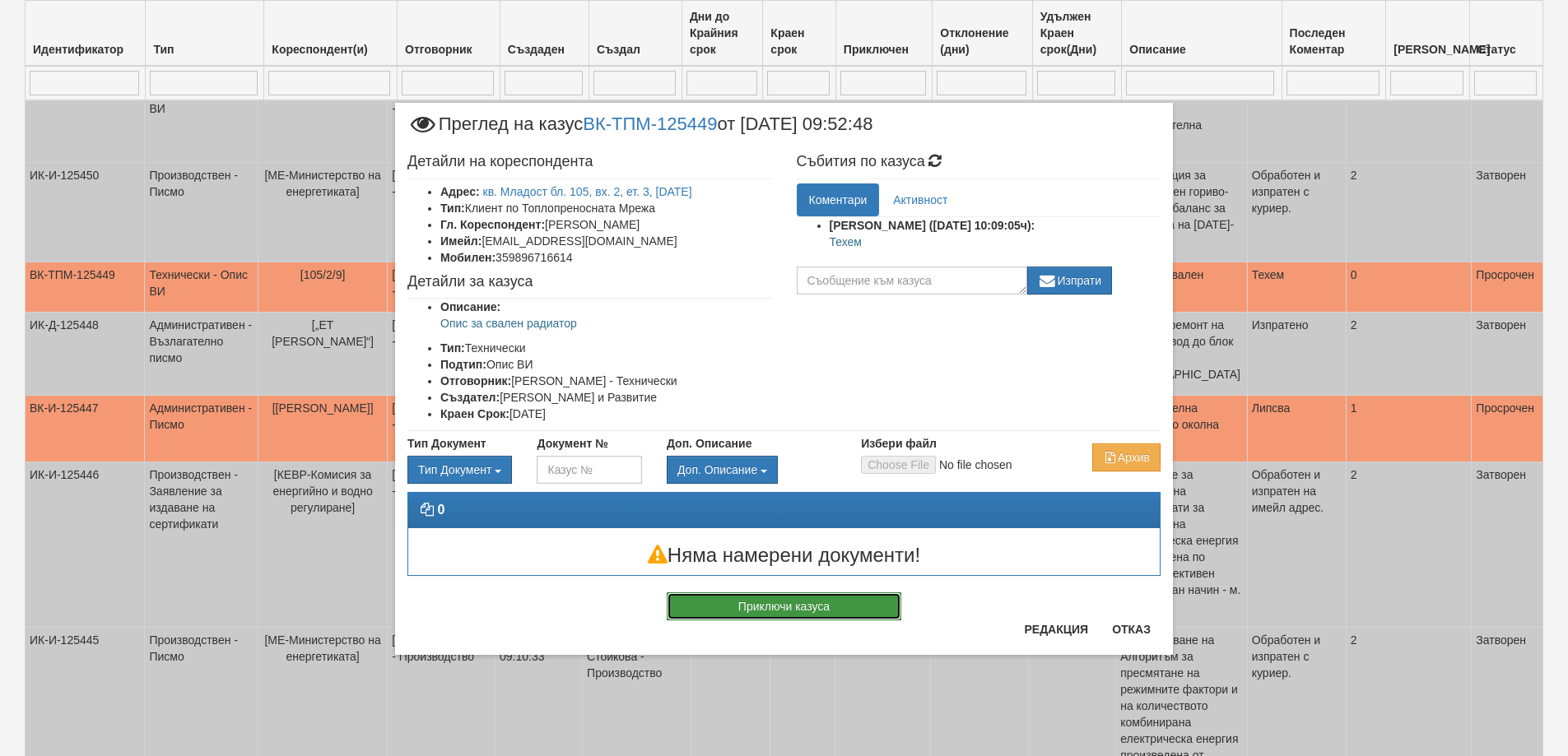
click at [767, 606] on button "Приключи казуса" at bounding box center [784, 606] width 234 height 28
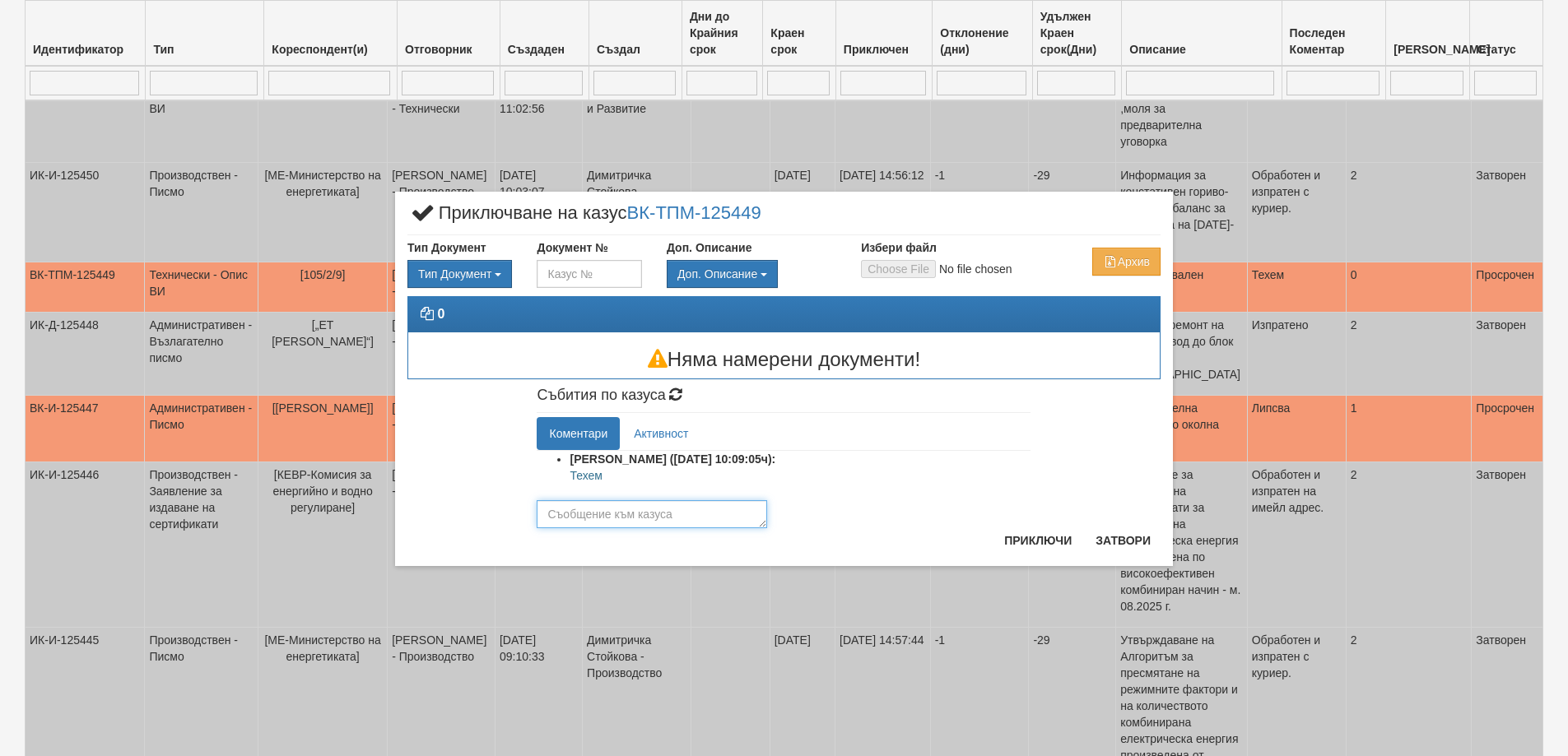
click at [633, 520] on textarea at bounding box center [652, 514] width 231 height 28
type textarea "Готов"
click at [1058, 543] on button "Приключи" at bounding box center [1037, 540] width 87 height 26
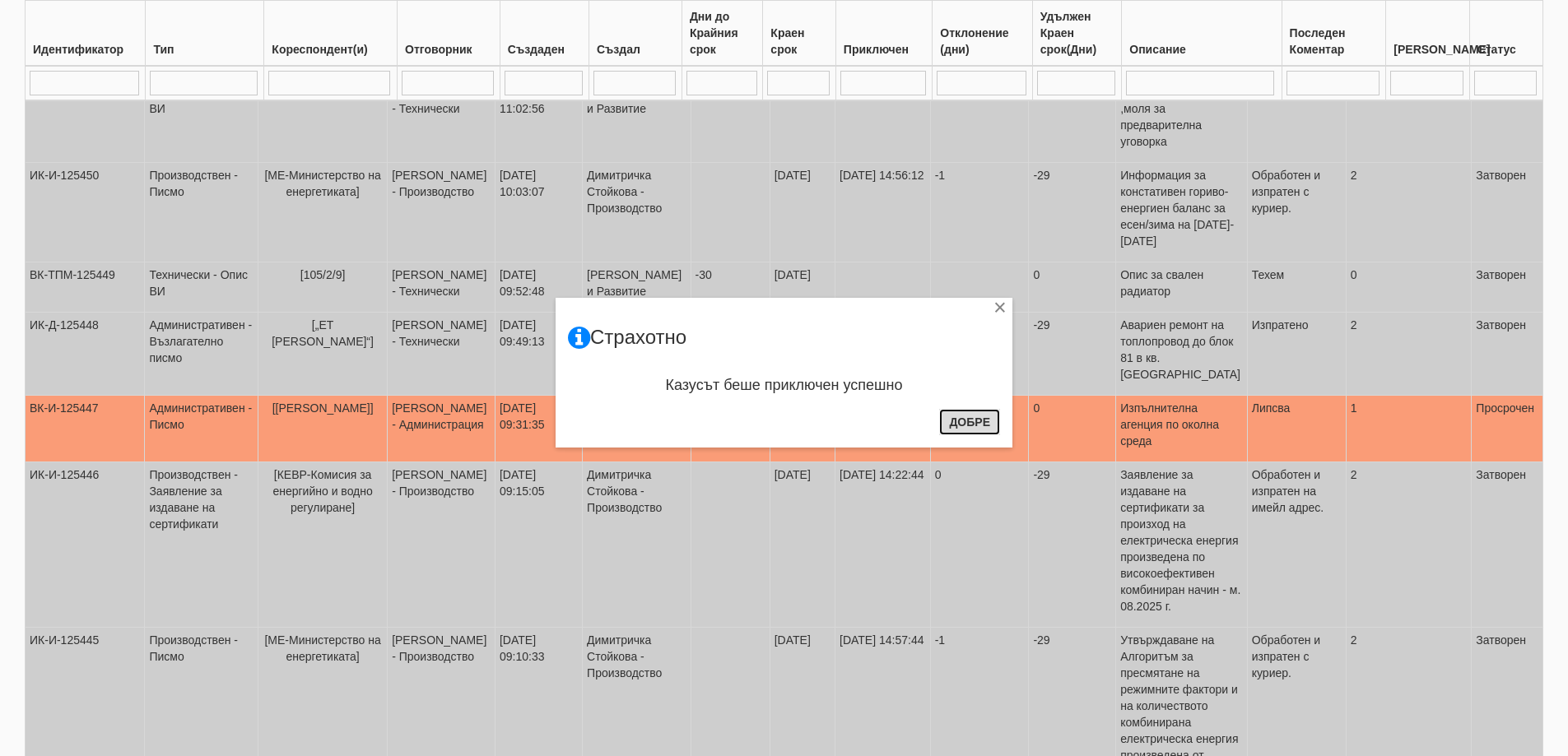
click at [979, 420] on button "Добре" at bounding box center [969, 422] width 61 height 26
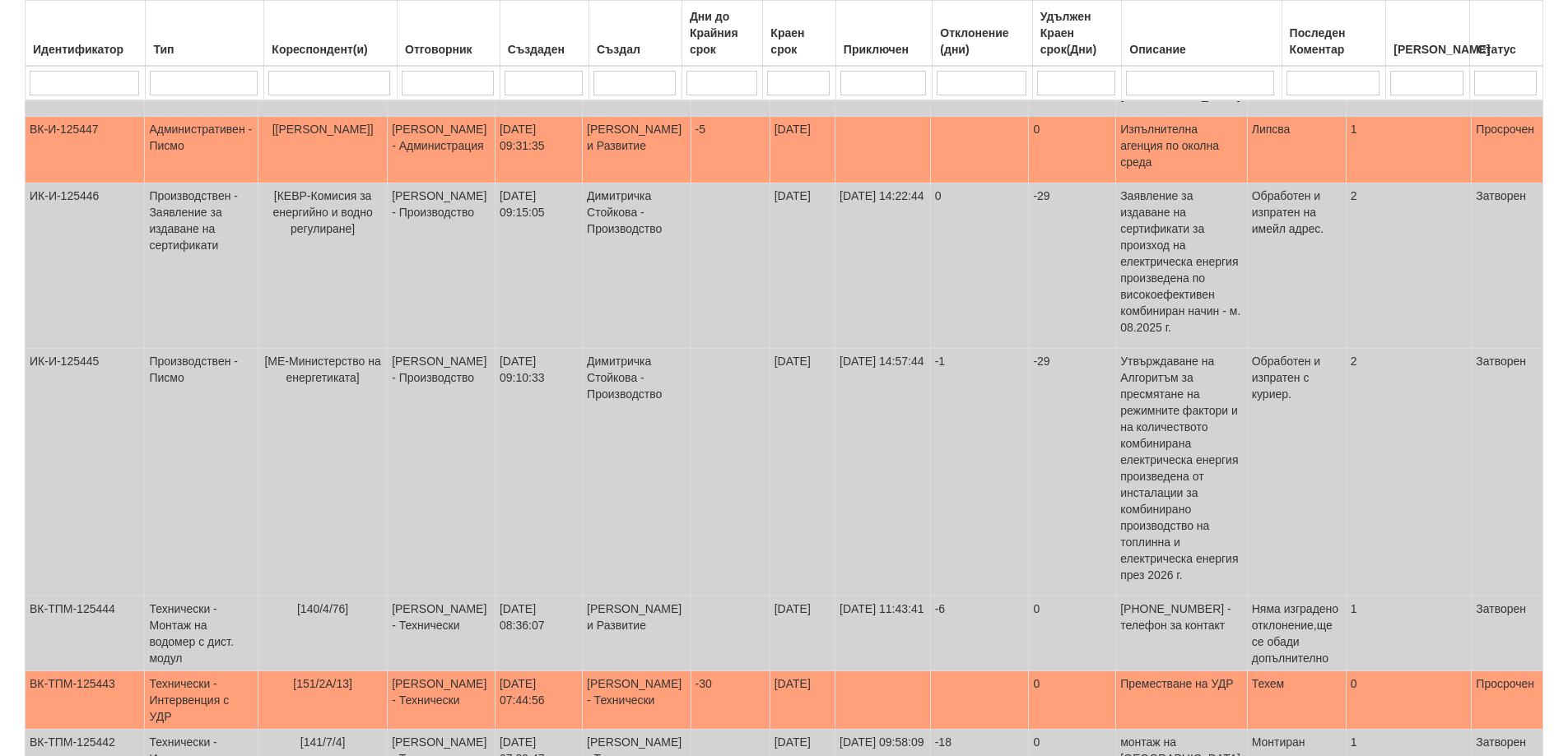
scroll to position [531, 0]
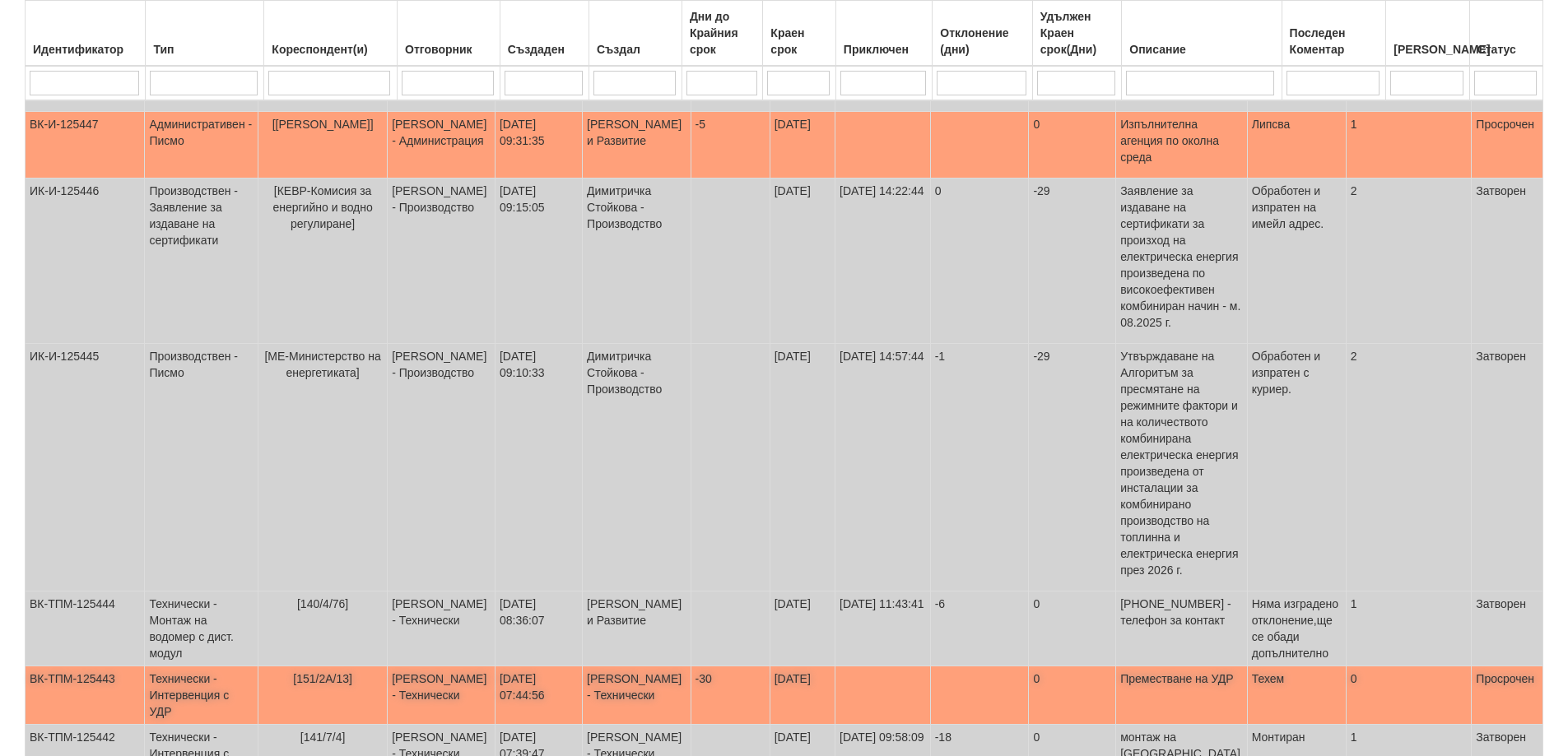
click at [319, 672] on span "[151/2А/13]" at bounding box center [322, 679] width 59 height 13
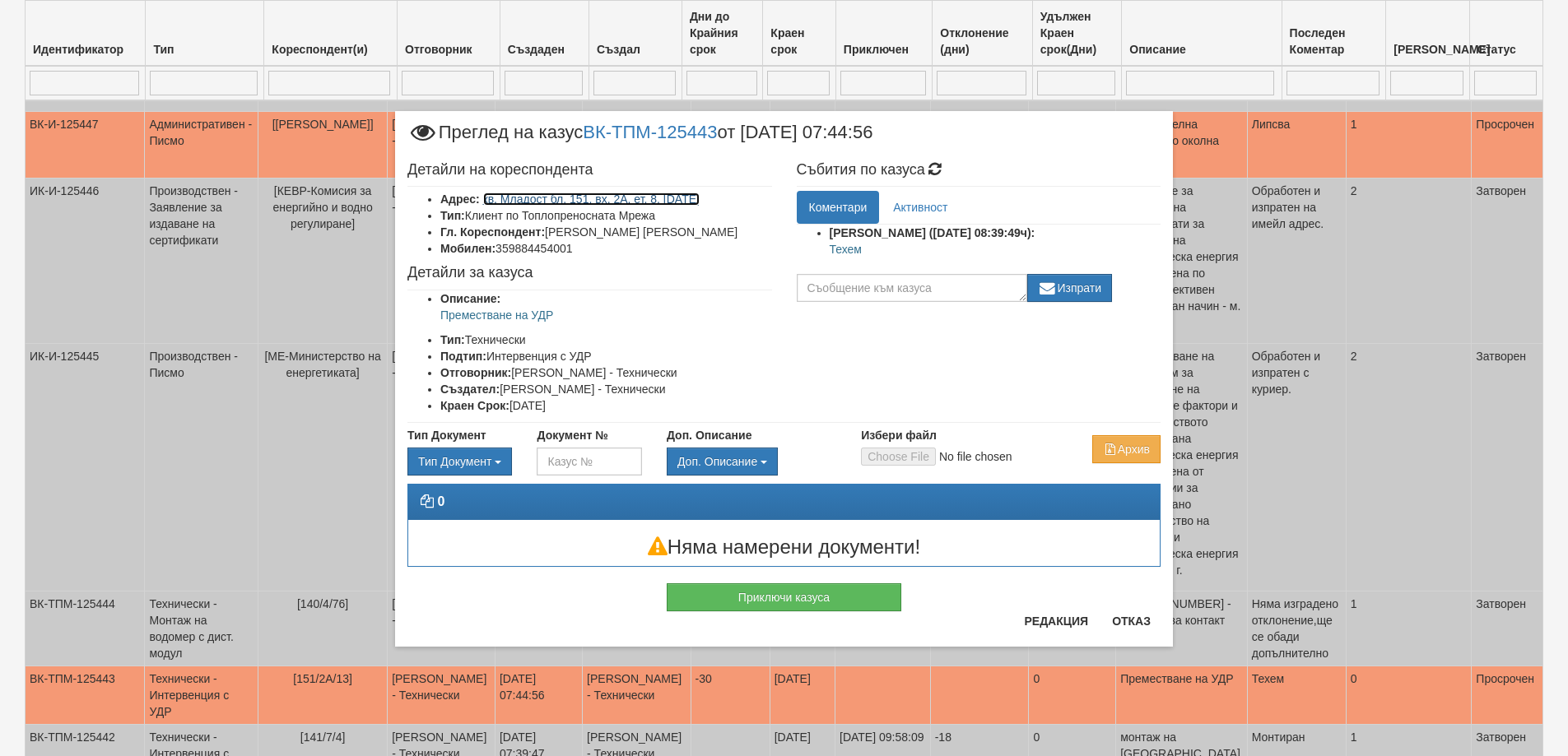
click at [646, 202] on link "кв. Младост бл. 151, вх. 2А, ет. 8, ап. 13" at bounding box center [592, 199] width 217 height 13
click at [1149, 631] on button "Отказ" at bounding box center [1131, 621] width 58 height 26
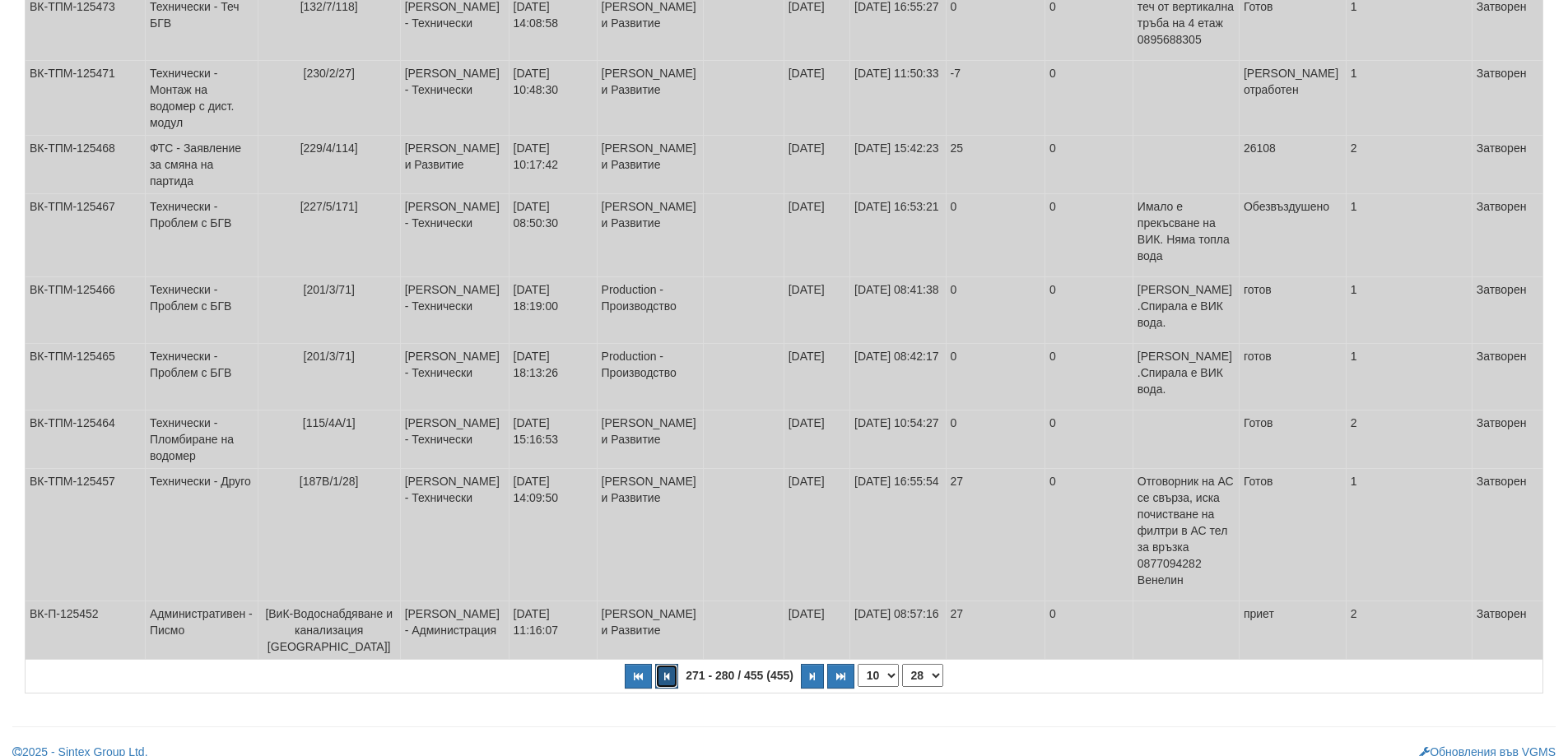
scroll to position [423, 0]
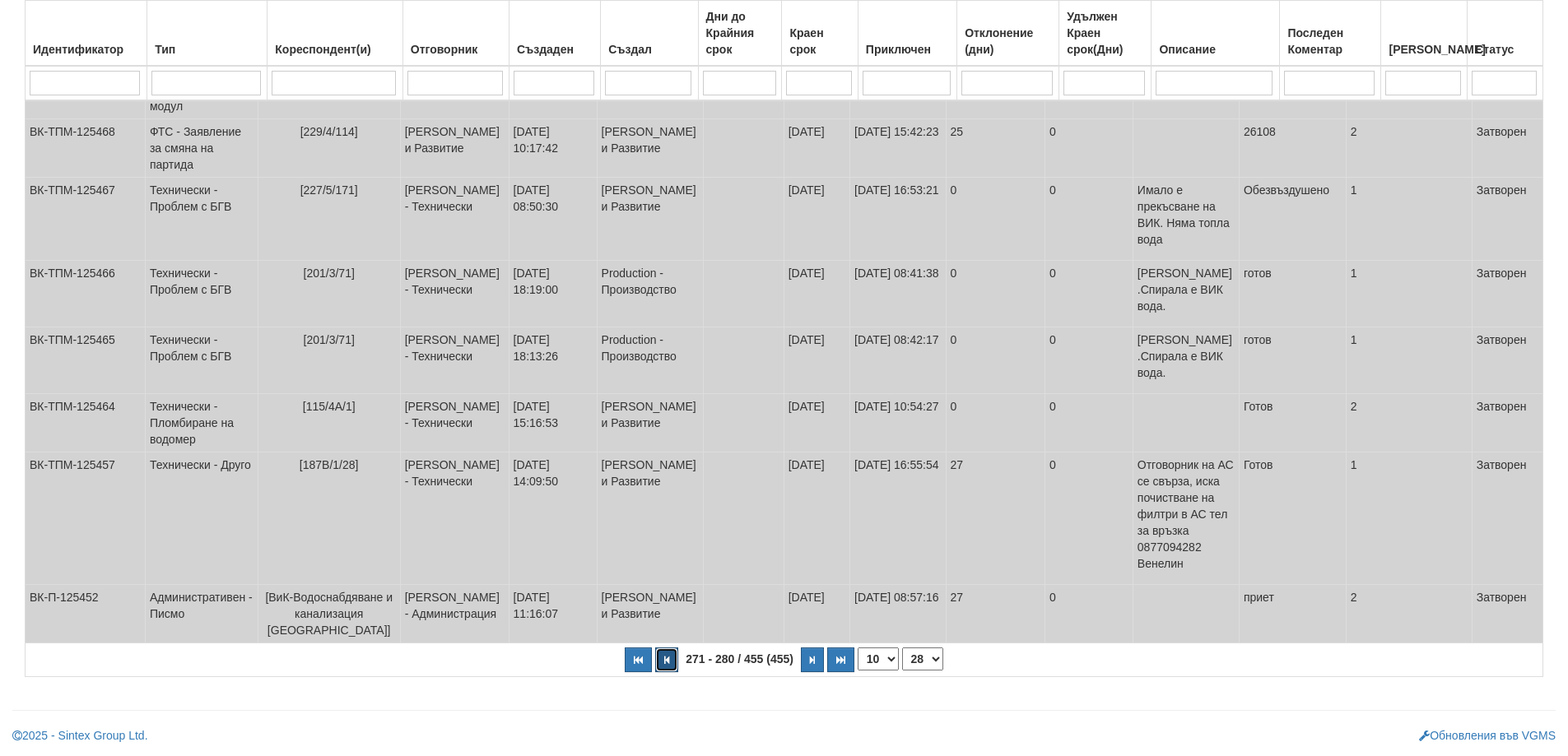
click at [666, 664] on icon "button" at bounding box center [666, 660] width 5 height 9
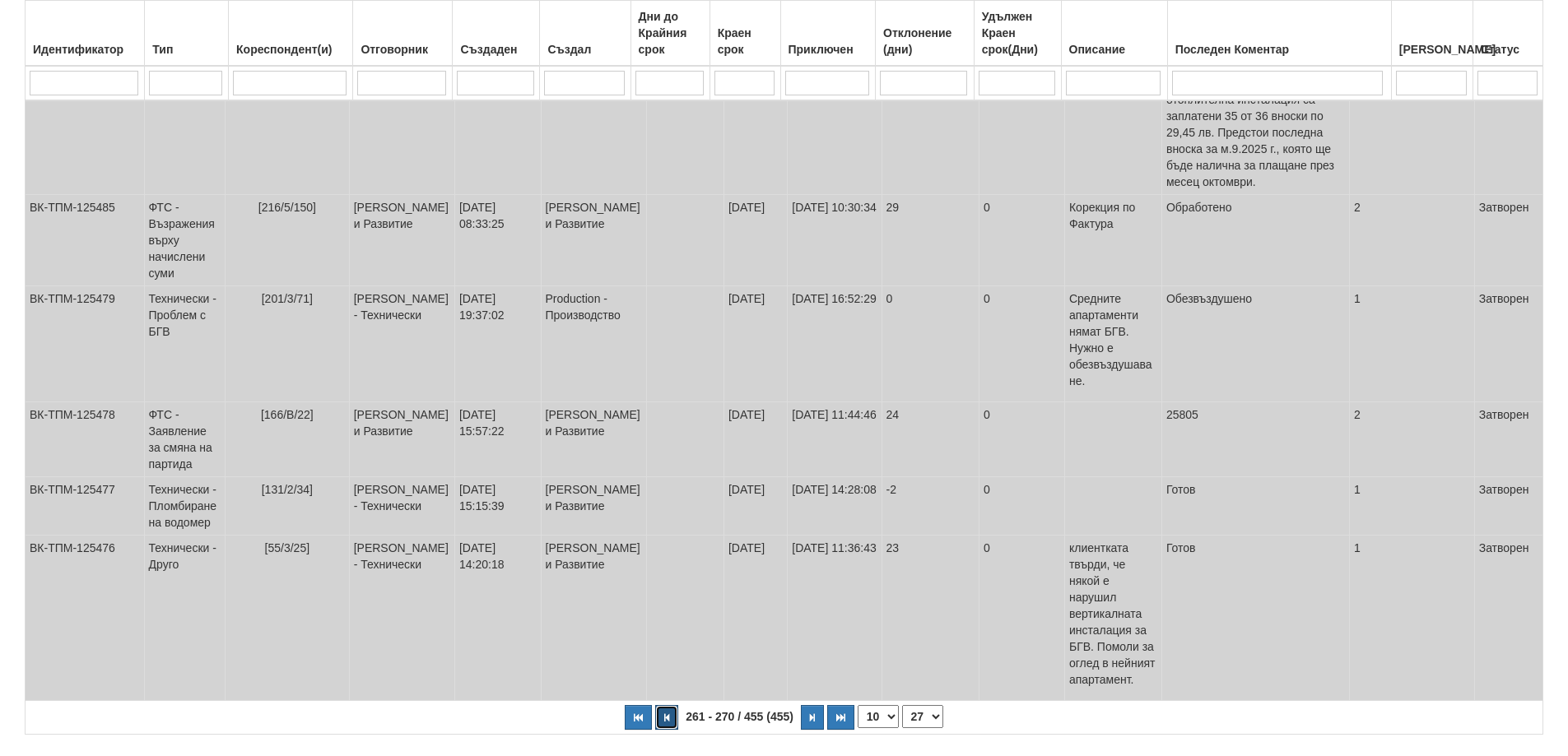
click at [663, 705] on button "button" at bounding box center [666, 717] width 23 height 25
select select "26"
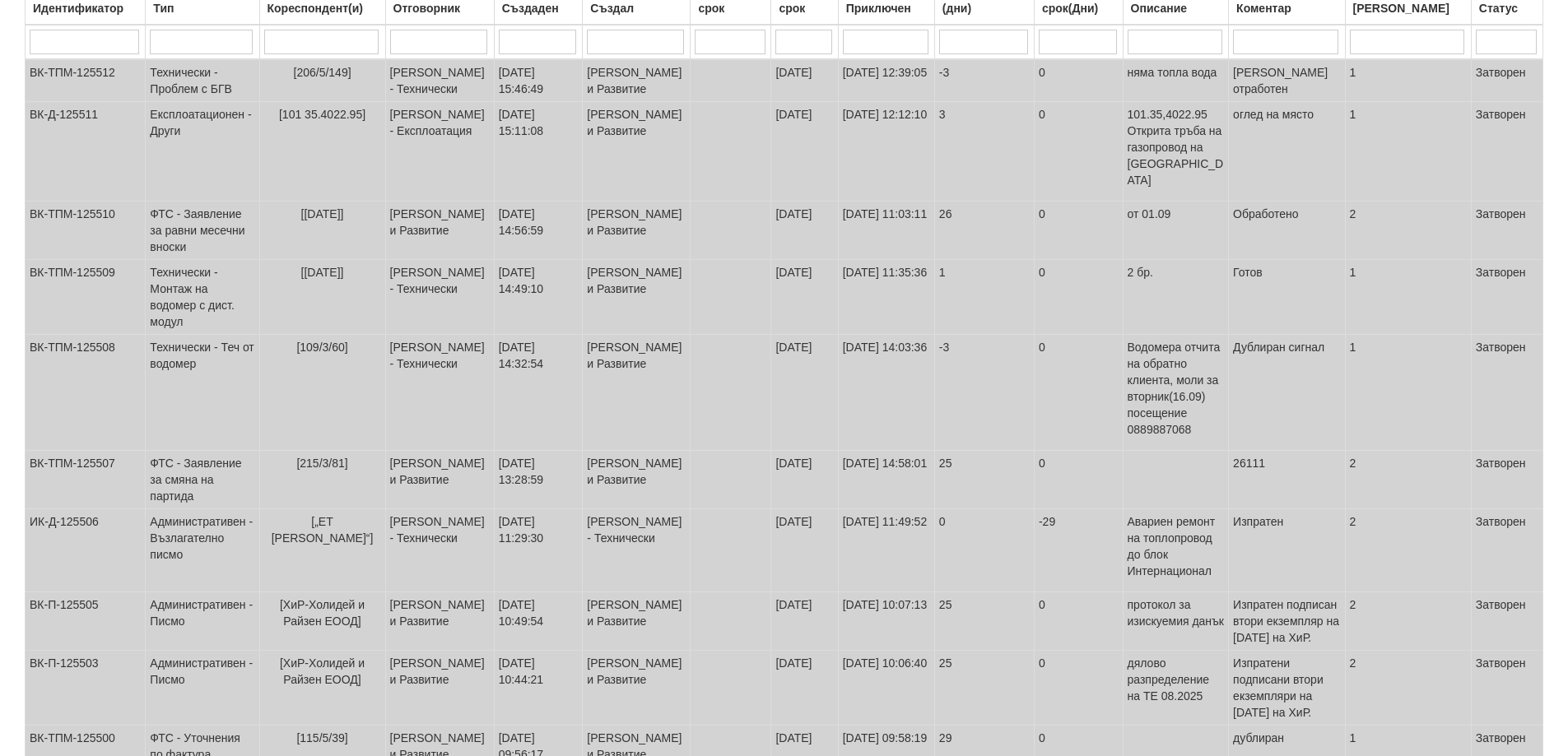
scroll to position [144, 0]
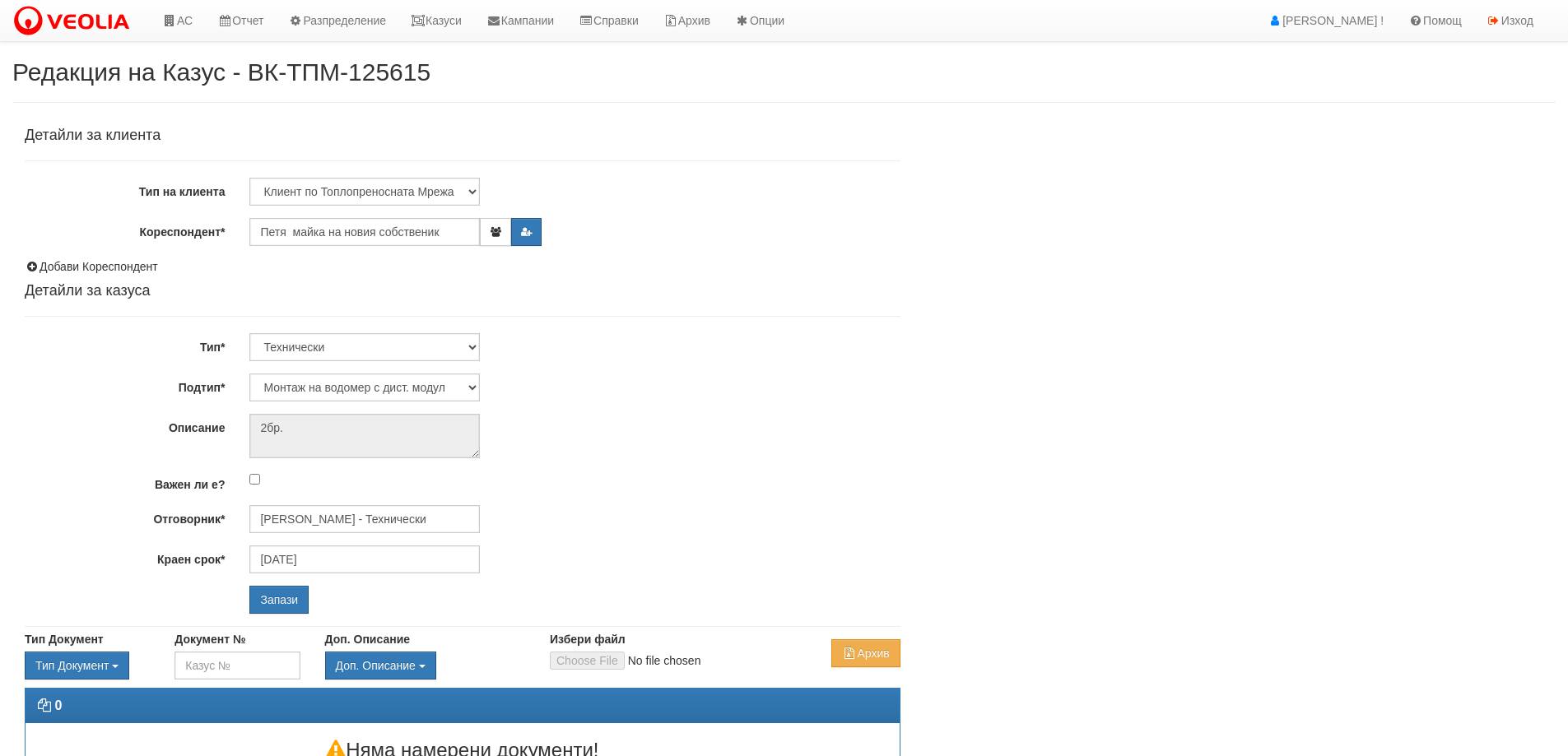
select select "Монтаж на водомер с дист. модул"
click at [314, 508] on input "[PERSON_NAME] - Технически" at bounding box center [364, 519] width 231 height 28
type input "S"
click at [329, 539] on div "[PERSON_NAME] - Технически" at bounding box center [719, 545] width 938 height 20
type input "[PERSON_NAME] - Технически"
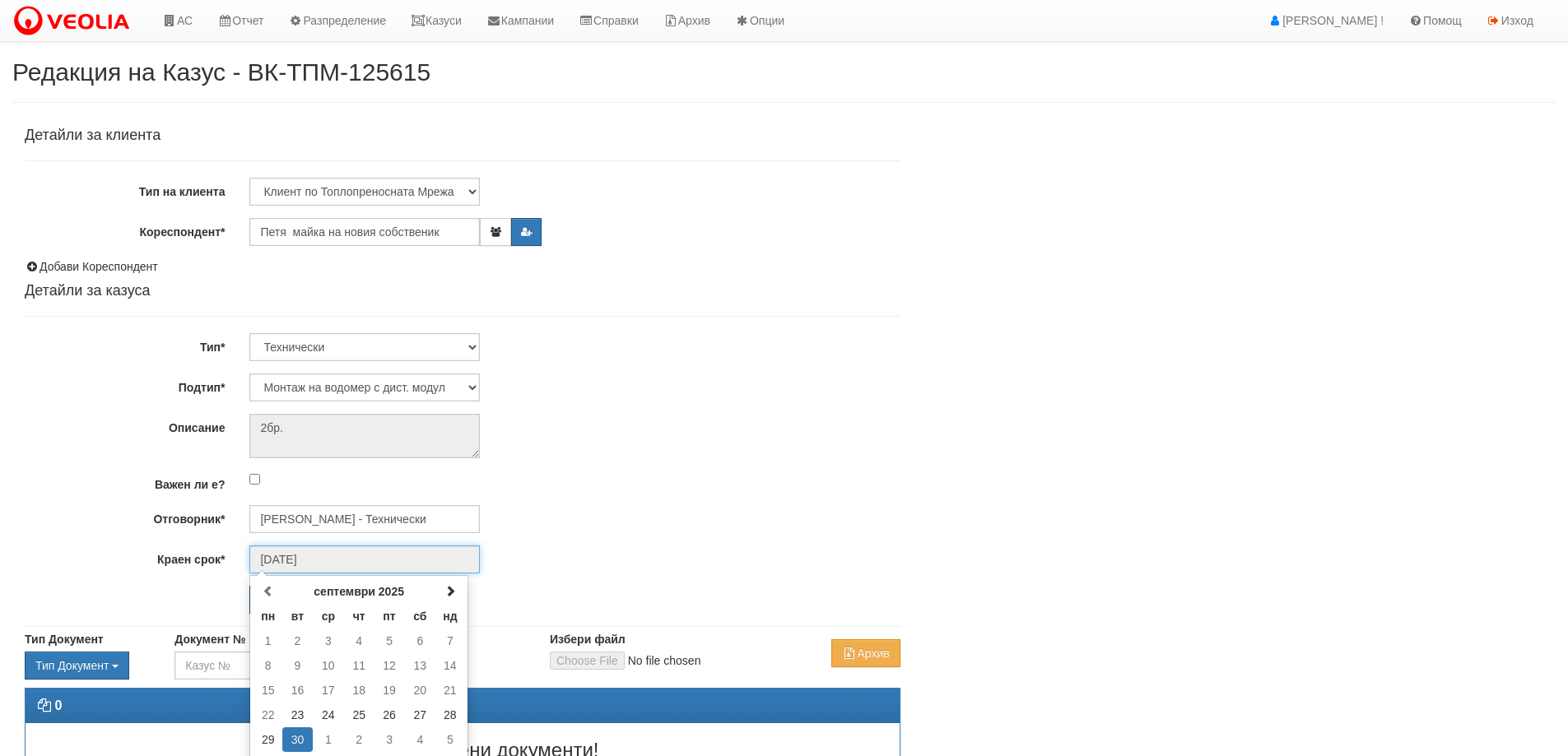
click at [328, 556] on input "30/09/2025" at bounding box center [364, 560] width 231 height 28
click at [453, 589] on span at bounding box center [450, 591] width 11 height 11
click at [389, 687] on td "17" at bounding box center [389, 690] width 31 height 25
type input "17/10/2025"
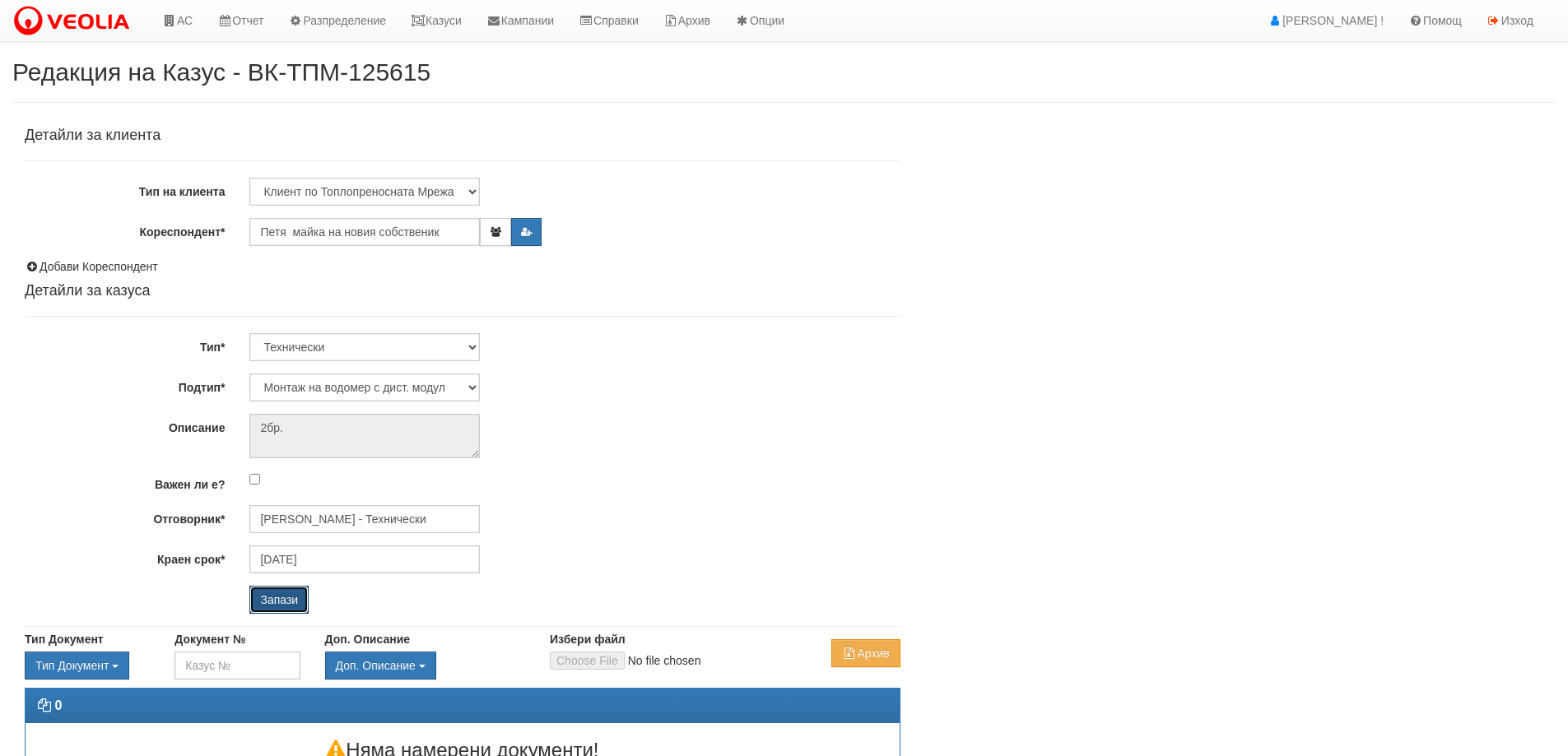
click at [298, 599] on input "Запази" at bounding box center [278, 600] width 59 height 28
select select "Ремонт апартаментна ВОИ"
click at [320, 520] on input "[PERSON_NAME] - Технически" at bounding box center [364, 519] width 231 height 28
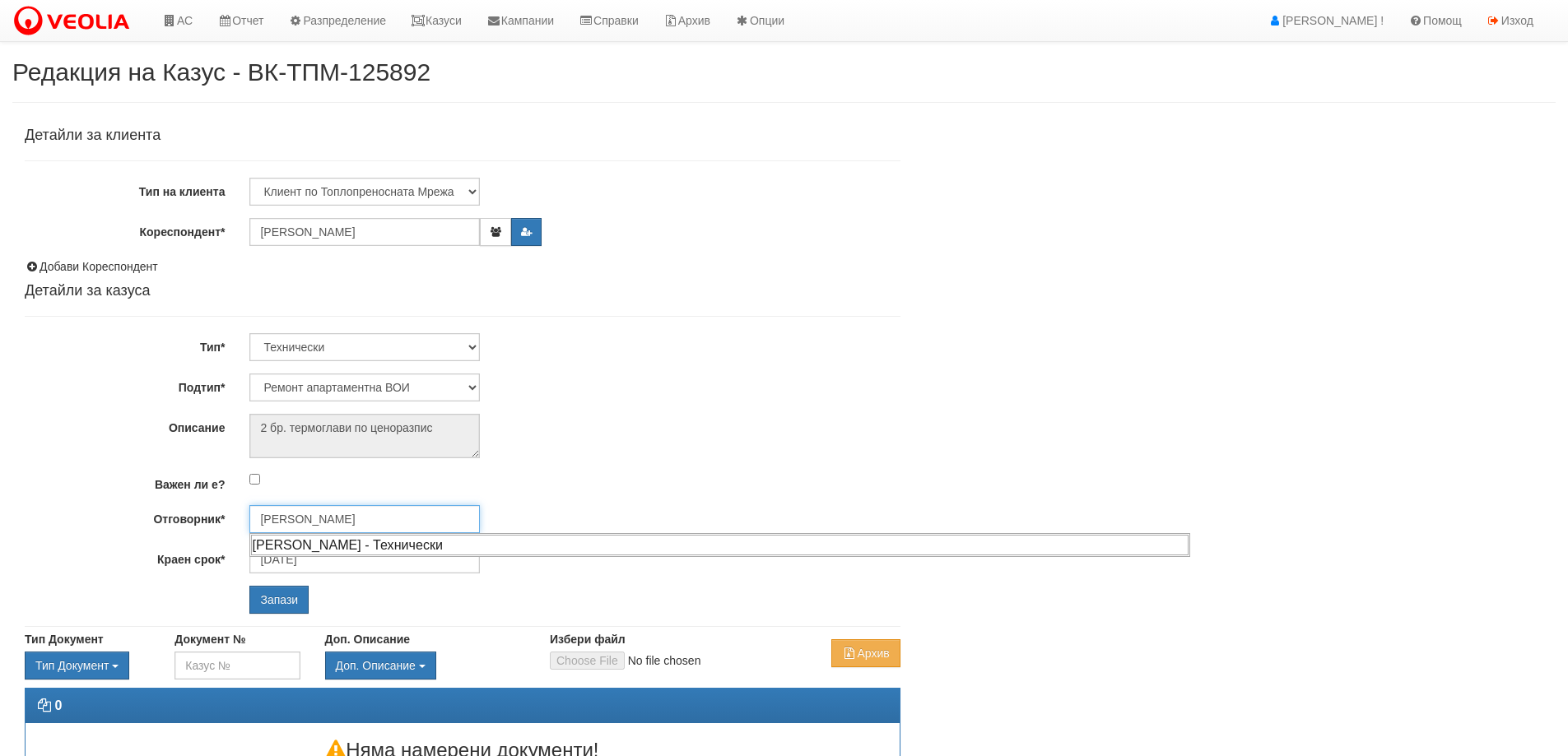
click at [329, 550] on div "[PERSON_NAME] - Технически" at bounding box center [719, 545] width 938 height 20
type input "[PERSON_NAME] - Технически"
click at [265, 601] on input "Запази" at bounding box center [278, 600] width 59 height 28
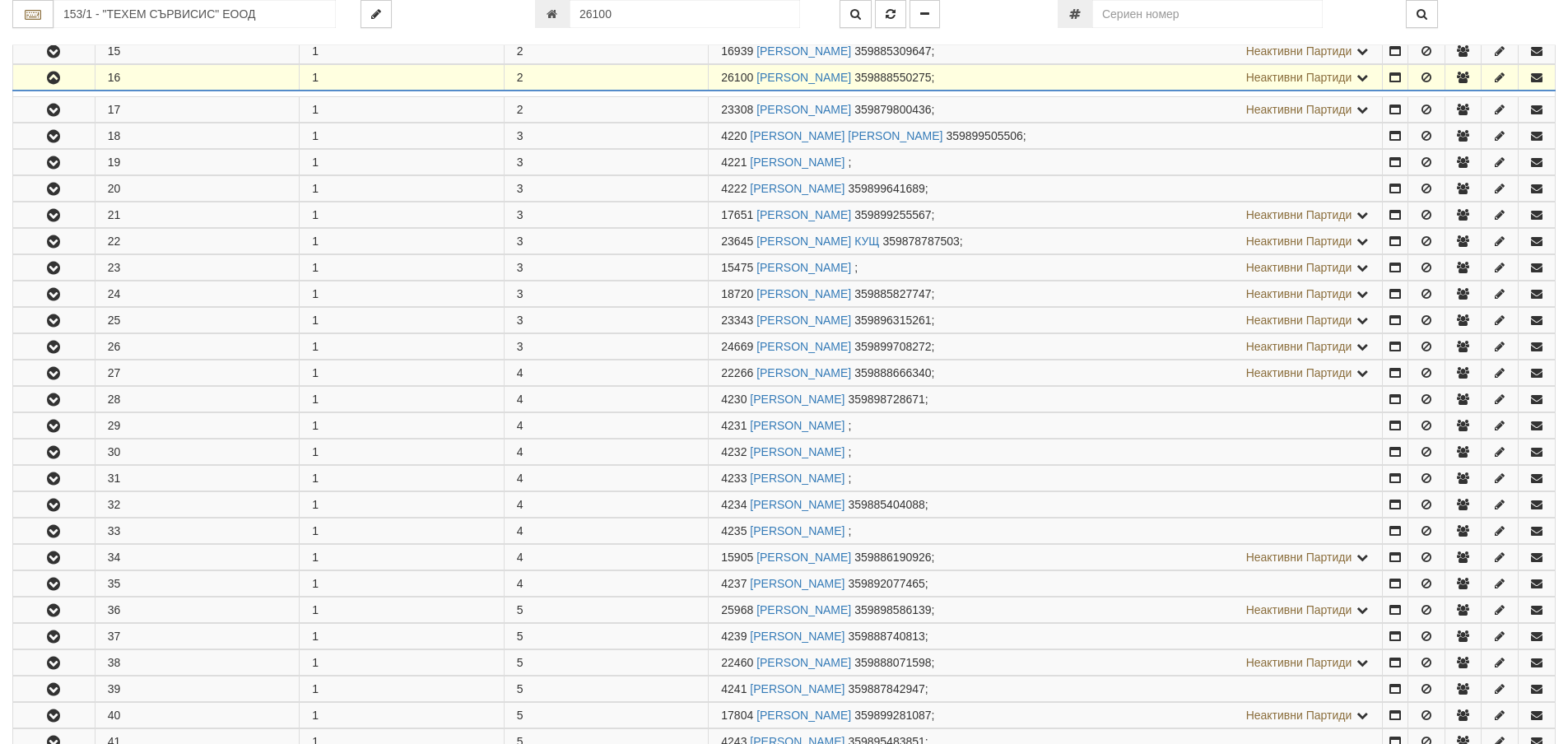
scroll to position [720, 0]
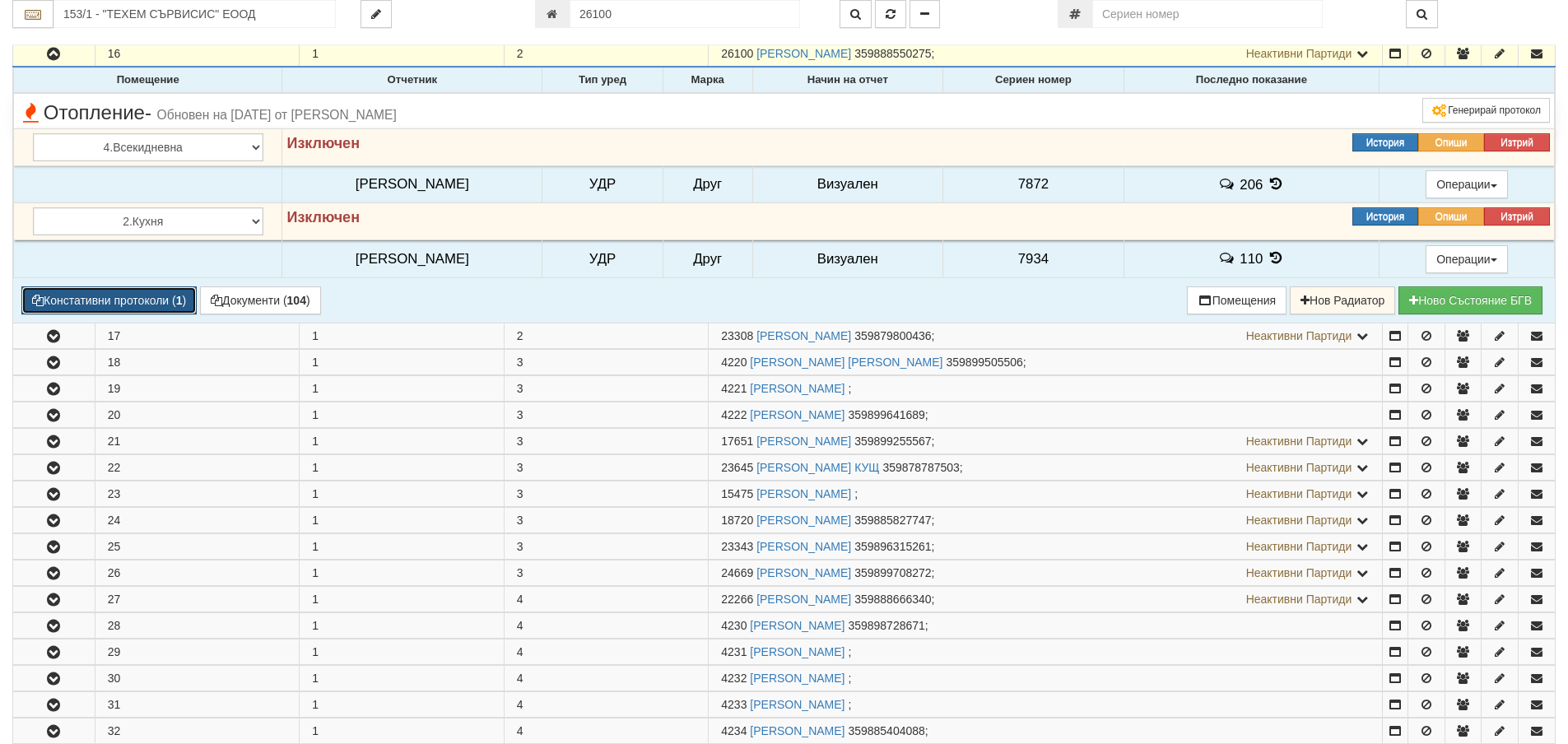
click at [73, 303] on button "Констативни протоколи ( 1 )" at bounding box center [108, 300] width 175 height 28
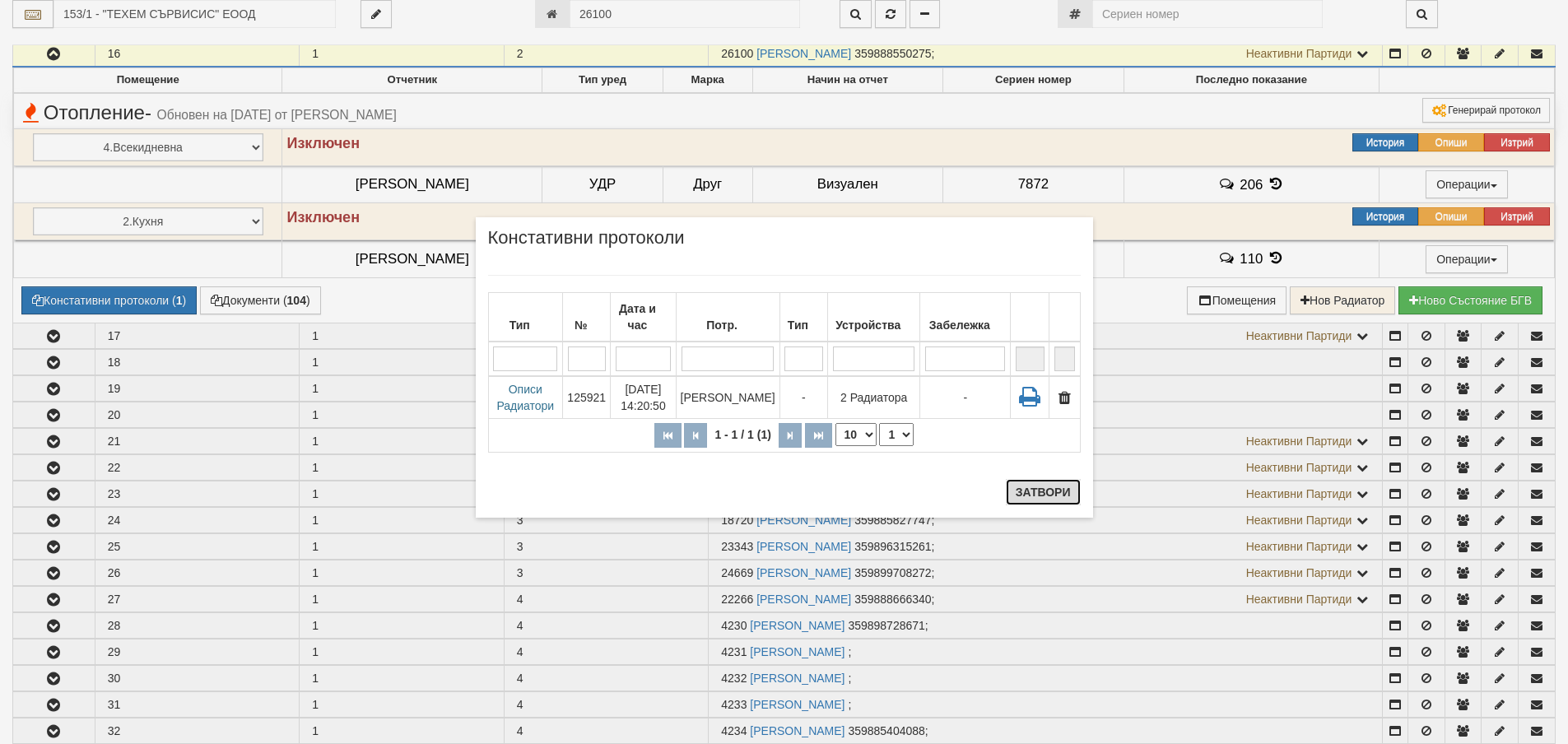
click at [1045, 492] on button "Затвори" at bounding box center [1042, 492] width 75 height 26
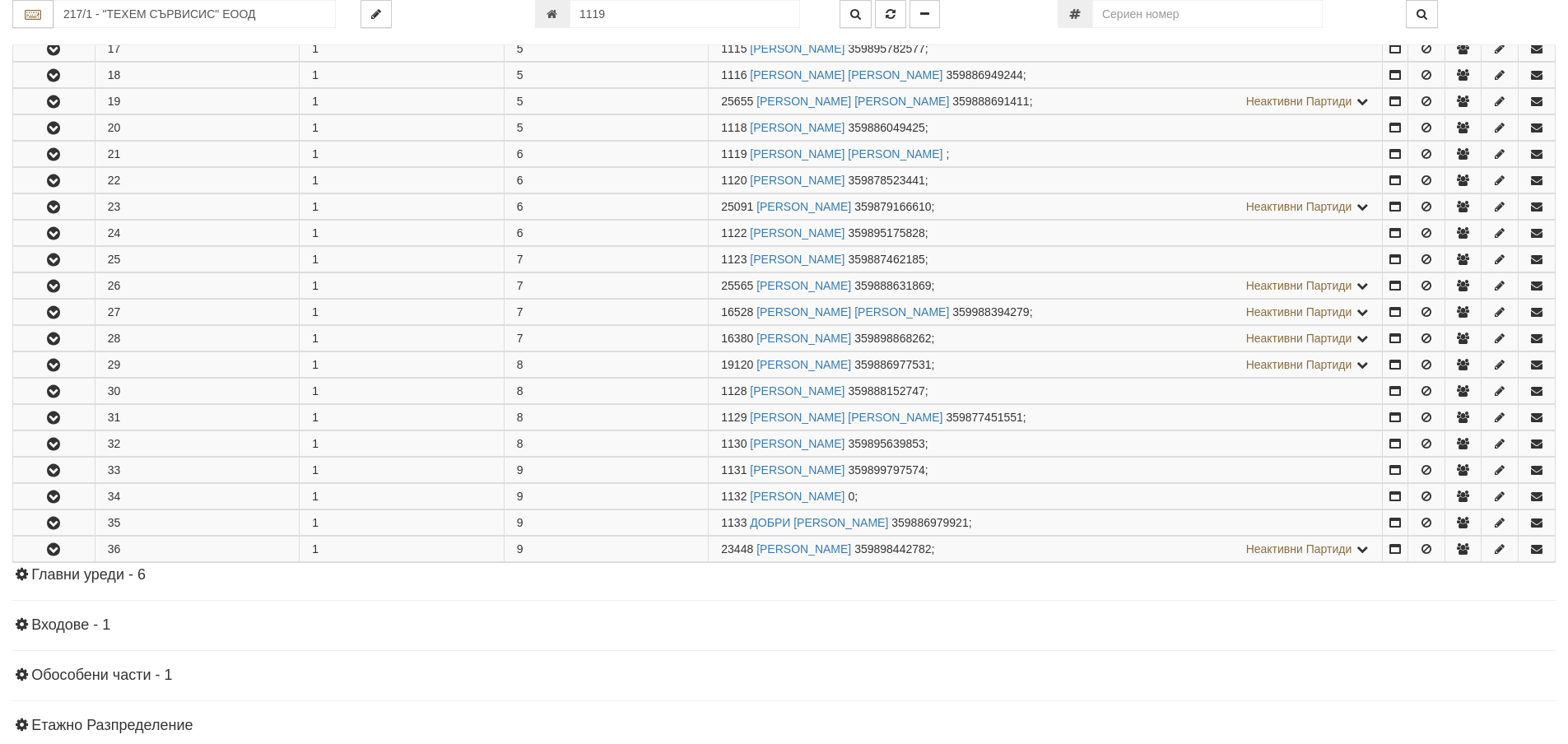
scroll to position [852, 0]
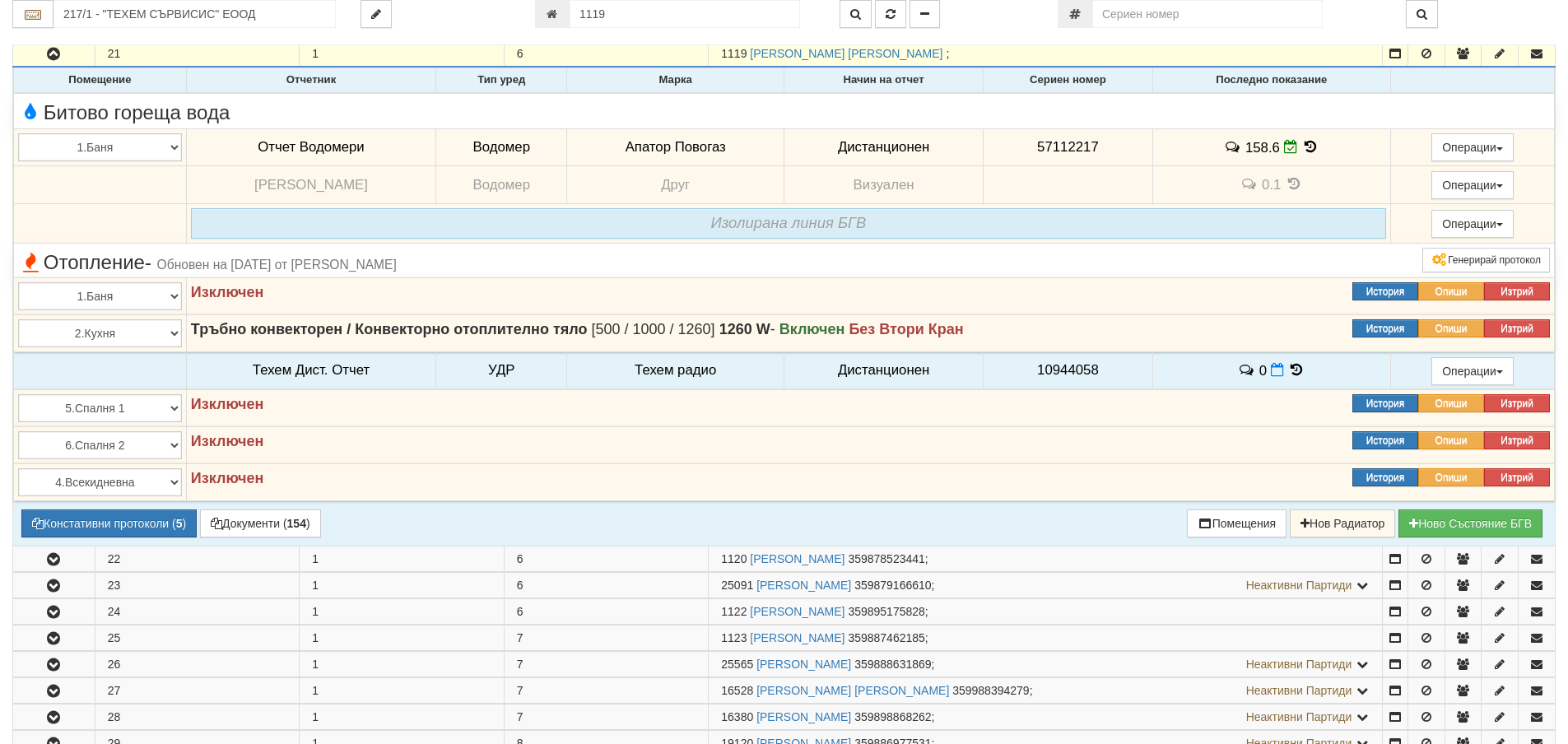
click at [1073, 148] on span "57112217" at bounding box center [1068, 147] width 62 height 16
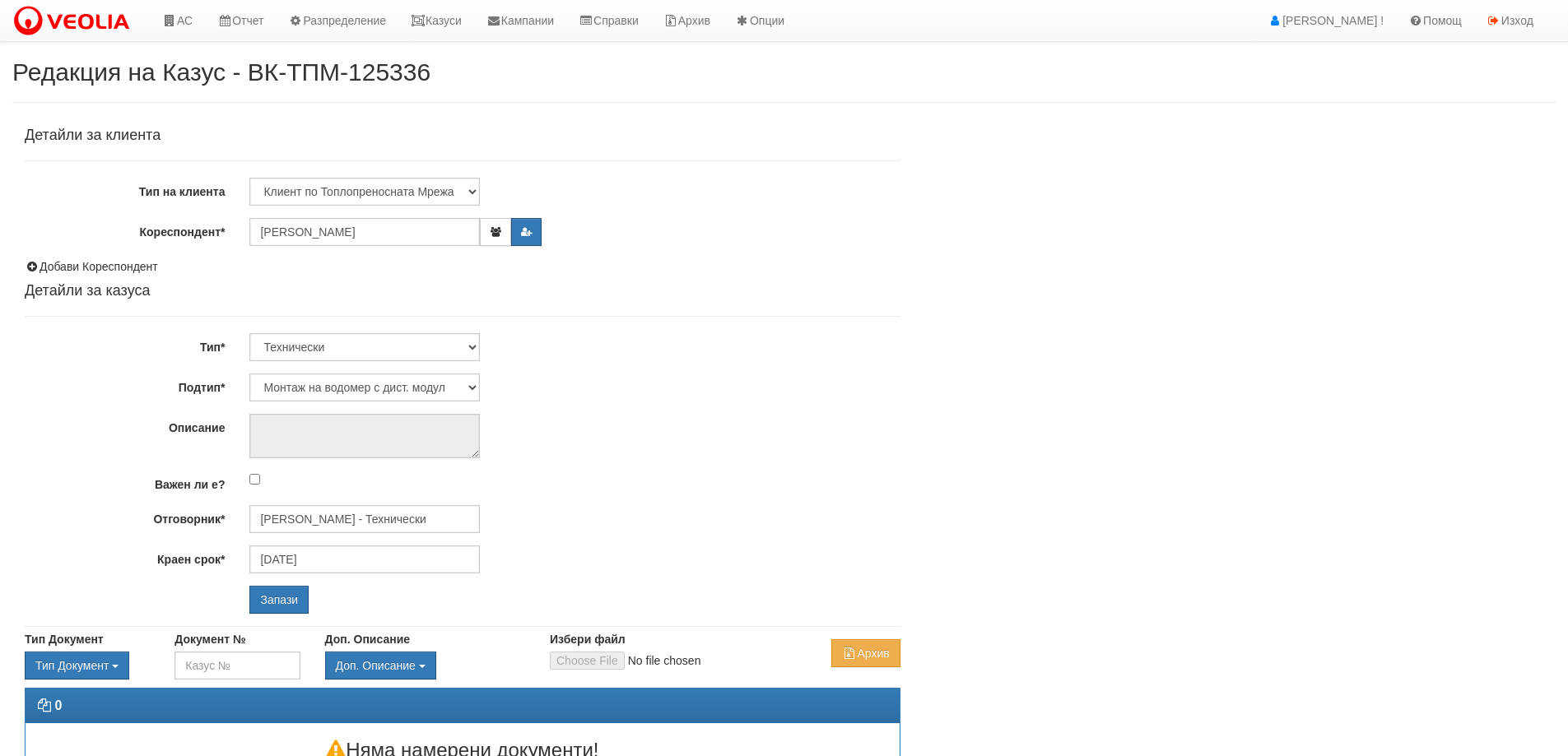
select select "Монтаж на водомер с дист. модул"
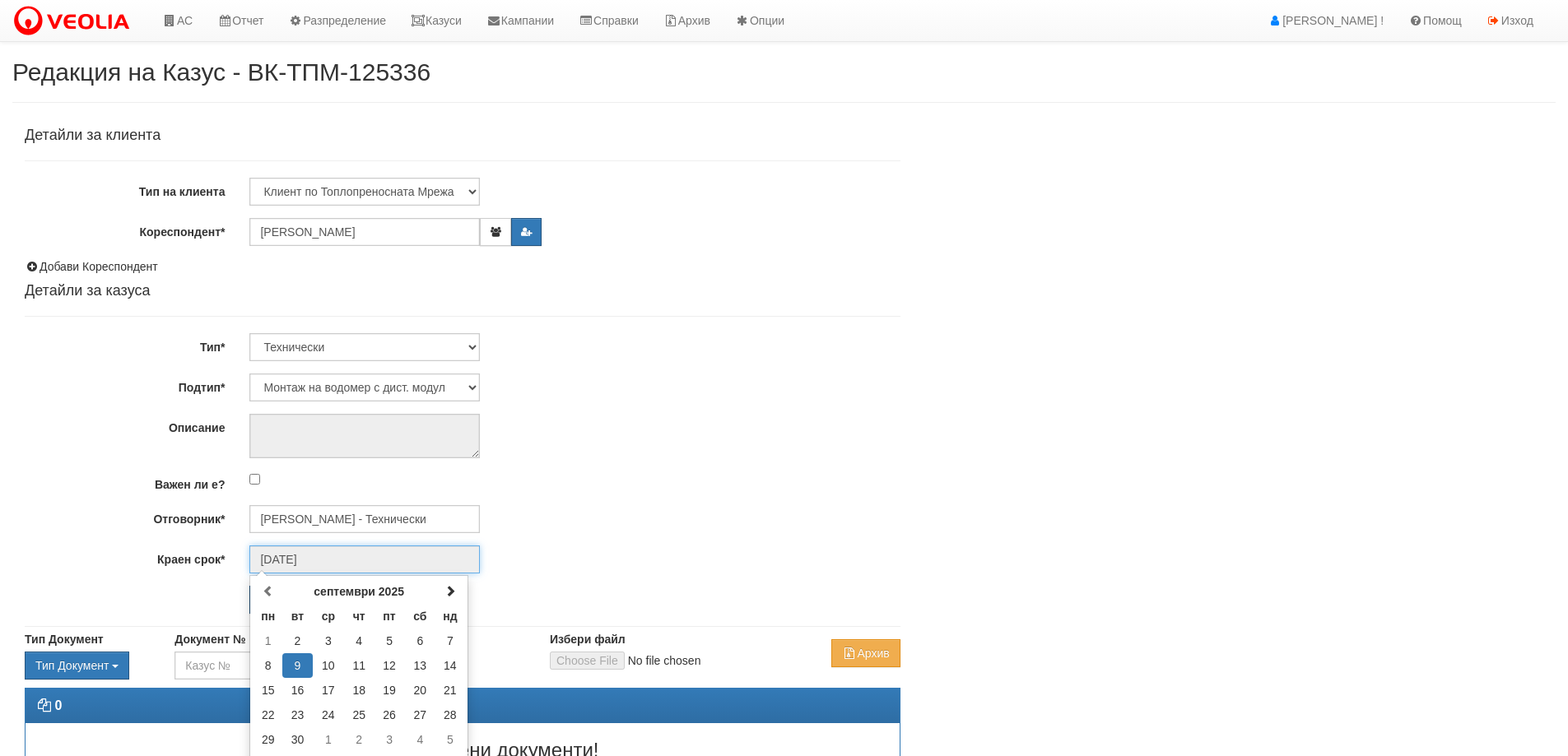
click at [350, 555] on input "[DATE]" at bounding box center [364, 560] width 231 height 28
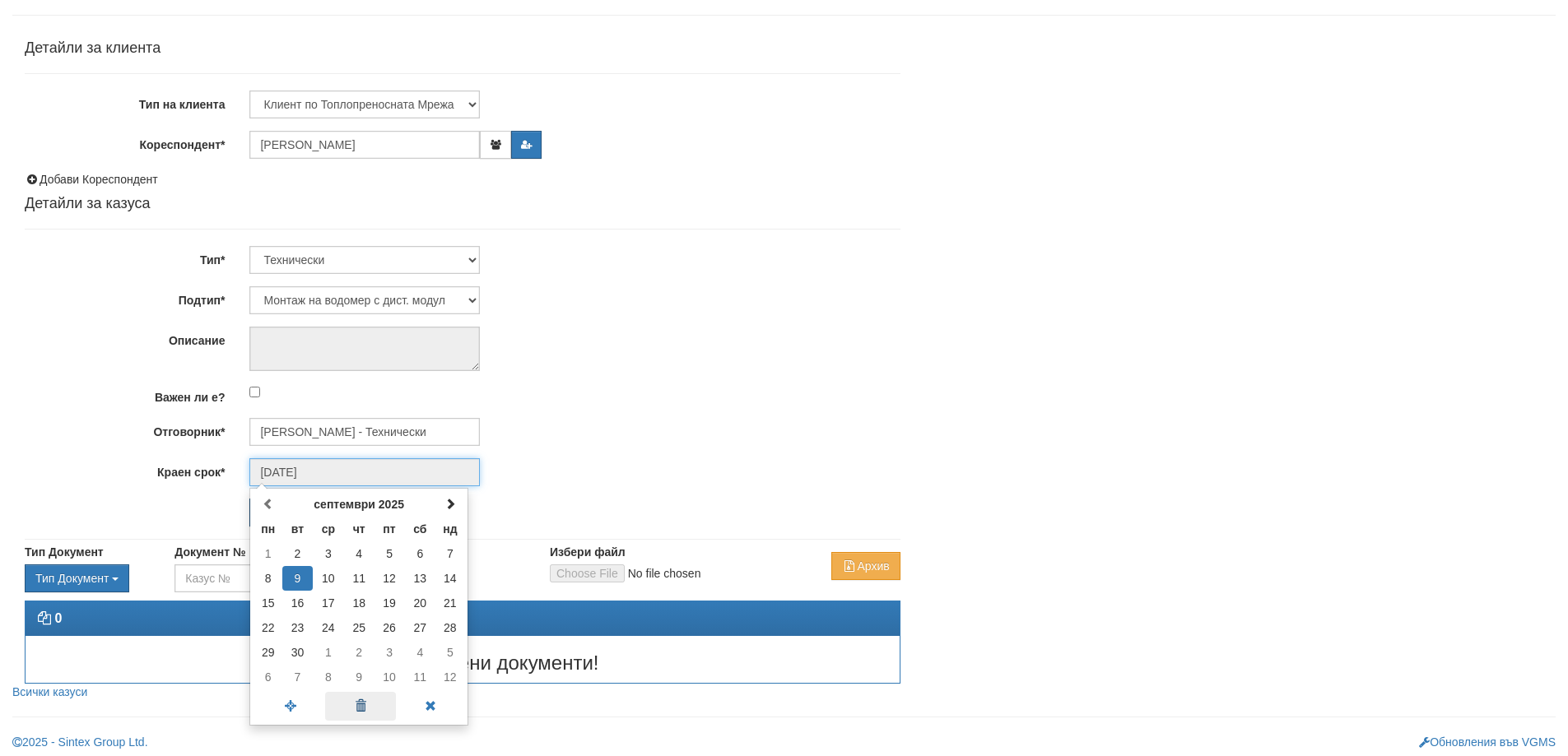
scroll to position [94, 0]
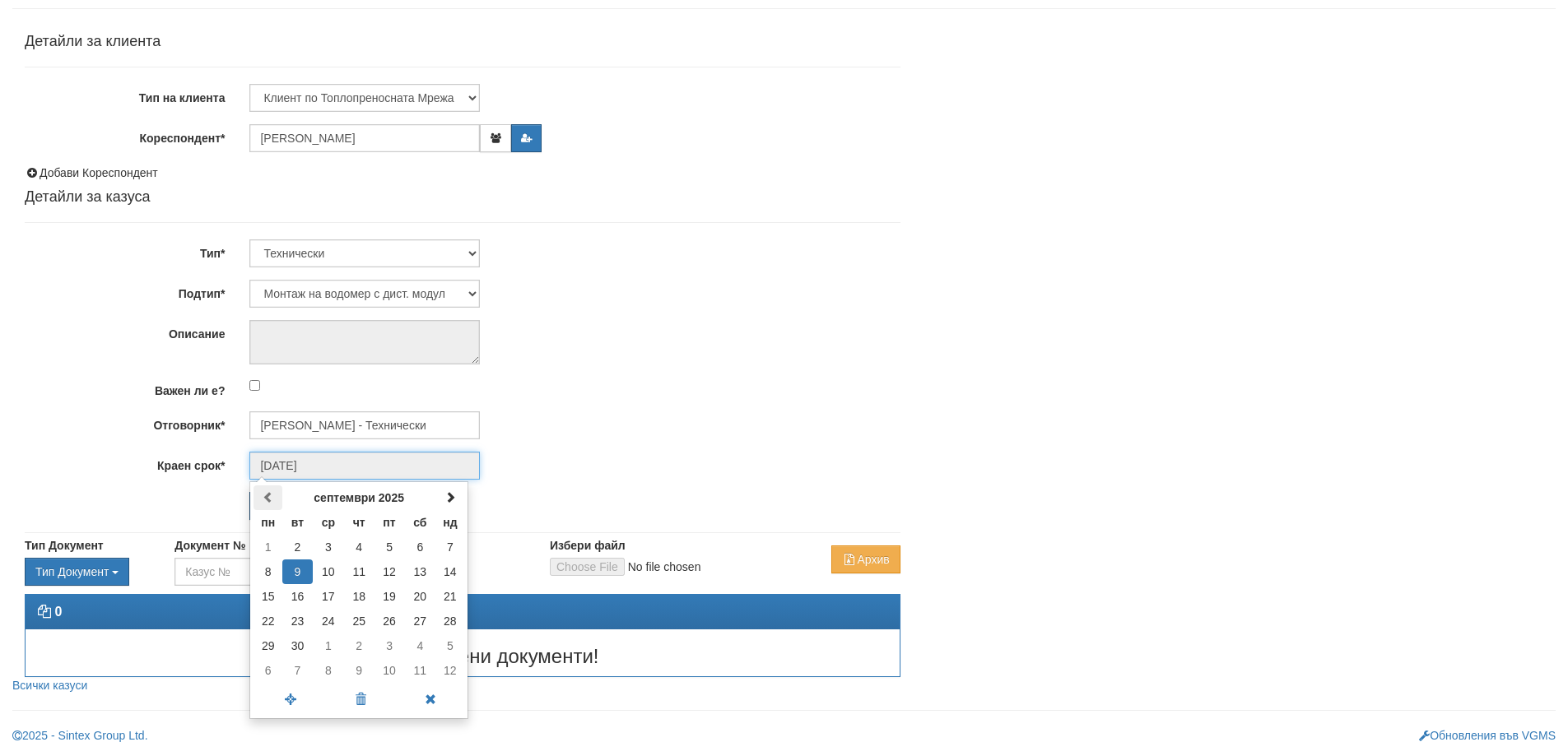
click at [272, 498] on span at bounding box center [268, 496] width 11 height 11
click at [450, 494] on span at bounding box center [450, 496] width 11 height 11
click at [386, 601] on td "17" at bounding box center [389, 597] width 31 height 25
type input "[DATE]"
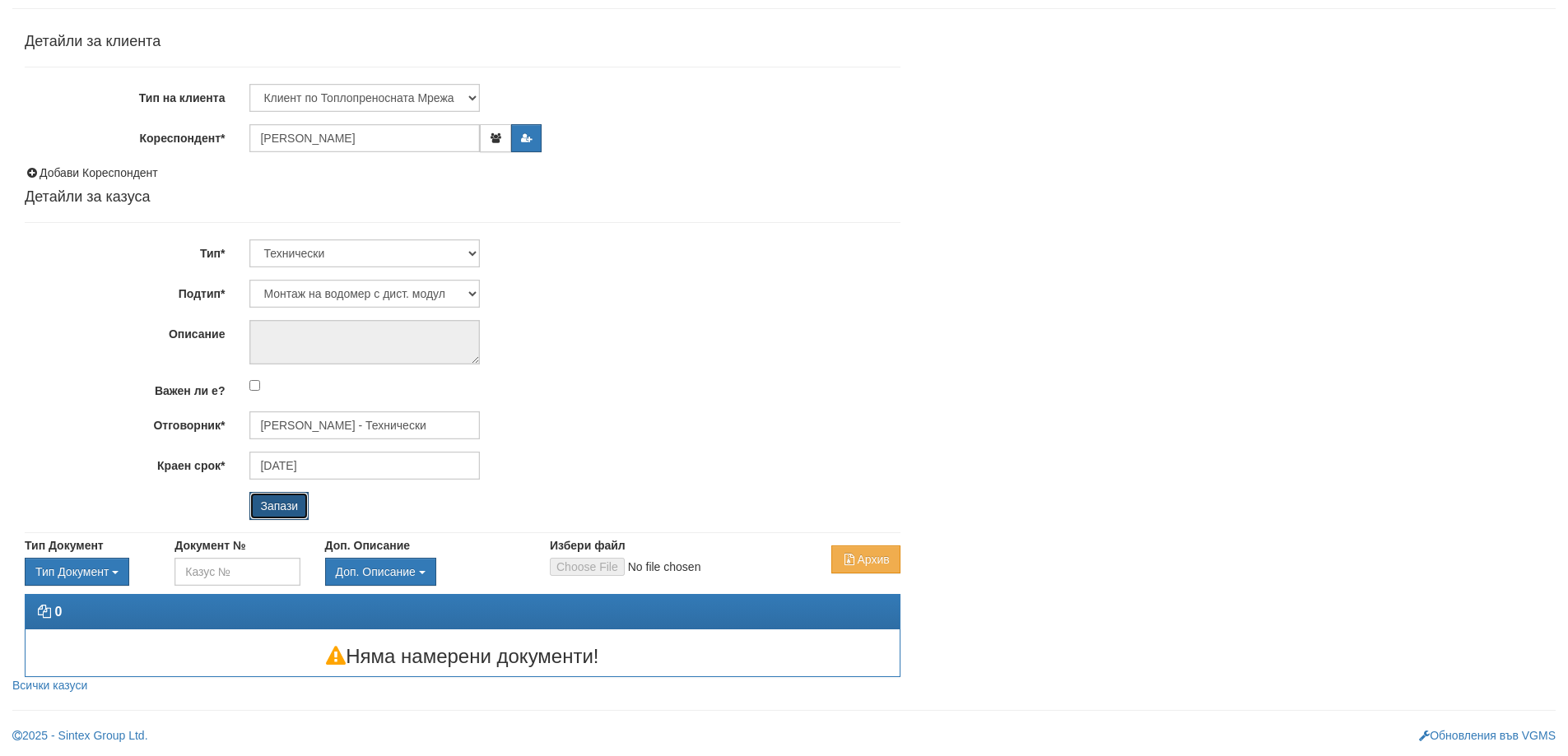
click at [290, 514] on input "Запази" at bounding box center [278, 506] width 59 height 28
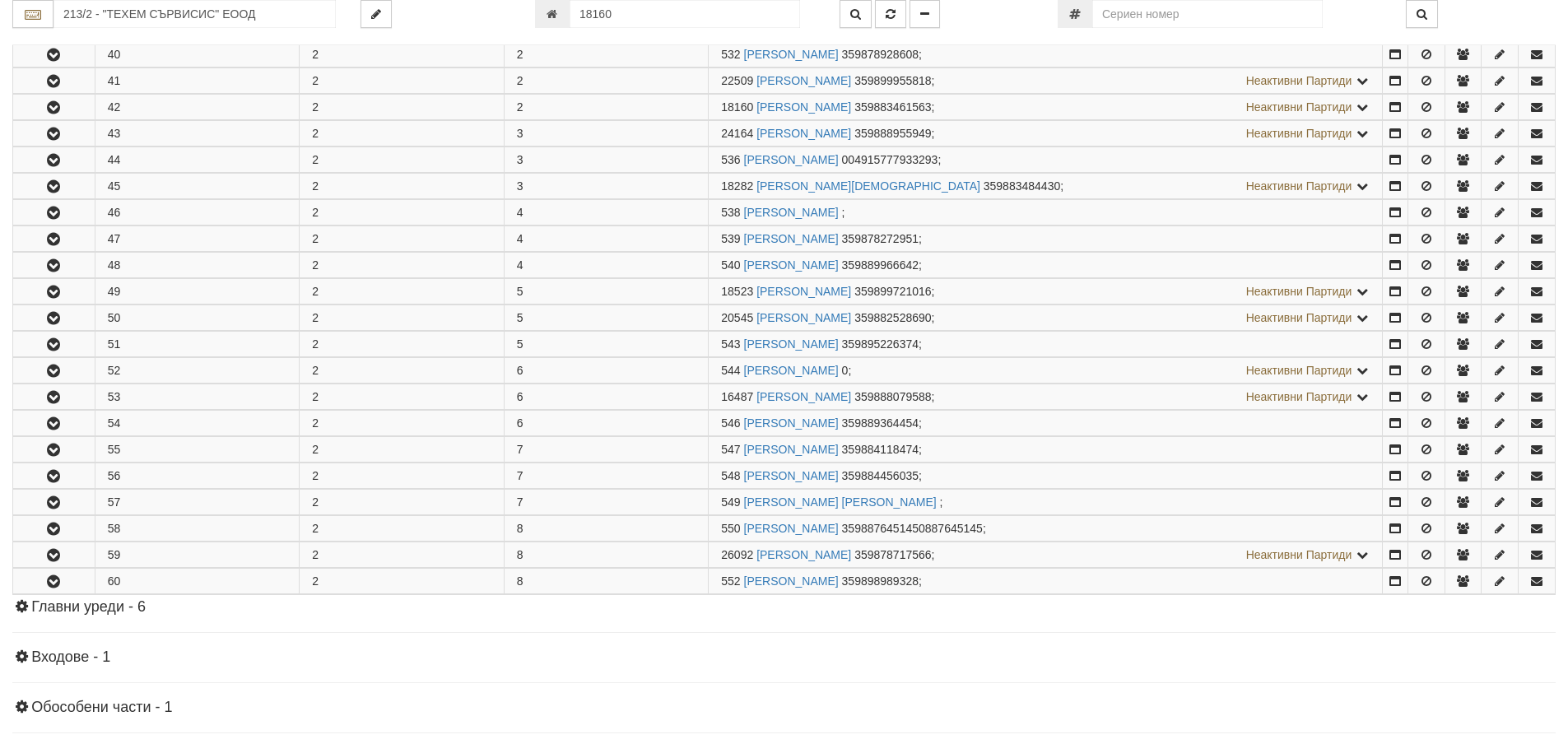
scroll to position [457, 0]
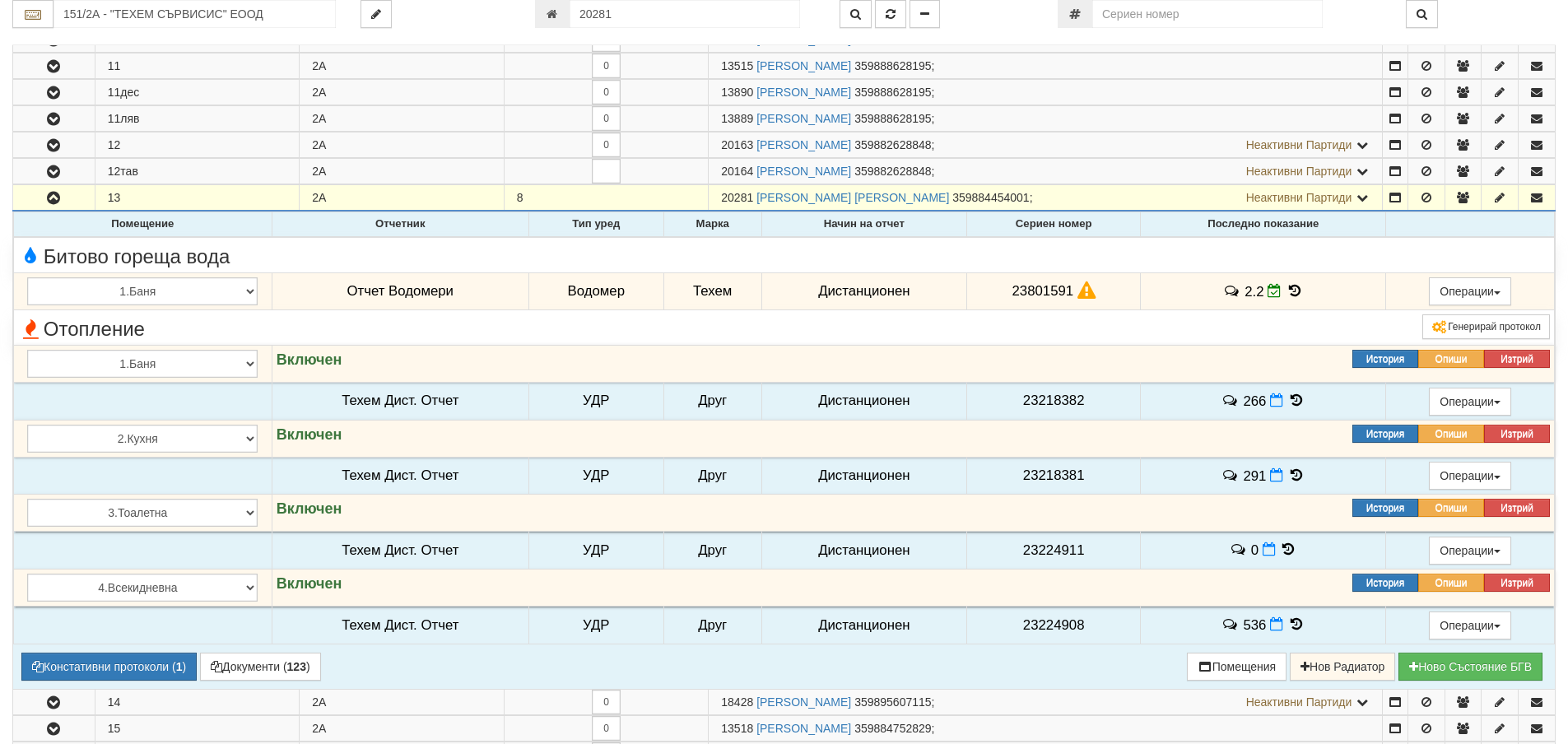
scroll to position [681, 0]
